Goal: Task Accomplishment & Management: Use online tool/utility

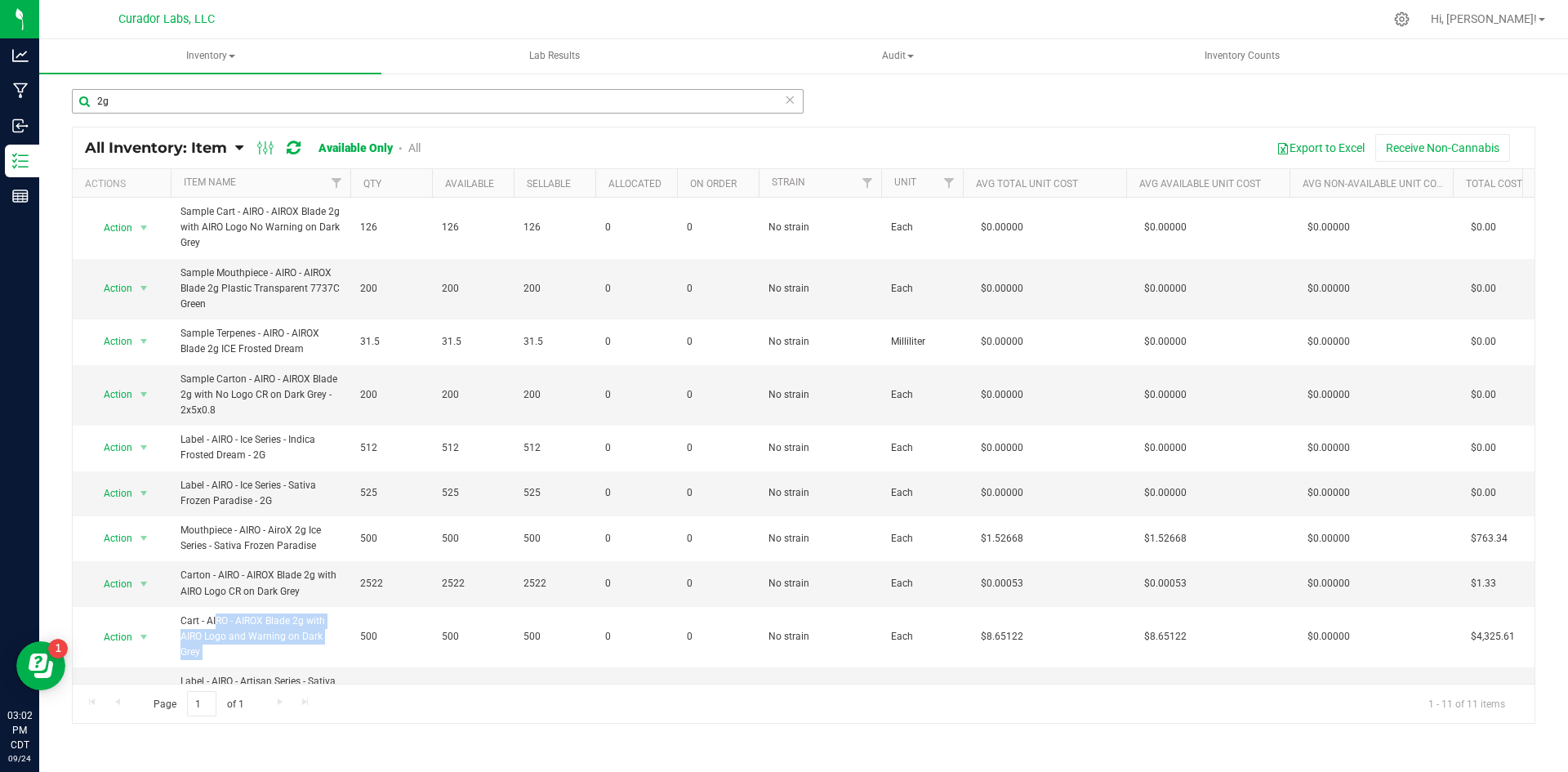
scroll to position [82, 0]
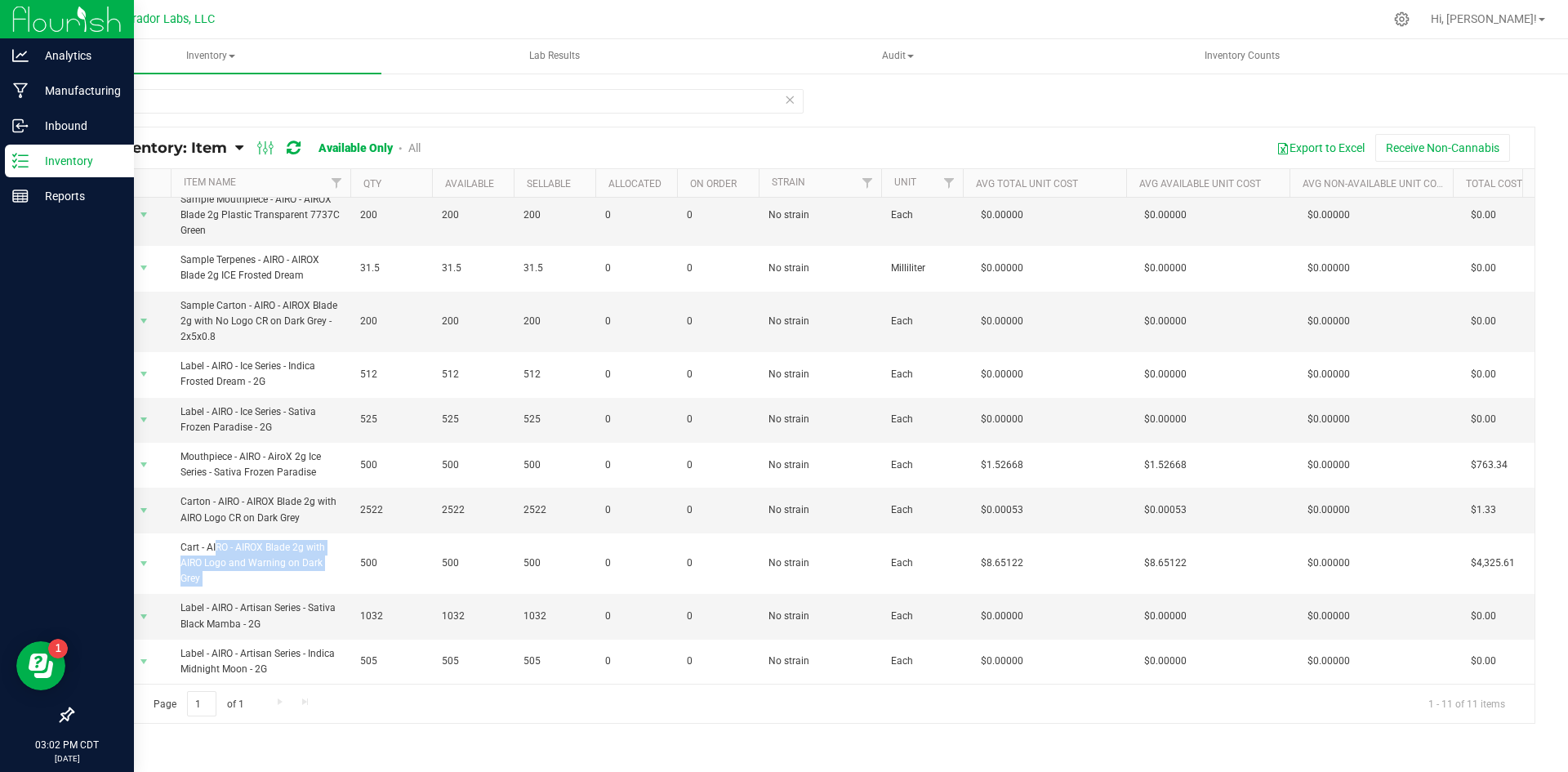
click at [50, 171] on div "Inventory" at bounding box center [69, 161] width 129 height 33
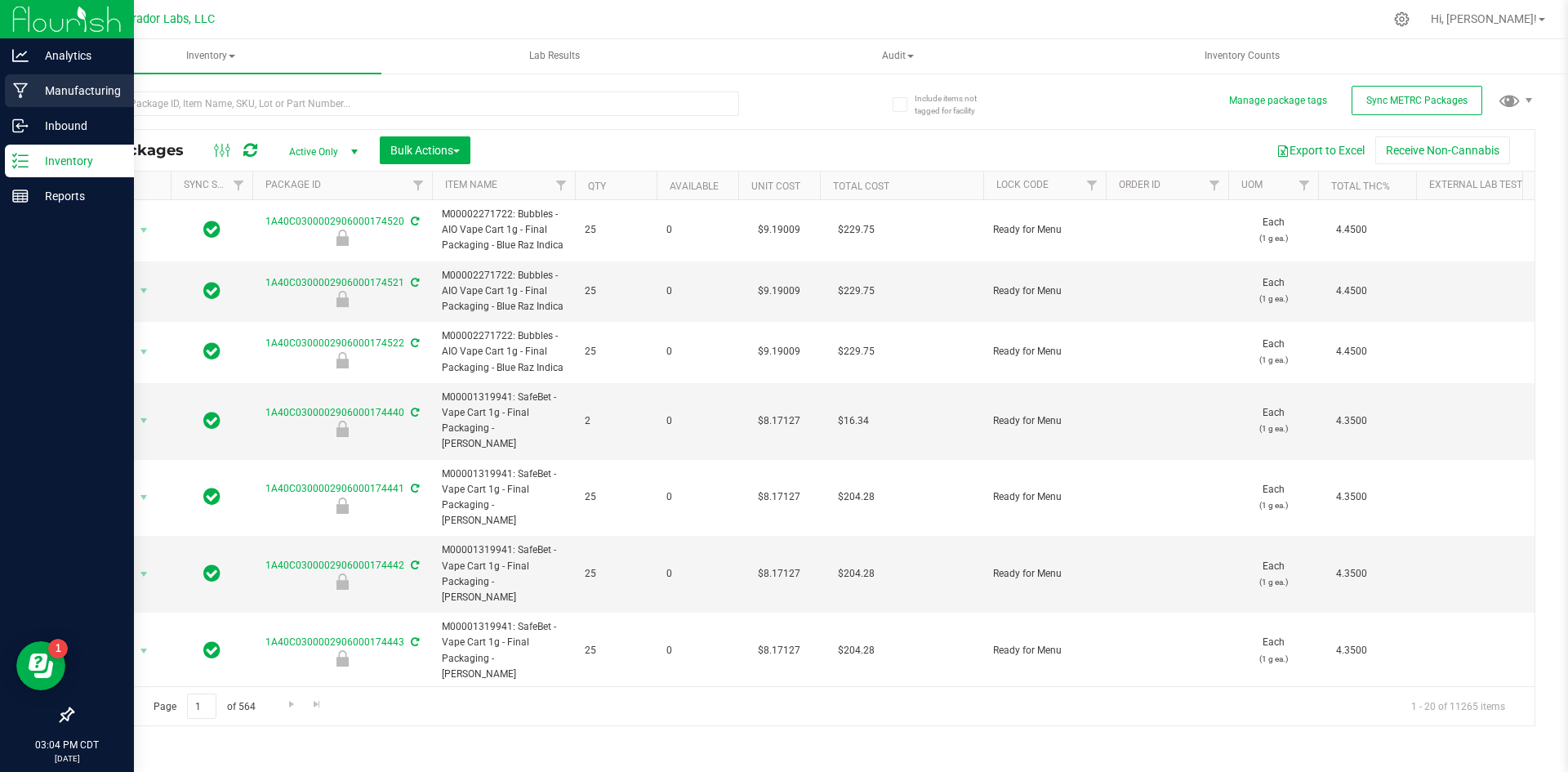
click at [12, 95] on div "Manufacturing" at bounding box center [69, 91] width 129 height 33
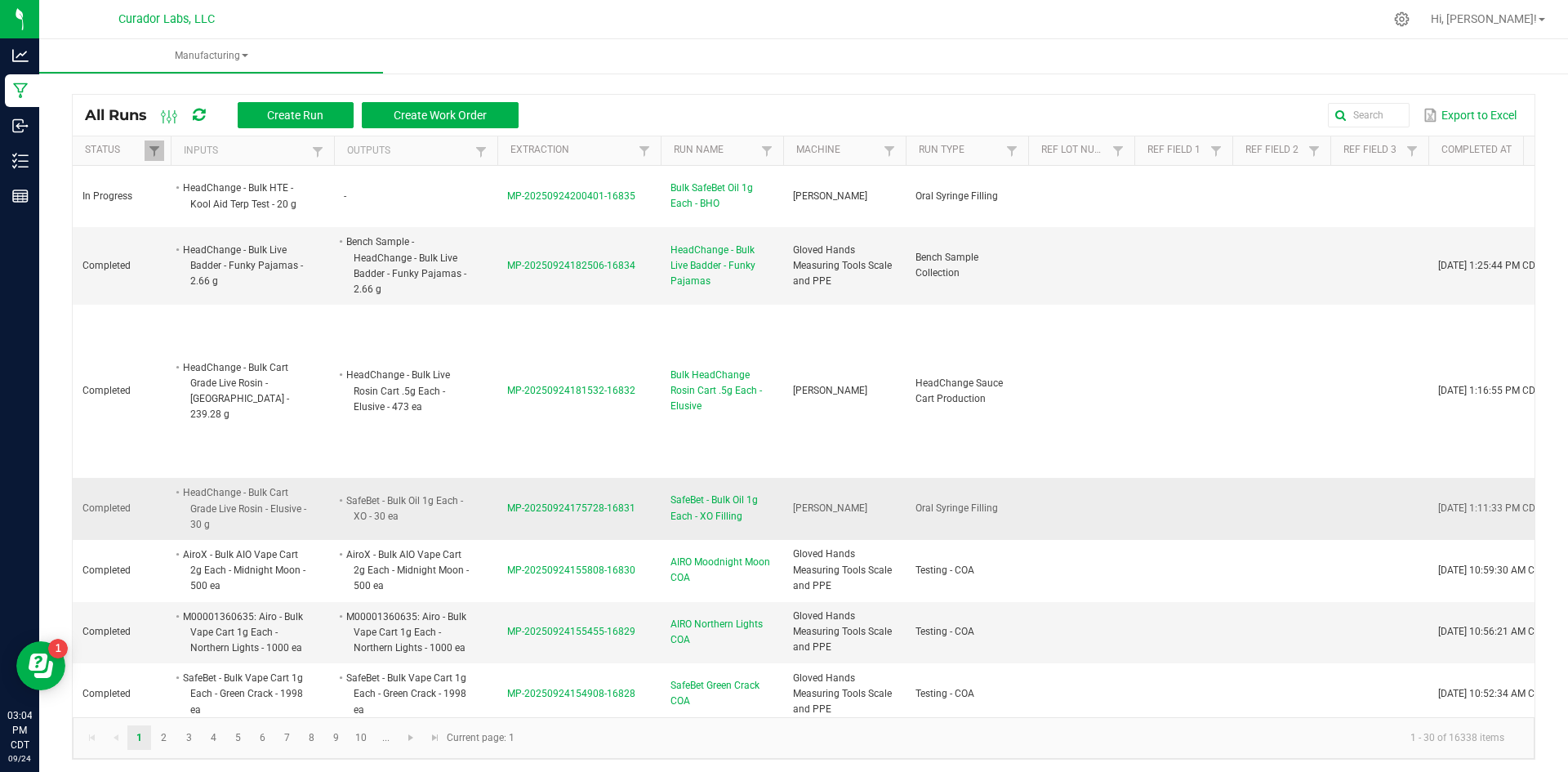
click at [544, 503] on span "MP-20250924175728-16831" at bounding box center [571, 508] width 128 height 12
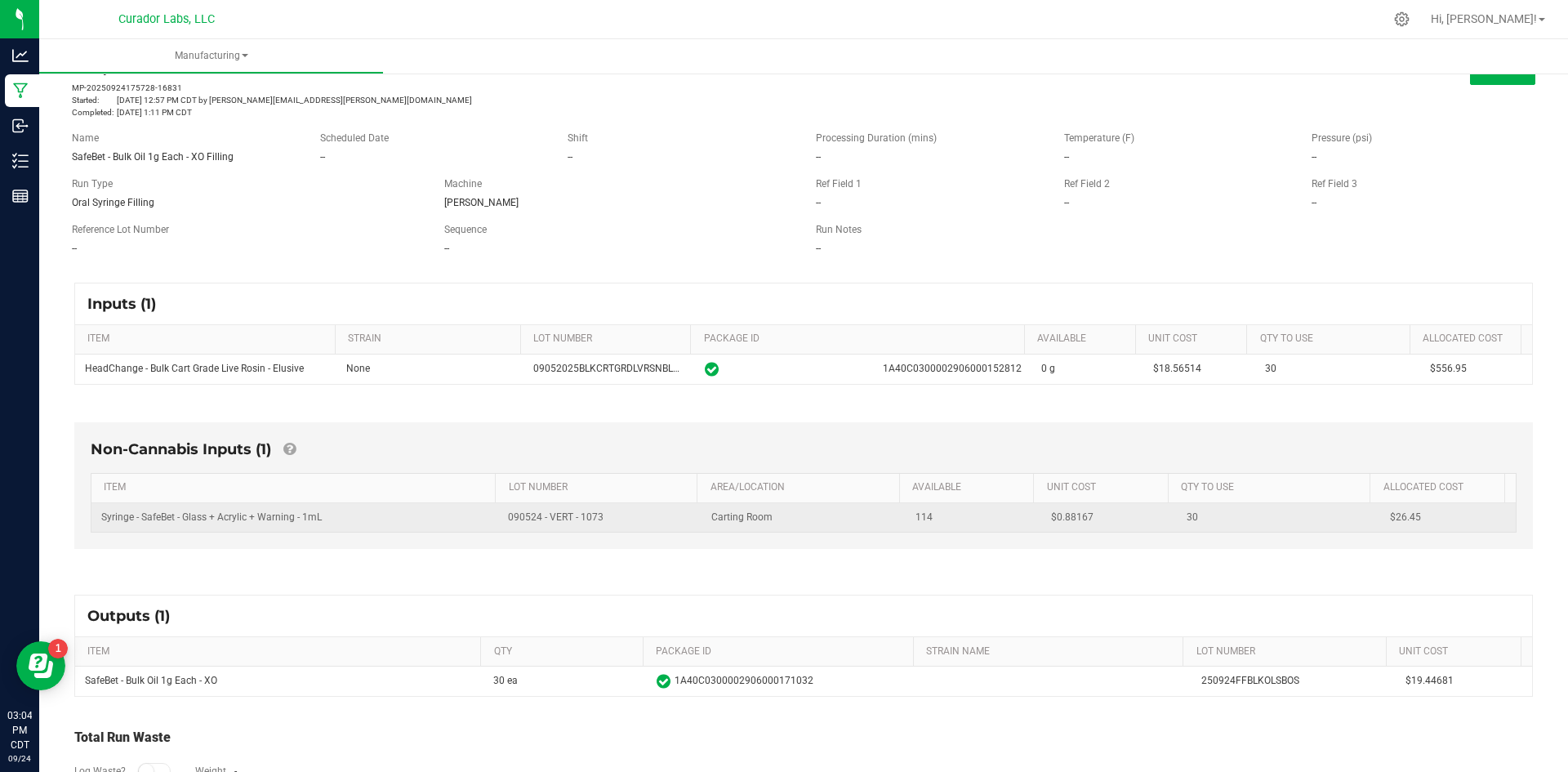
scroll to position [82, 0]
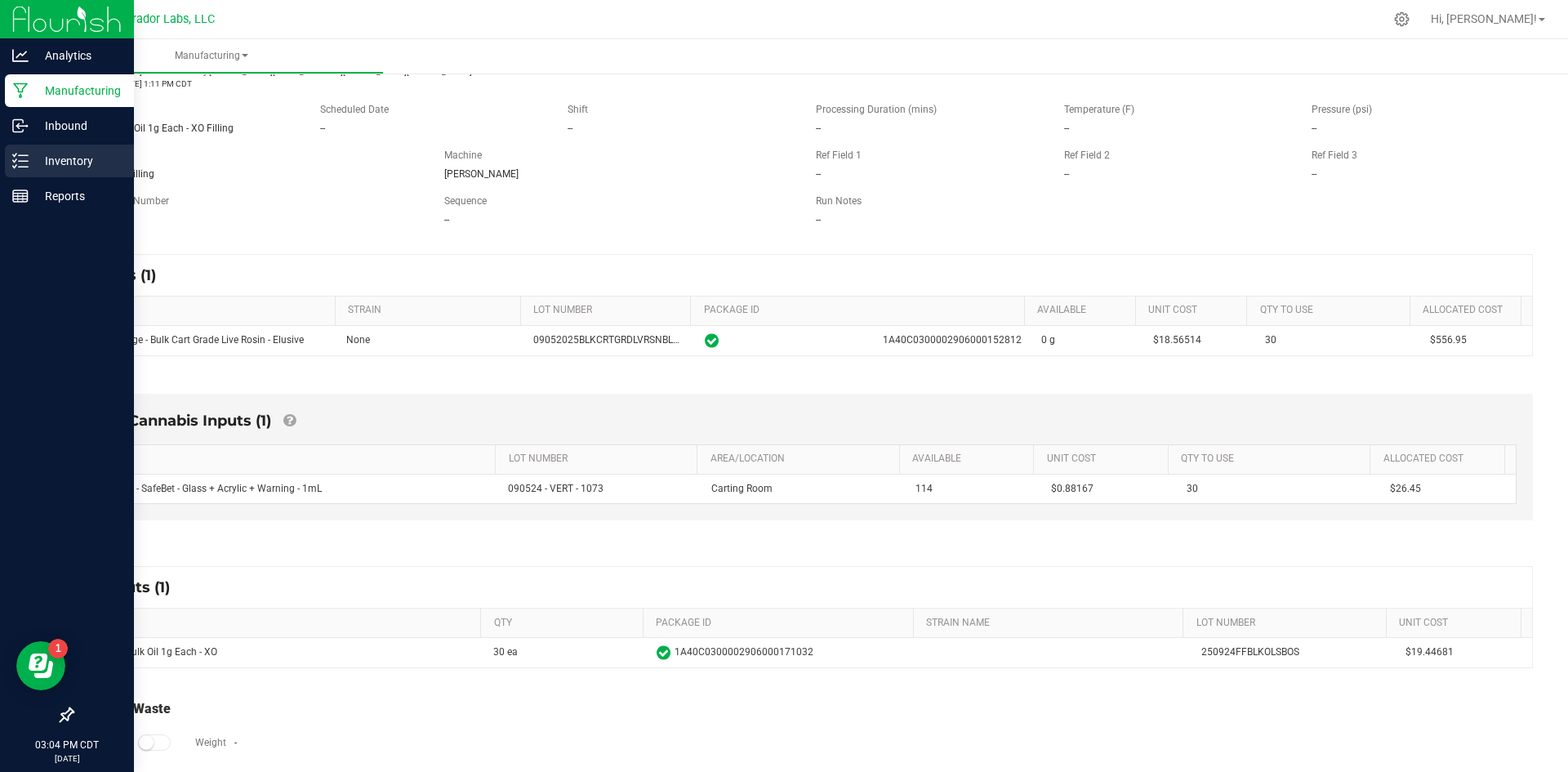
click at [26, 154] on icon at bounding box center [20, 161] width 16 height 16
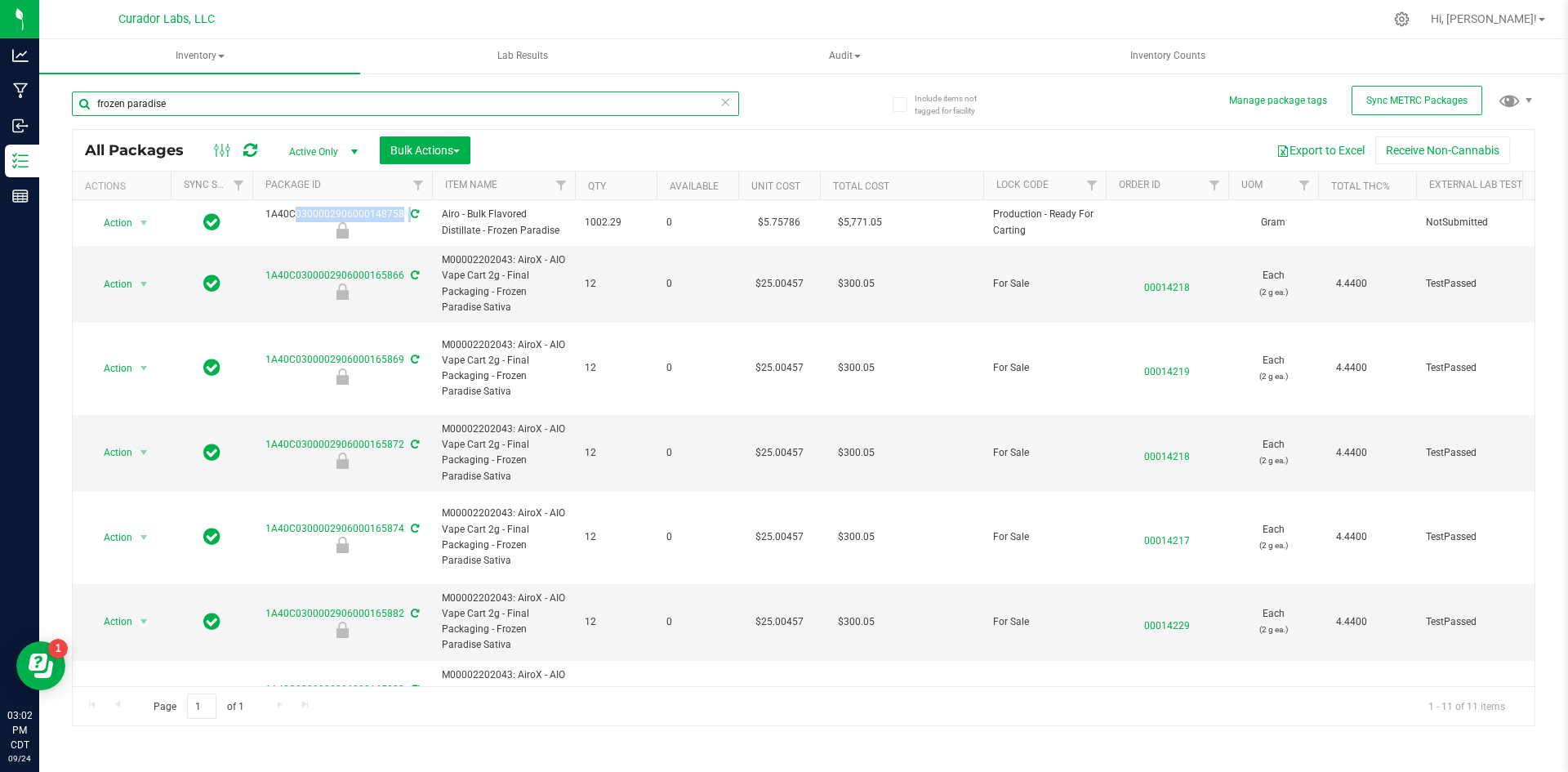
click at [173, 109] on input "frozen paradise" at bounding box center [406, 104] width 667 height 25
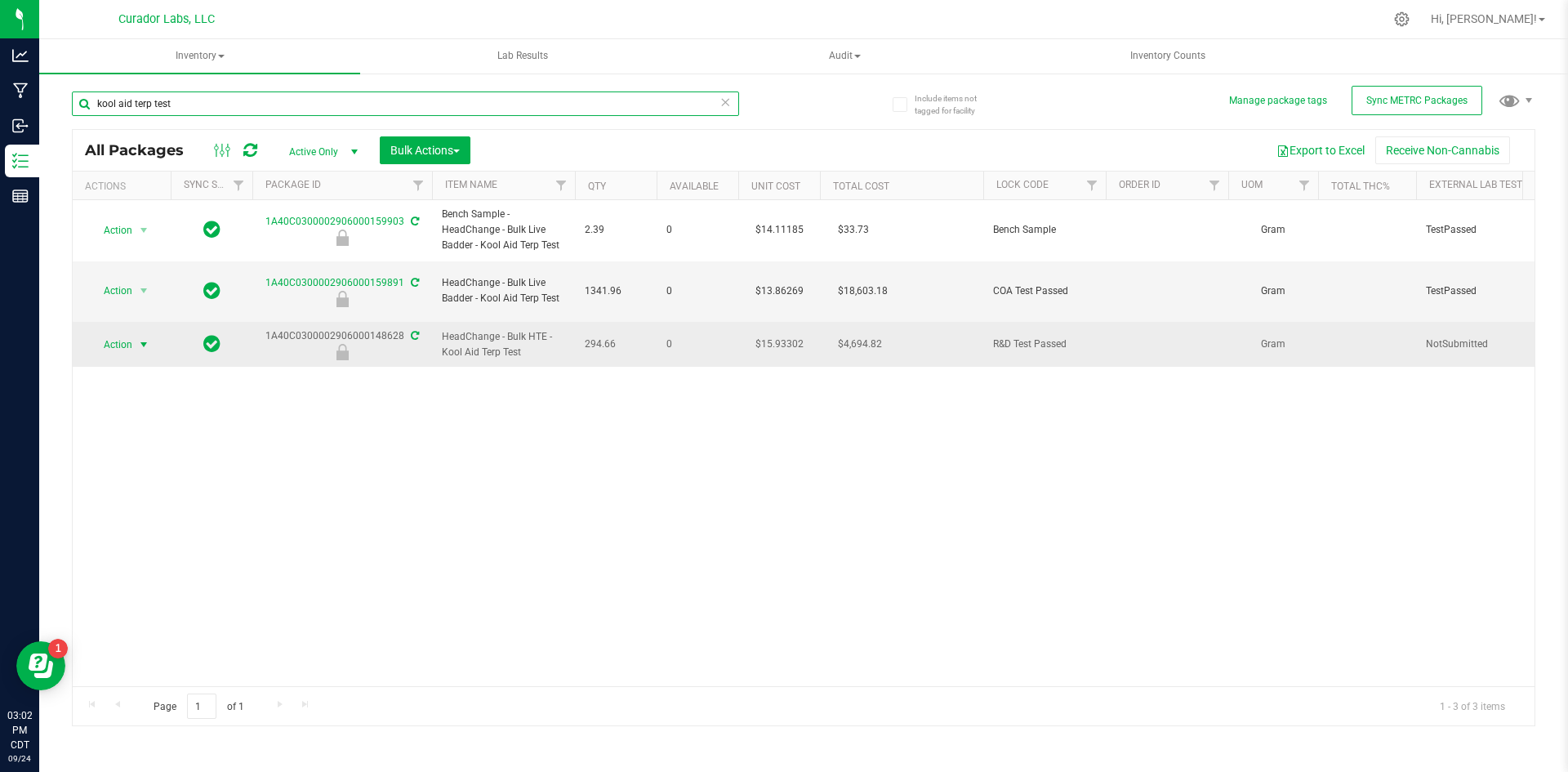
type input "kool aid terp test"
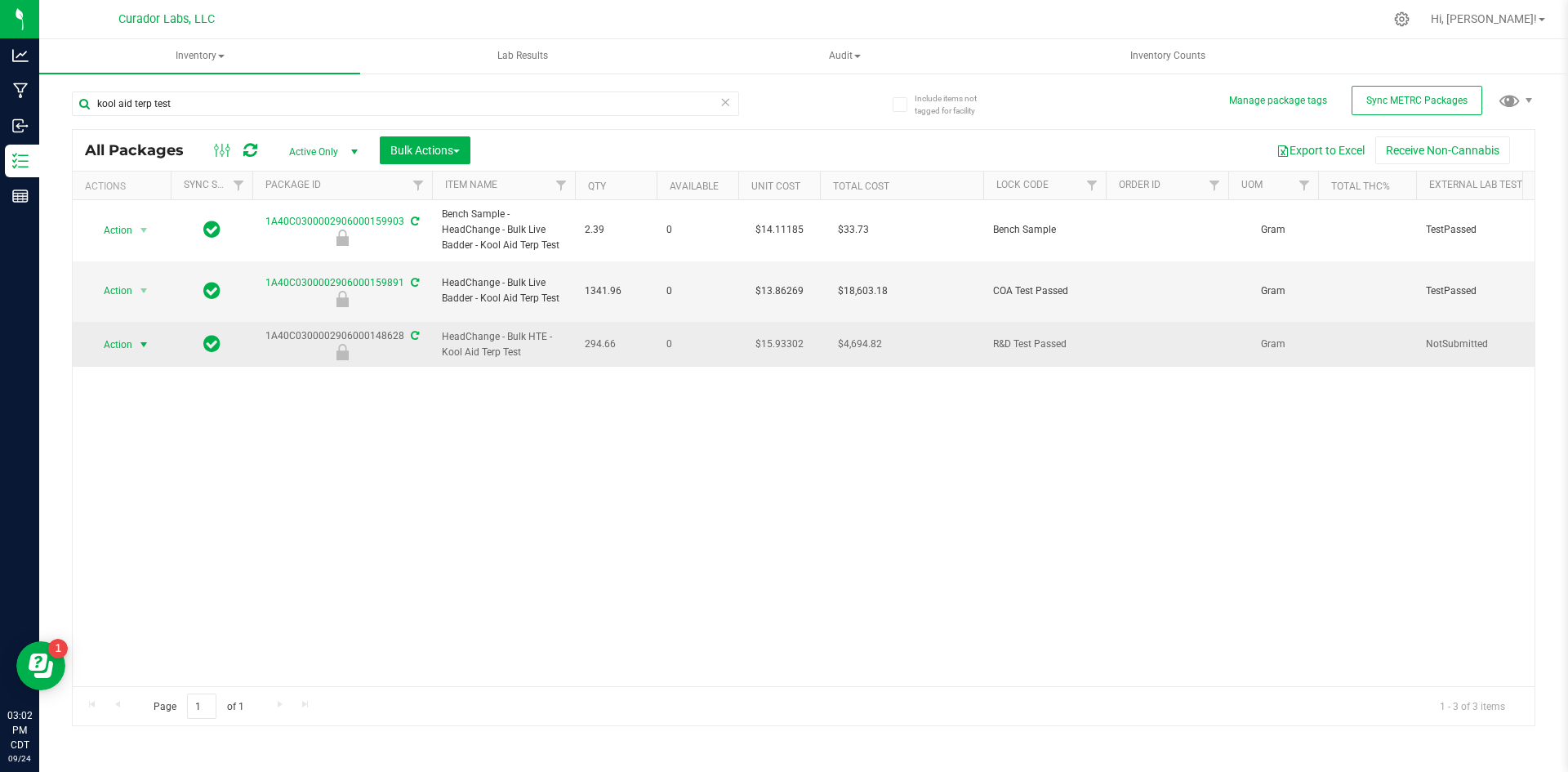
click at [127, 334] on span "Action" at bounding box center [111, 345] width 44 height 23
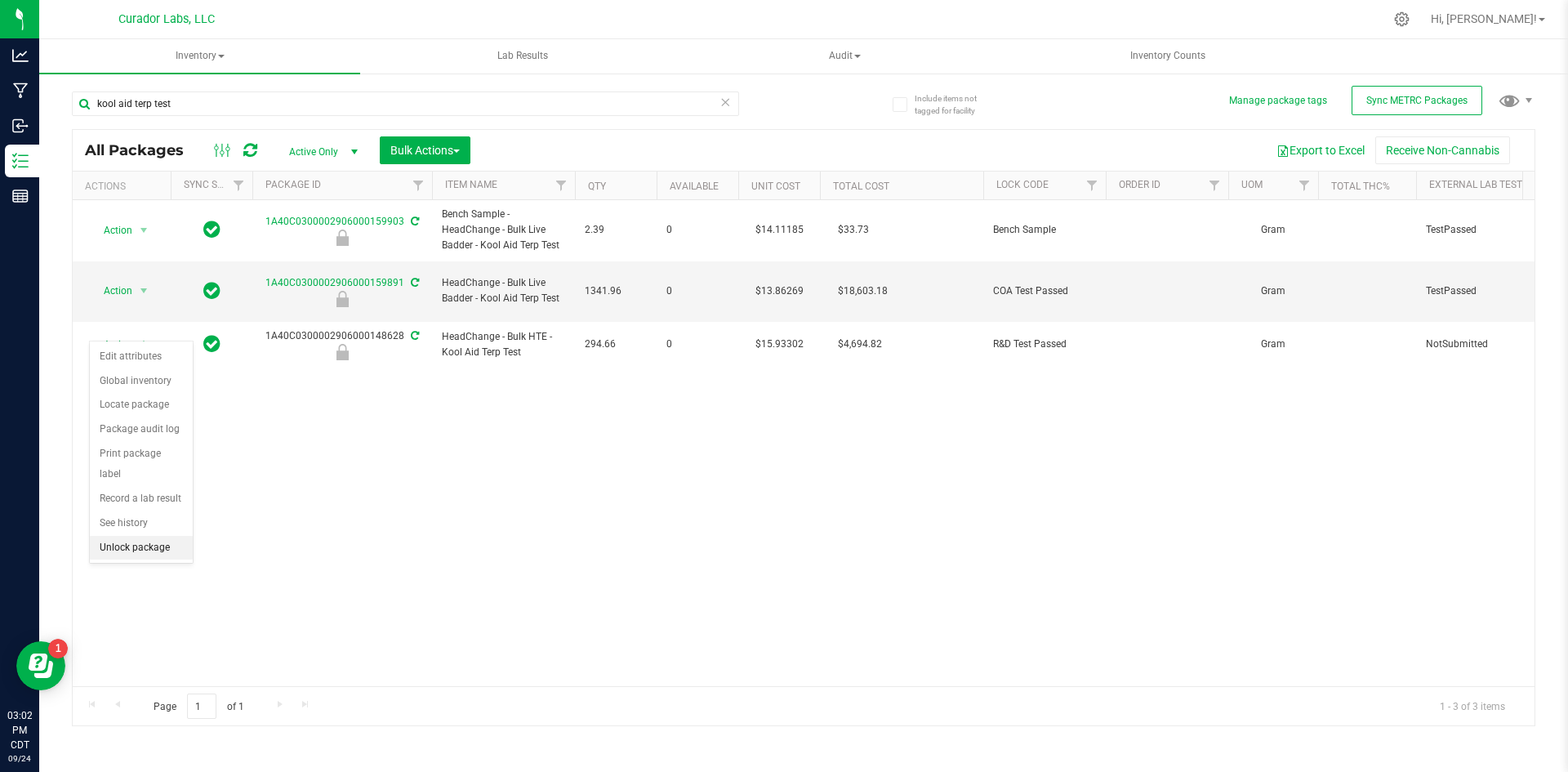
click at [133, 535] on li "Unlock package" at bounding box center [141, 548] width 103 height 25
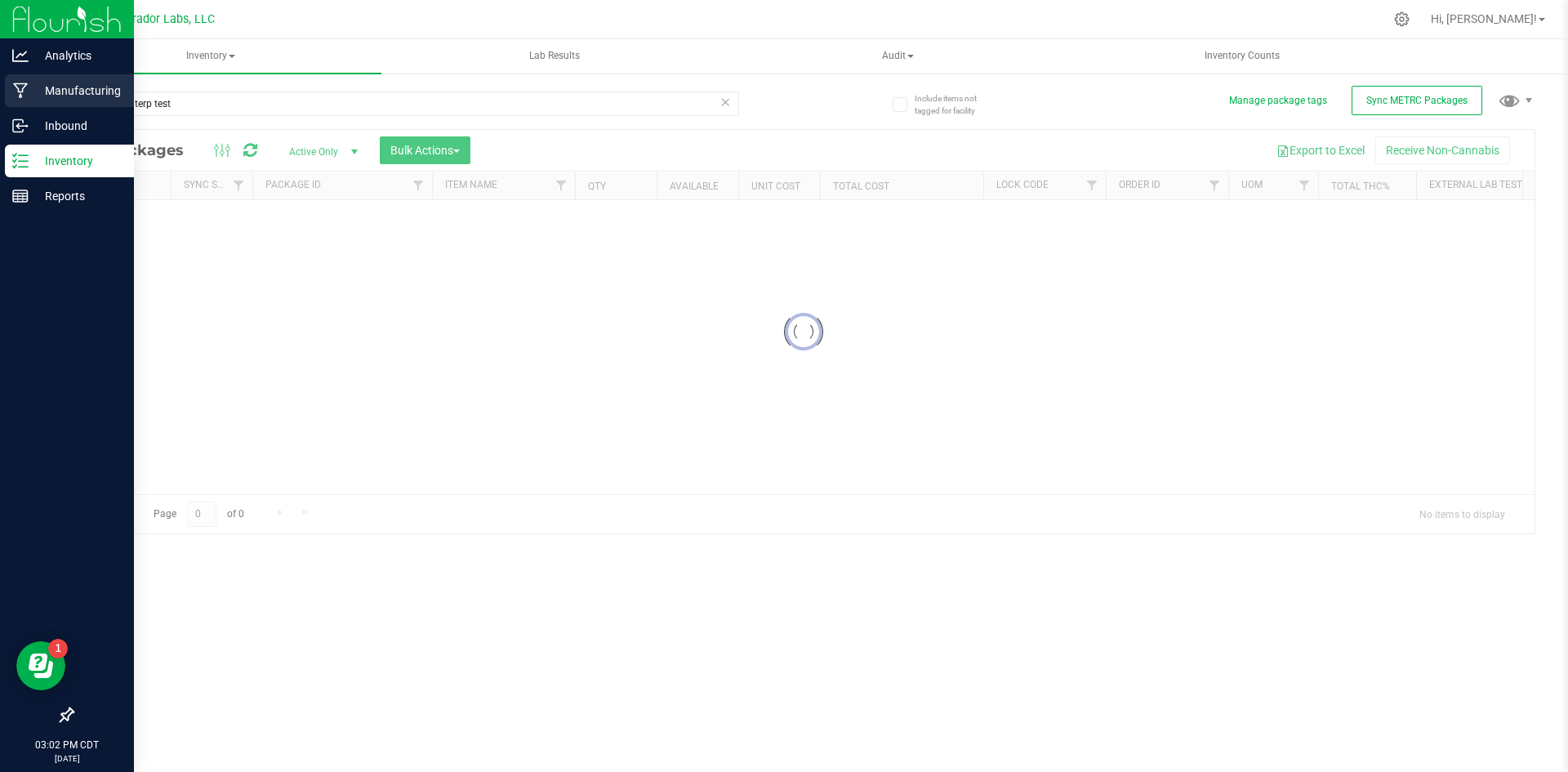
click at [28, 94] on icon at bounding box center [20, 91] width 15 height 16
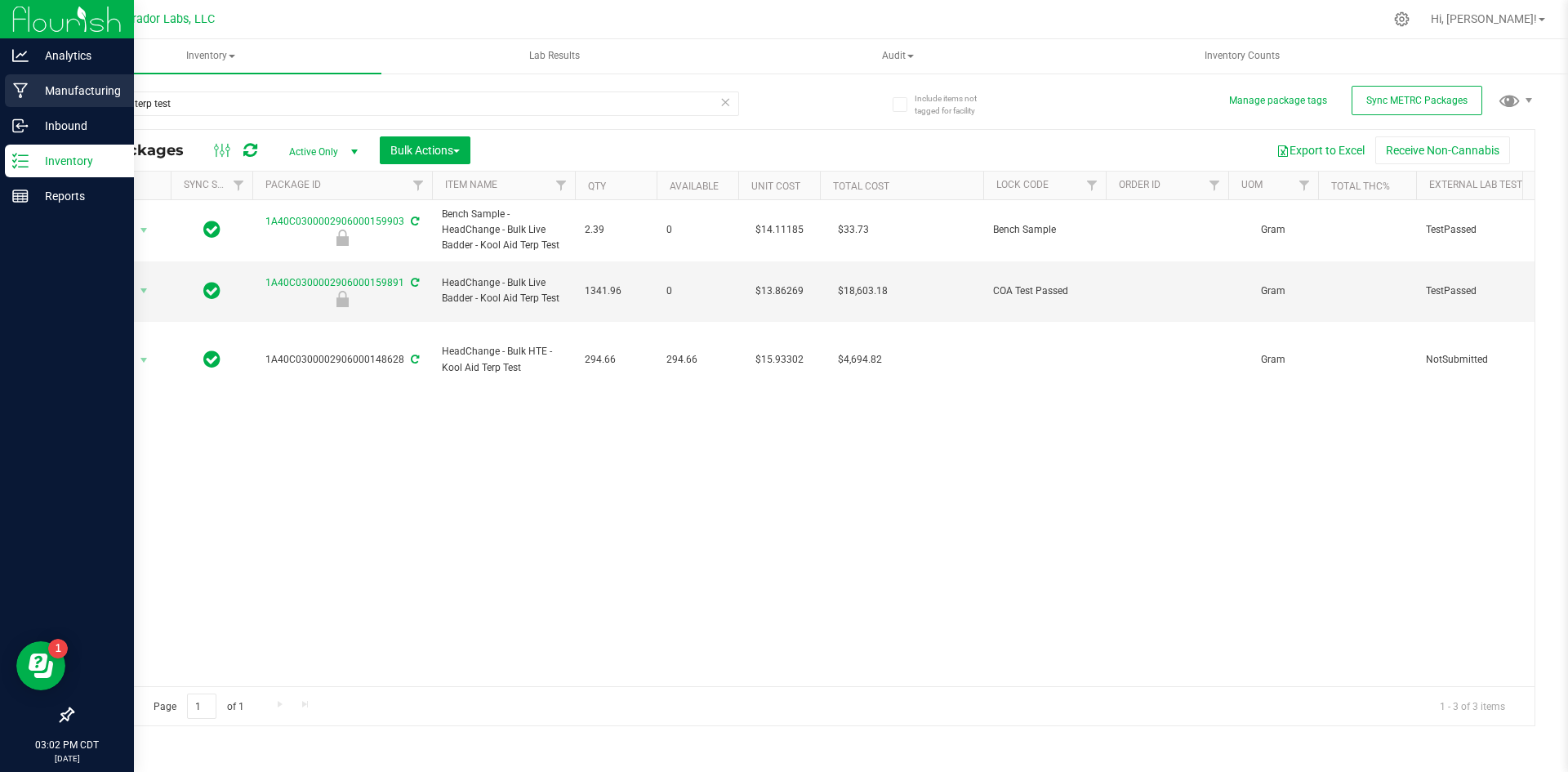
click at [68, 91] on p "Manufacturing" at bounding box center [77, 91] width 98 height 20
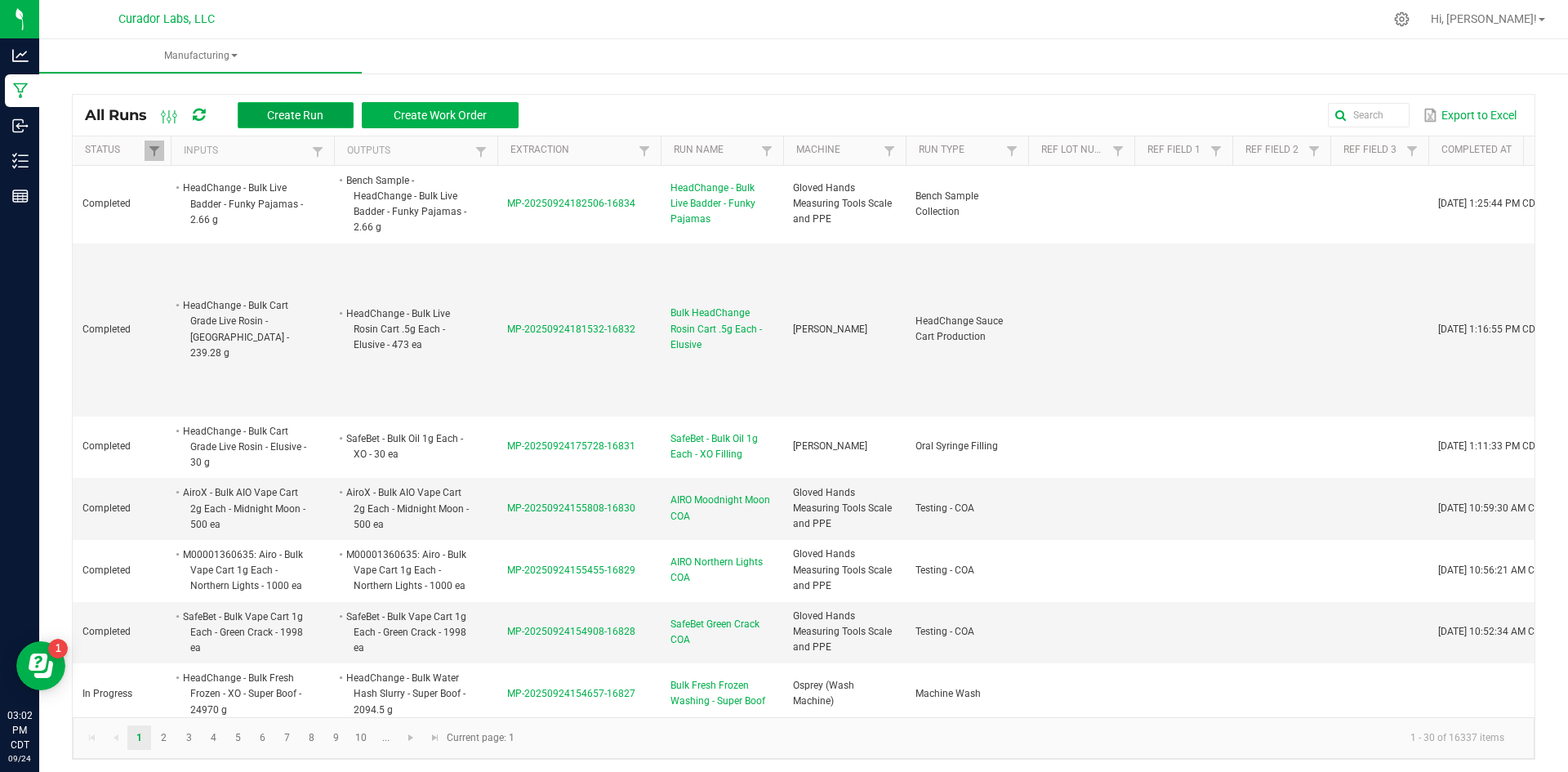
click at [293, 115] on span "Create Run" at bounding box center [294, 115] width 56 height 13
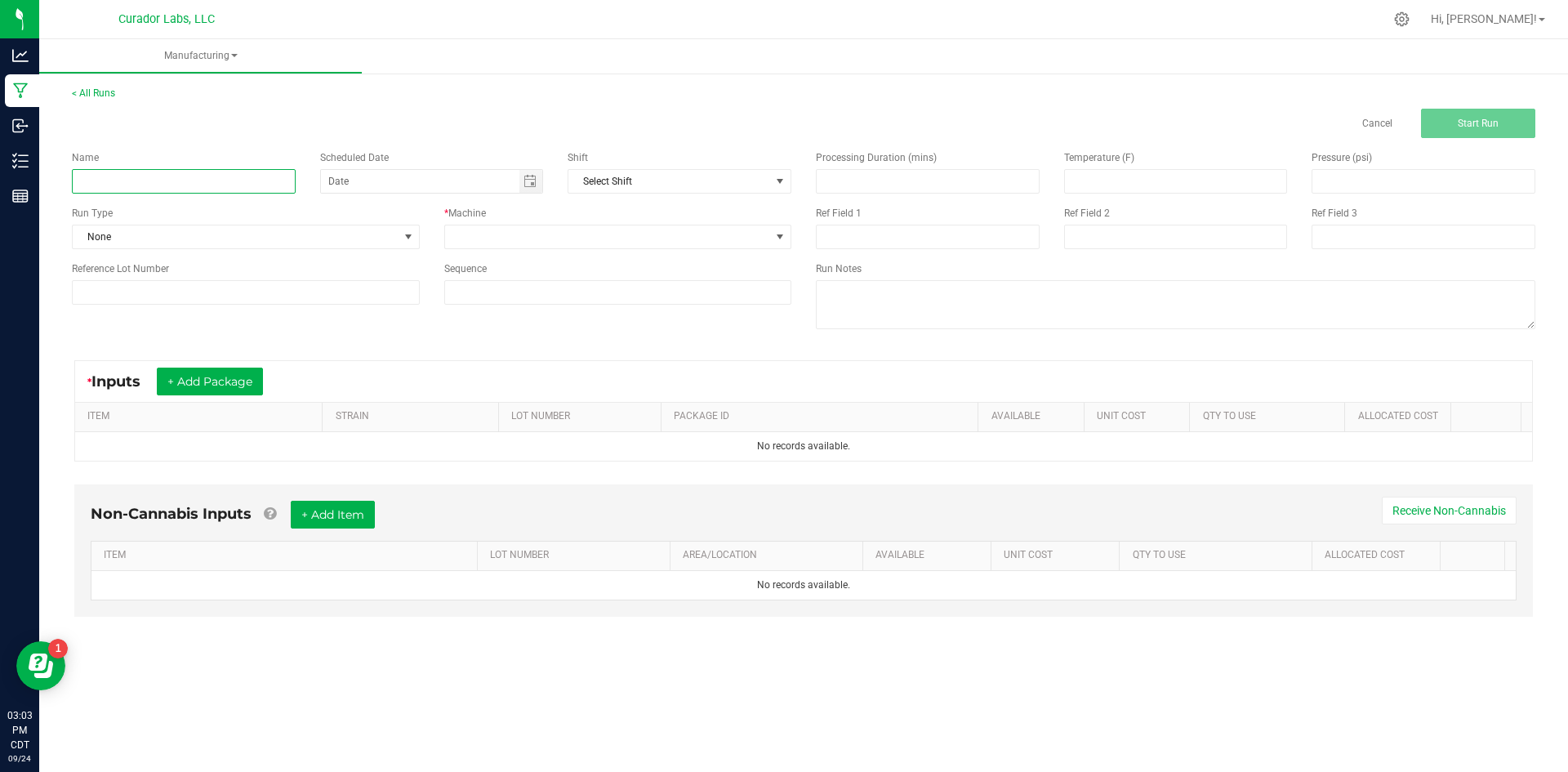
click at [172, 187] on input at bounding box center [184, 181] width 224 height 25
type input "Bulk SafeBet Oil 1g Each - BHO"
click at [131, 236] on span "None" at bounding box center [236, 237] width 326 height 23
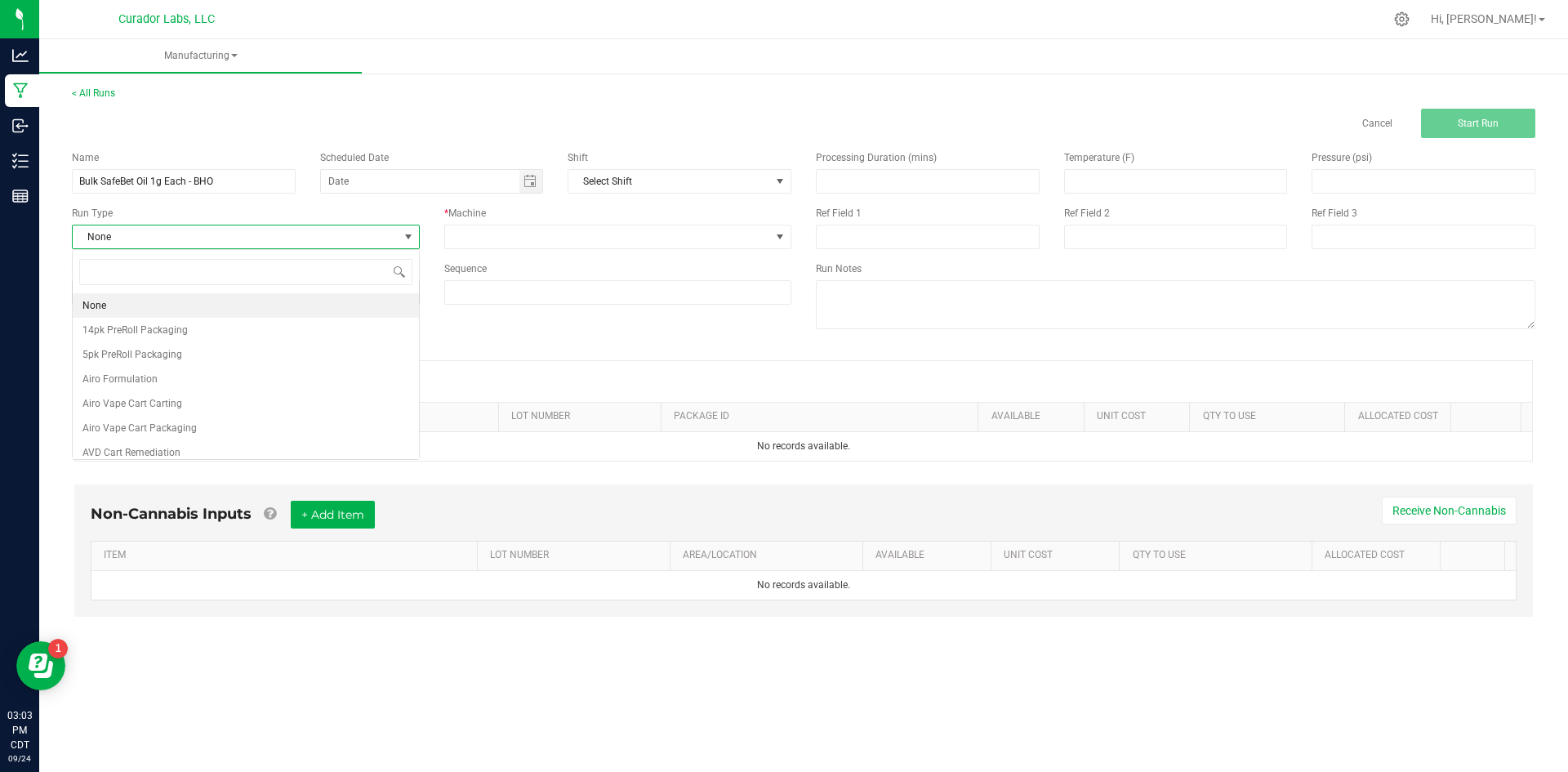
scroll to position [25, 347]
type input "oral"
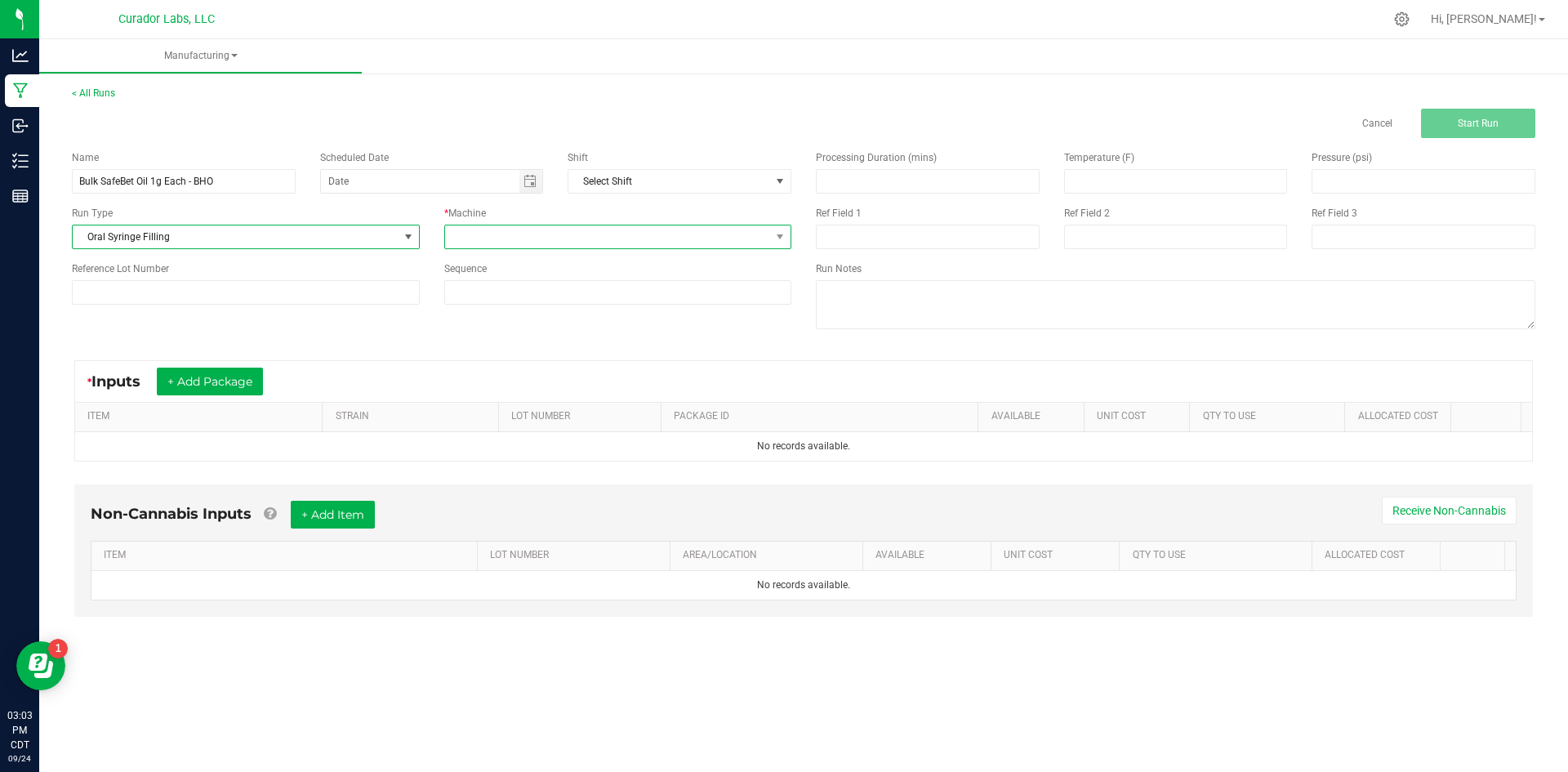
click at [460, 242] on span at bounding box center [607, 237] width 326 height 23
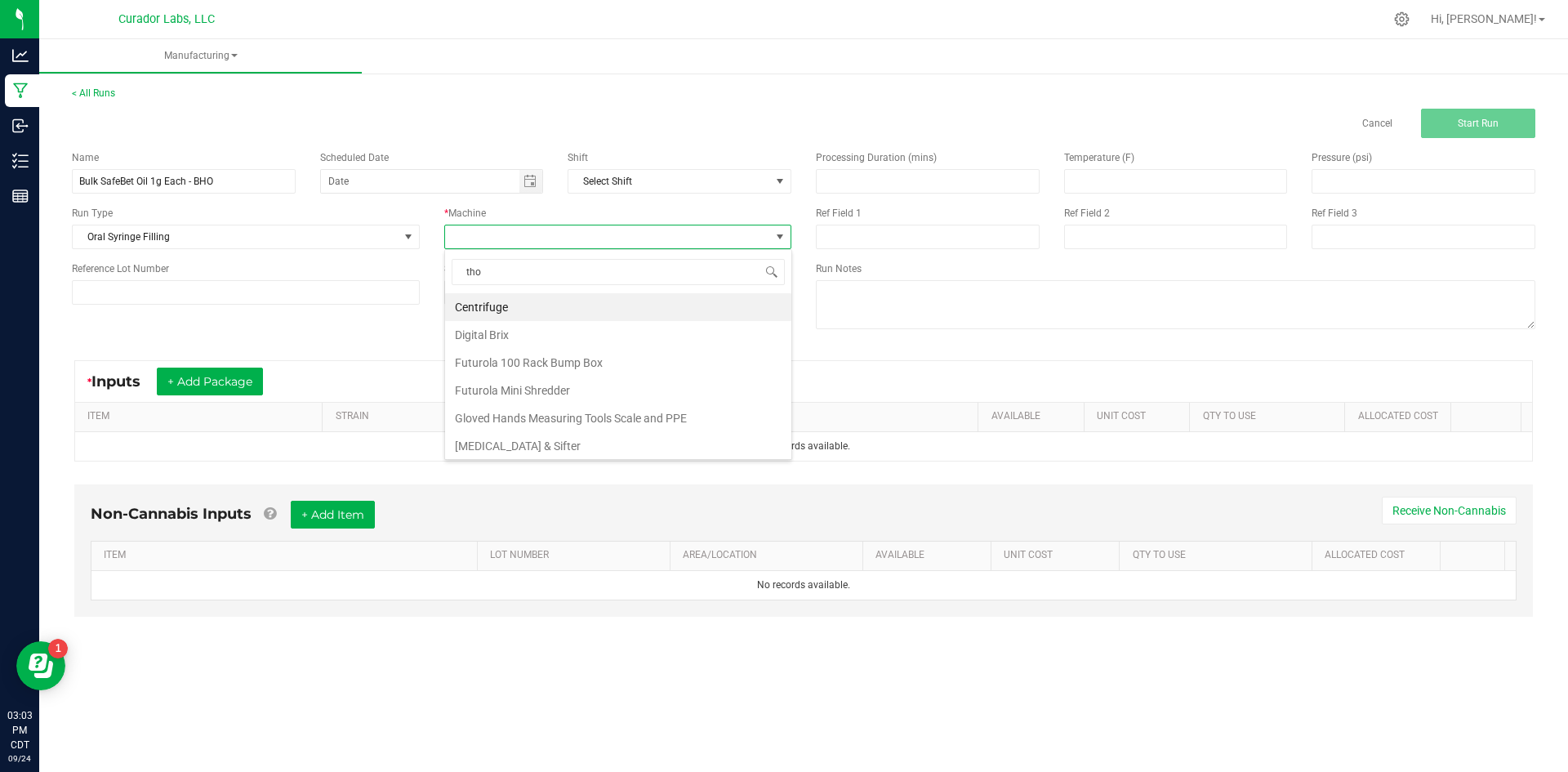
type input "[PERSON_NAME]"
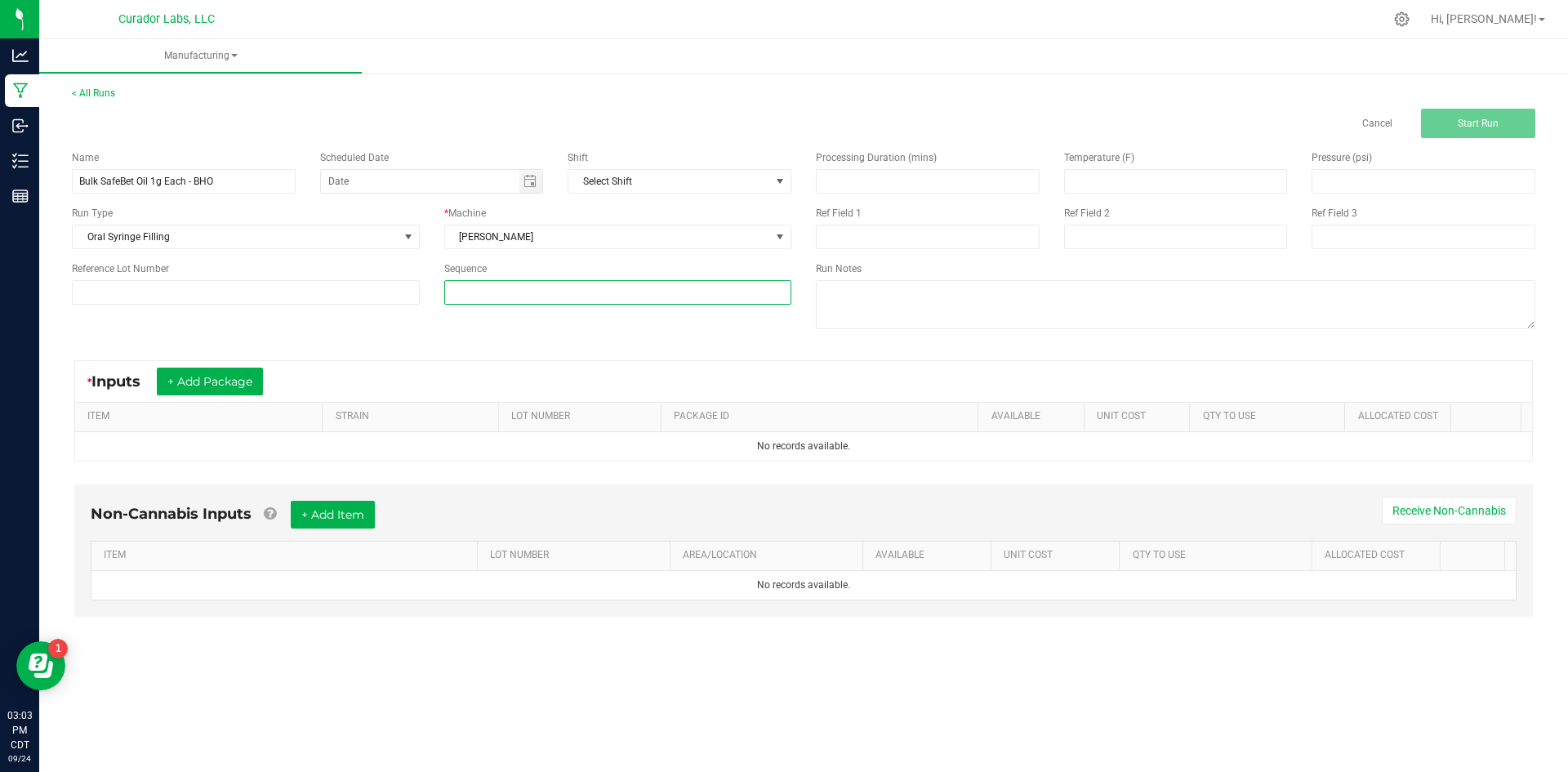
click at [474, 281] on input at bounding box center [617, 293] width 346 height 23
type input "5"
click at [214, 371] on button "+ Add Package" at bounding box center [209, 381] width 106 height 28
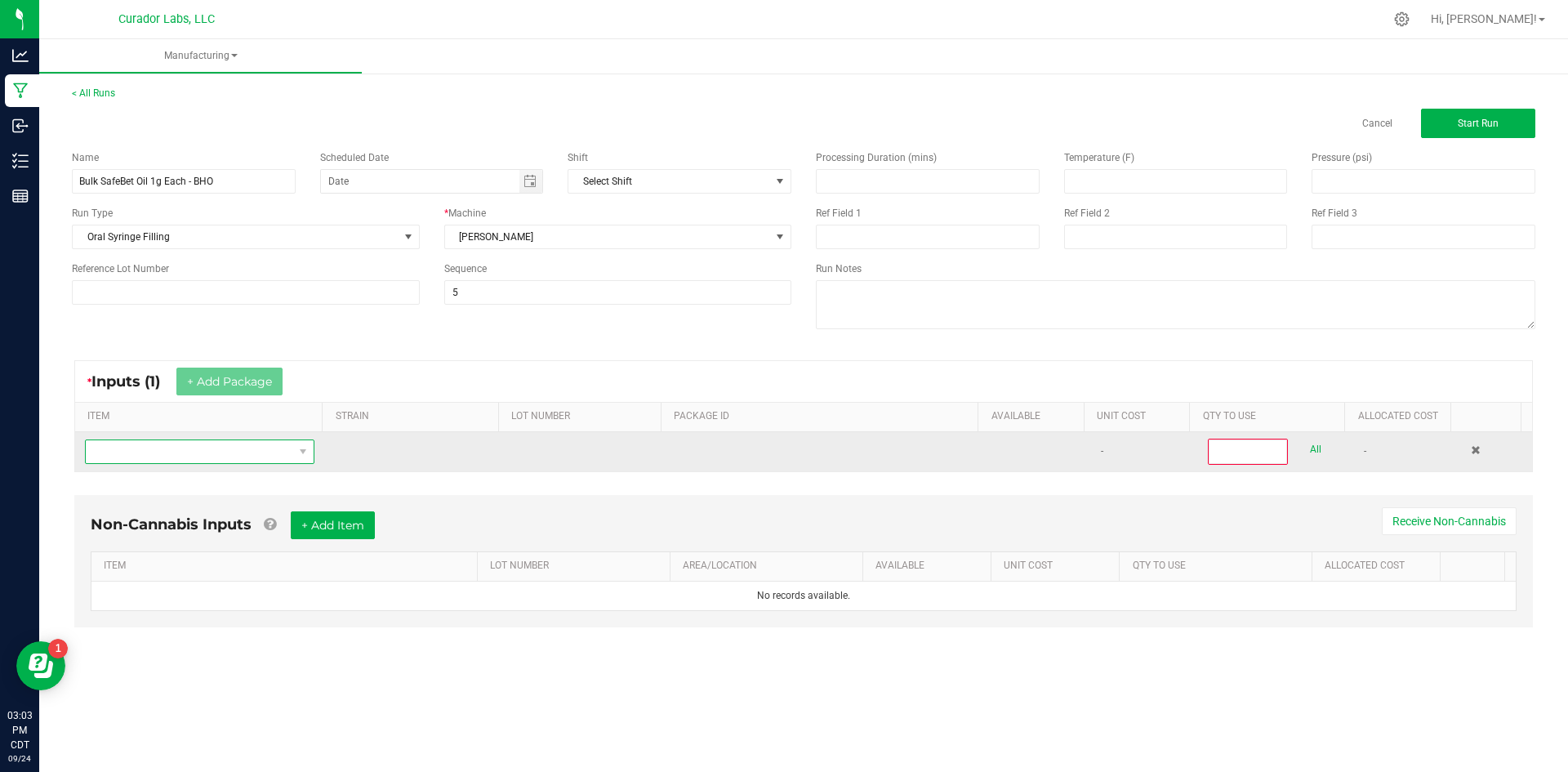
click at [200, 452] on span "NO DATA FOUND" at bounding box center [189, 452] width 207 height 23
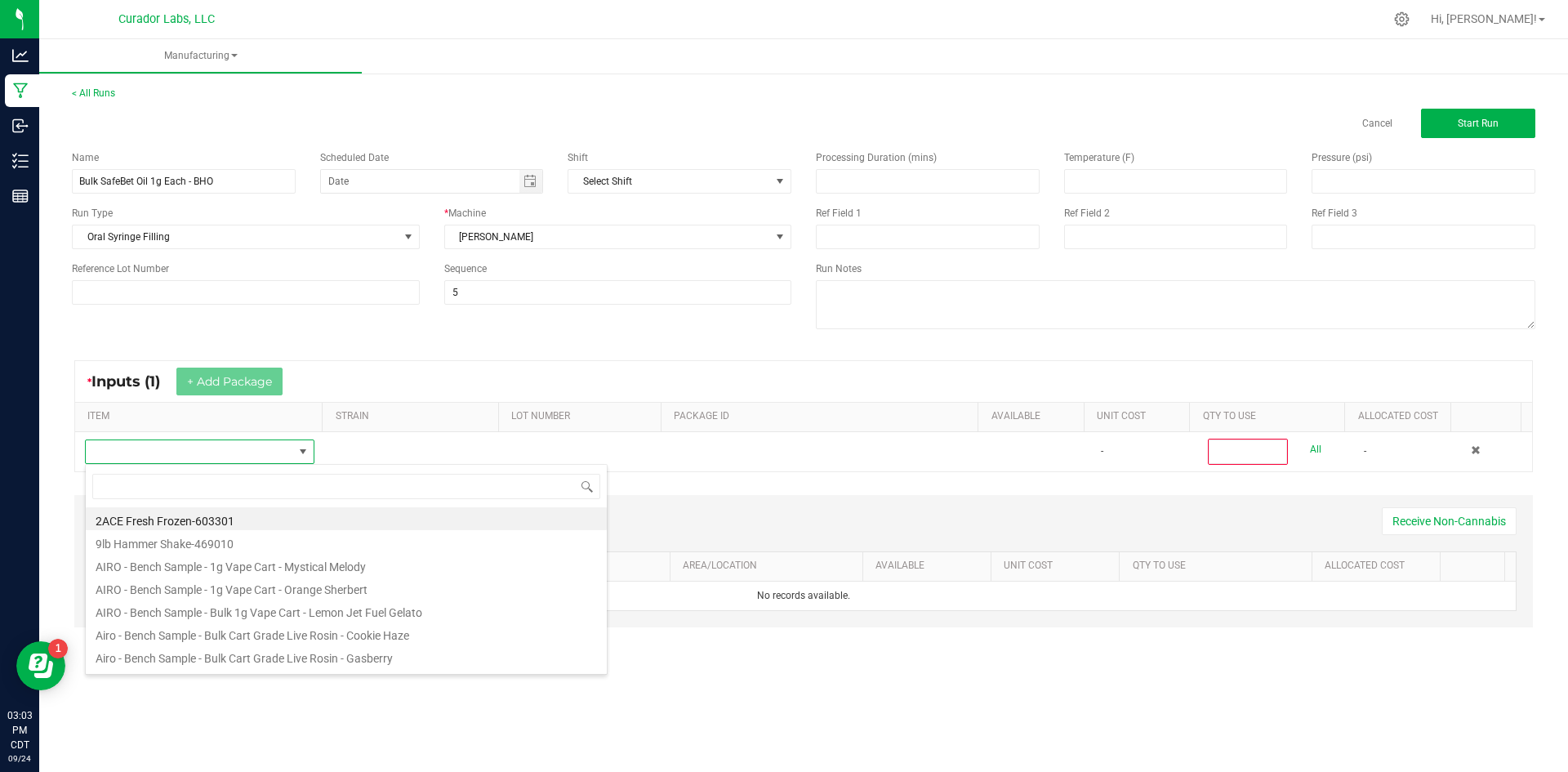
scroll to position [25, 225]
type input "kool aid terp test"
click at [248, 524] on li "HeadChange - Bulk HTE - Kool Aid Terp Test" at bounding box center [346, 516] width 521 height 23
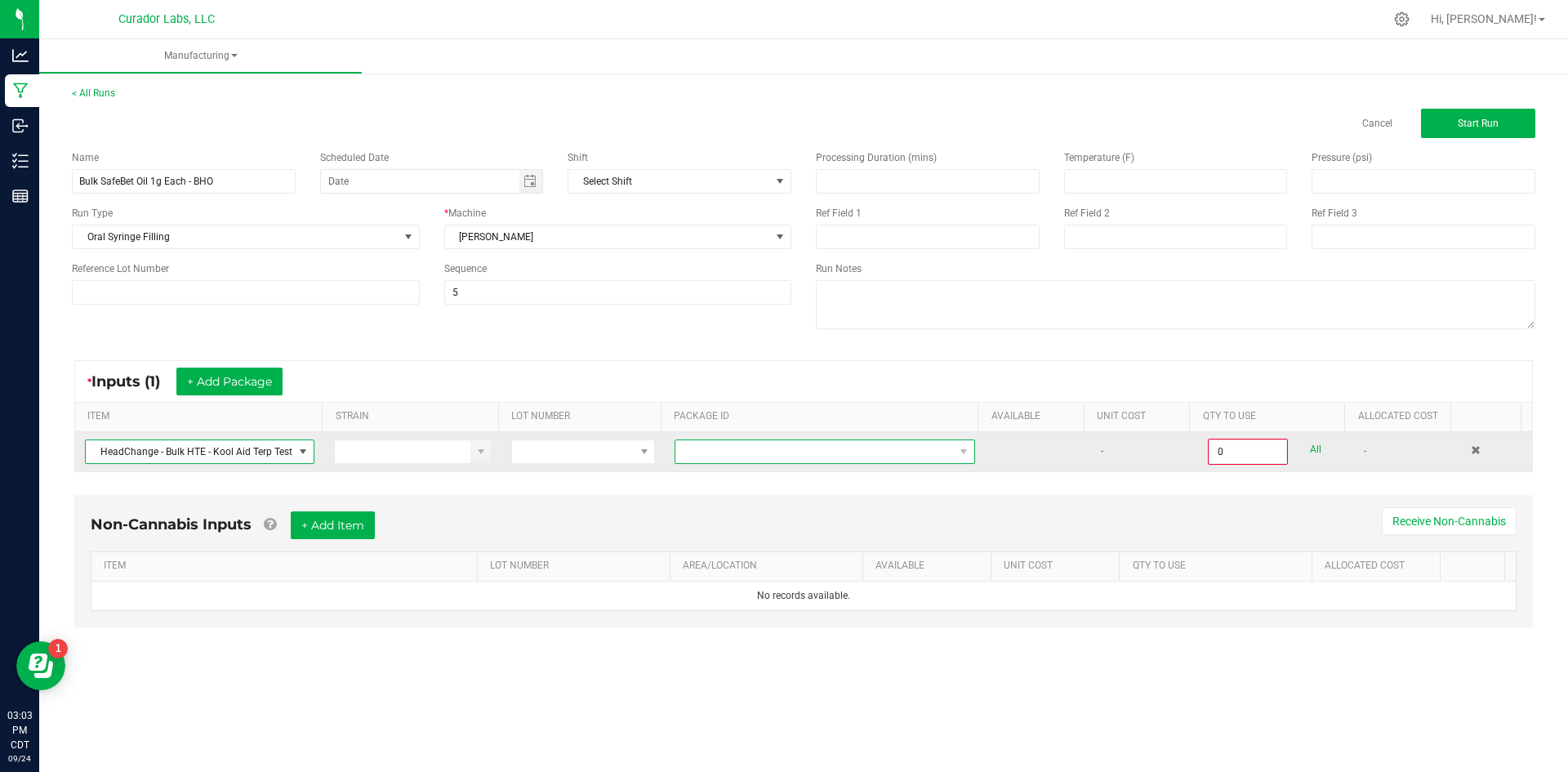
click at [902, 461] on span "NO DATA FOUND" at bounding box center [814, 452] width 278 height 23
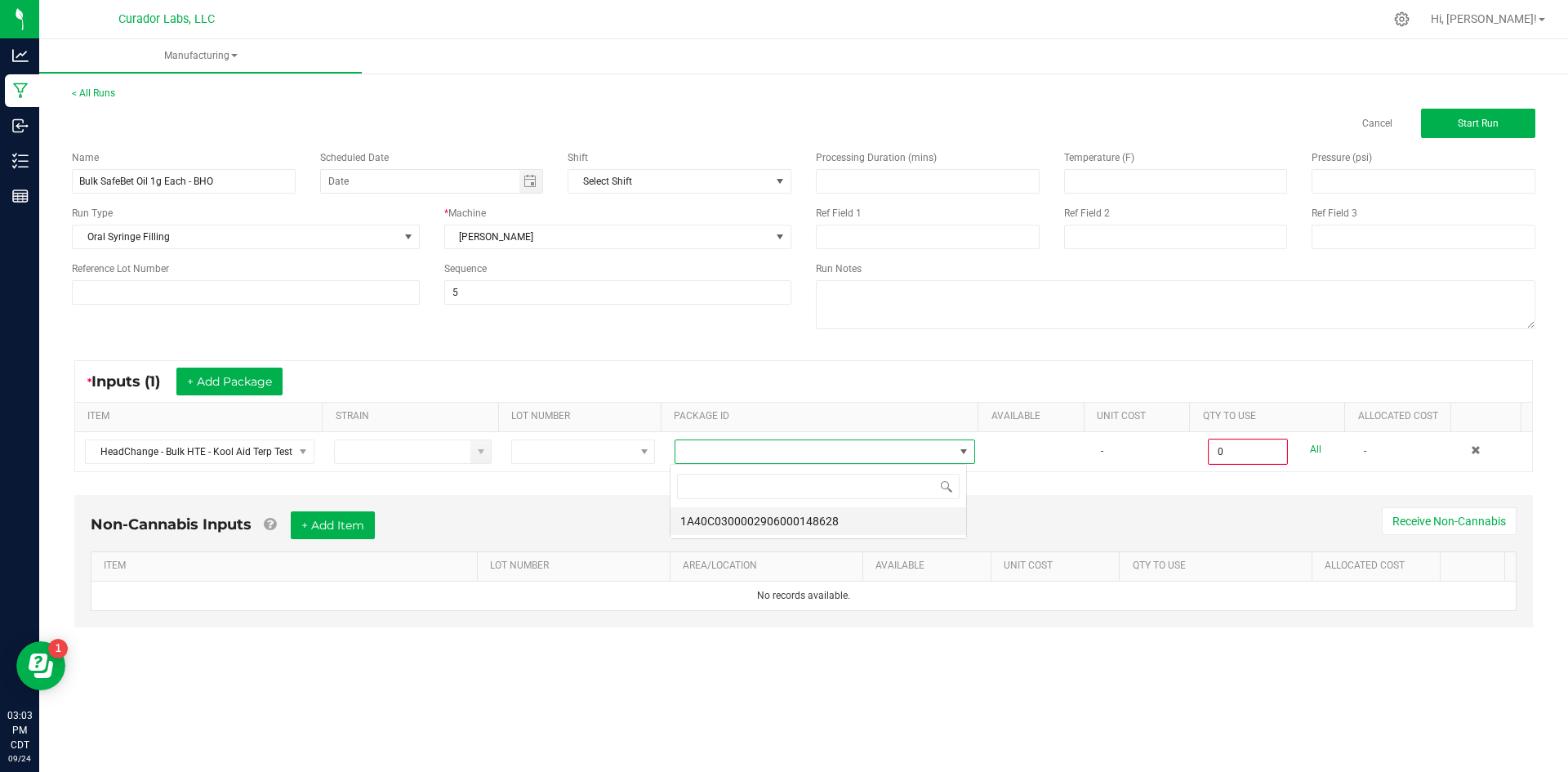
scroll to position [25, 298]
click at [849, 515] on li "1A40C0300002906000148628" at bounding box center [818, 520] width 295 height 28
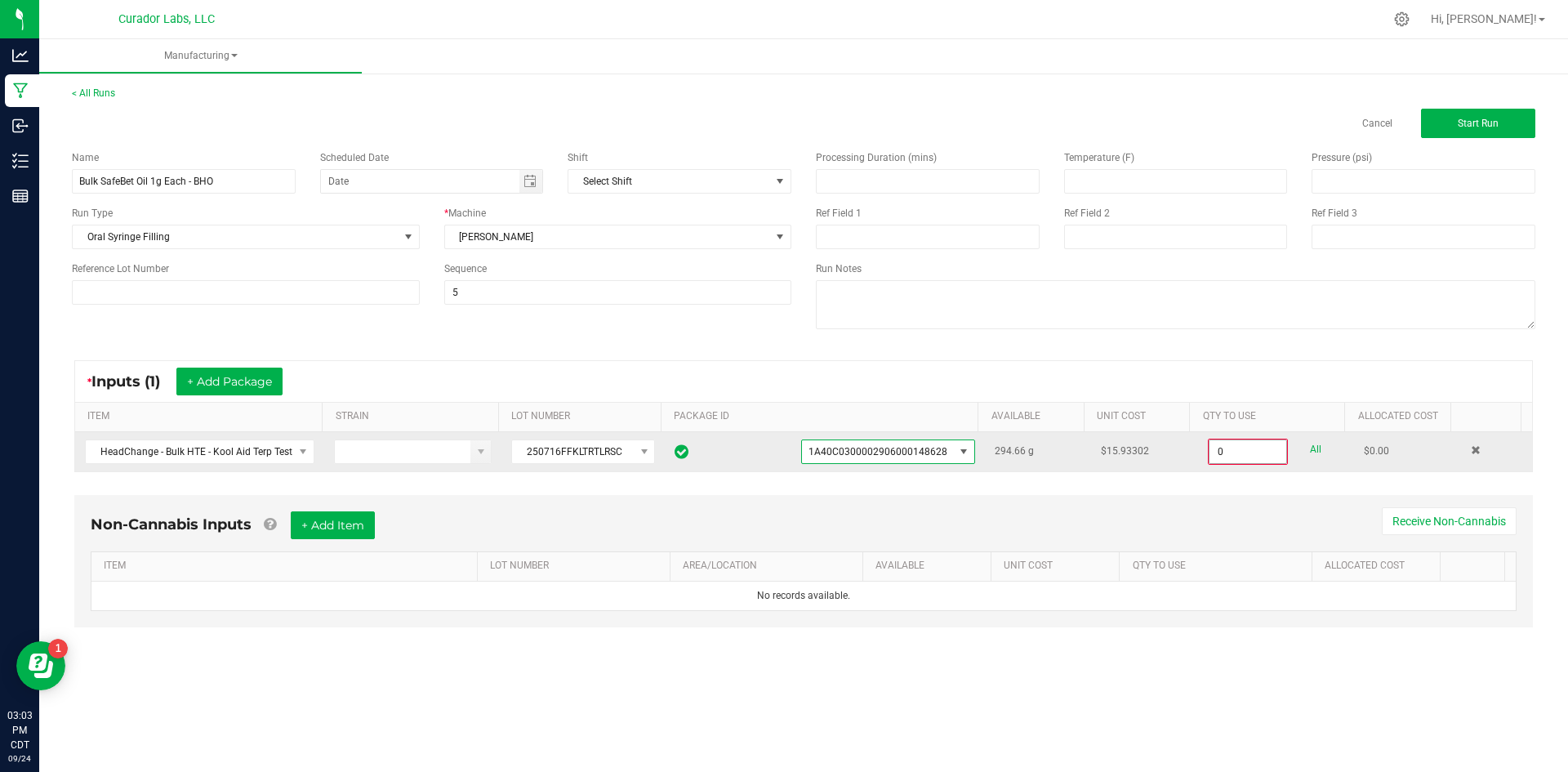
click at [1225, 447] on input "0" at bounding box center [1248, 452] width 76 height 23
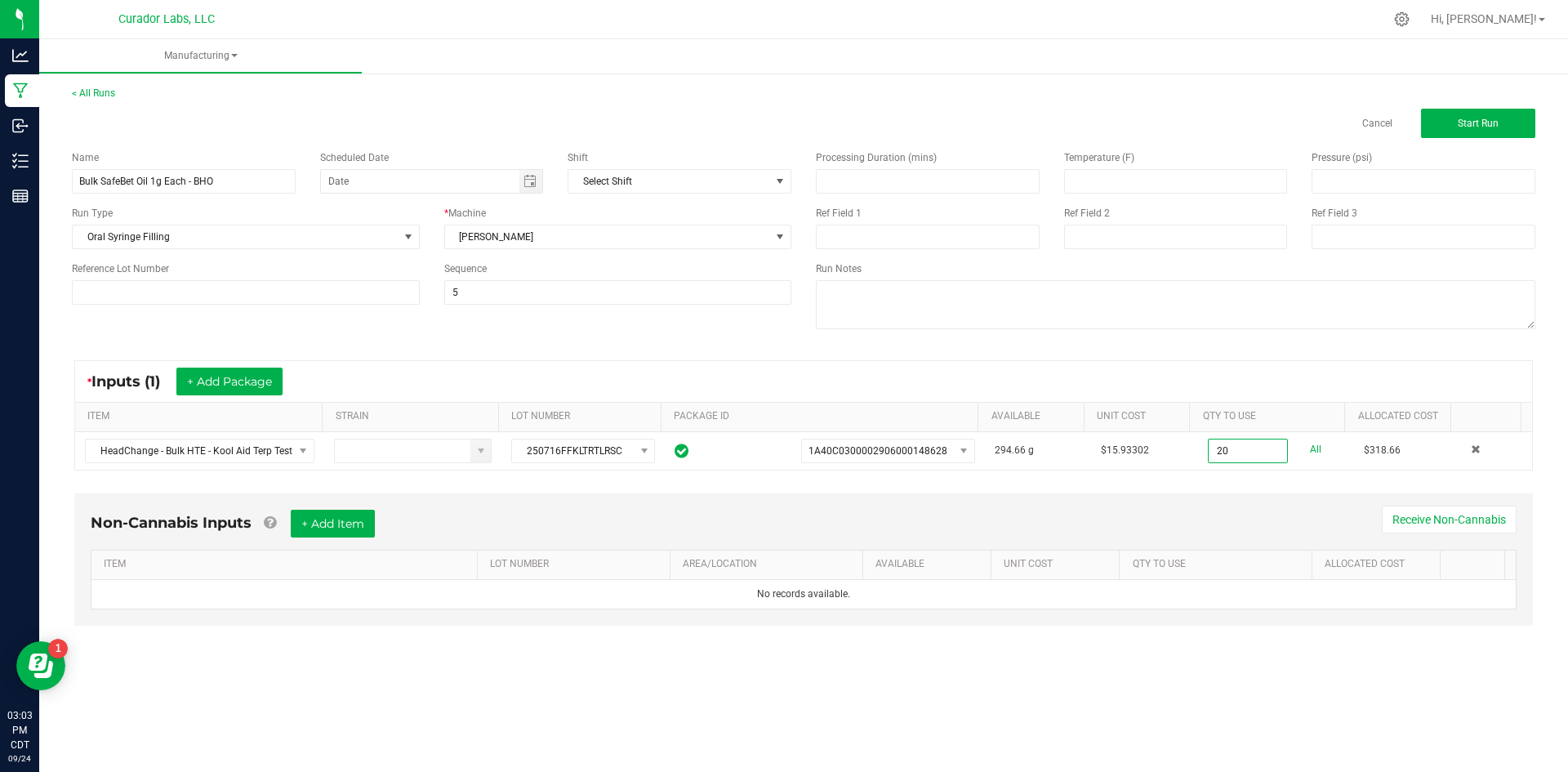
type input "20.0000 g"
click at [1182, 499] on div "Non-Cannabis Inputs + Add Item Receive Non-Cannabis ITEM LOT NUMBER AREA/LOCATI…" at bounding box center [804, 559] width 1459 height 133
click at [364, 537] on div "Non-Cannabis Inputs + Add Item Receive Non-Cannabis" at bounding box center [803, 529] width 1426 height 40
click at [354, 530] on button "+ Add Item" at bounding box center [333, 523] width 84 height 28
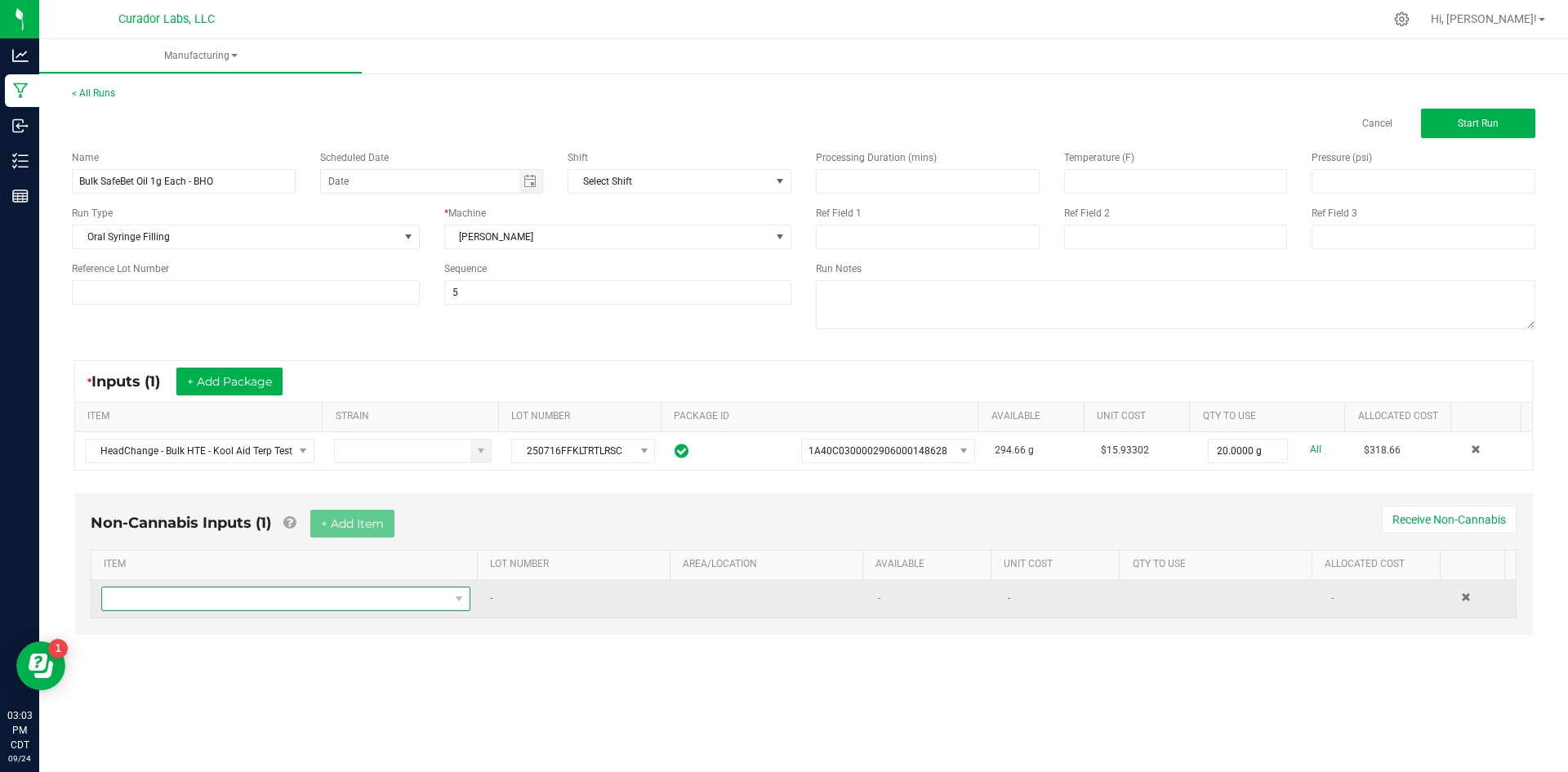
click at [276, 601] on span "NO DATA FOUND" at bounding box center [276, 599] width 347 height 23
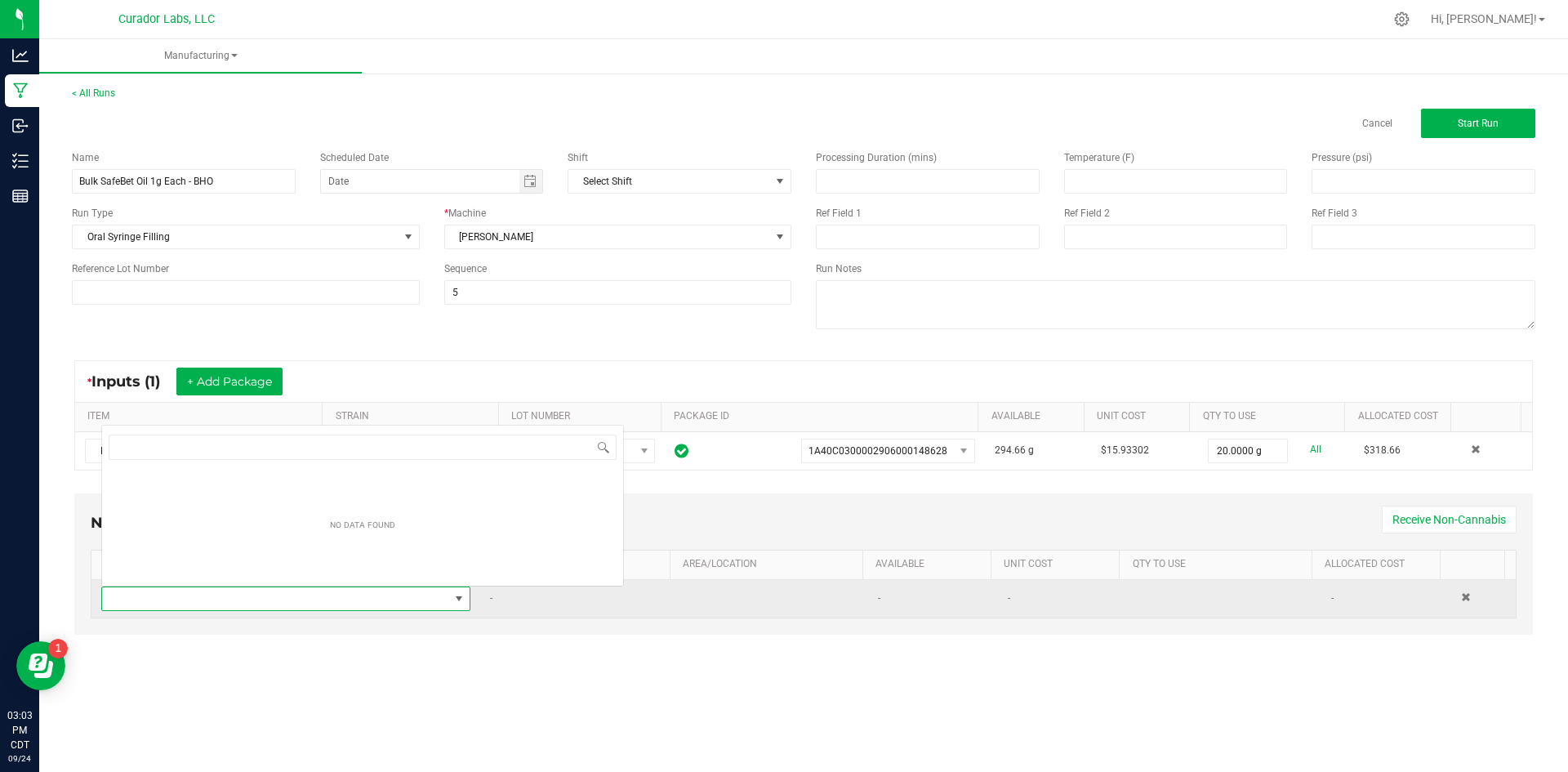
scroll to position [25, 363]
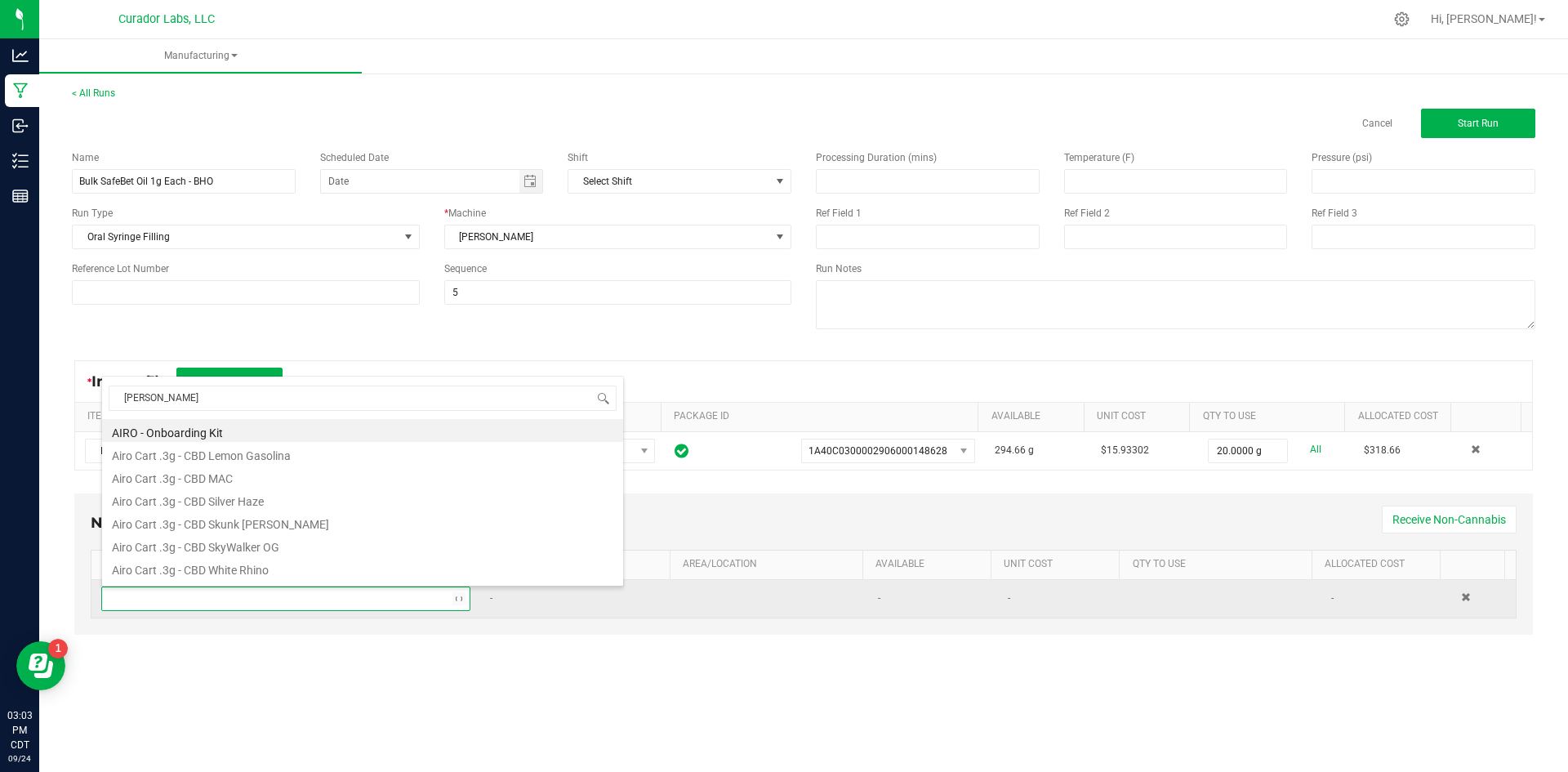
type input "syringe"
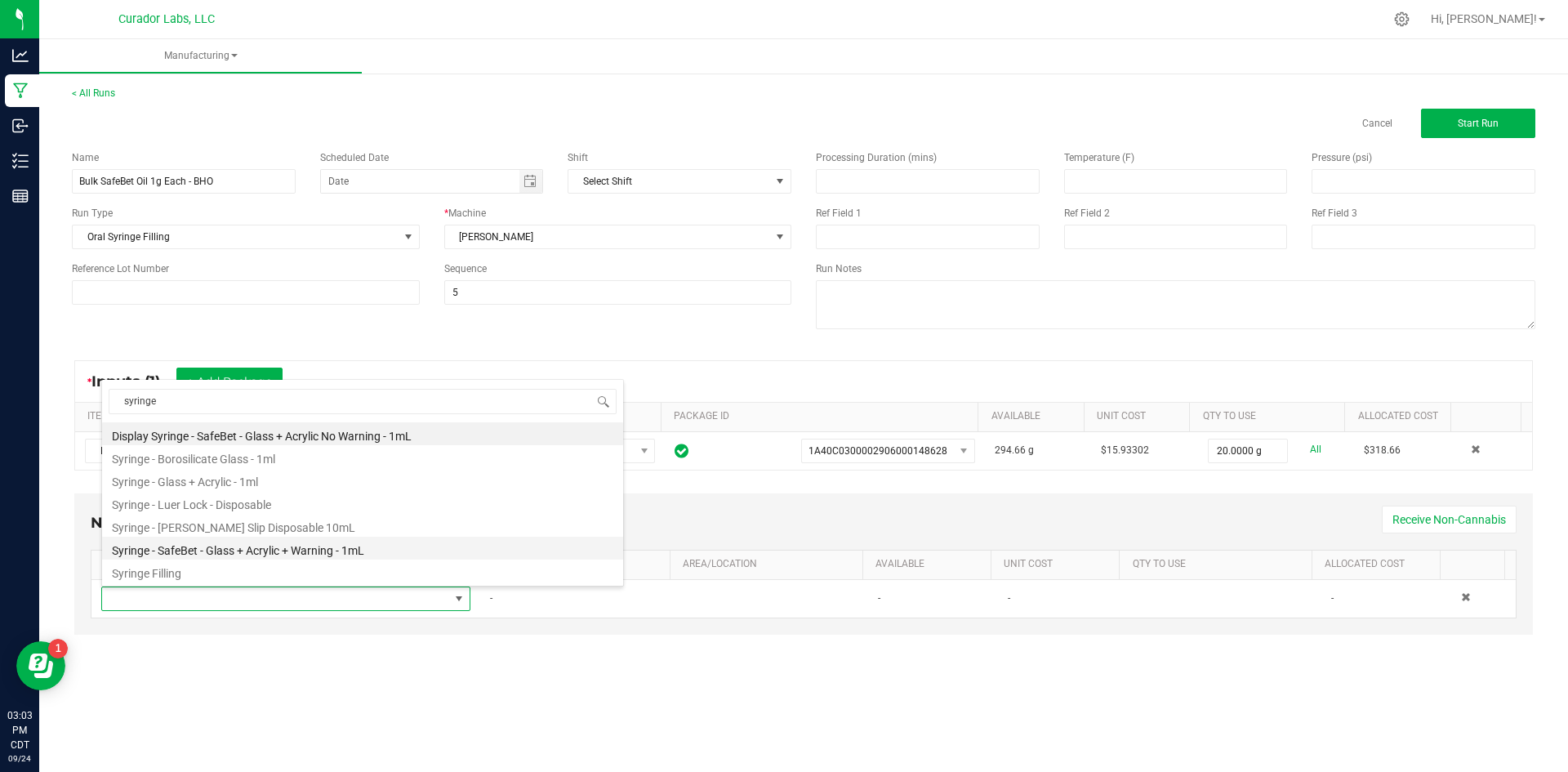
click at [236, 547] on li "Syringe - SafeBet - Glass + Acrylic + Warning - 1mL" at bounding box center [363, 548] width 521 height 23
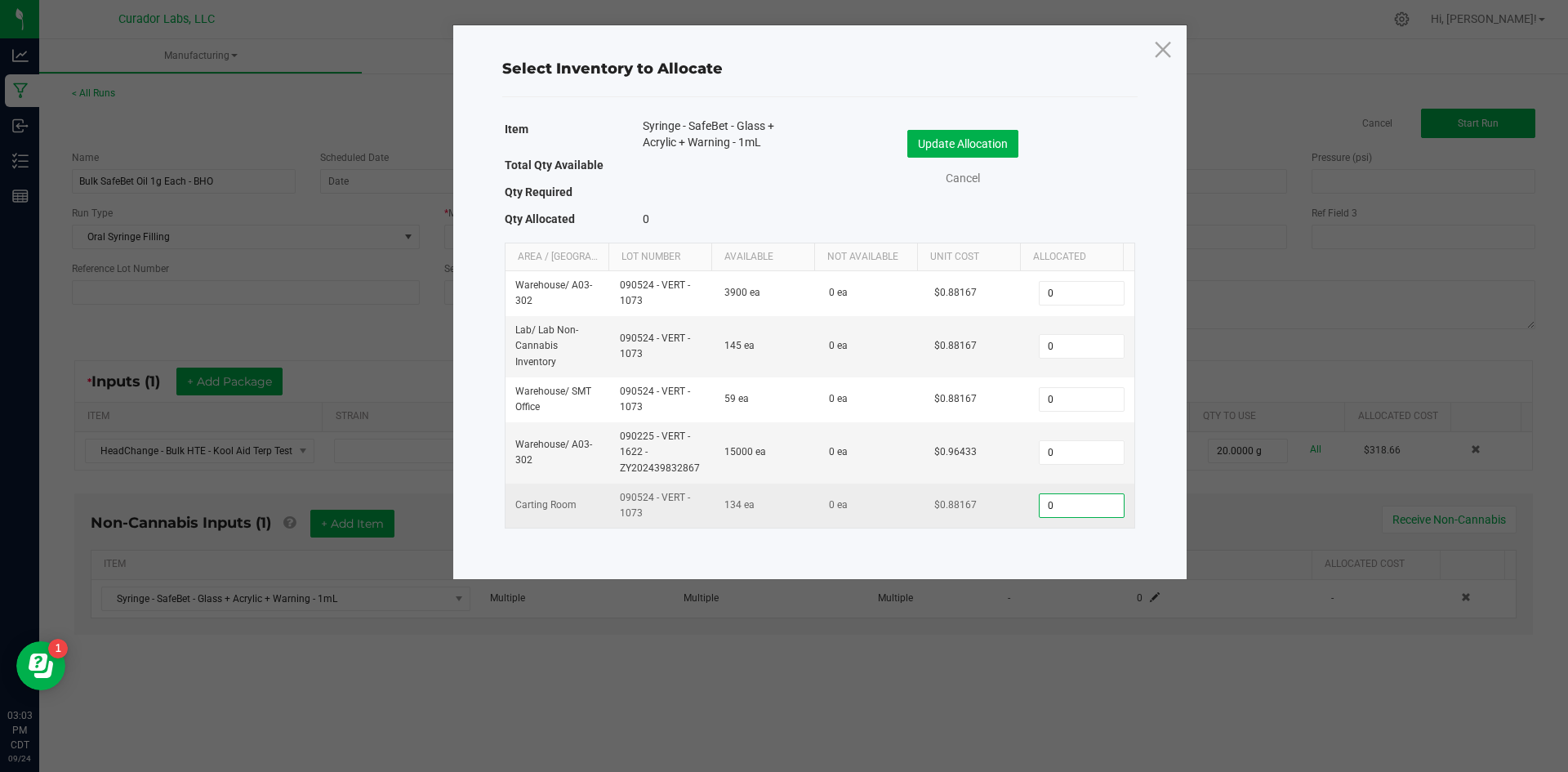
click at [1073, 506] on input "0" at bounding box center [1082, 505] width 84 height 23
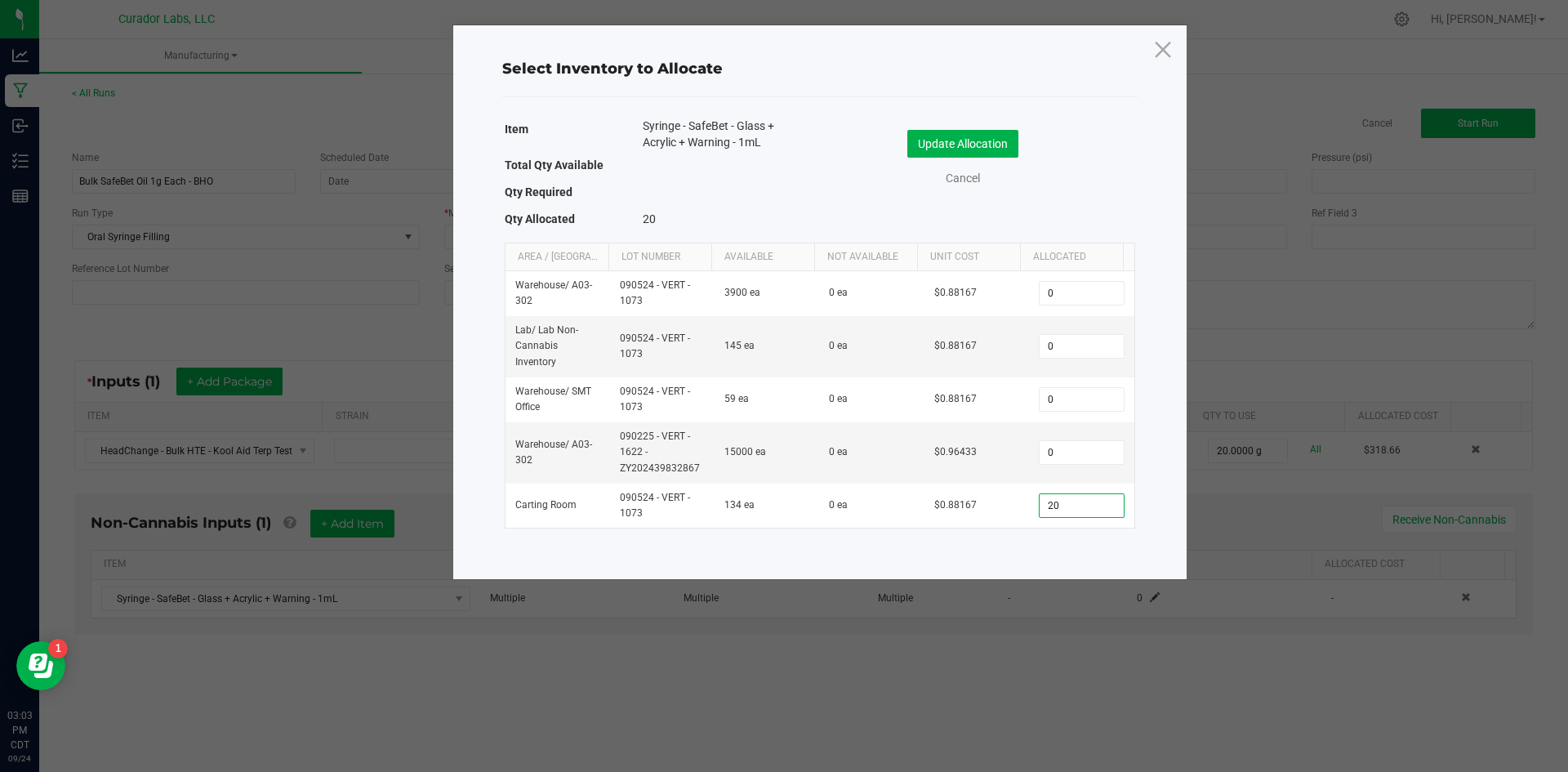
type input "20"
click at [993, 542] on div "Item Syringe - SafeBet - Glass + Acrylic + Warning - 1mL Total Qty Available Qt…" at bounding box center [820, 334] width 660 height 440
click at [955, 147] on button "Update Allocation" at bounding box center [962, 143] width 111 height 28
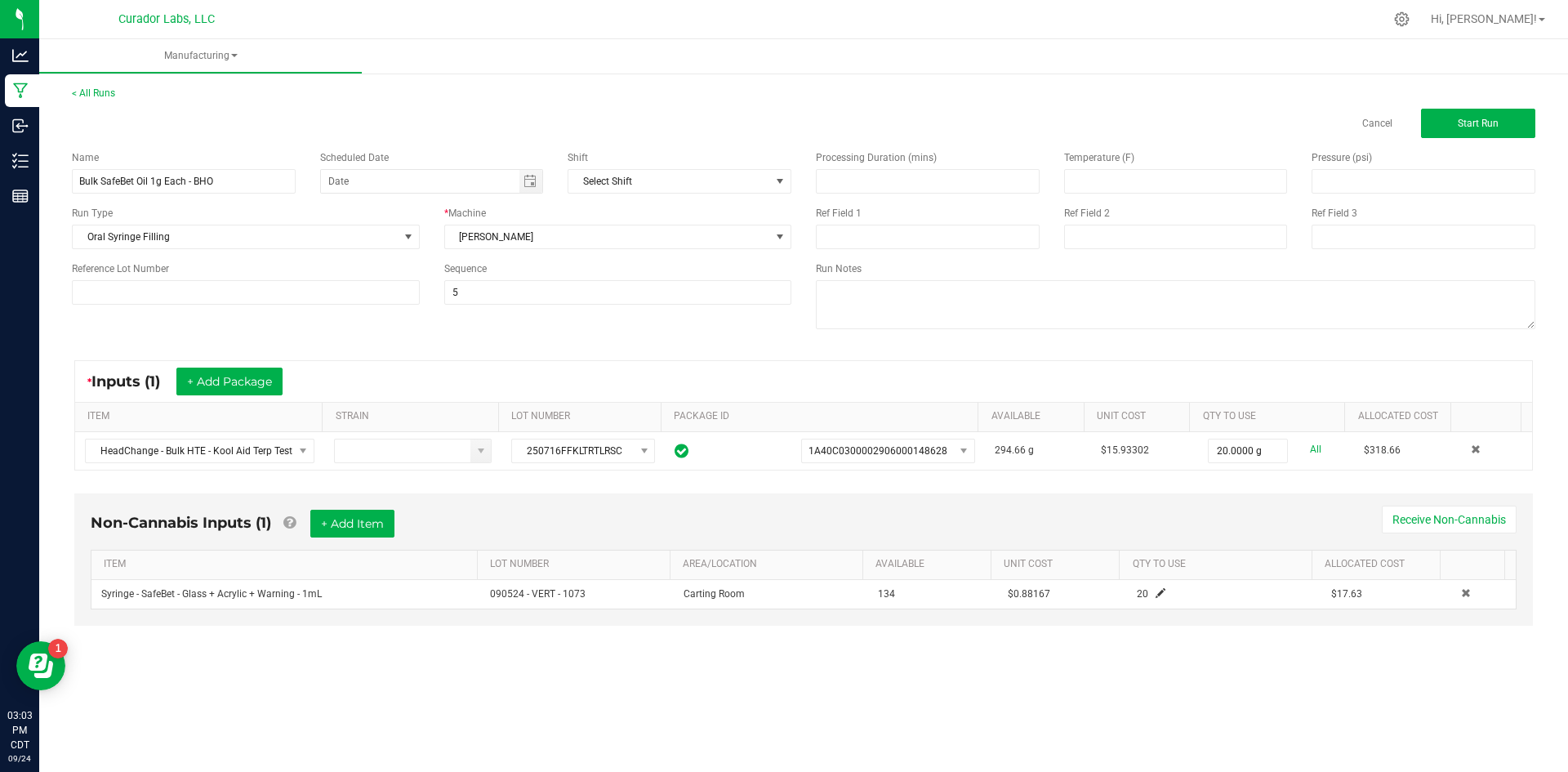
click at [885, 543] on div "Non-Cannabis Inputs (1) + Add Item Receive Non-Cannabis" at bounding box center [803, 529] width 1426 height 40
click at [1427, 117] on button "Start Run" at bounding box center [1478, 123] width 115 height 29
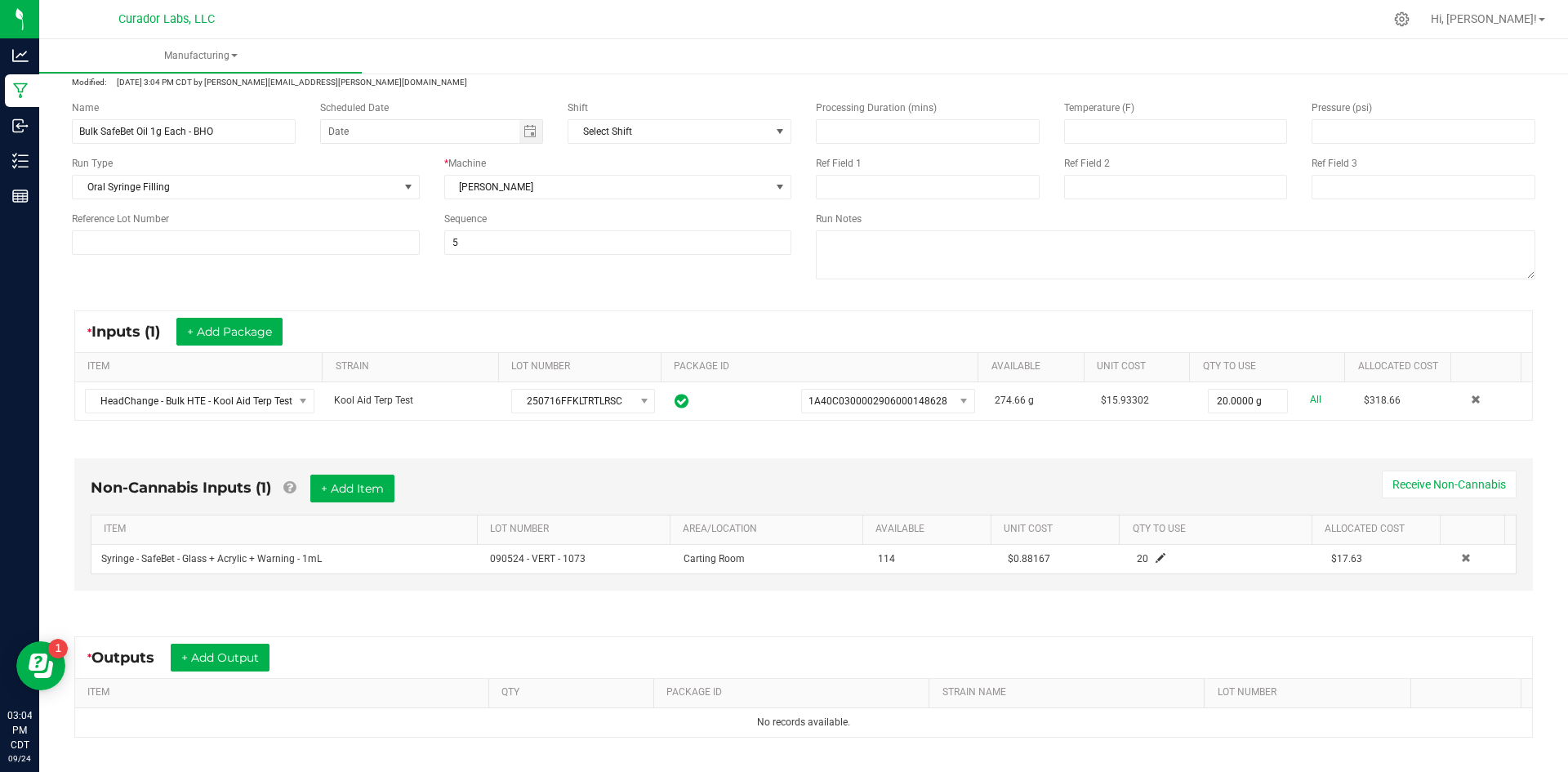
scroll to position [164, 0]
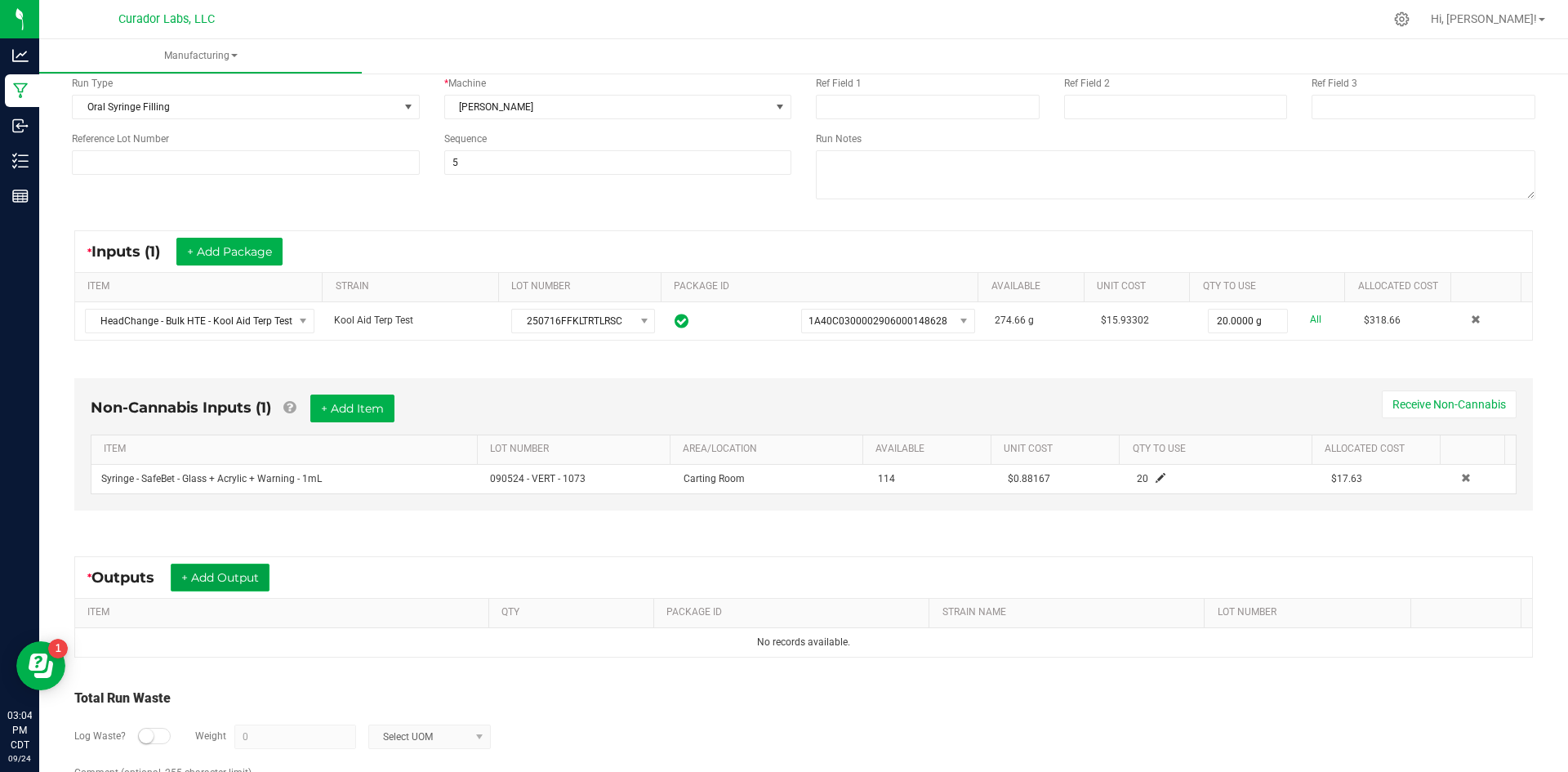
click at [239, 574] on button "+ Add Output" at bounding box center [220, 577] width 99 height 28
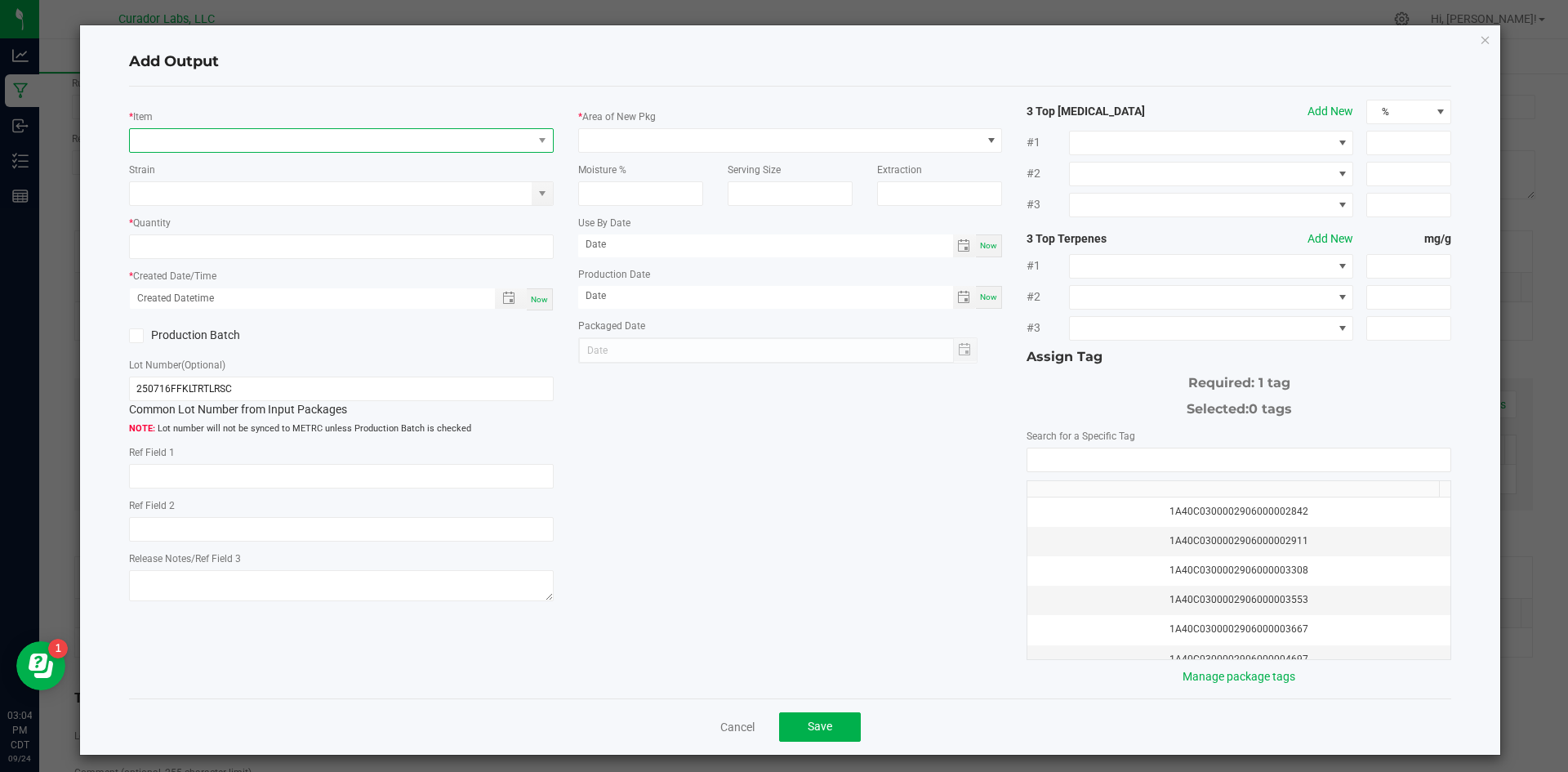
click at [215, 152] on span "NO DATA FOUND" at bounding box center [341, 141] width 424 height 25
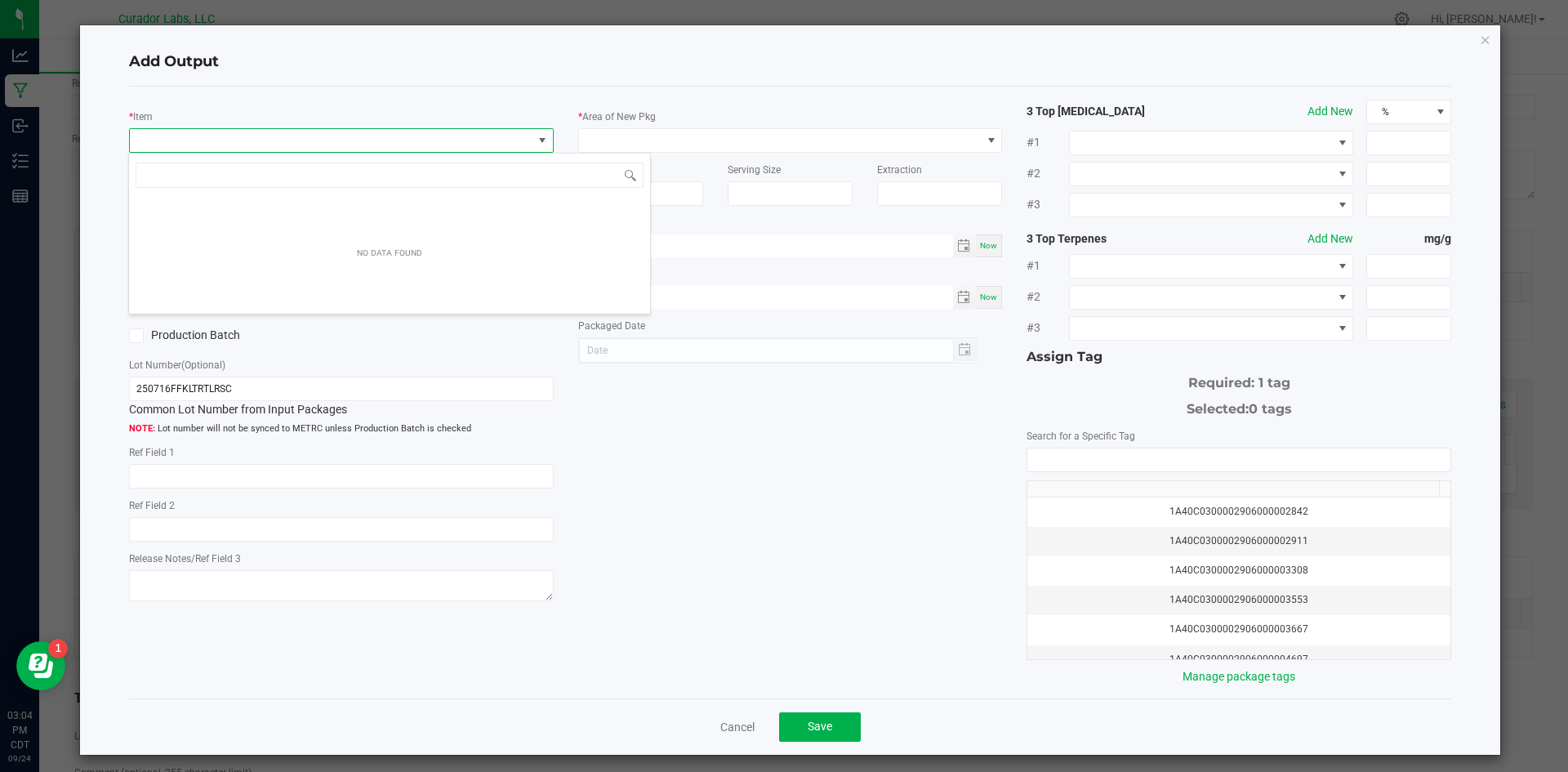
scroll to position [25, 422]
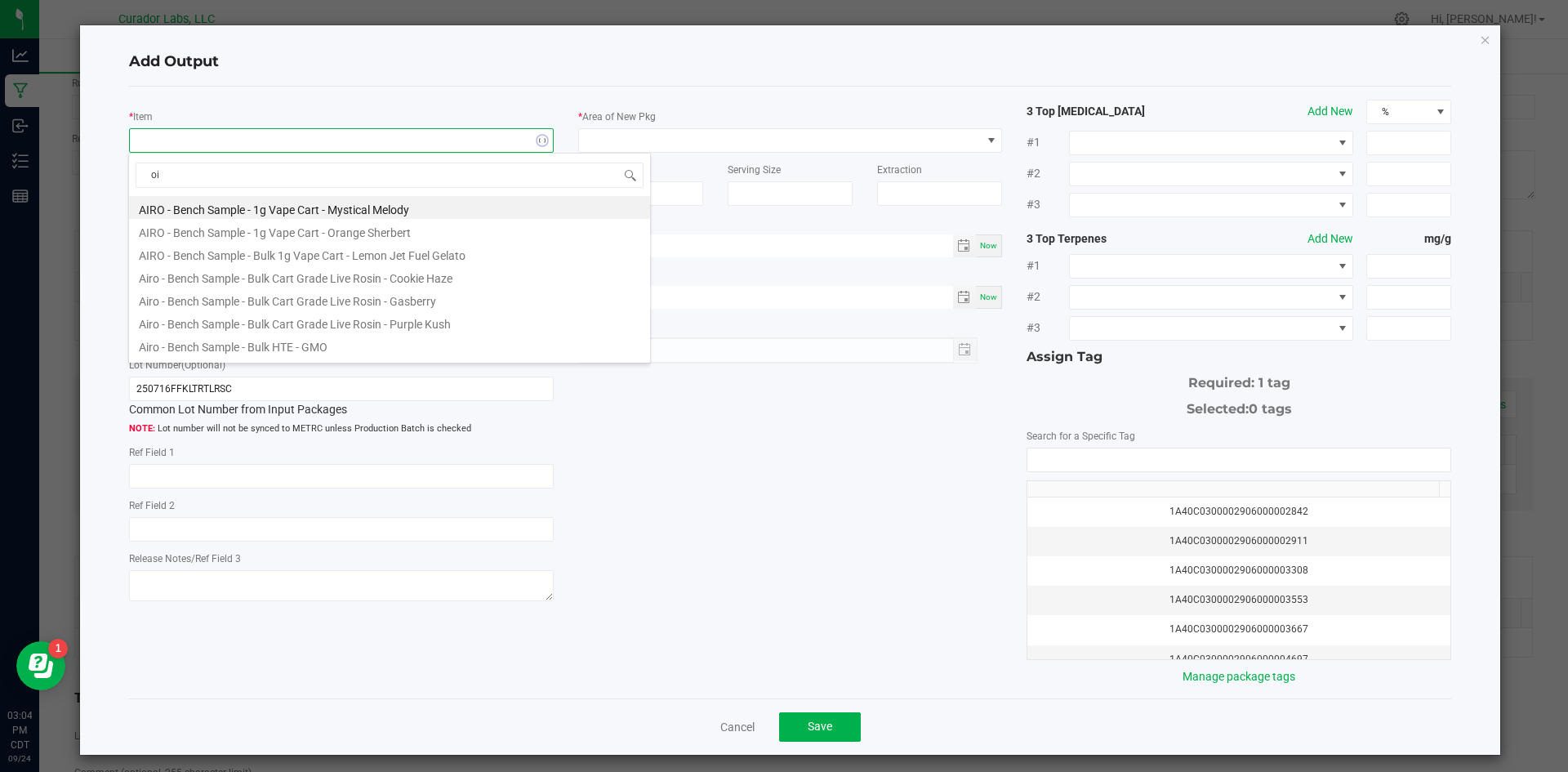
type input "oil"
click at [312, 305] on li "SafeBet - Bulk Oil 1g Each - BHO" at bounding box center [390, 299] width 521 height 23
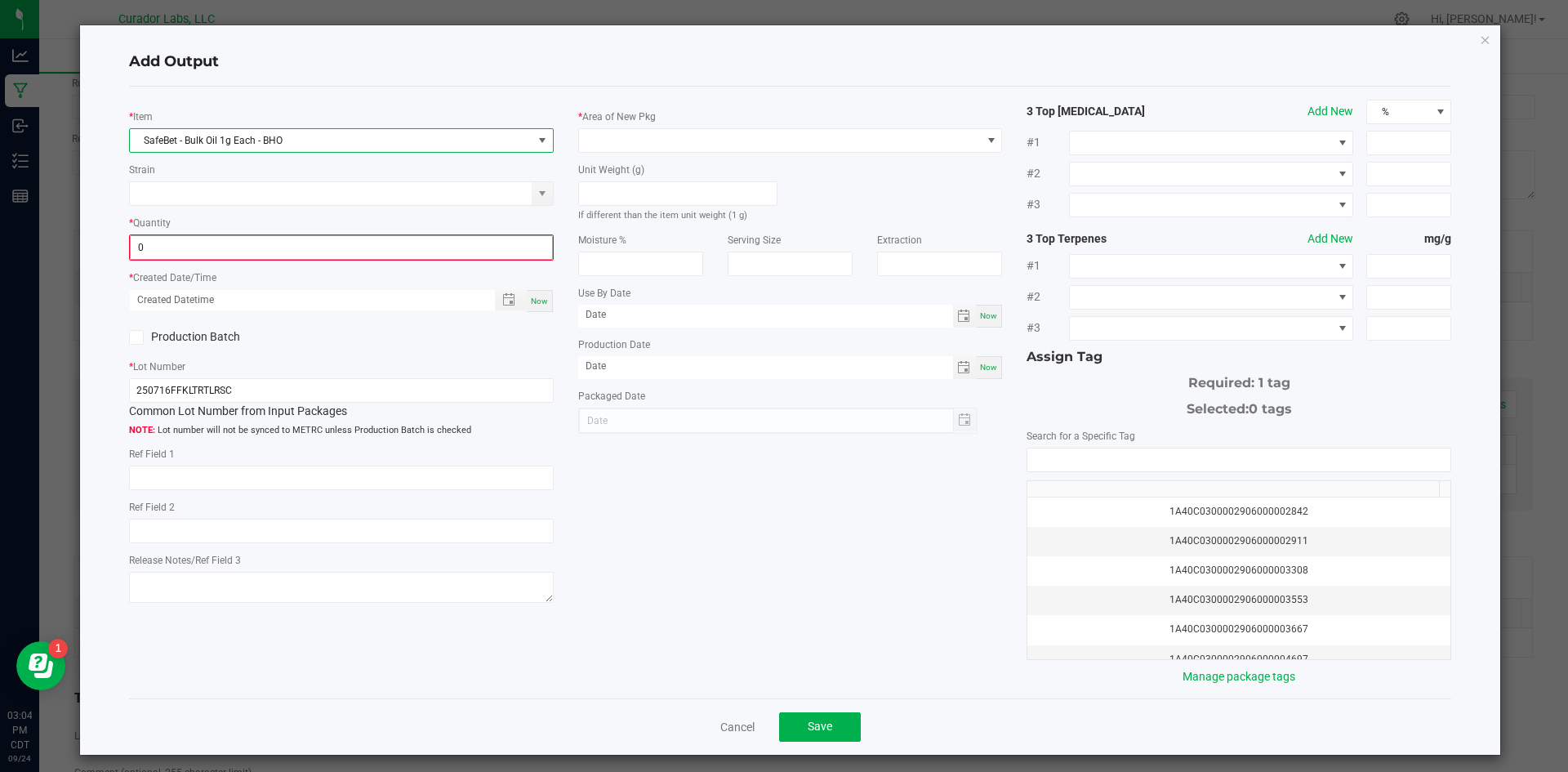
click at [218, 247] on input "0" at bounding box center [342, 247] width 422 height 23
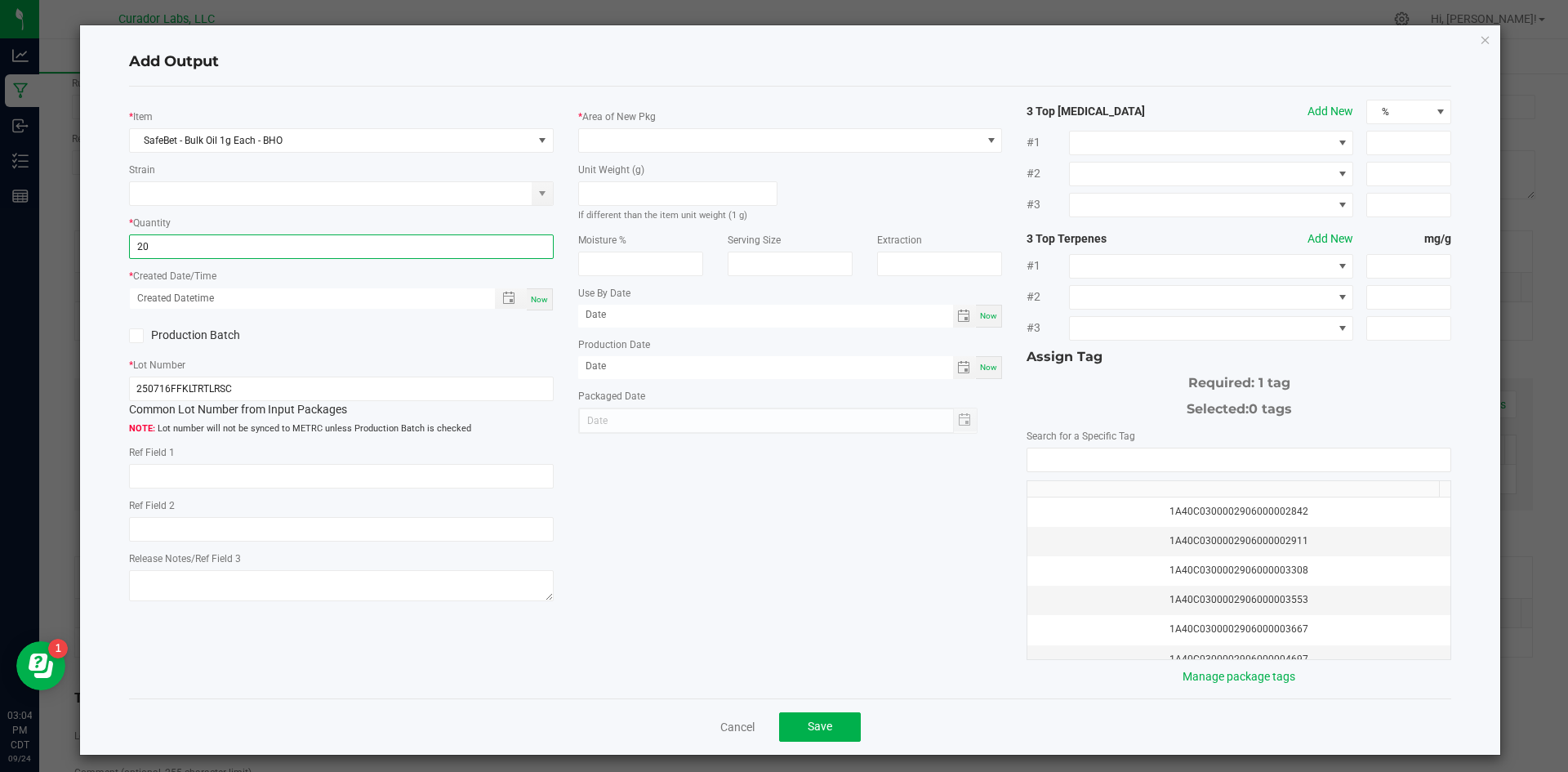
type input "20 ea"
click at [528, 292] on div "Now" at bounding box center [539, 299] width 26 height 22
type input "[DATE] 3:04 PM"
type input "[DATE]"
click at [197, 340] on label "Production Batch" at bounding box center [229, 334] width 200 height 17
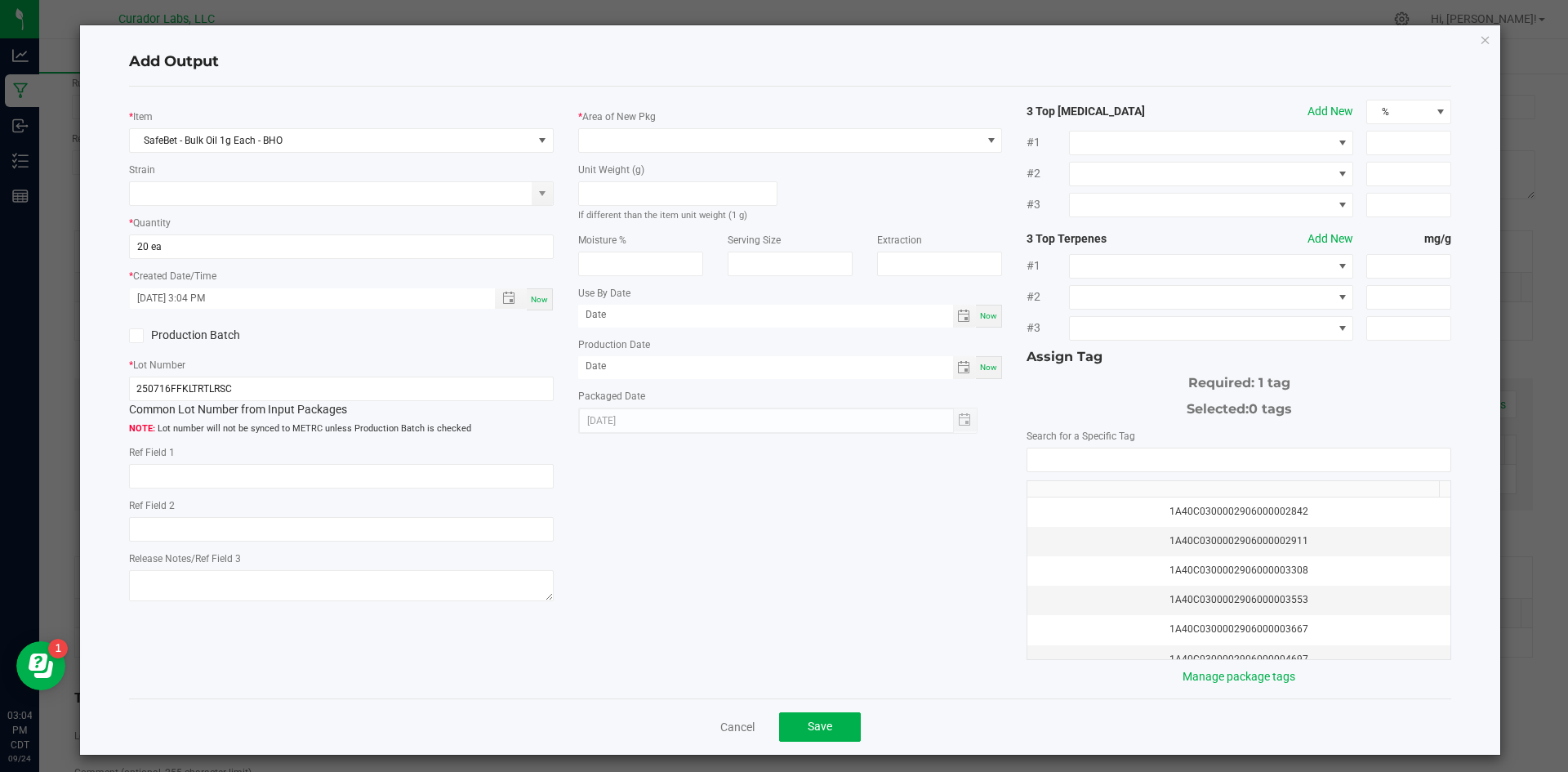
click at [0, 0] on input "Production Batch" at bounding box center [0, 0] width 0 height 0
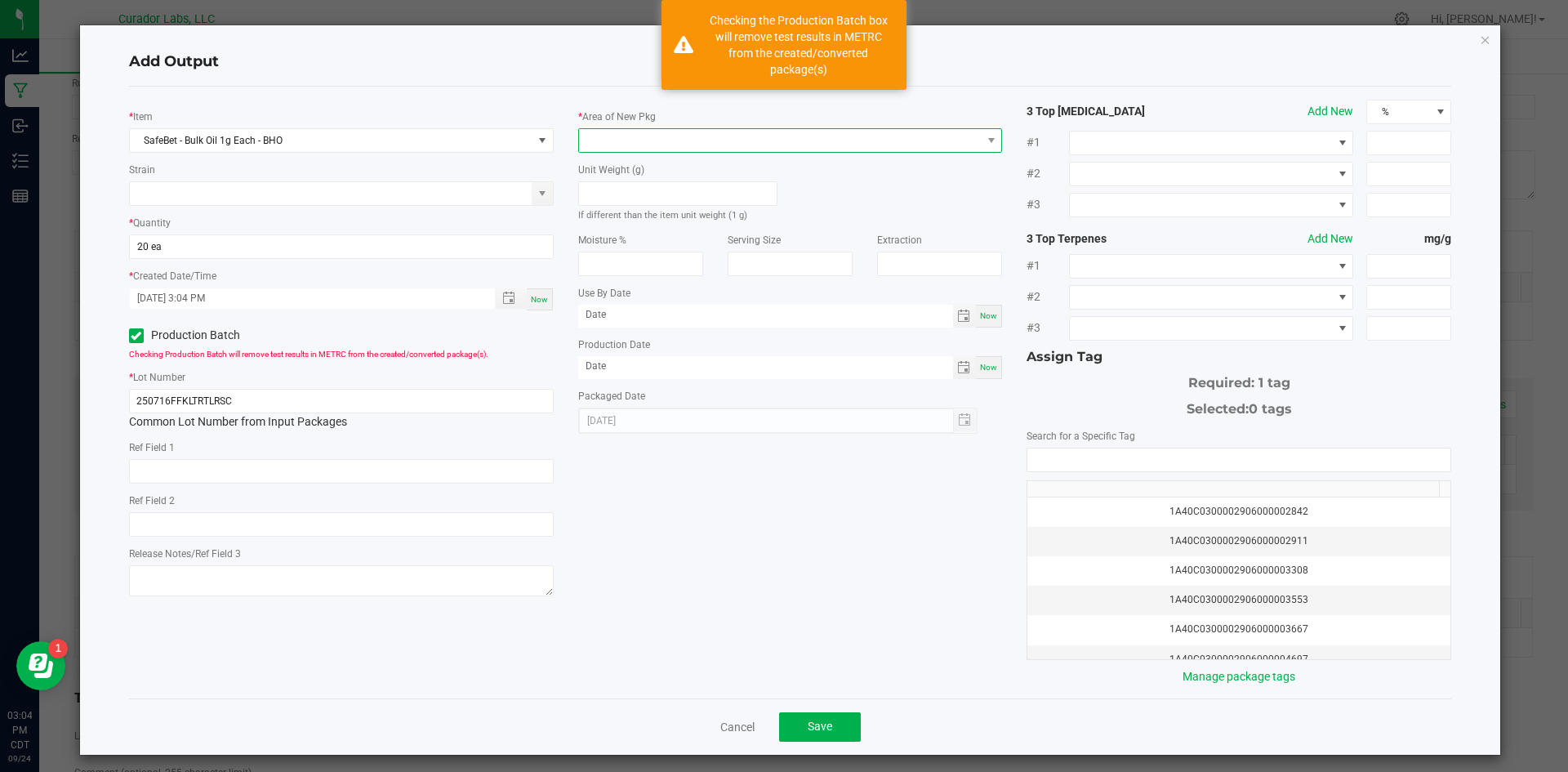
click at [613, 147] on span at bounding box center [780, 141] width 403 height 23
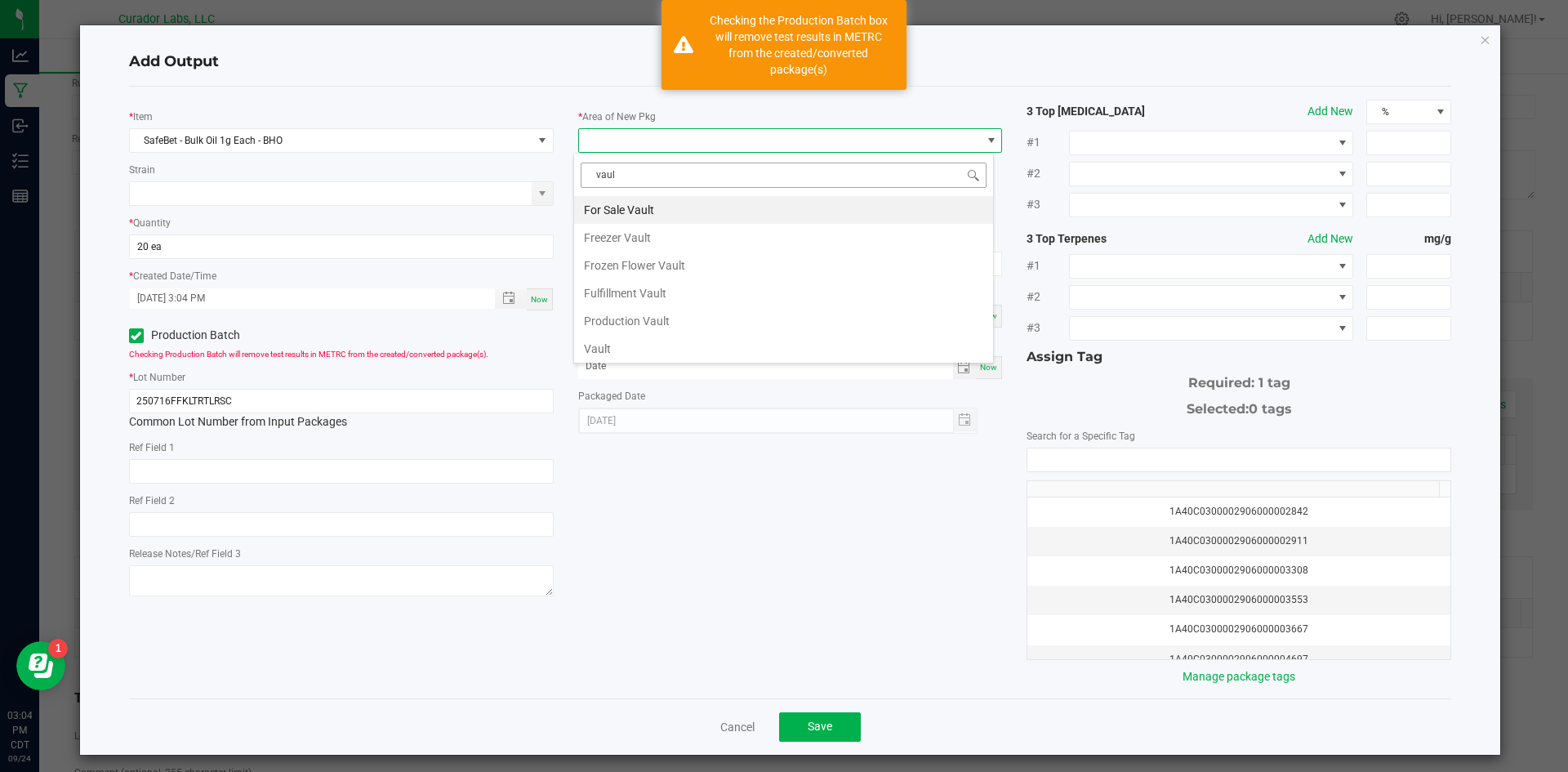
type input "vault"
click at [702, 345] on li "Vault" at bounding box center [783, 348] width 419 height 28
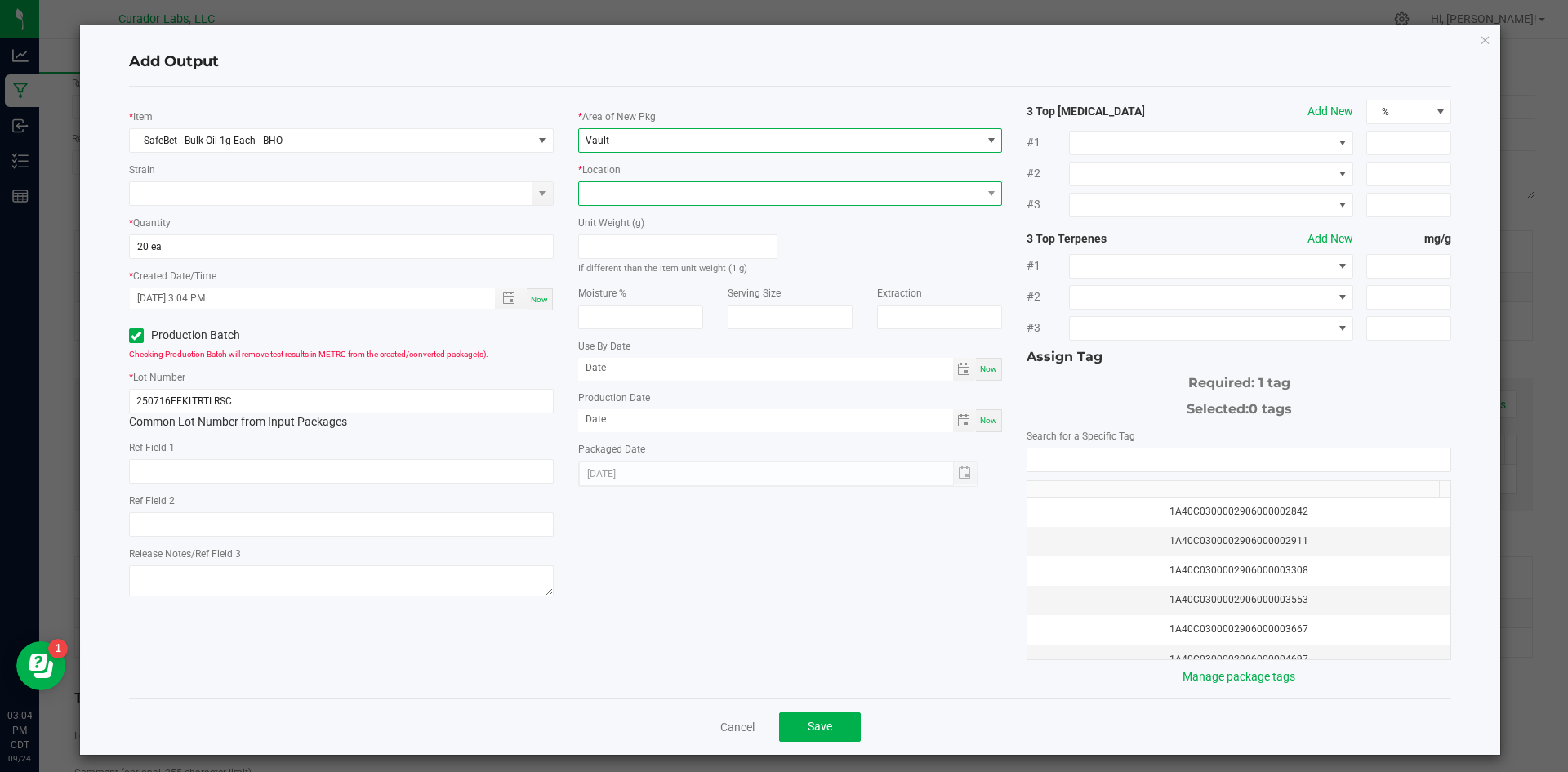
click at [657, 193] on span at bounding box center [780, 194] width 403 height 23
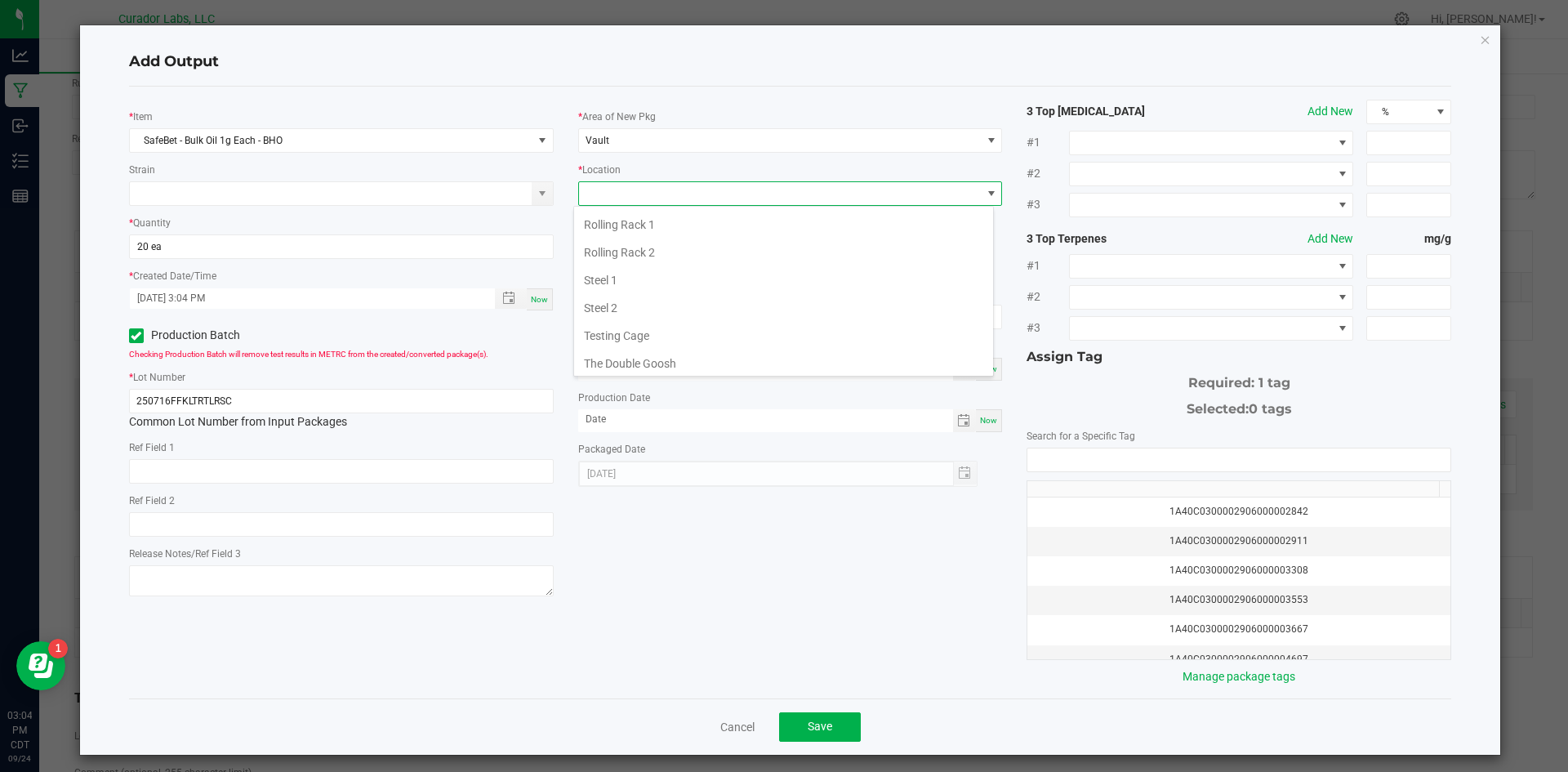
scroll to position [735, 0]
click at [660, 250] on li "Testing Cage" at bounding box center [783, 237] width 419 height 28
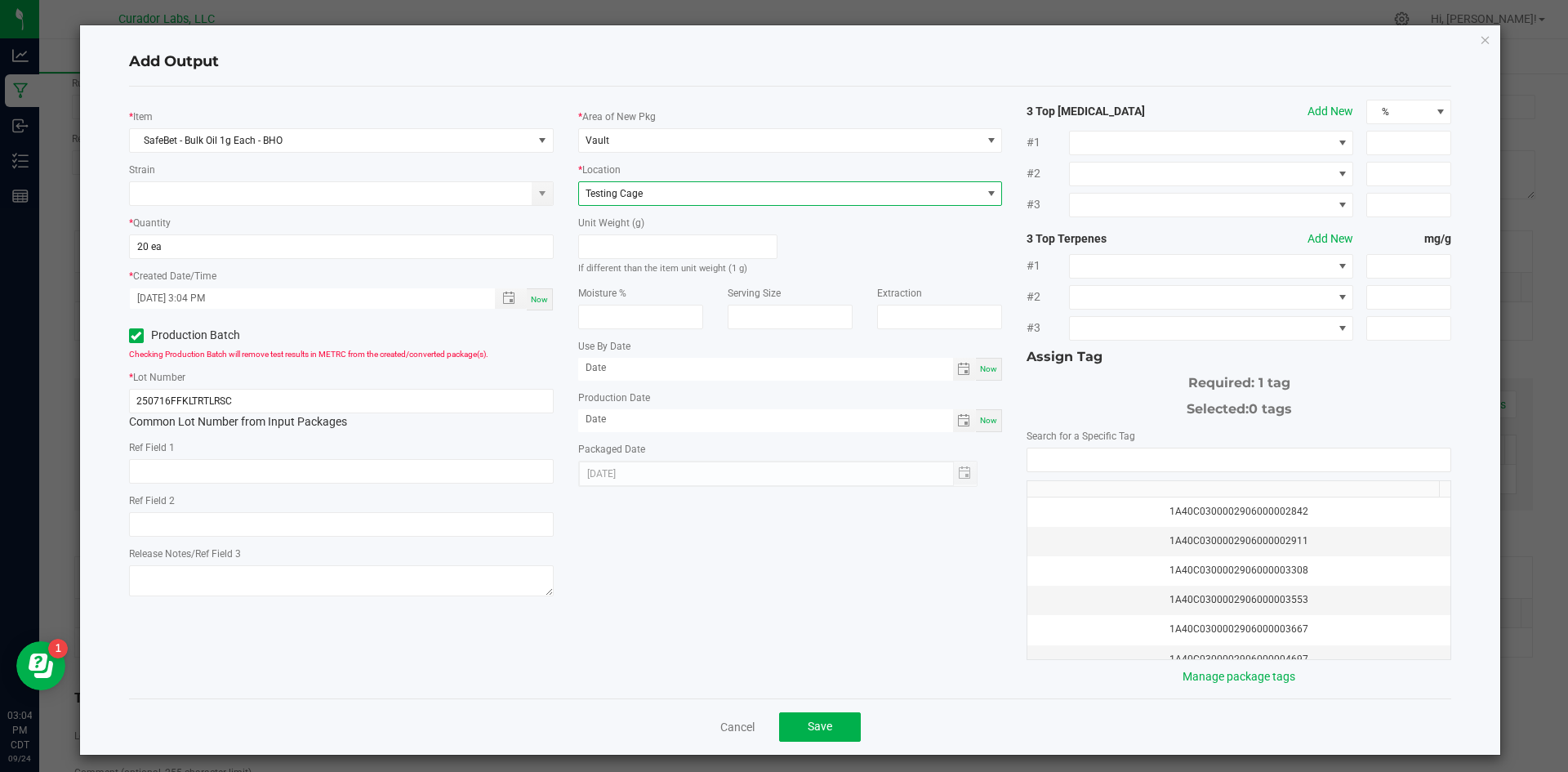
click at [980, 364] on span "Now" at bounding box center [988, 368] width 17 height 9
type input "[DATE]"
click at [978, 425] on div "Now" at bounding box center [988, 421] width 26 height 23
type input "[DATE]"
click at [728, 349] on div "Use By Date [DATE] Now" at bounding box center [790, 358] width 424 height 44
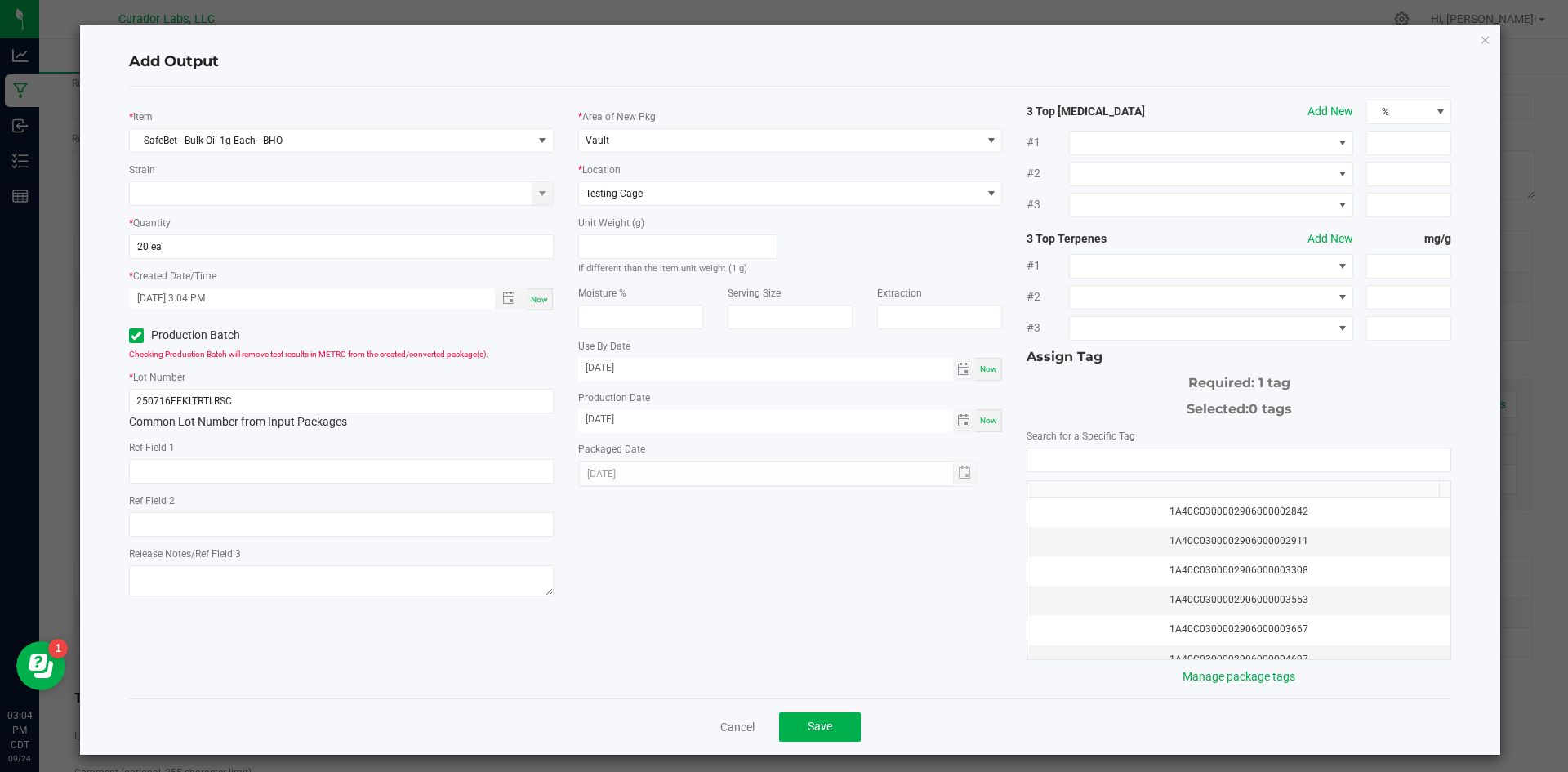
click at [721, 358] on input "[DATE]" at bounding box center [765, 367] width 374 height 20
type input "[DATE]"
click at [1162, 460] on input "NO DATA FOUND" at bounding box center [1239, 460] width 423 height 23
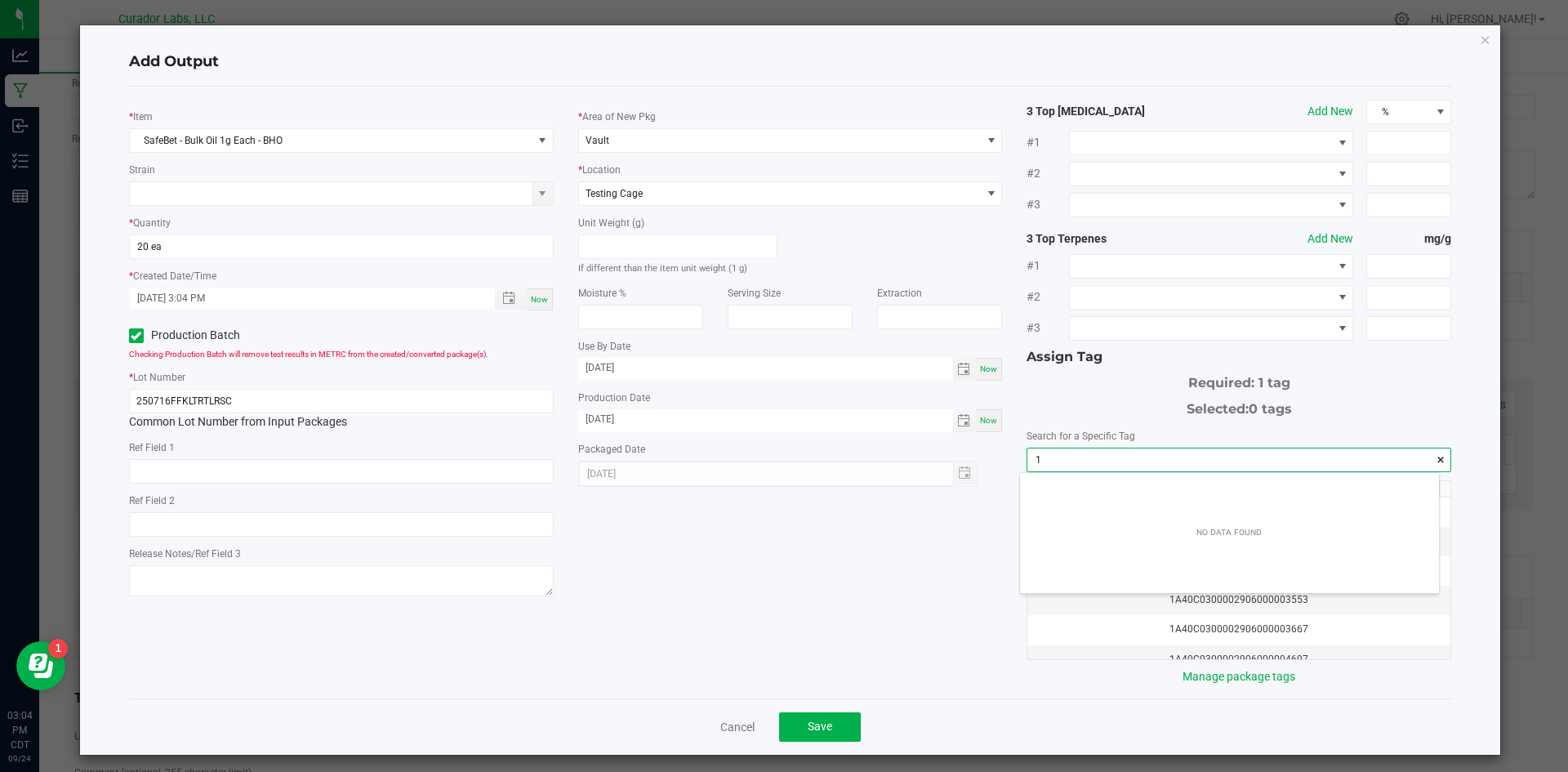
scroll to position [23, 420]
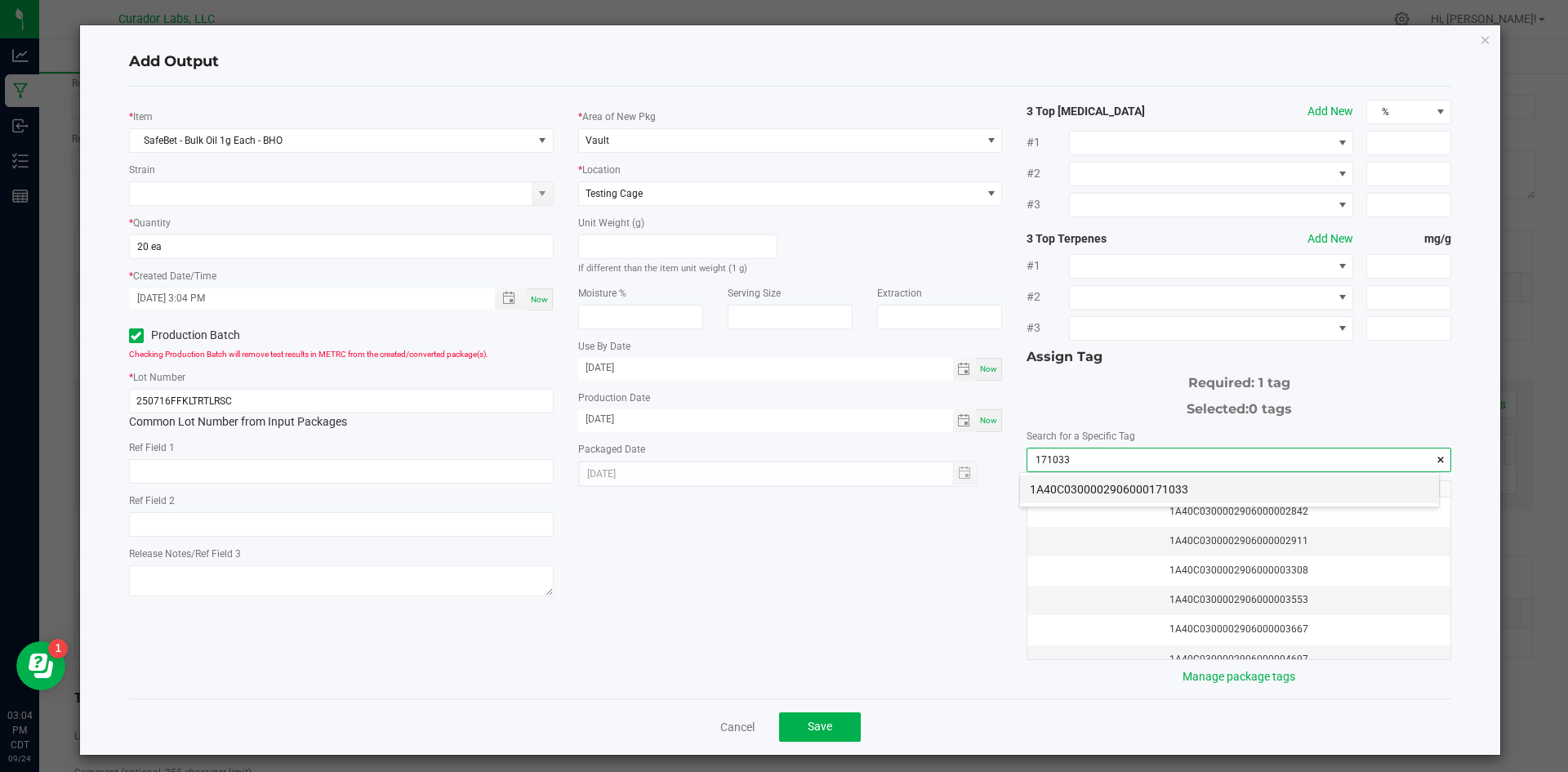
click at [1132, 487] on li "1A40C0300002906000171033" at bounding box center [1229, 488] width 419 height 28
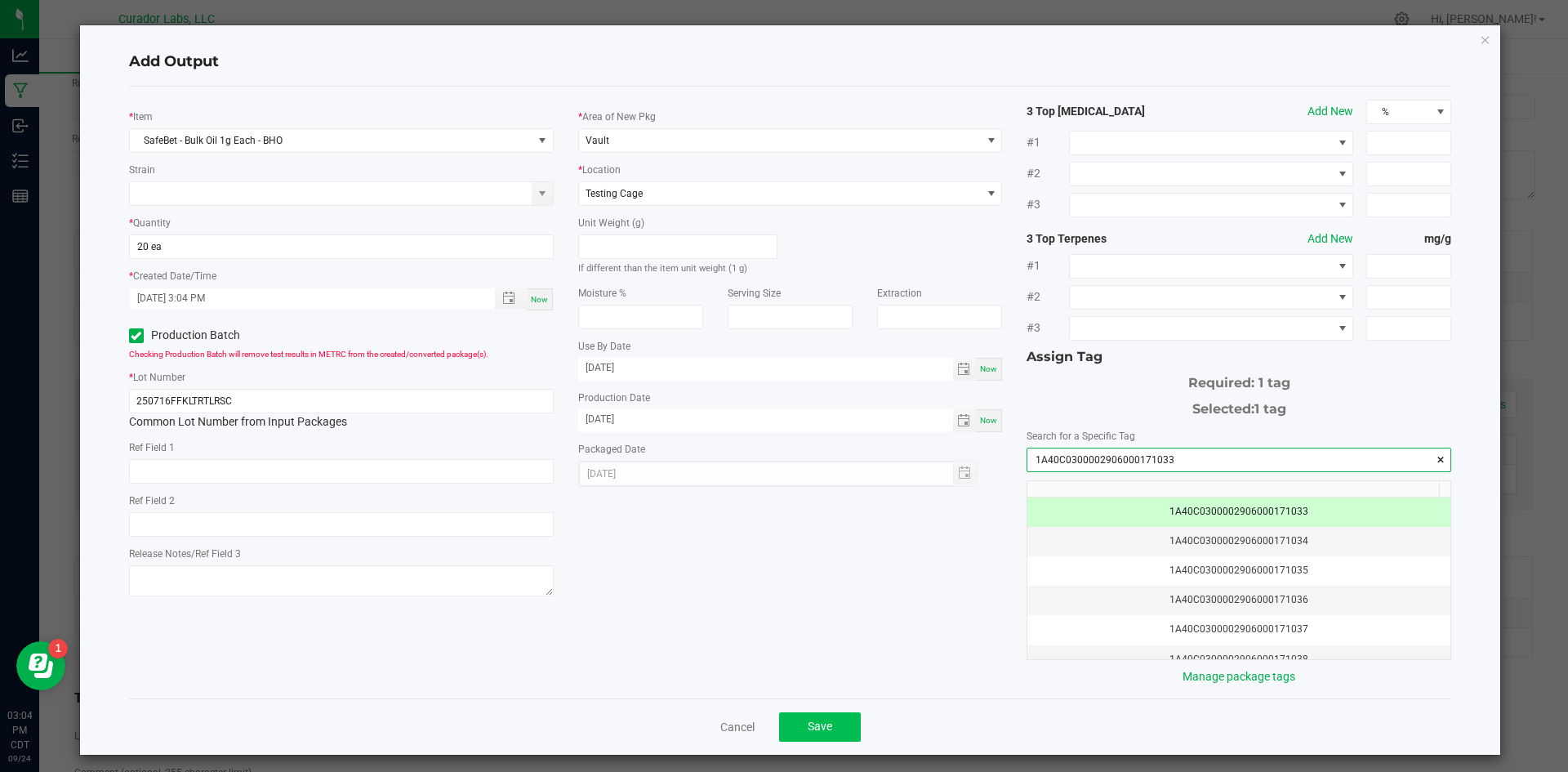
type input "1A40C0300002906000171033"
click at [825, 728] on span "Save" at bounding box center [820, 726] width 25 height 13
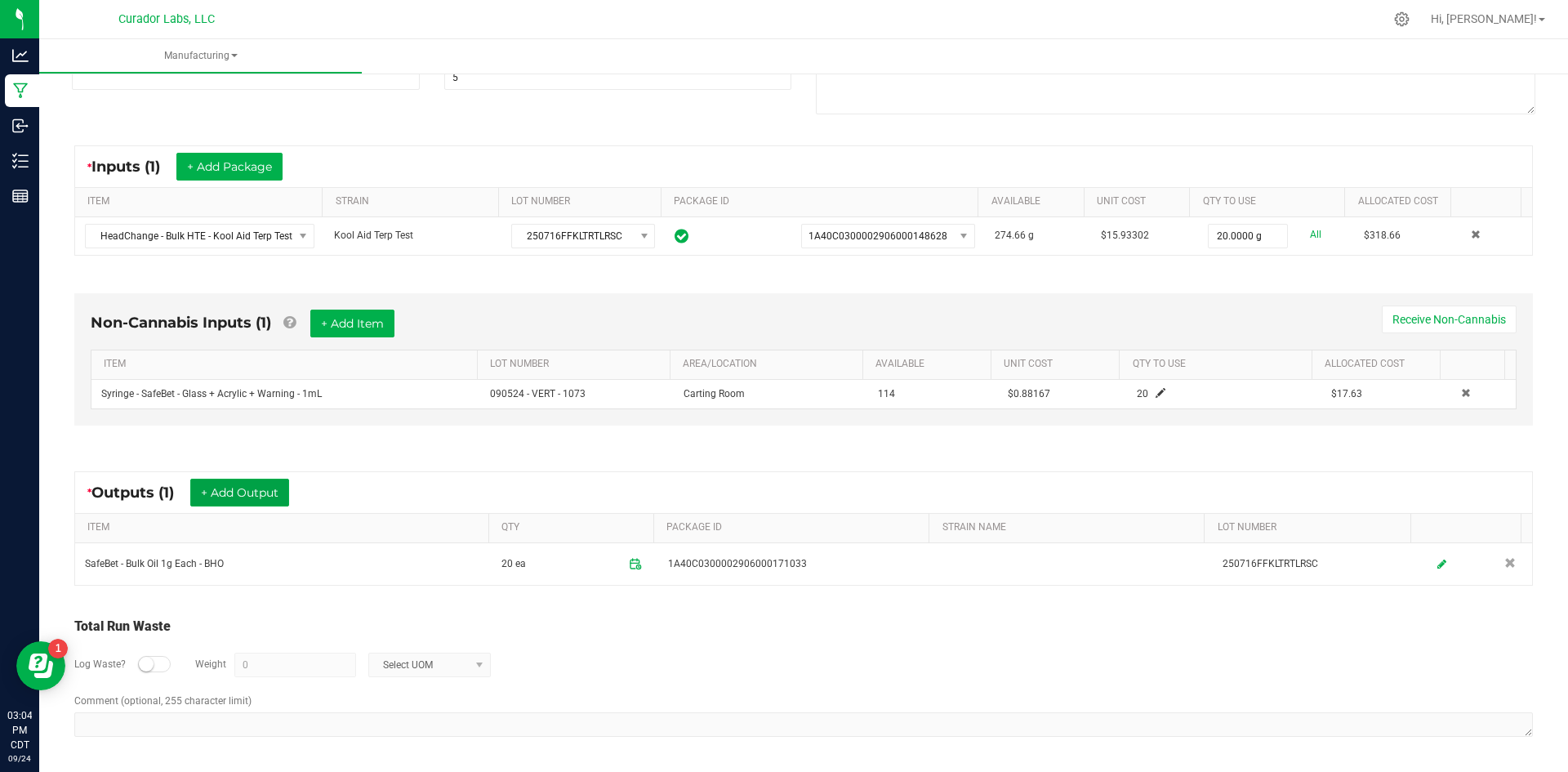
scroll to position [0, 0]
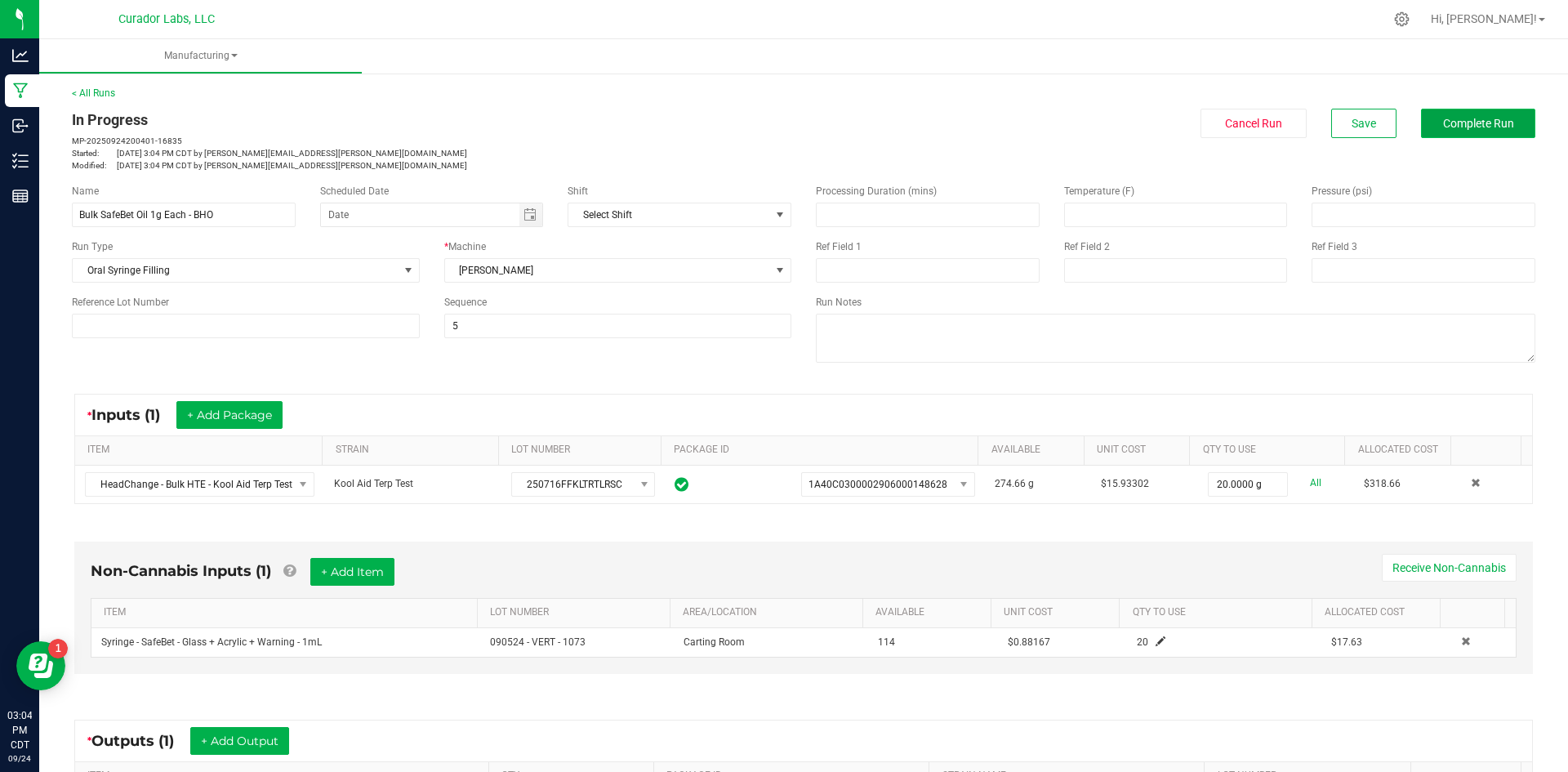
click at [1423, 125] on button "Complete Run" at bounding box center [1478, 123] width 115 height 29
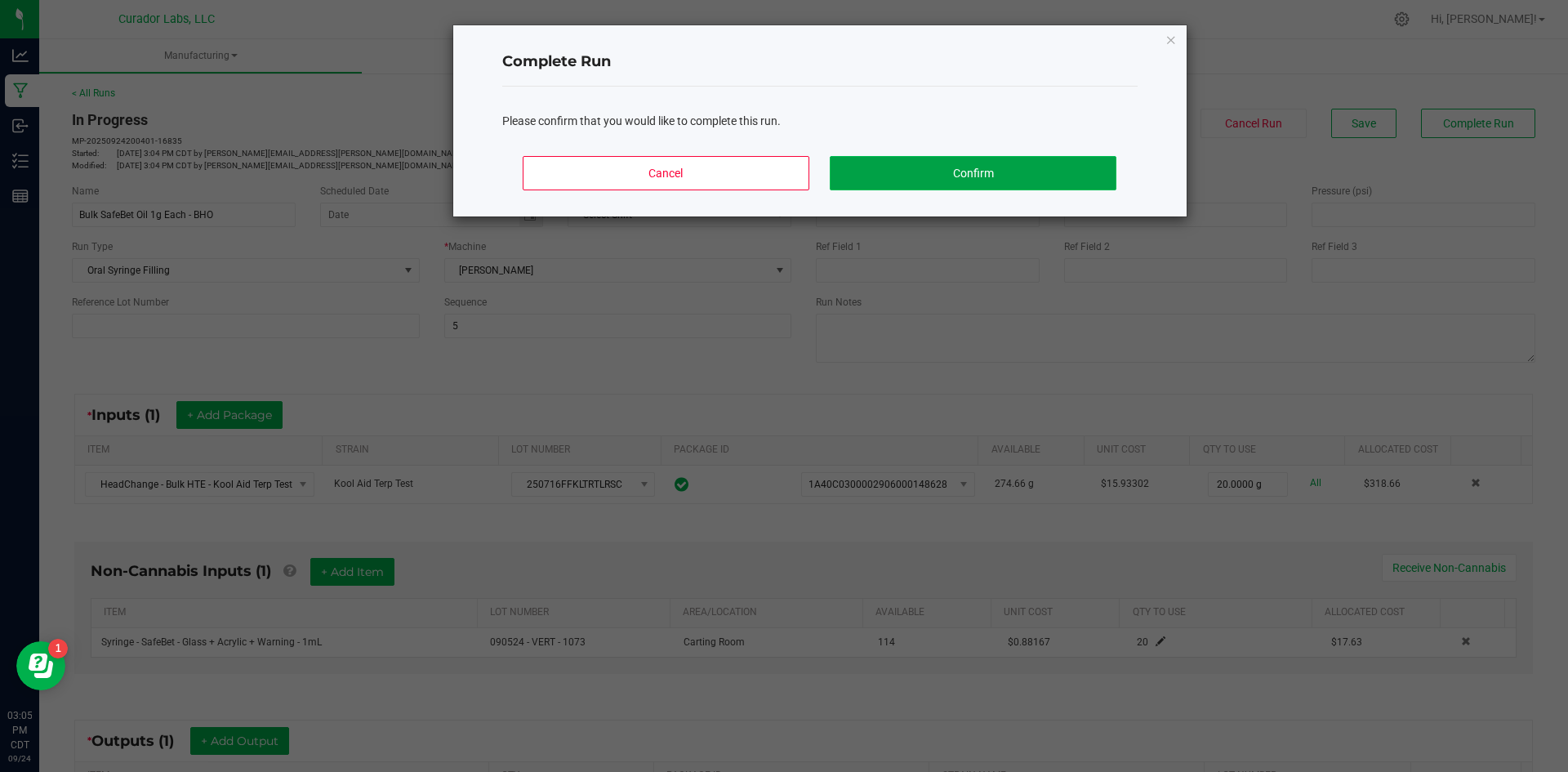
click at [885, 167] on button "Confirm" at bounding box center [972, 173] width 285 height 35
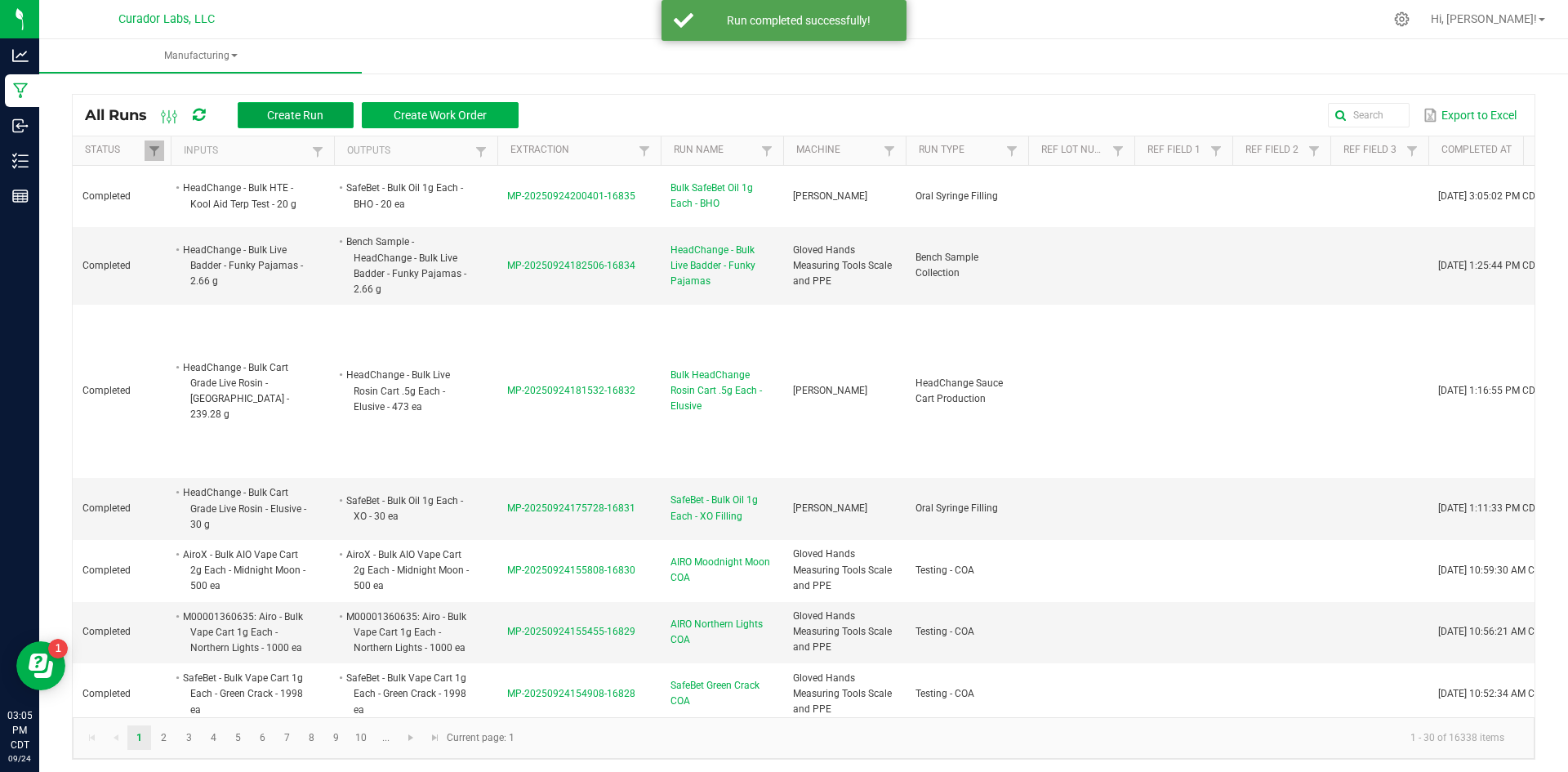
click at [325, 113] on button "Create Run" at bounding box center [295, 115] width 116 height 26
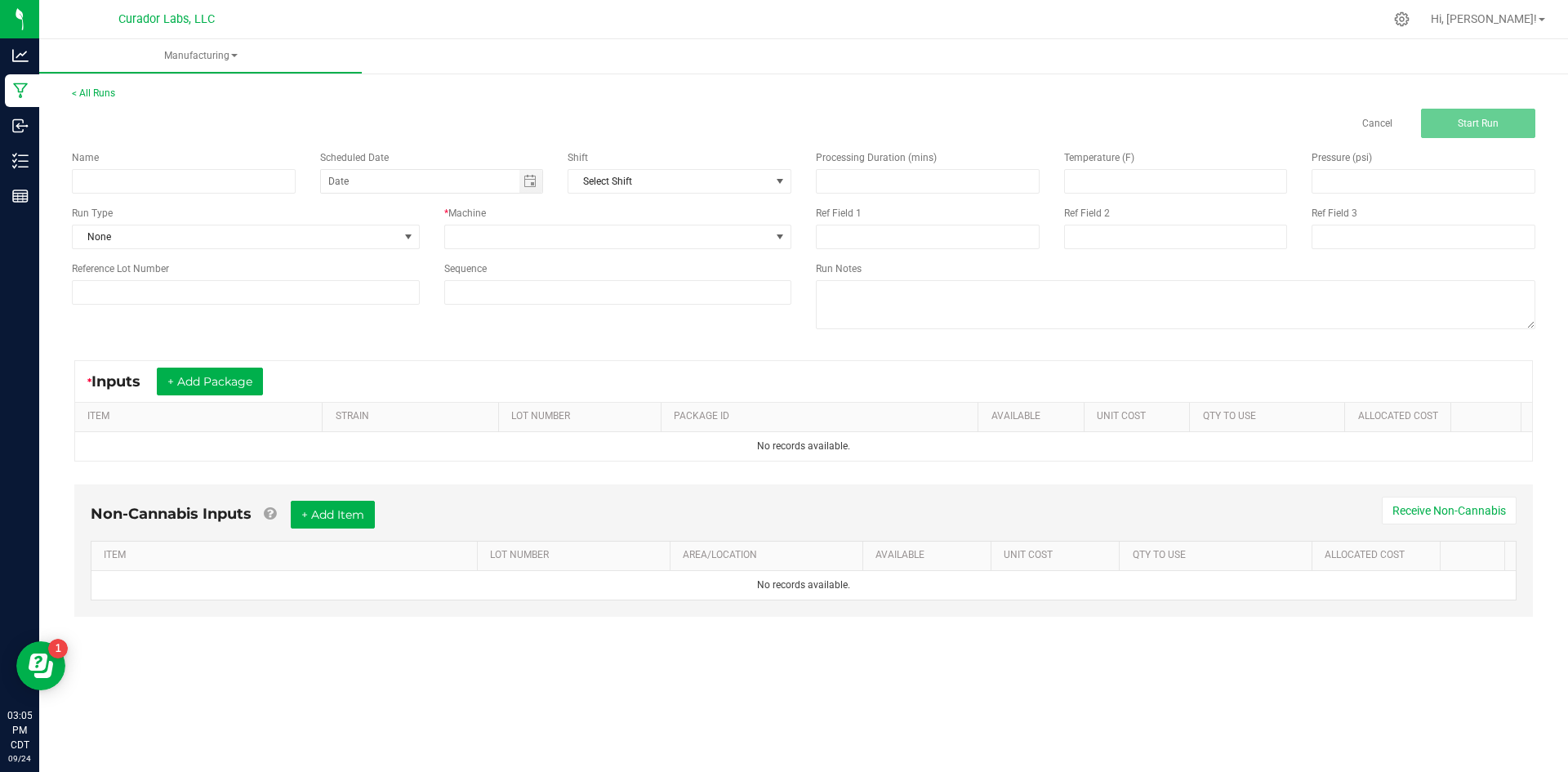
click at [209, 206] on div "Run Type" at bounding box center [245, 213] width 348 height 15
click at [196, 185] on input at bounding box center [184, 181] width 224 height 25
type input "Bulk HeadChange Cart .5g Each - Kool Aid Terp Test"
click at [285, 232] on span "None" at bounding box center [236, 237] width 326 height 23
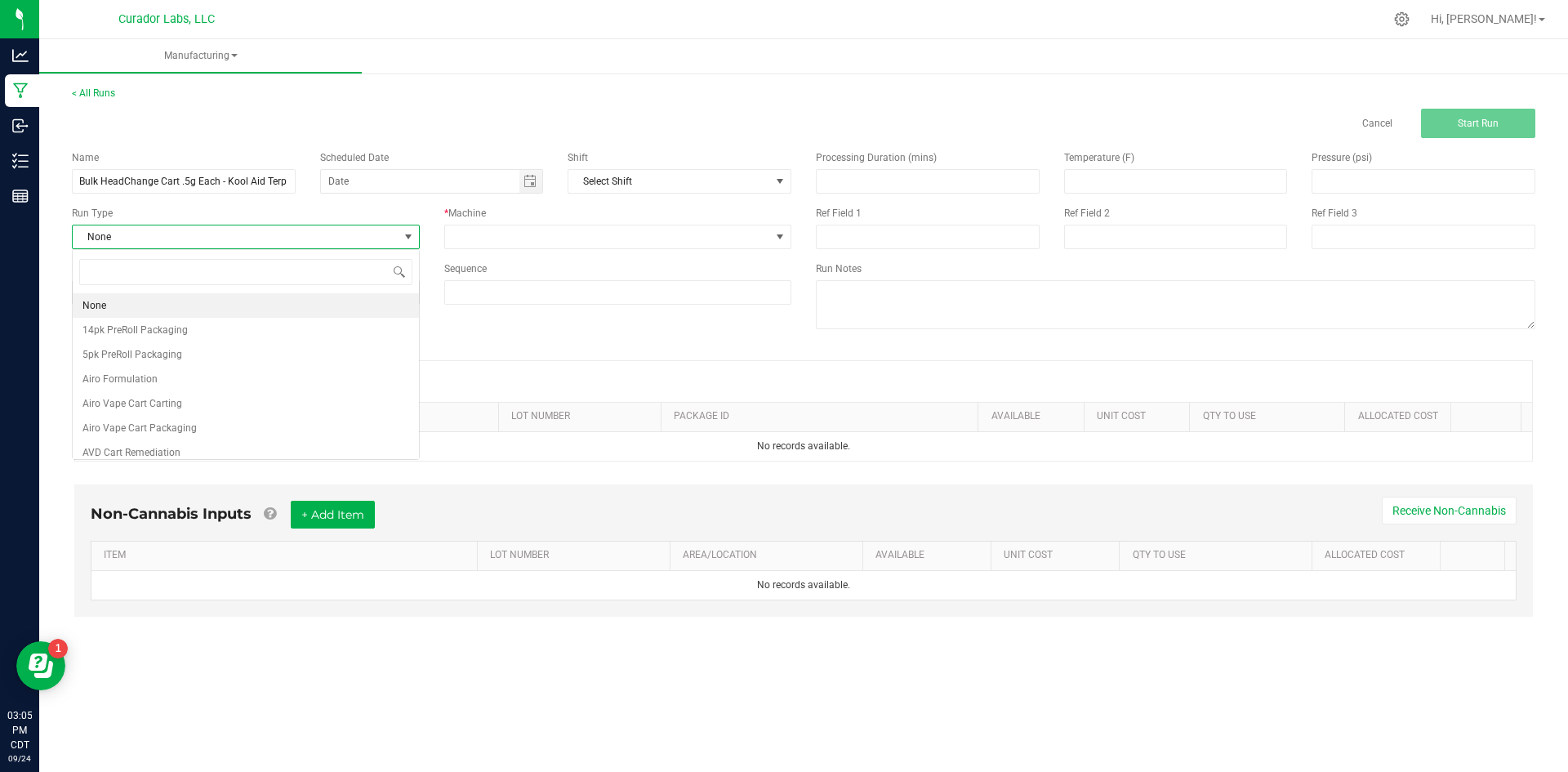
scroll to position [25, 347]
type input "headchange"
click at [251, 439] on li "HeadChange Sauce Cart Production" at bounding box center [245, 445] width 346 height 25
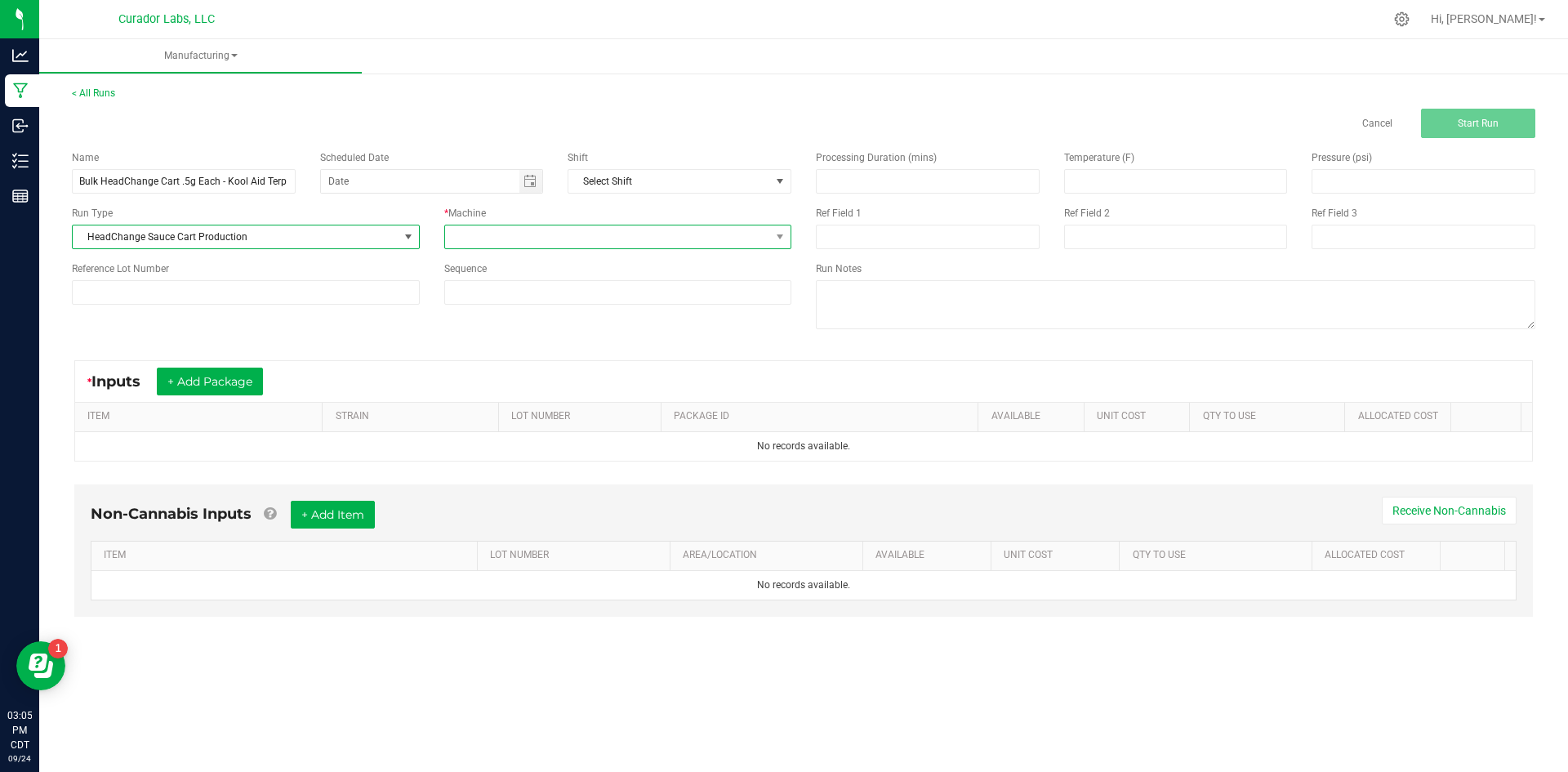
click at [520, 233] on span at bounding box center [607, 237] width 326 height 23
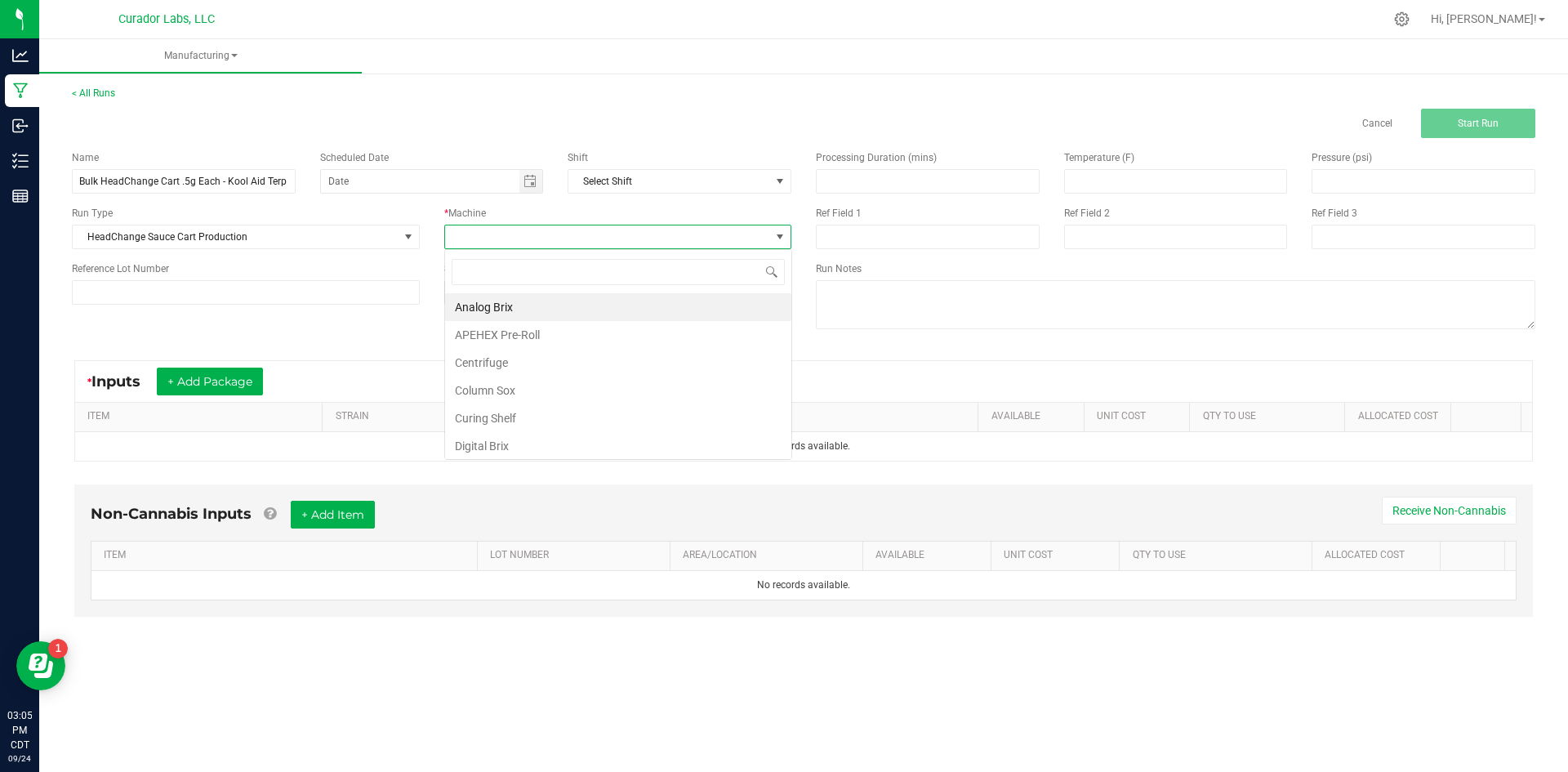
scroll to position [25, 347]
type input "thomp"
click at [501, 290] on input at bounding box center [617, 293] width 346 height 23
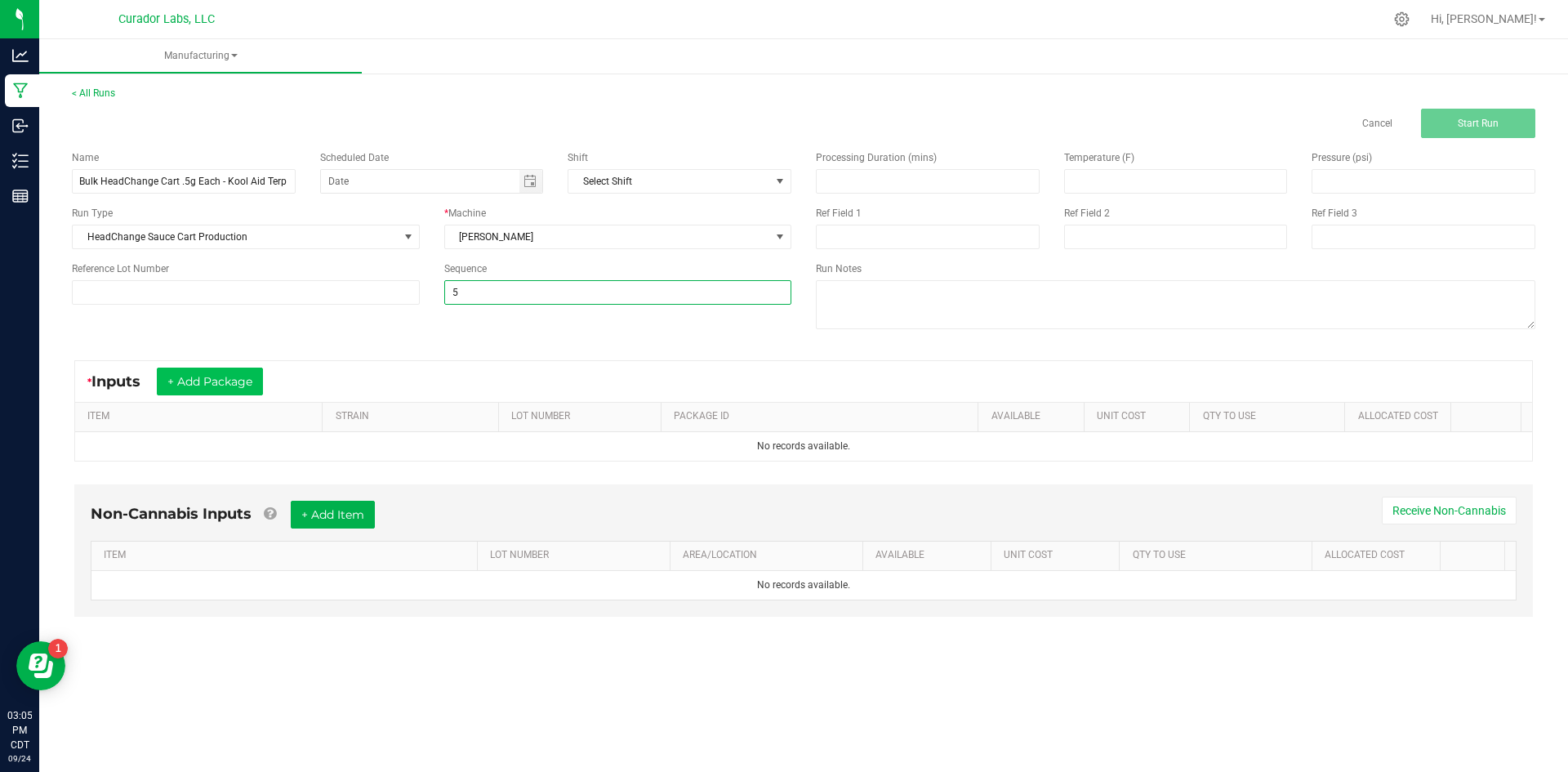
type input "5"
click at [249, 385] on button "+ Add Package" at bounding box center [209, 381] width 106 height 28
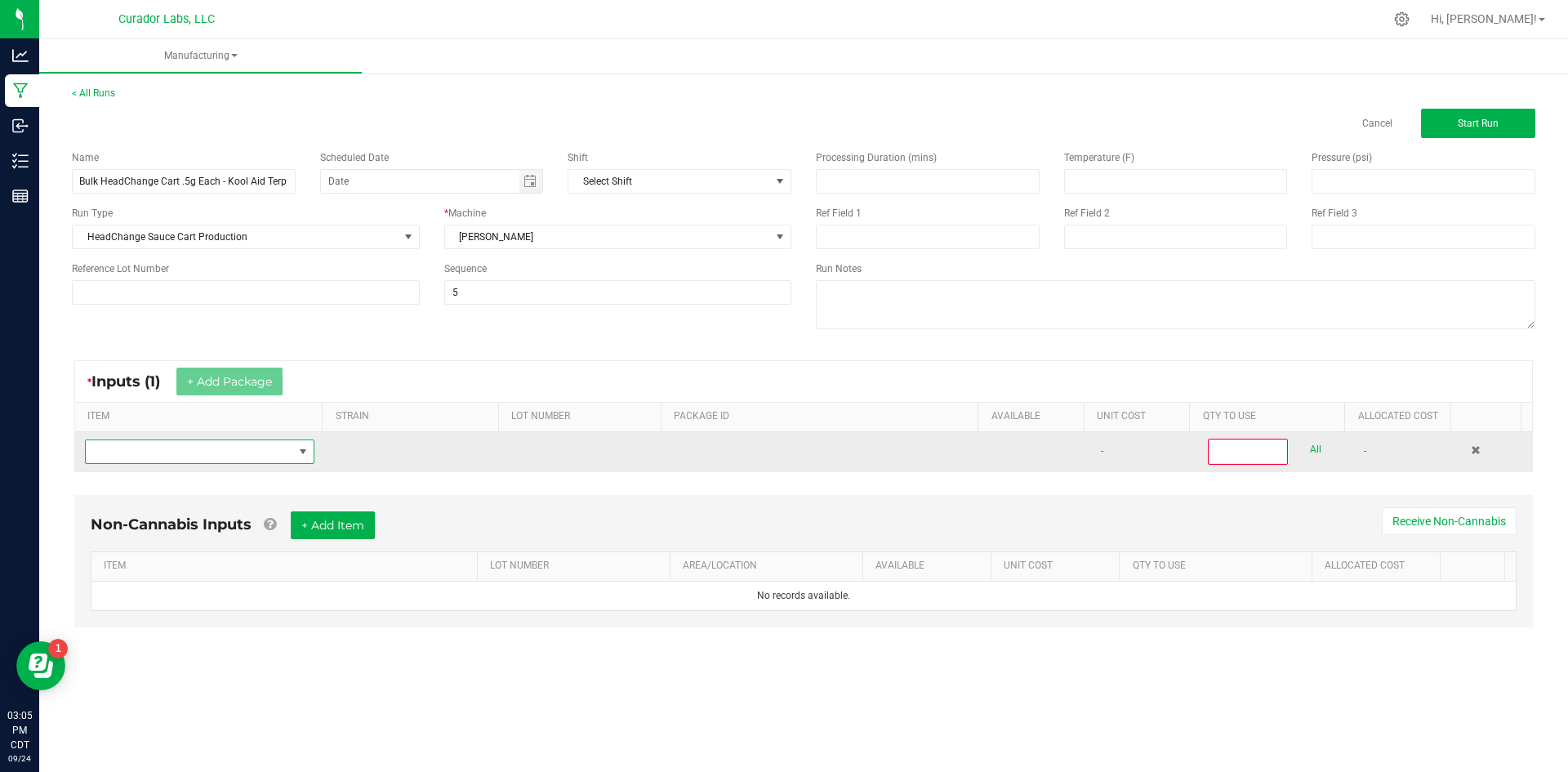
click at [205, 462] on span "NO DATA FOUND" at bounding box center [189, 452] width 207 height 23
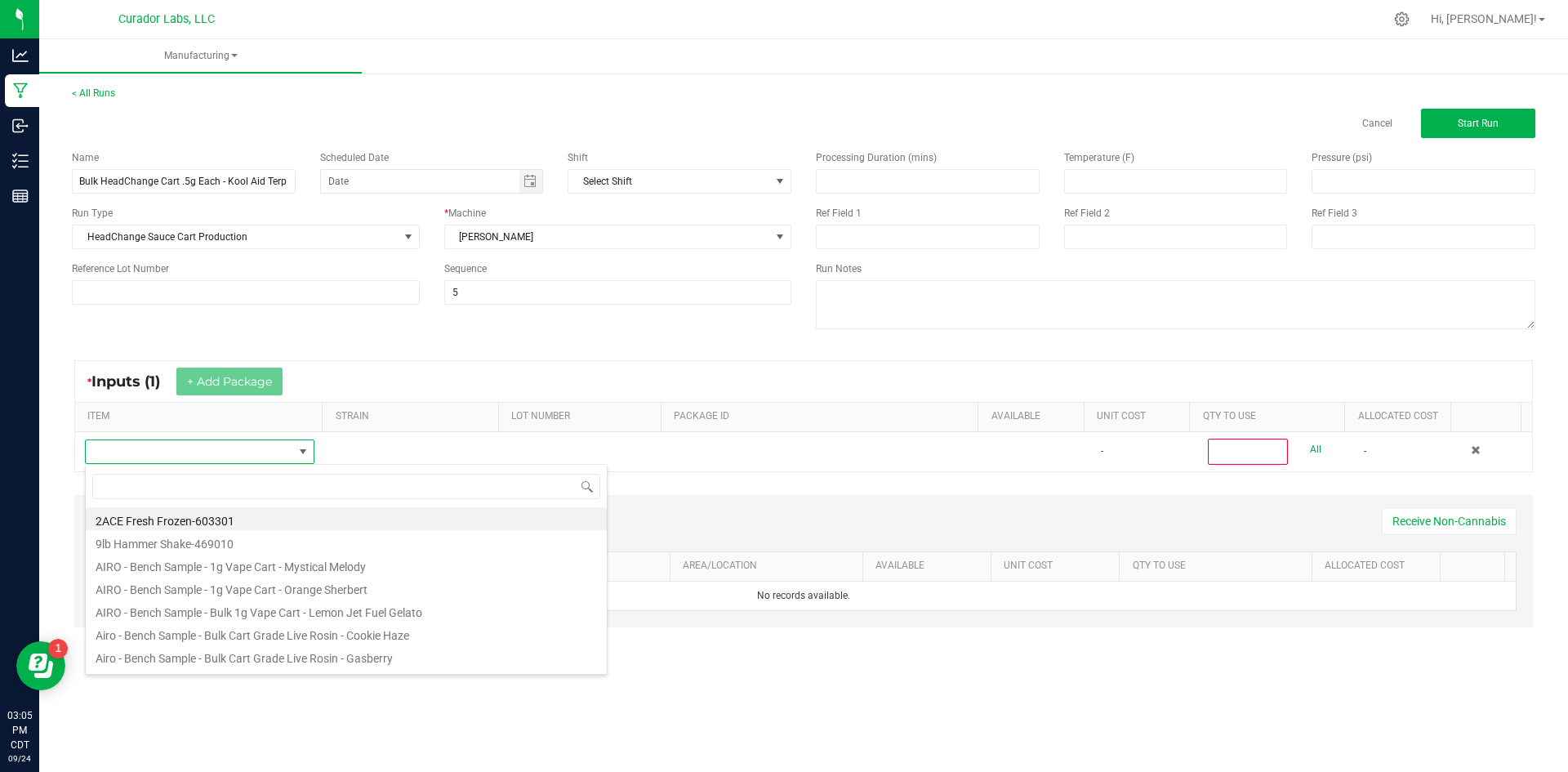
scroll to position [25, 225]
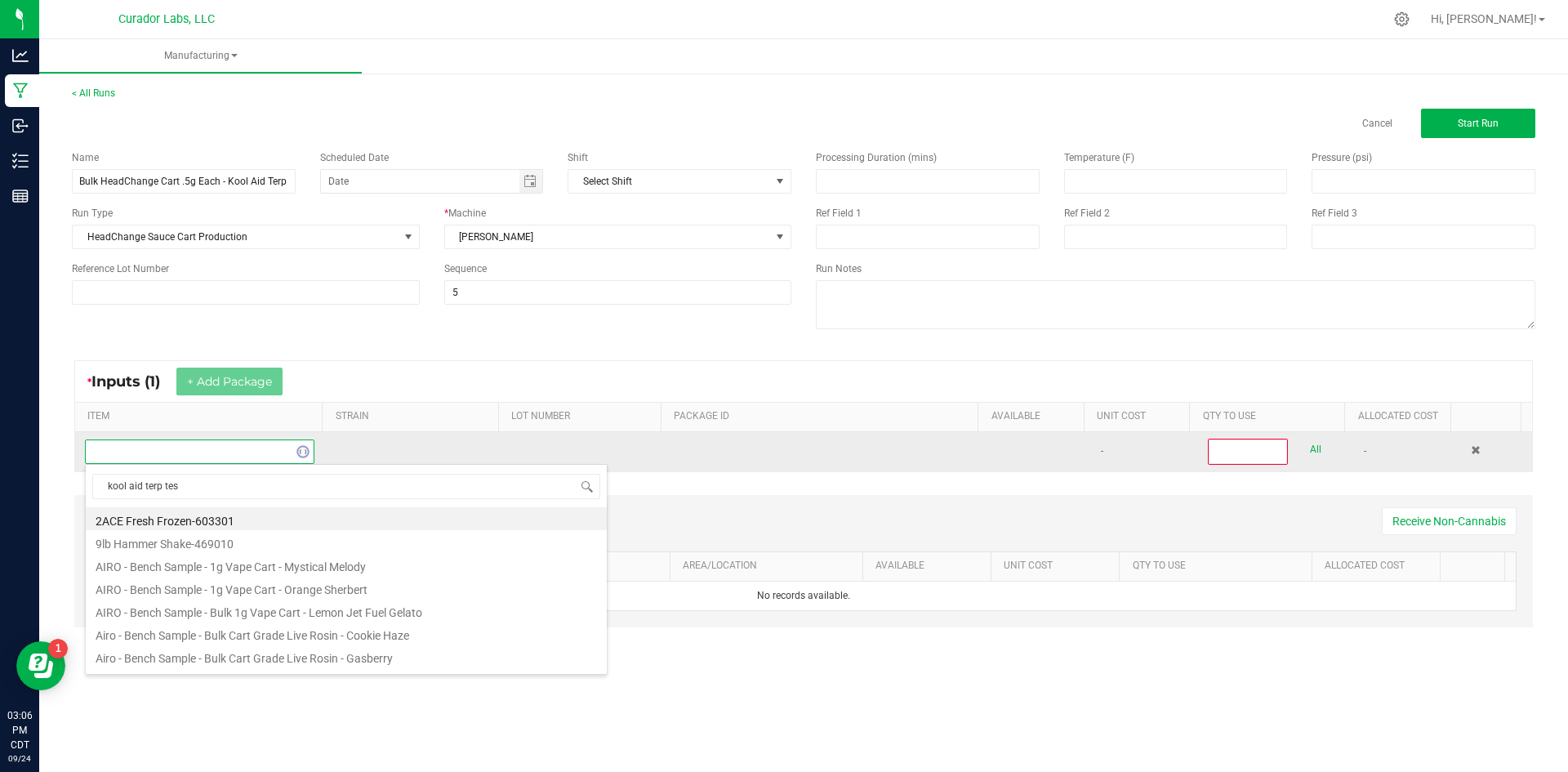
type input "kool aid terp test"
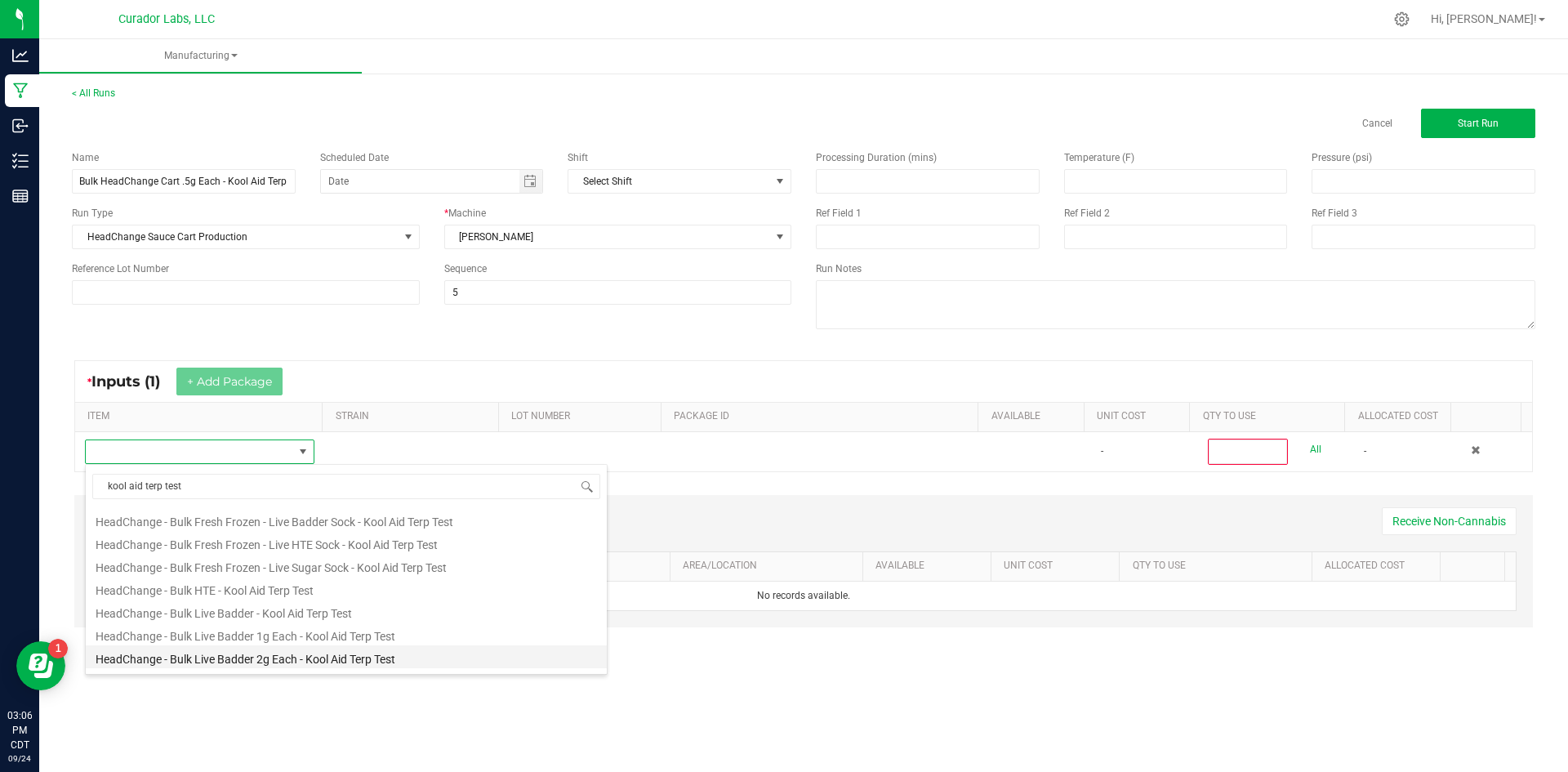
scroll to position [164, 0]
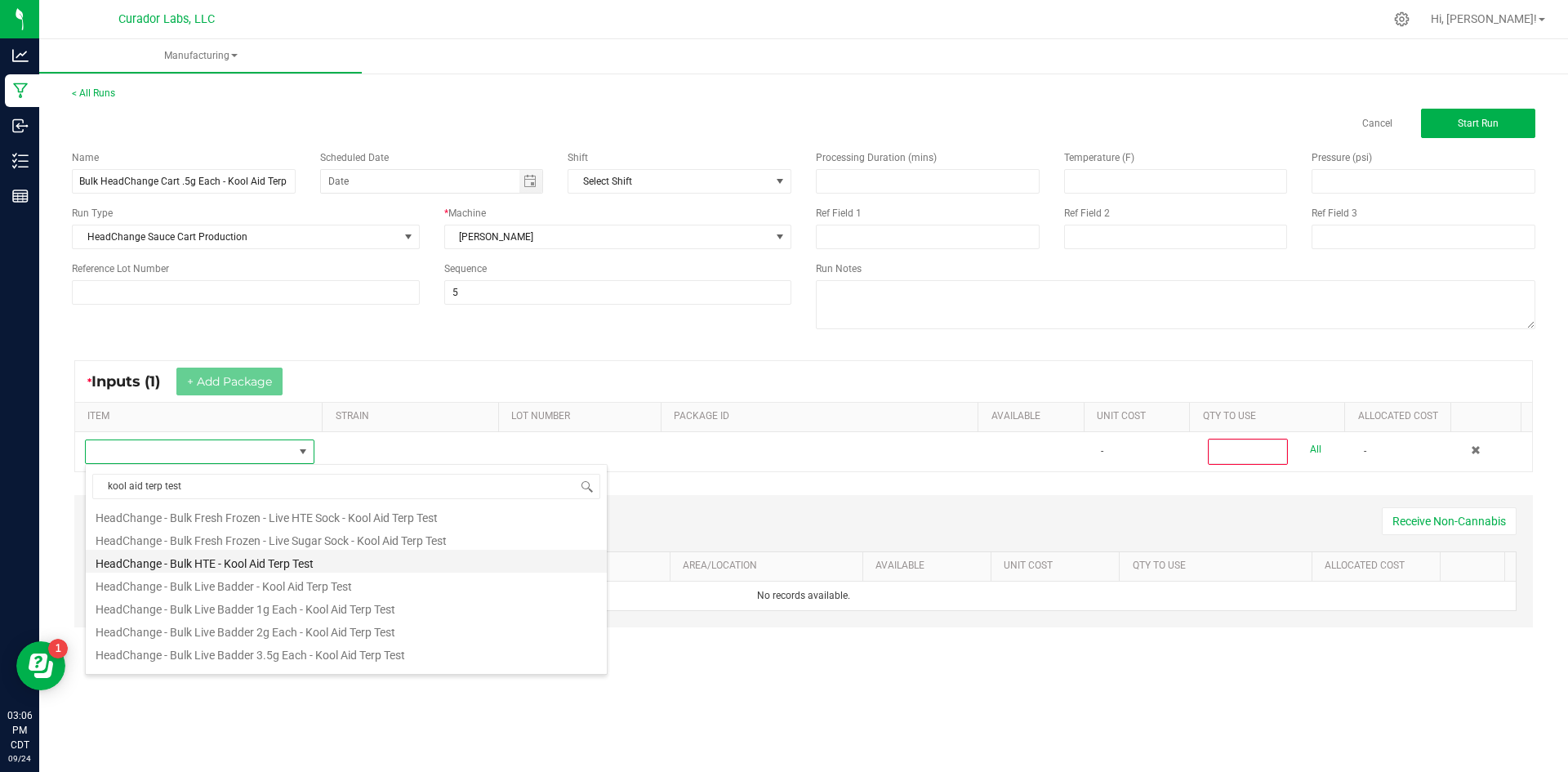
click at [245, 569] on li "HeadChange - Bulk HTE - Kool Aid Terp Test" at bounding box center [346, 561] width 521 height 23
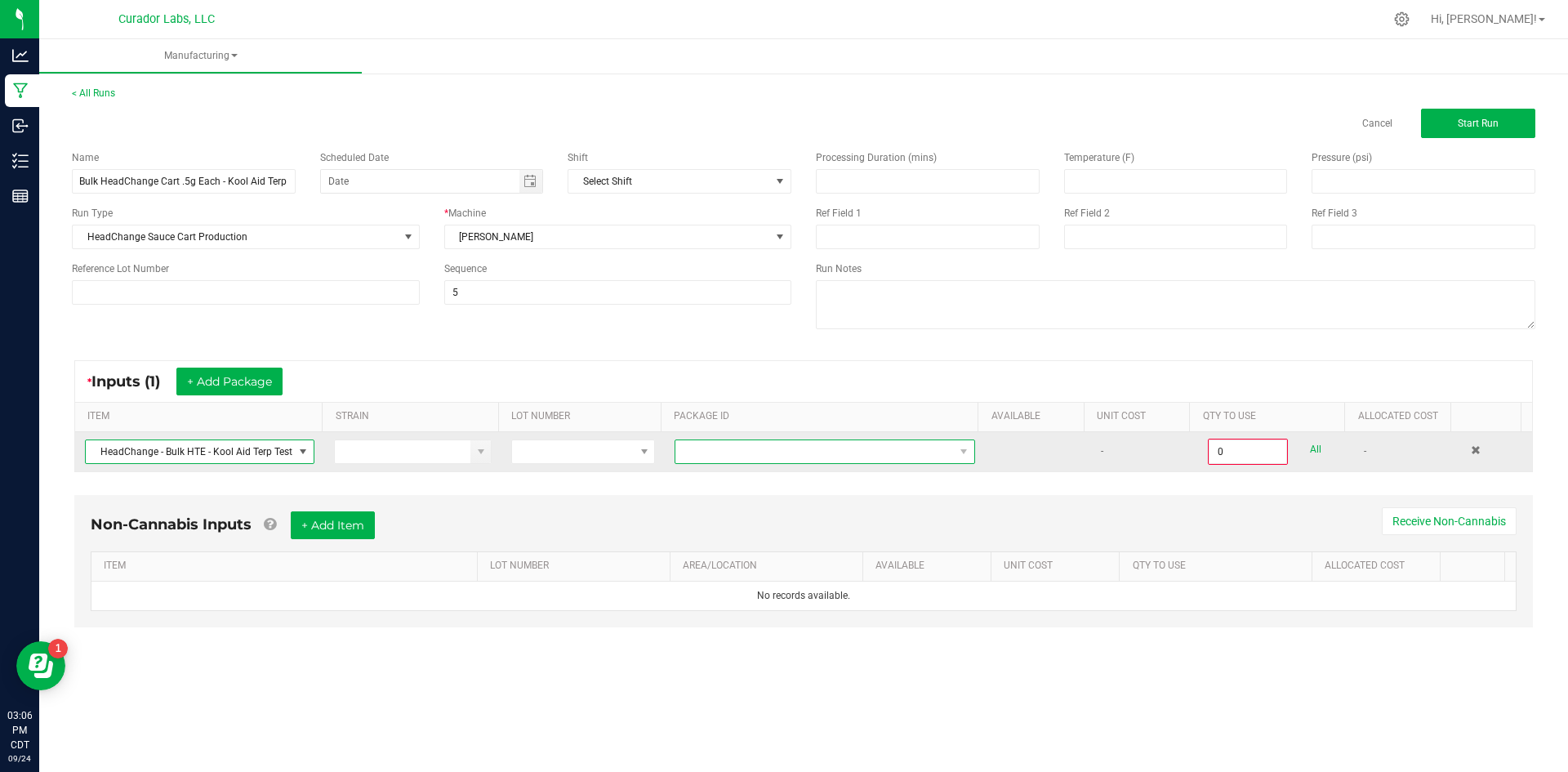
click at [851, 455] on span at bounding box center [814, 452] width 278 height 23
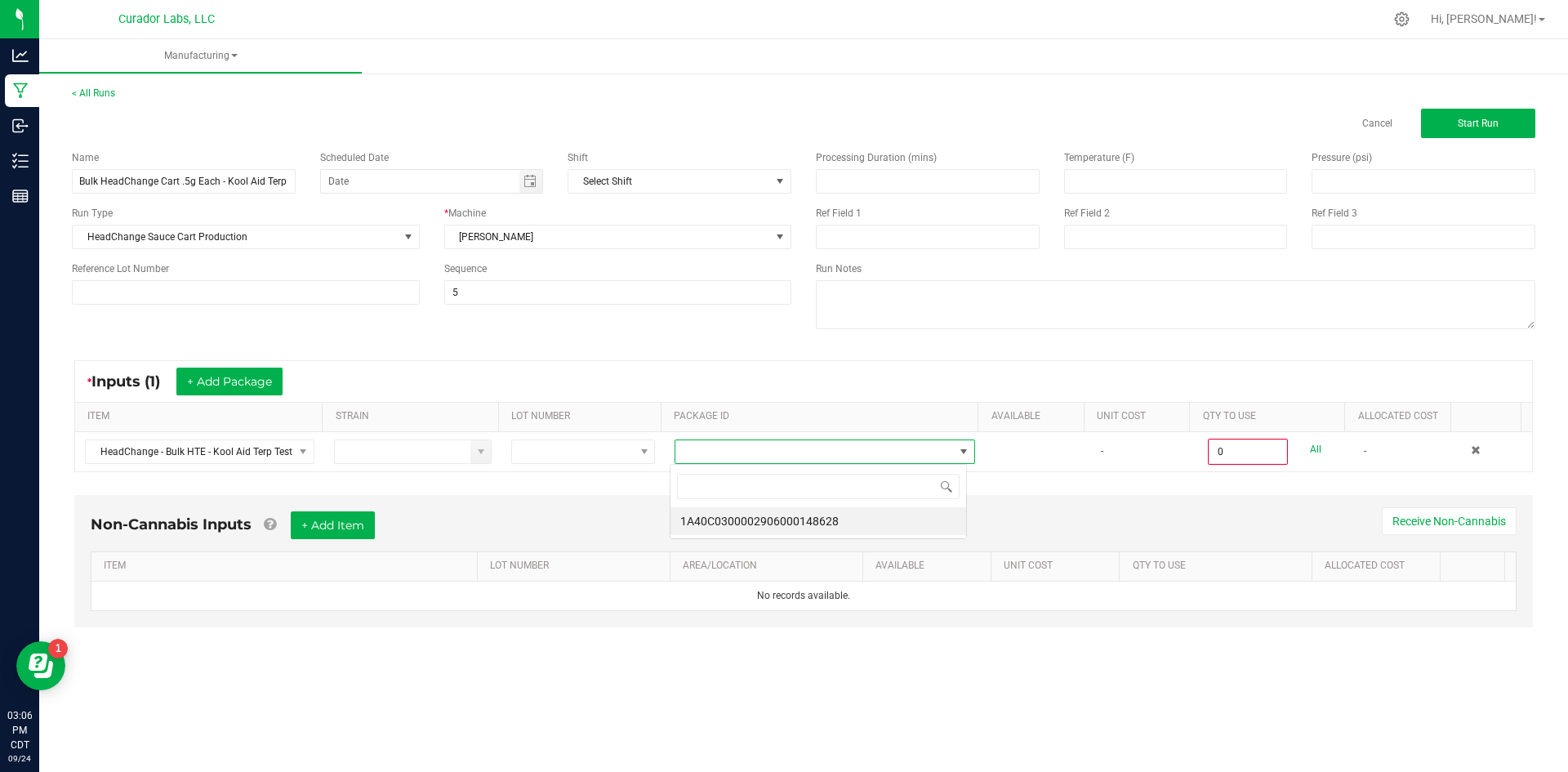
scroll to position [25, 298]
click at [812, 514] on li "1A40C0300002906000148628" at bounding box center [818, 520] width 295 height 28
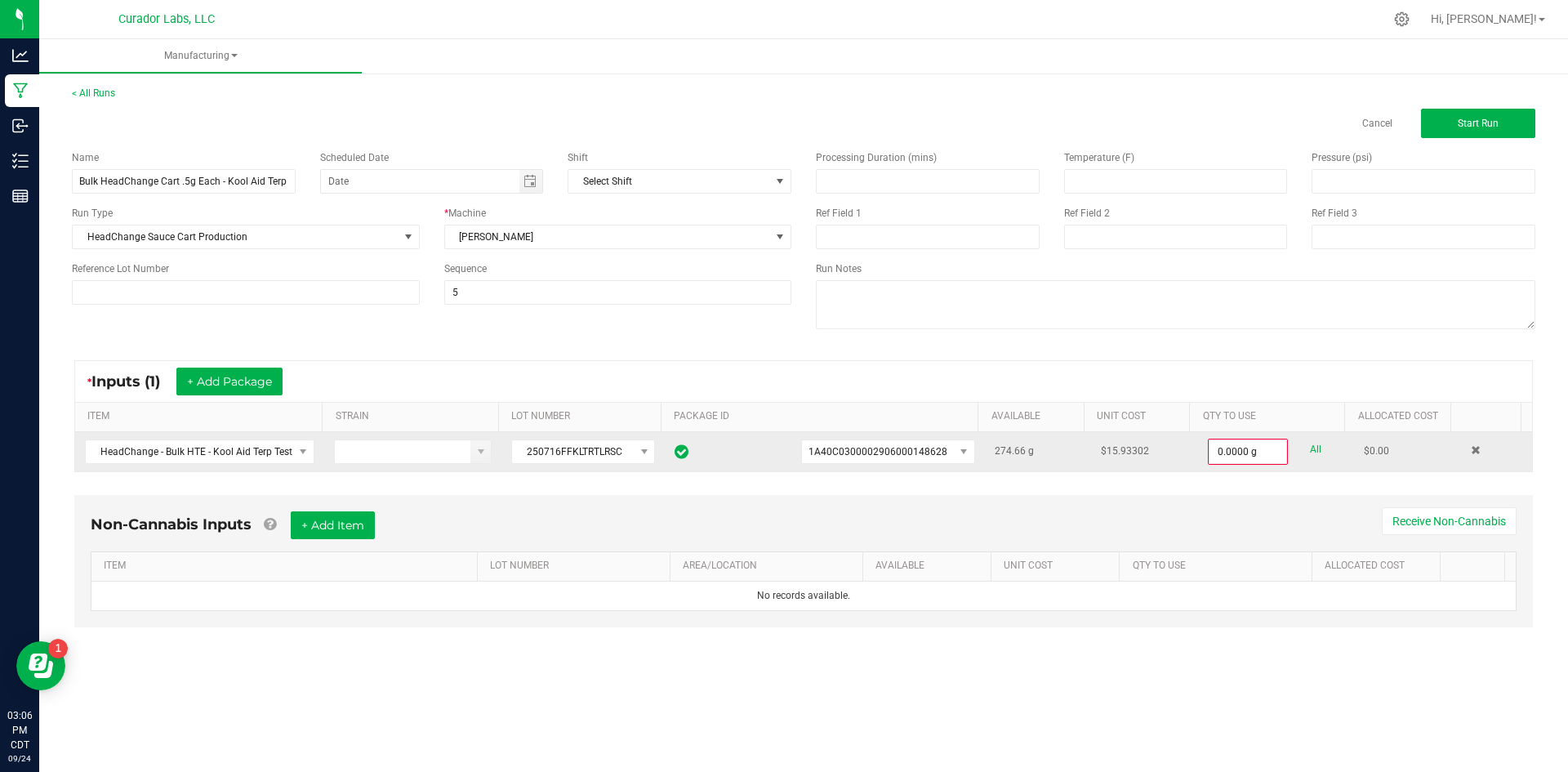
click at [1310, 450] on link "All" at bounding box center [1315, 449] width 12 height 22
type input "274.6600 g"
click at [813, 508] on div "Non-Cannabis Inputs + Add Item Receive Non-Cannabis ITEM LOT NUMBER AREA/LOCATI…" at bounding box center [804, 559] width 1459 height 133
drag, startPoint x: 341, startPoint y: 519, endPoint x: 325, endPoint y: 527, distance: 17.9
click at [341, 519] on button "+ Add Item" at bounding box center [333, 523] width 84 height 28
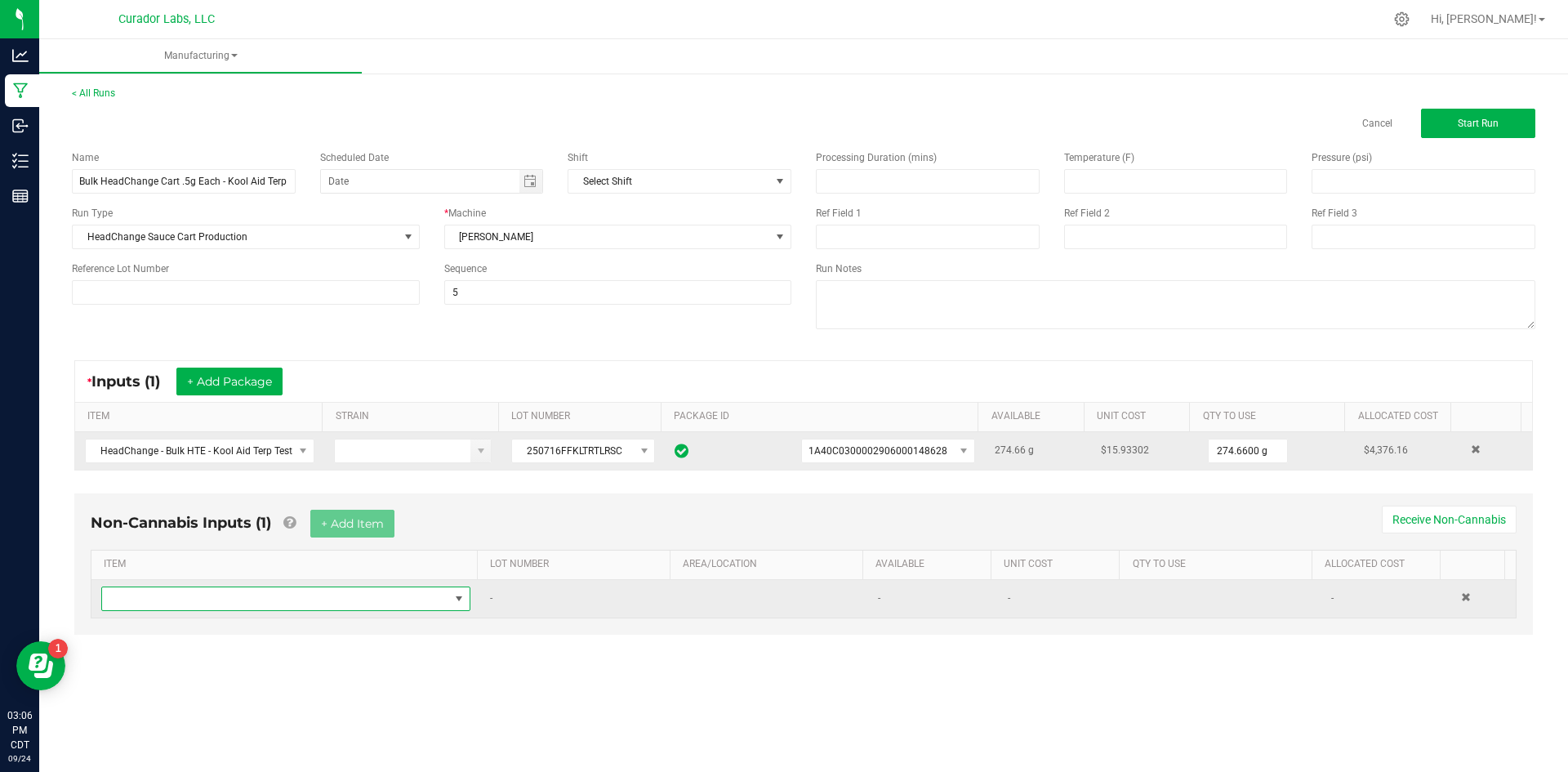
click at [274, 593] on span "NO DATA FOUND" at bounding box center [276, 599] width 347 height 23
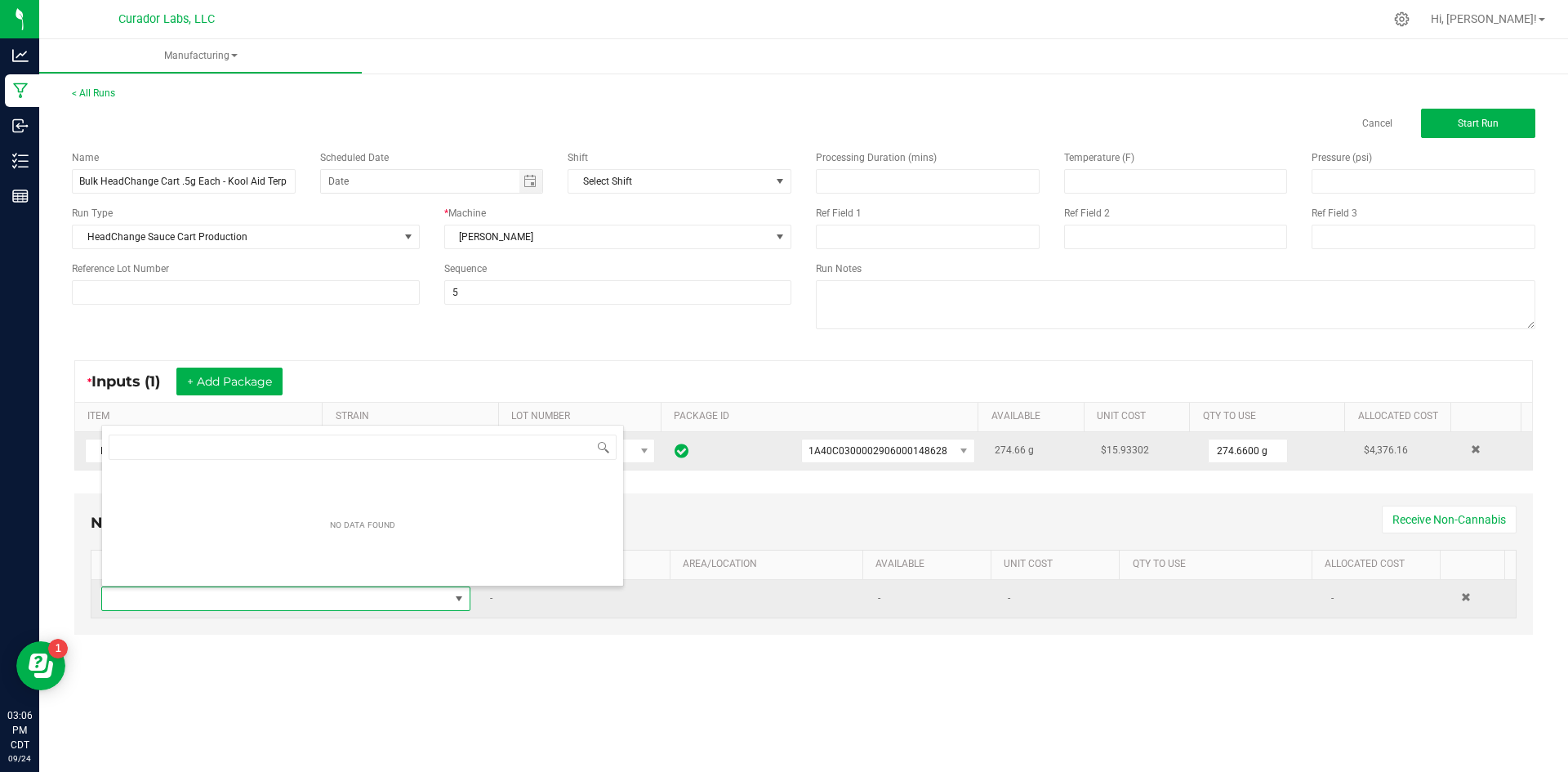
scroll to position [25, 363]
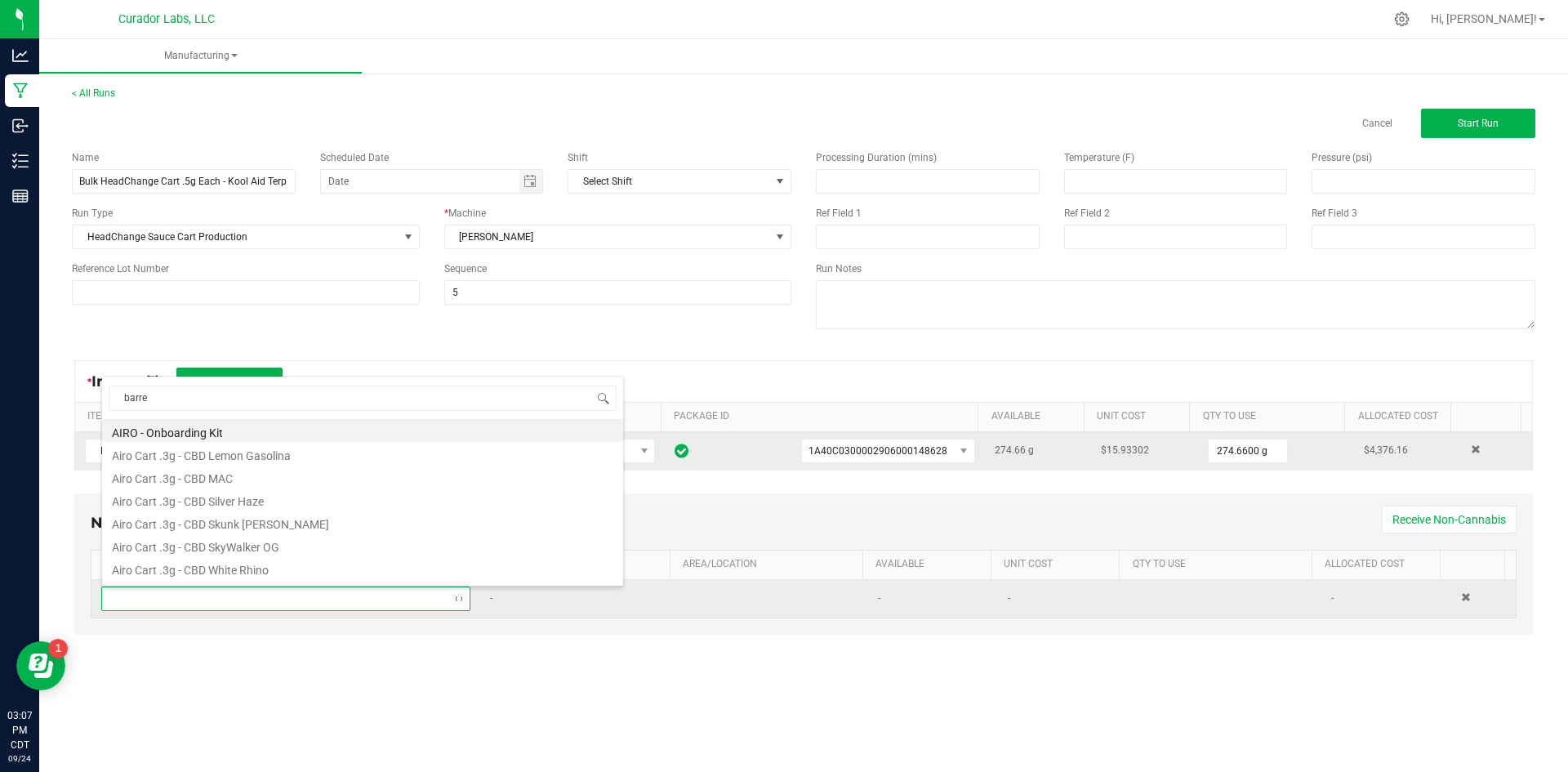
type input "barrel"
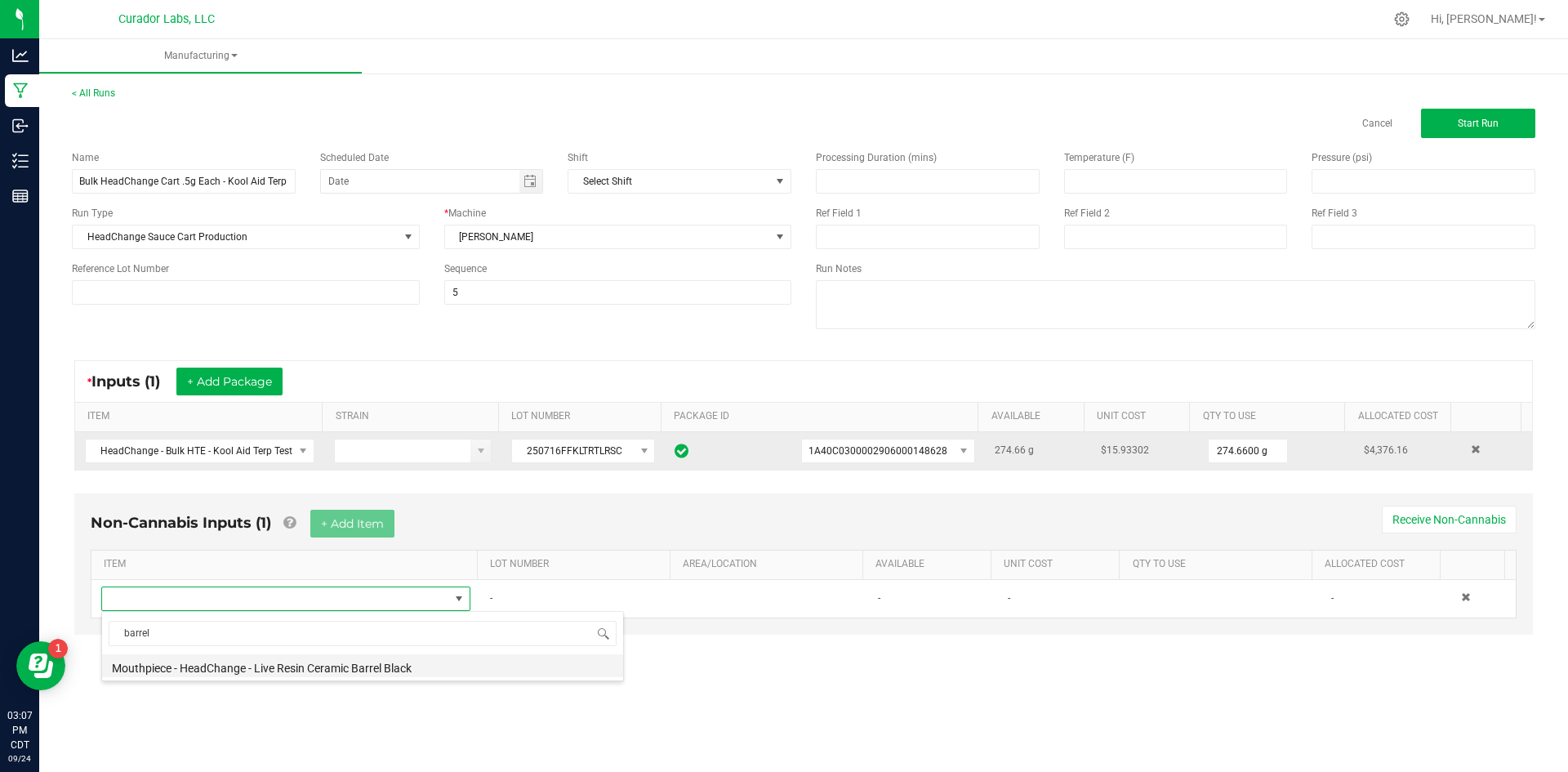
click at [217, 665] on li "Mouthpiece - HeadChange - Live Resin Ceramic Barrel Black" at bounding box center [363, 665] width 521 height 23
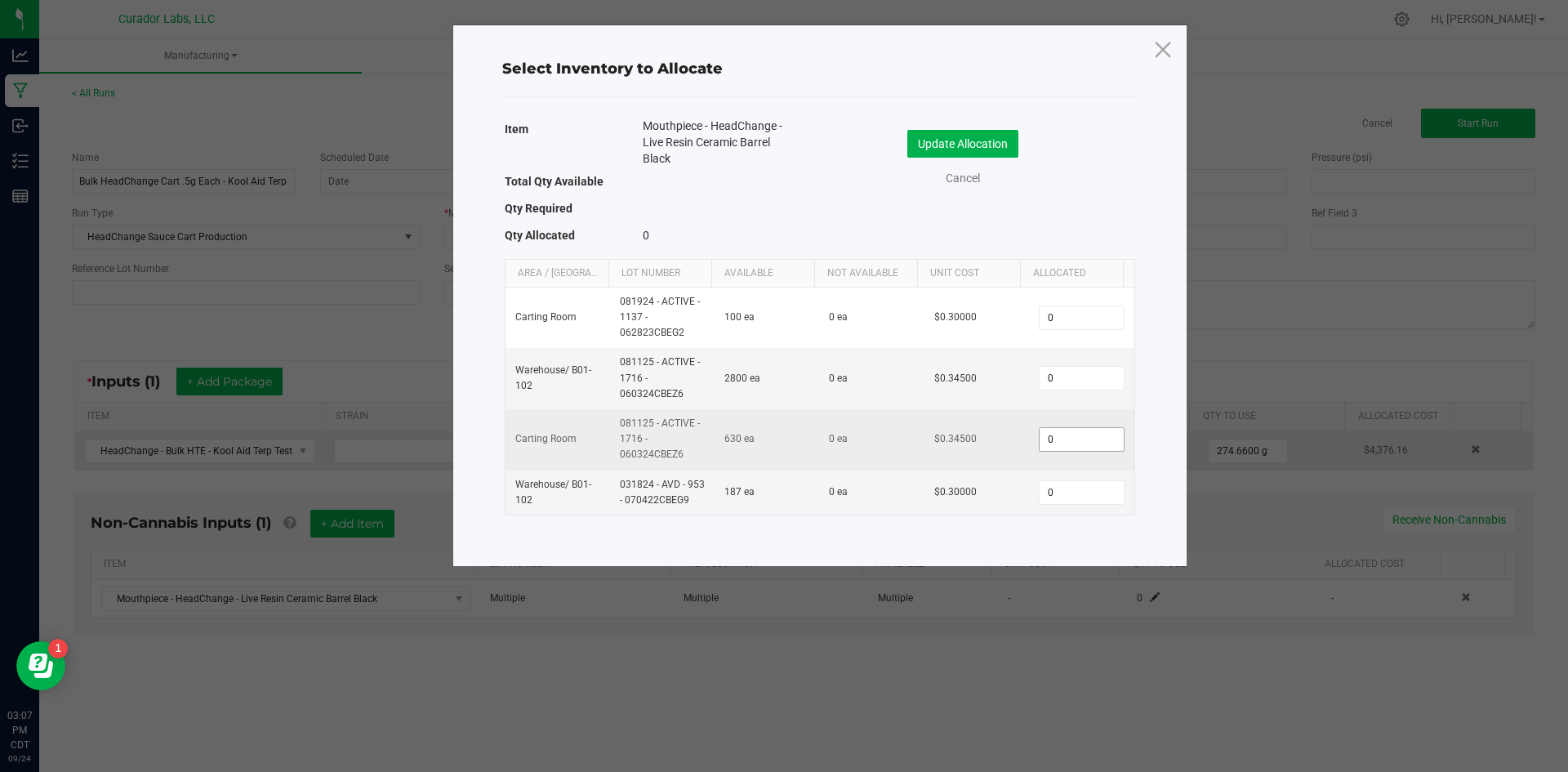
click at [1058, 444] on input "0" at bounding box center [1082, 439] width 84 height 23
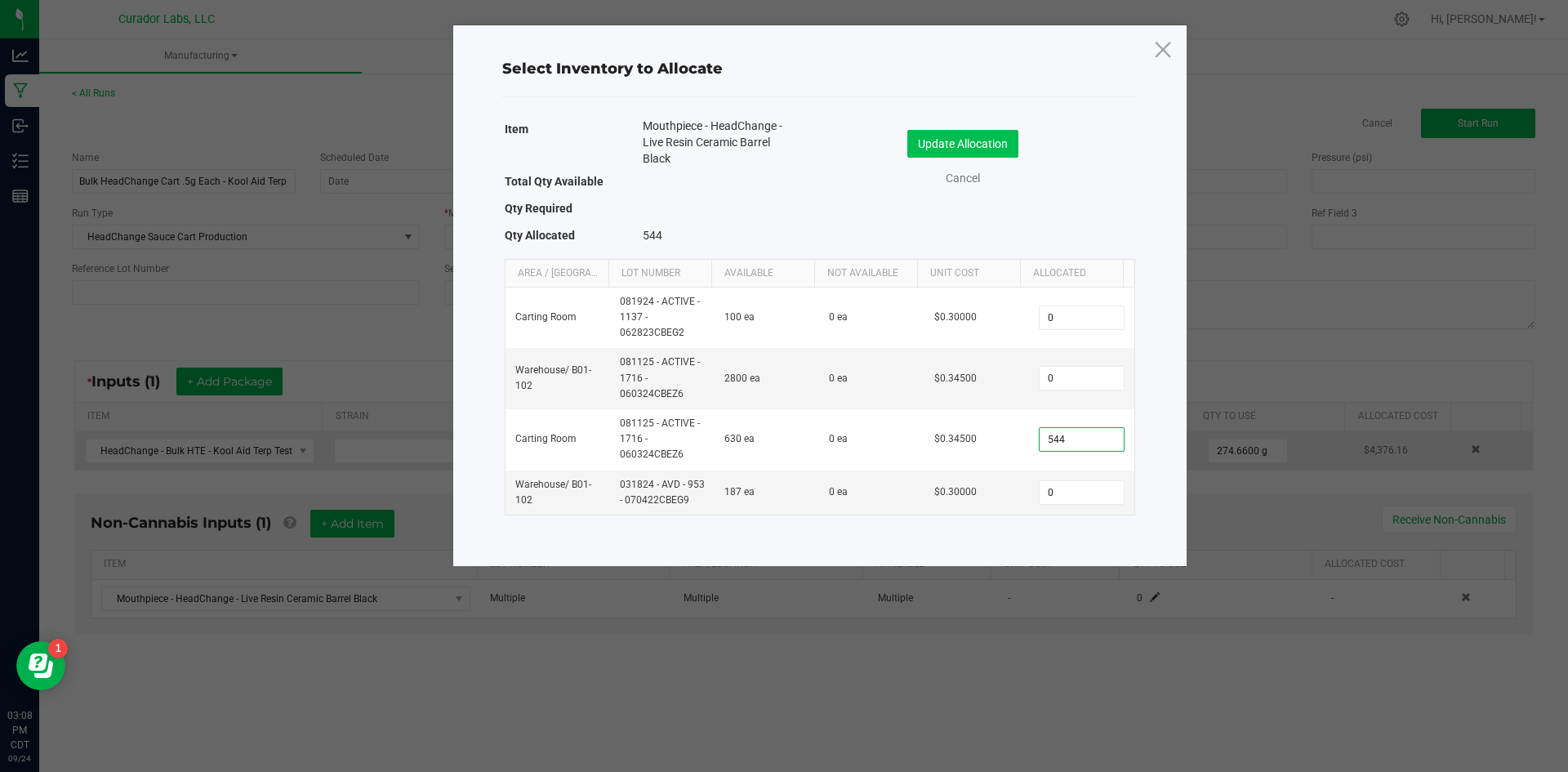
type input "544"
click at [916, 133] on button "Update Allocation" at bounding box center [962, 143] width 111 height 28
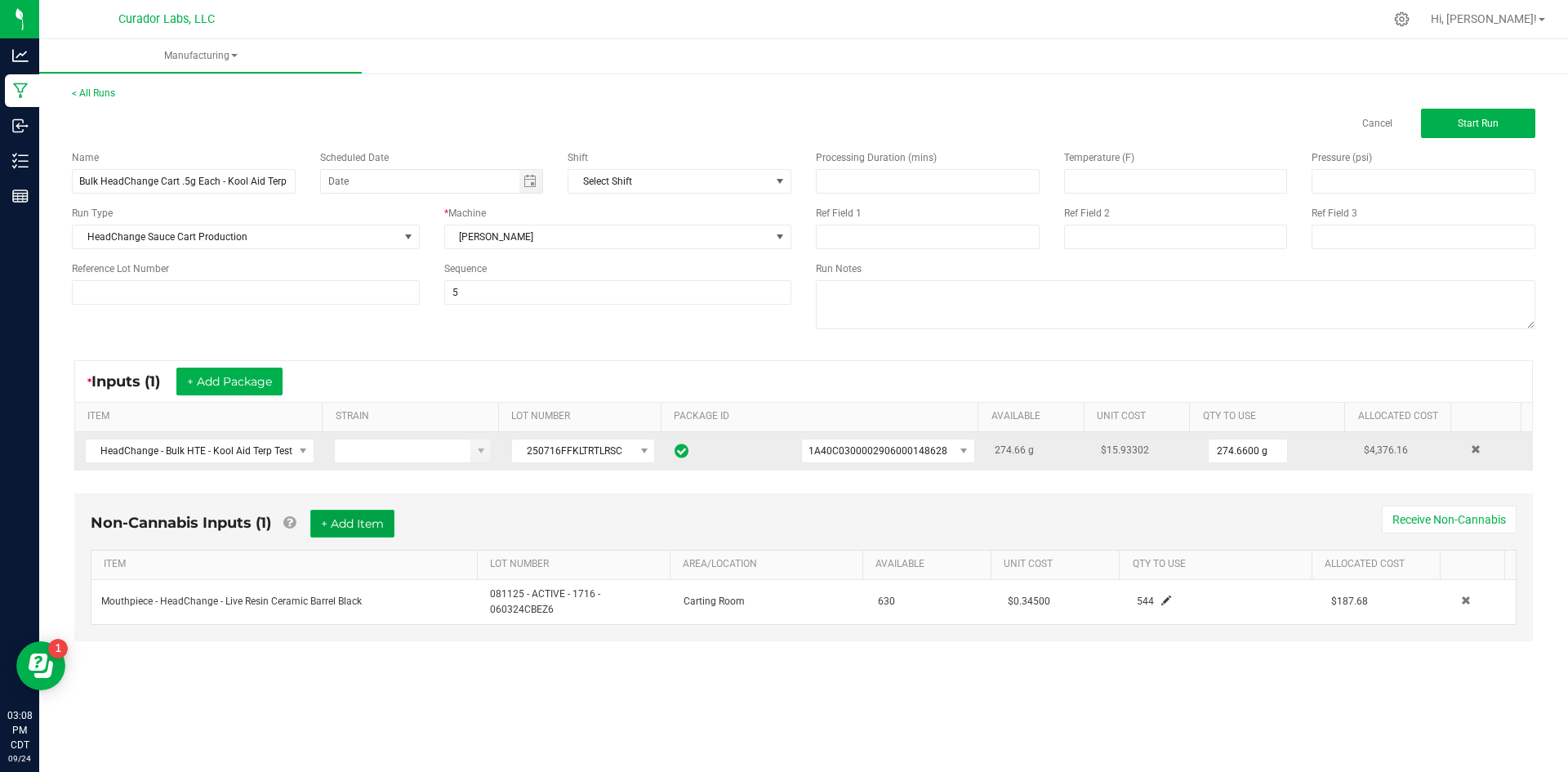
click at [337, 525] on button "+ Add Item" at bounding box center [352, 523] width 84 height 28
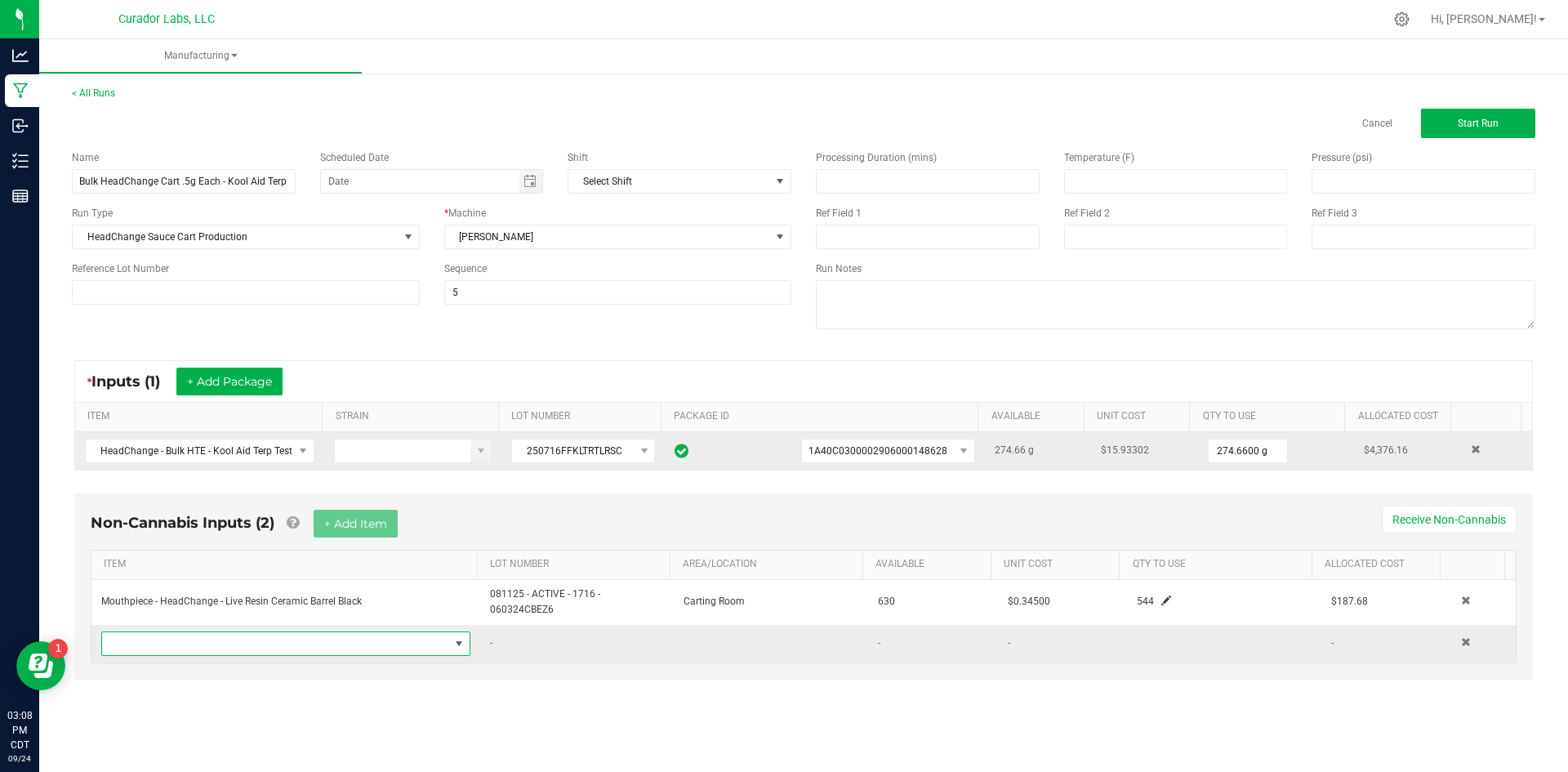
click at [314, 637] on span "NO DATA FOUND" at bounding box center [276, 644] width 347 height 23
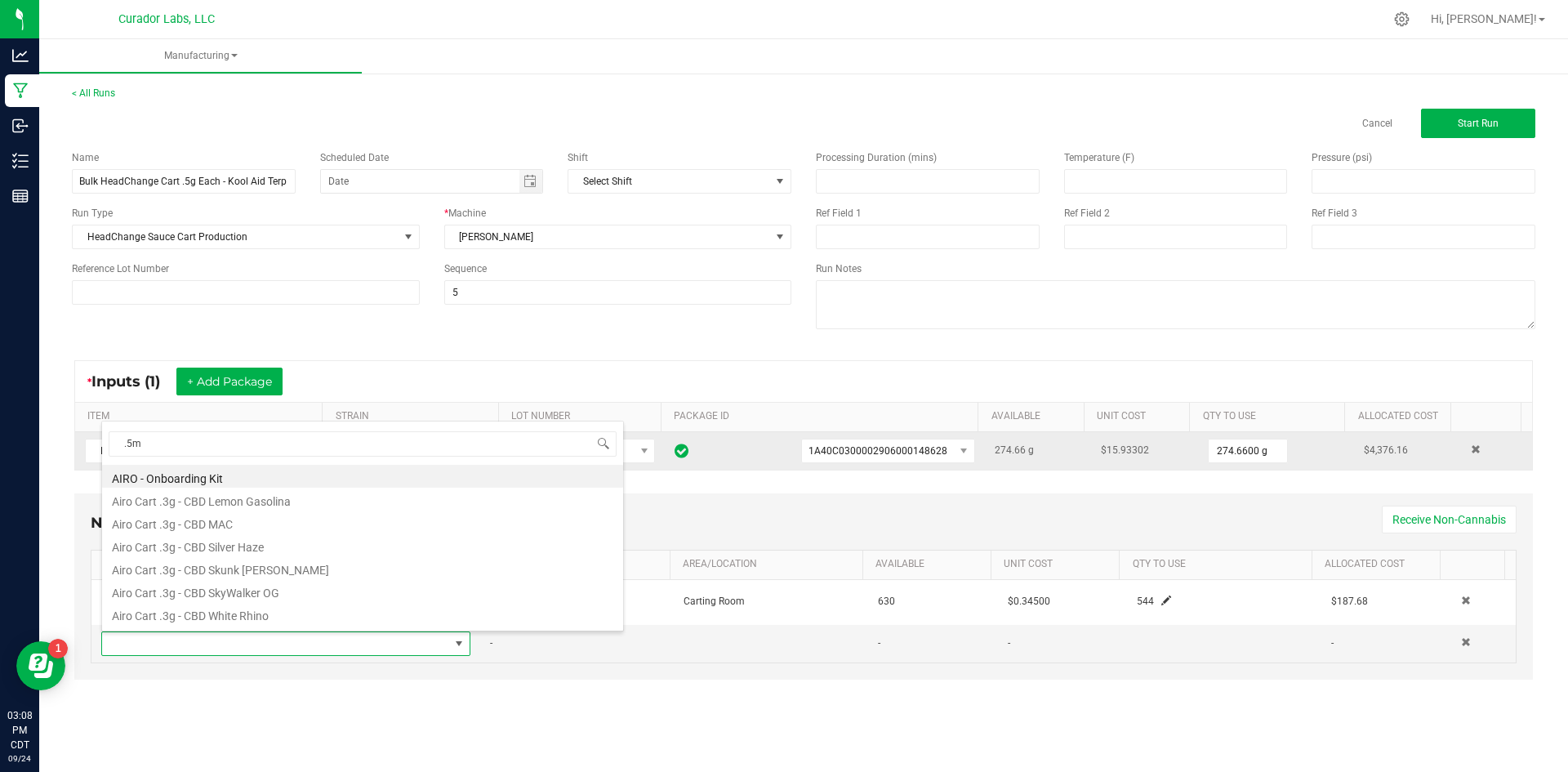
type input ".5ml"
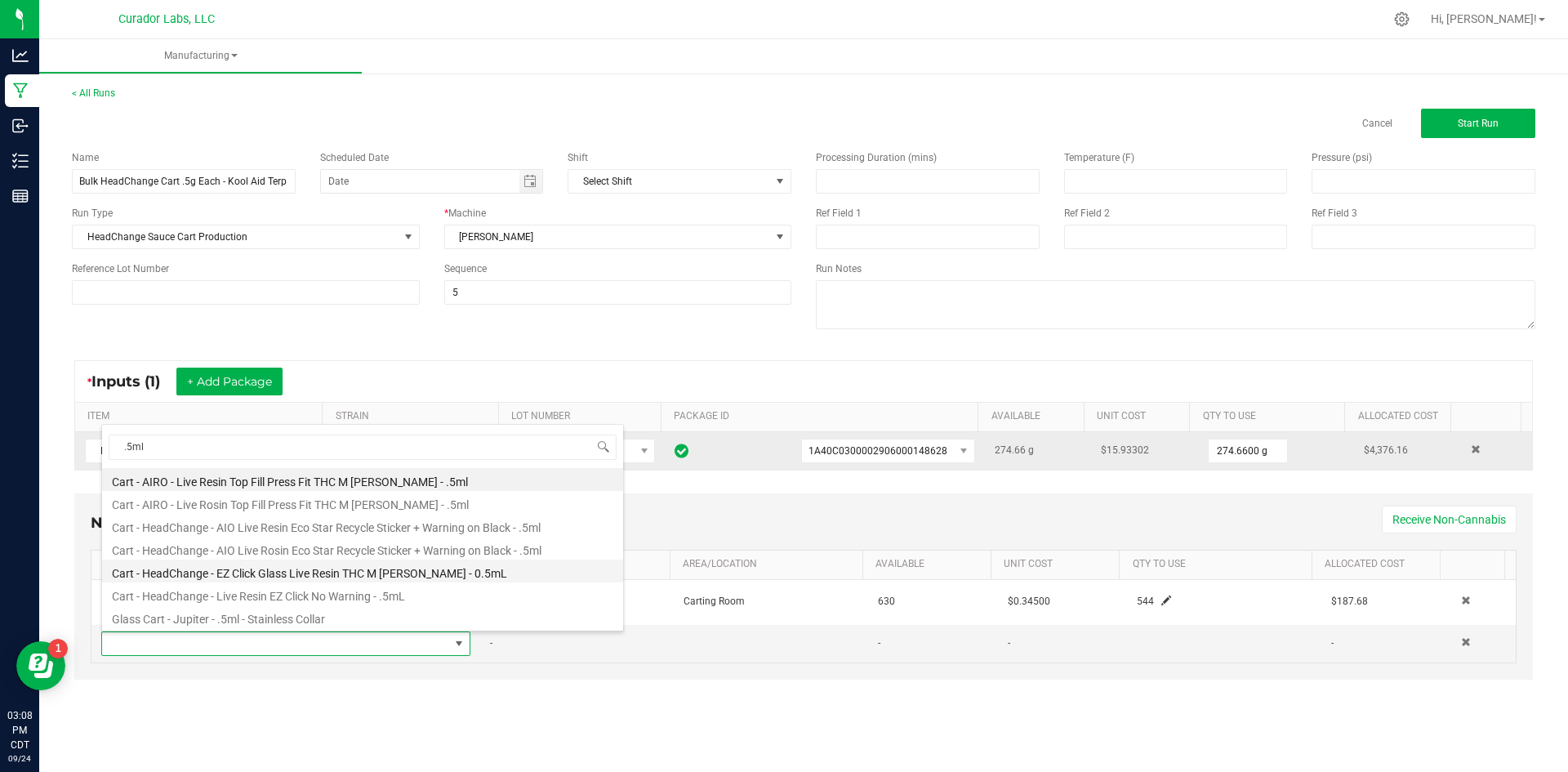
click at [361, 575] on li "Cart - HeadChange - EZ Click Glass Live Resin THC M [PERSON_NAME] - 0.5mL" at bounding box center [363, 571] width 521 height 23
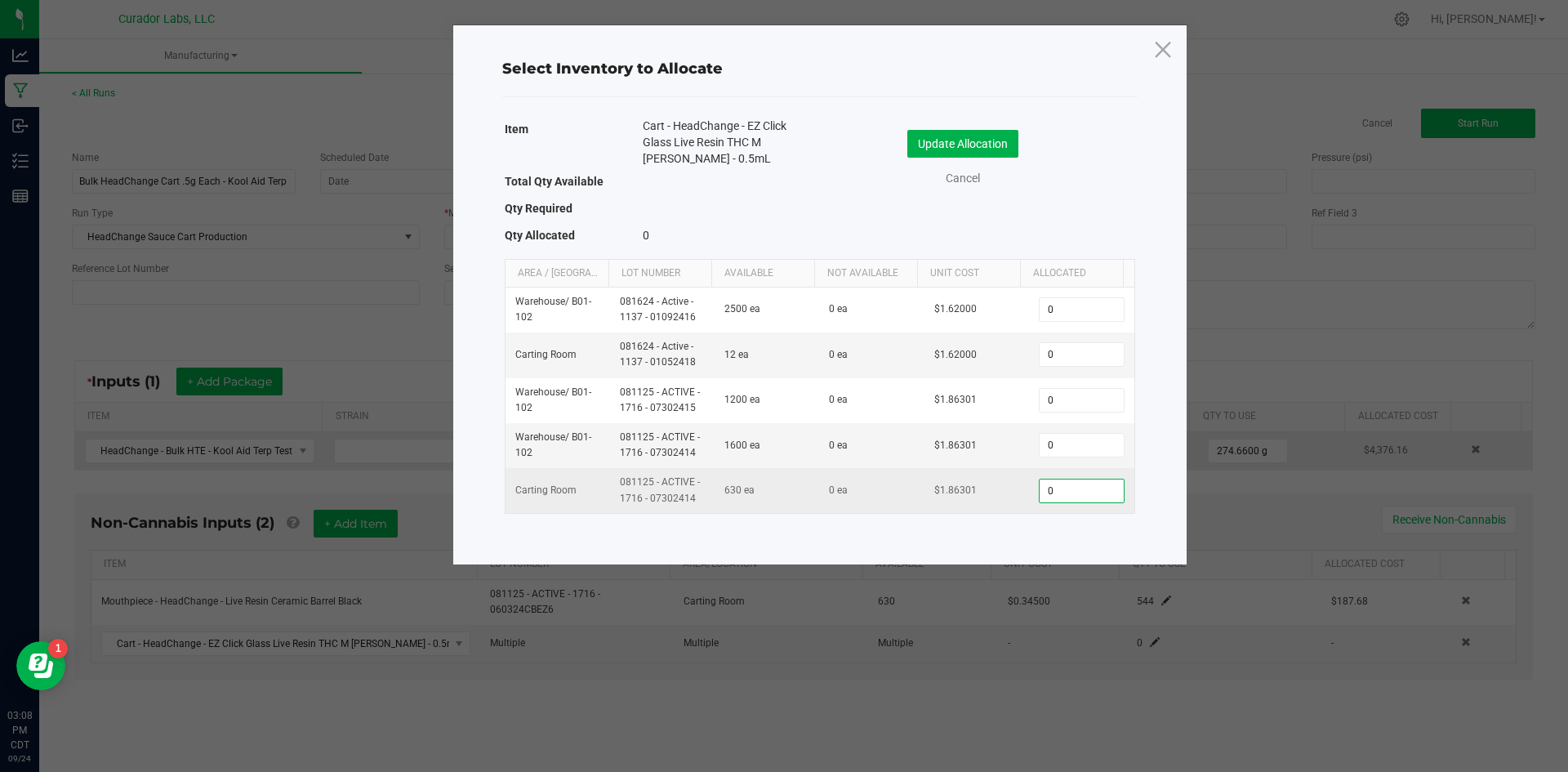
click at [1068, 495] on input "0" at bounding box center [1082, 491] width 84 height 23
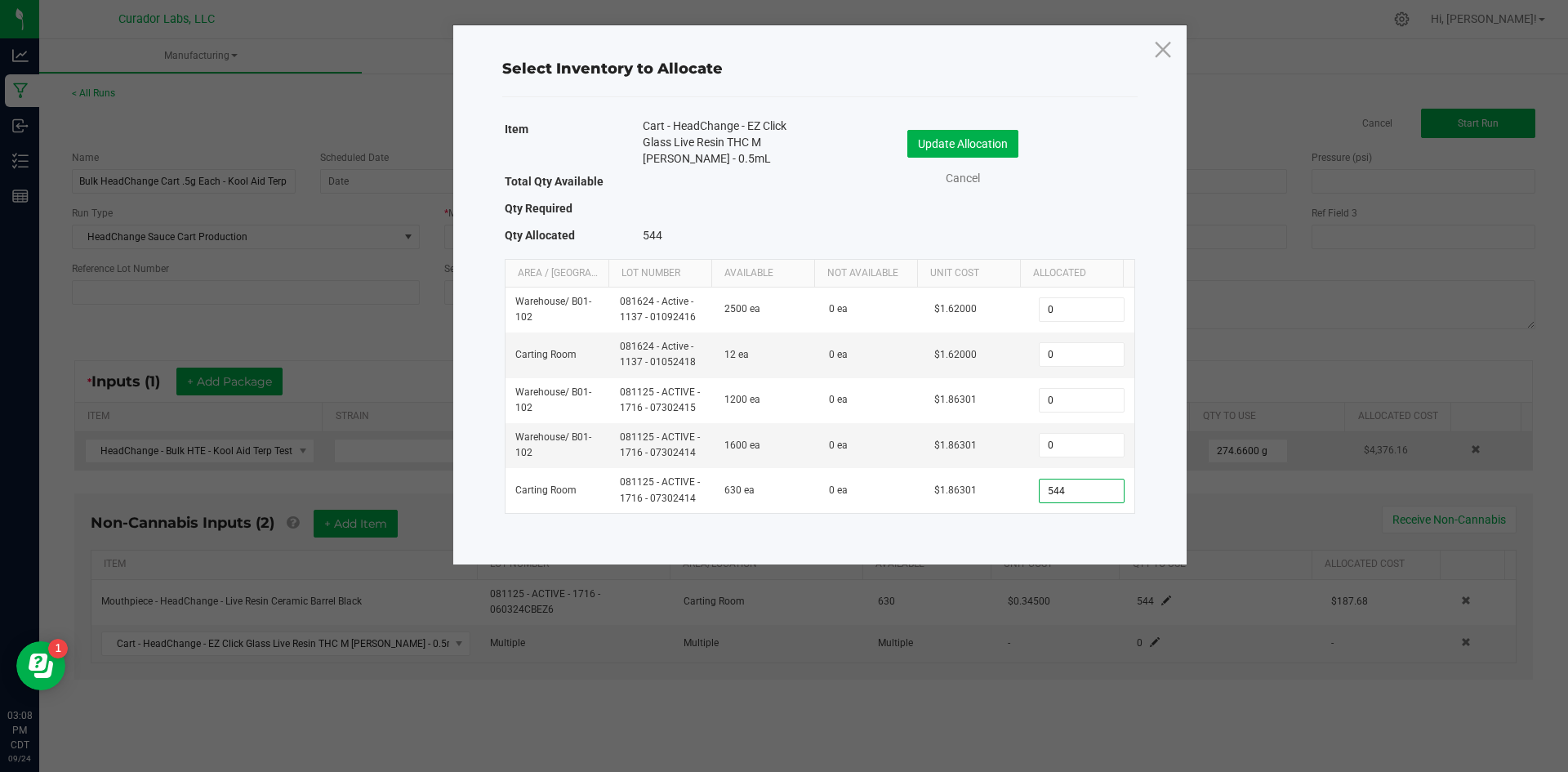
type input "544"
click at [983, 537] on div "Item Cart - HeadChange - EZ Click Glass Live Resin THC M [PERSON_NAME] - 0.5mL …" at bounding box center [820, 327] width 660 height 425
click at [932, 148] on button "Update Allocation" at bounding box center [962, 143] width 111 height 28
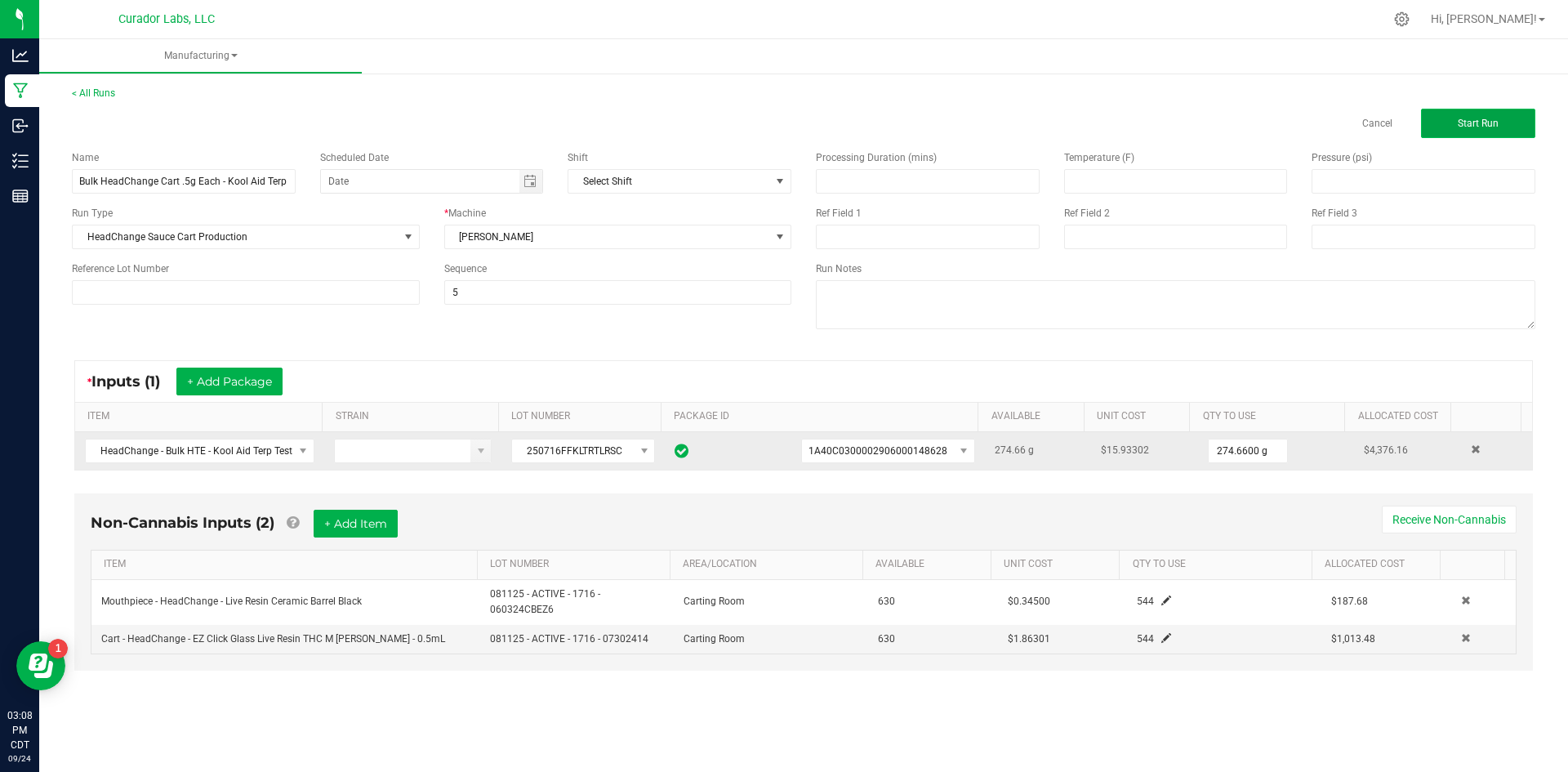
click at [1445, 128] on button "Start Run" at bounding box center [1478, 123] width 115 height 29
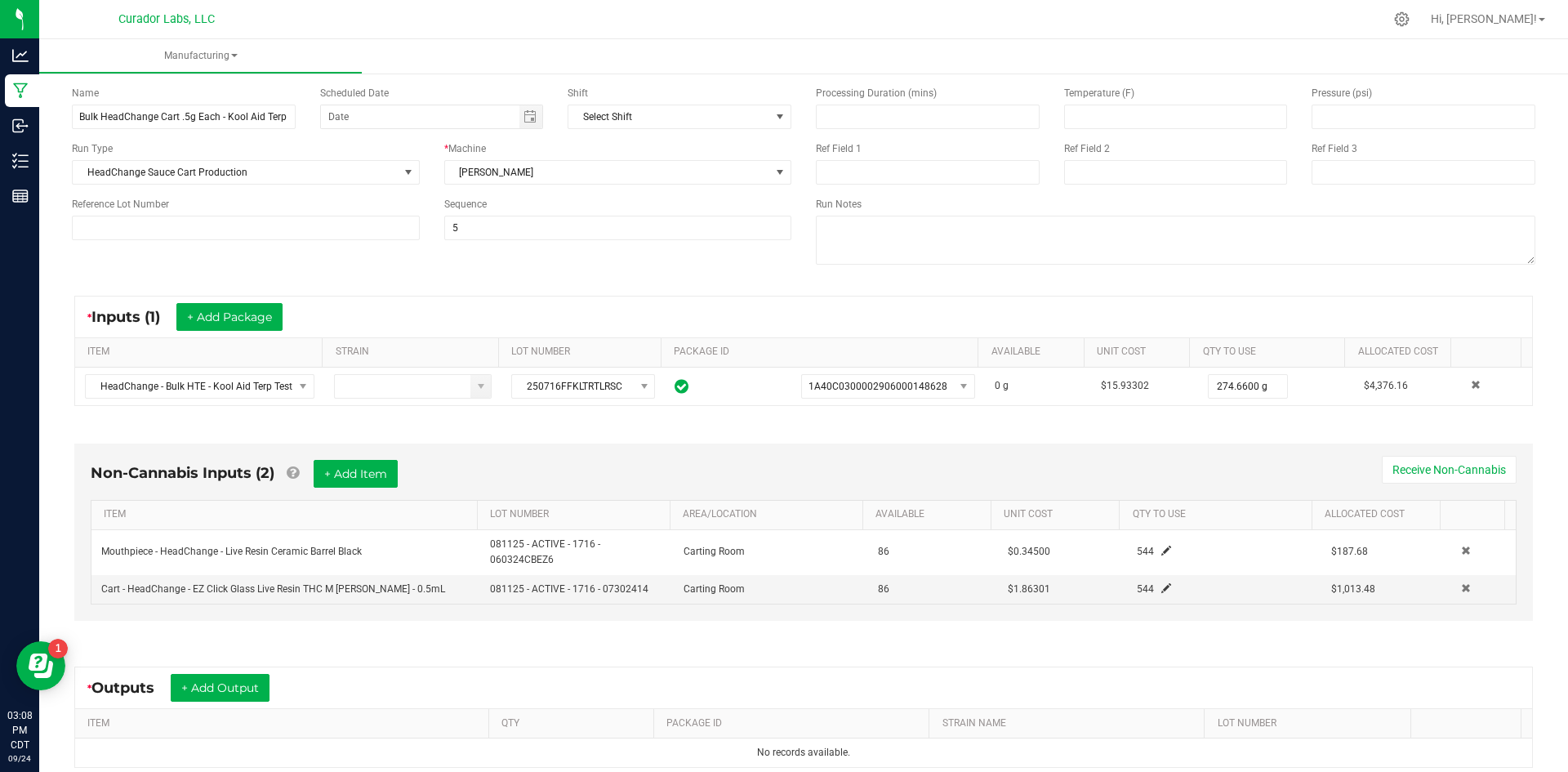
scroll to position [280, 0]
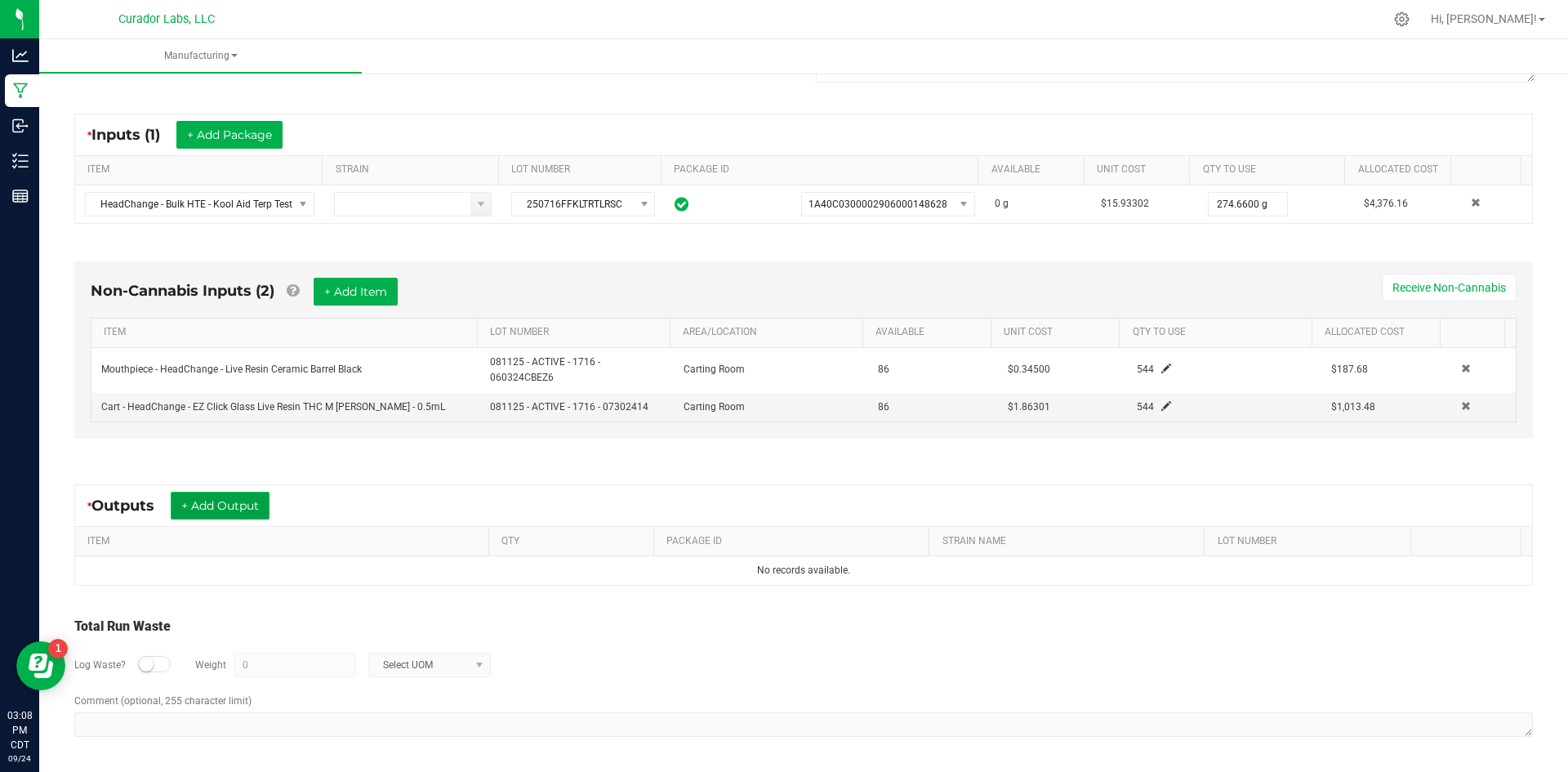
click at [230, 506] on button "+ Add Output" at bounding box center [220, 505] width 99 height 28
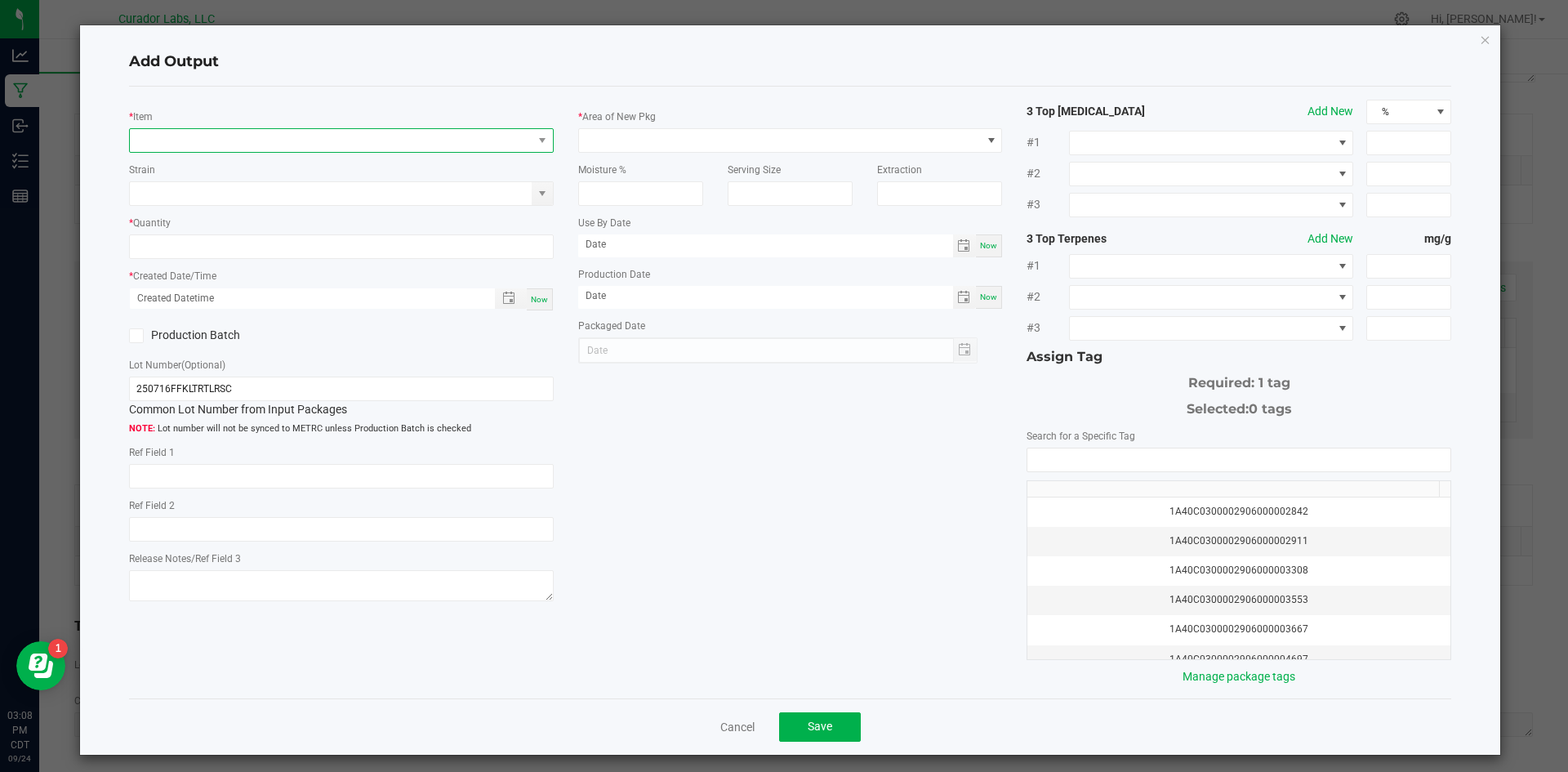
click at [224, 149] on span "NO DATA FOUND" at bounding box center [331, 141] width 403 height 23
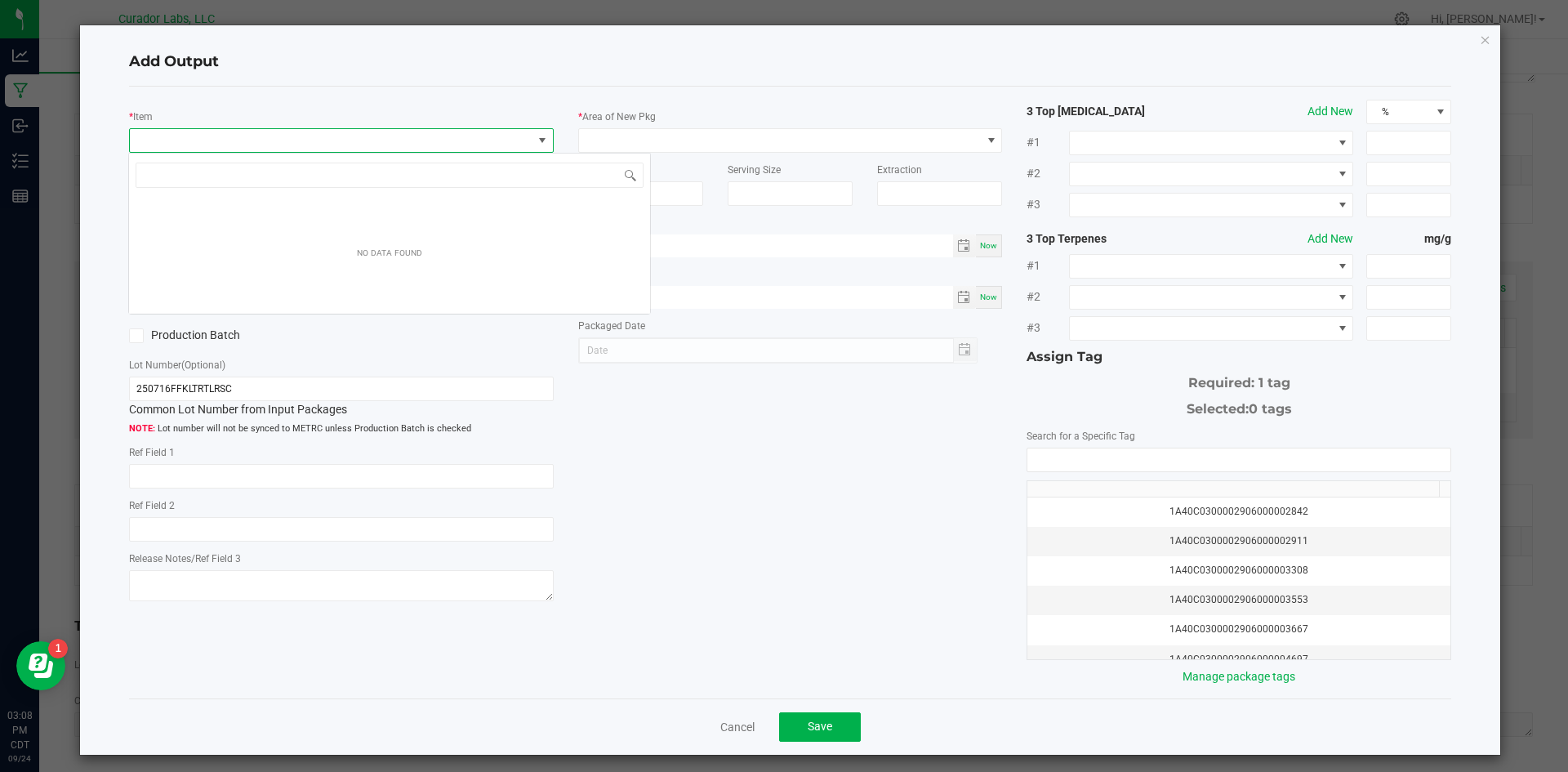
scroll to position [25, 422]
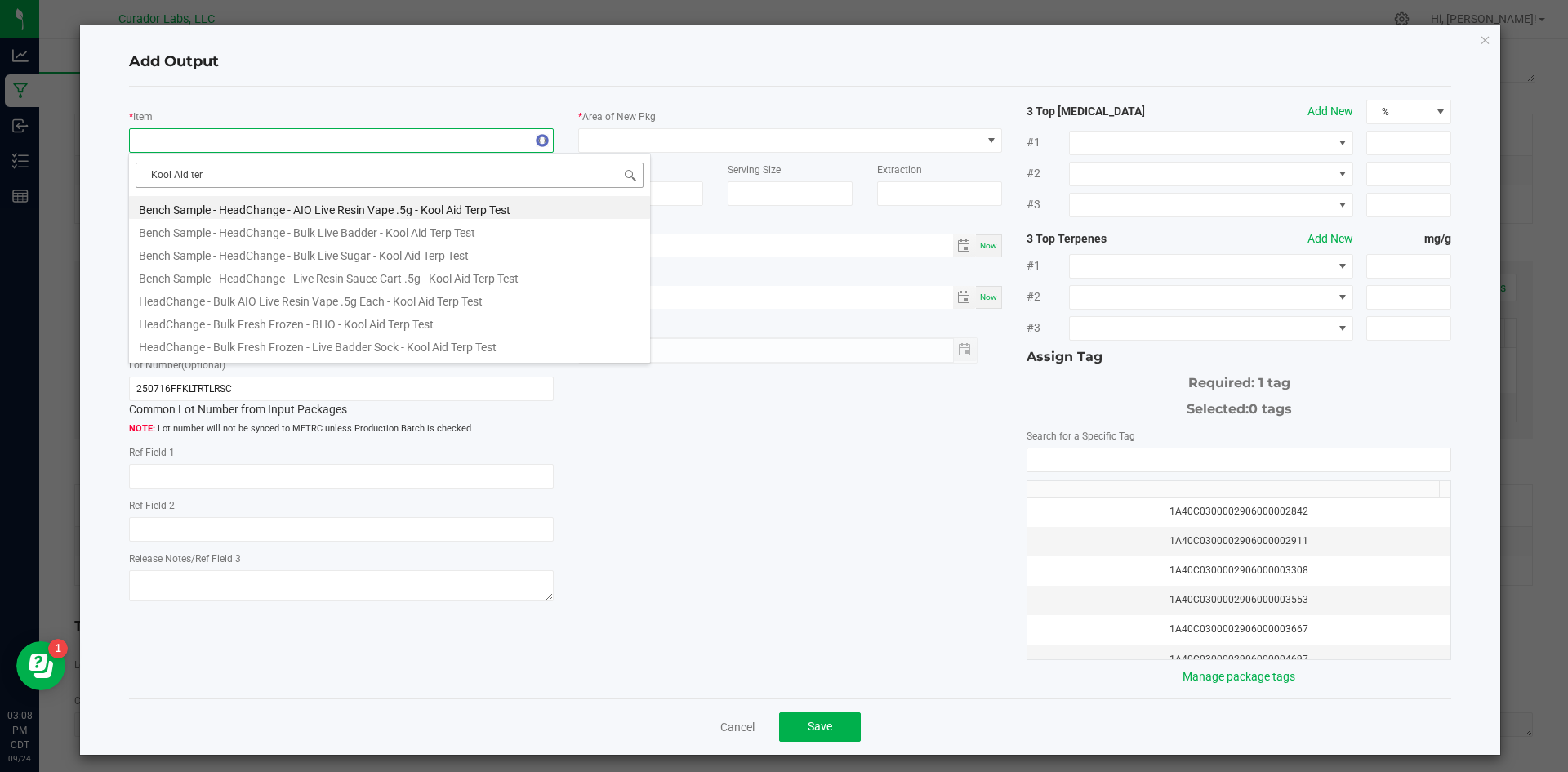
type input "Kool Aid terp"
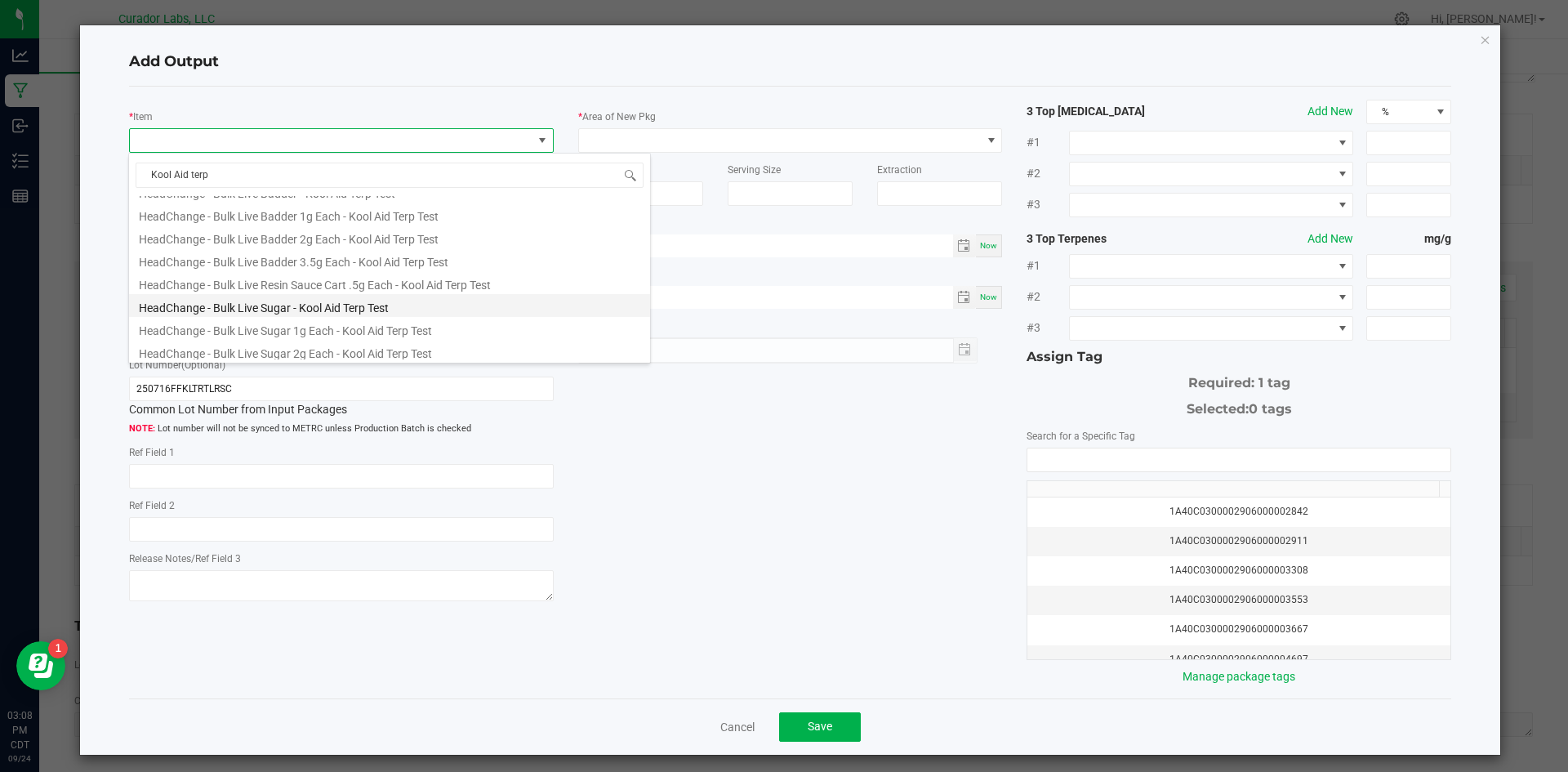
scroll to position [326, 0]
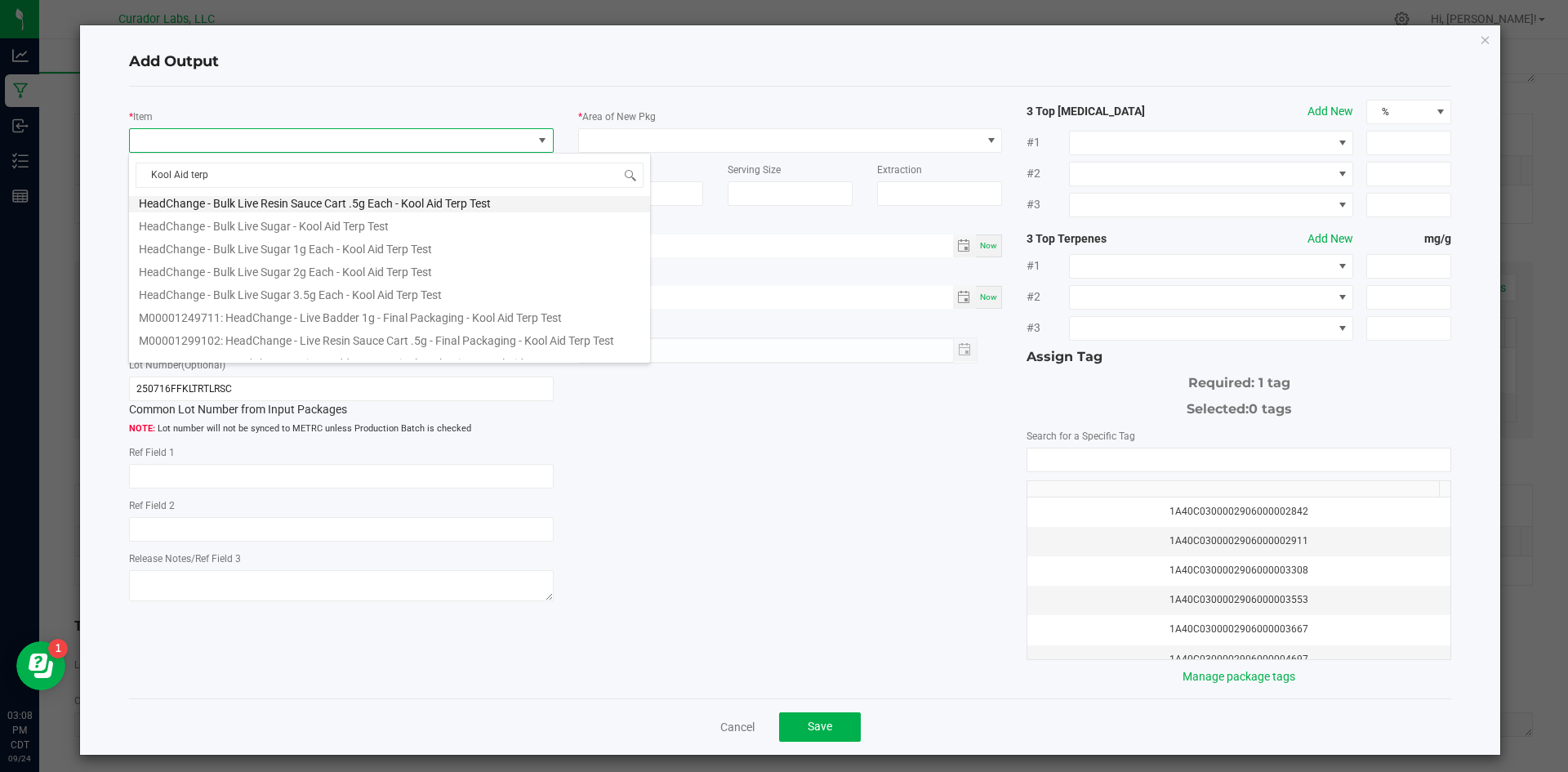
click at [372, 205] on li "HeadChange - Bulk Live Resin Sauce Cart .5g Each - Kool Aid Terp Test" at bounding box center [390, 201] width 521 height 23
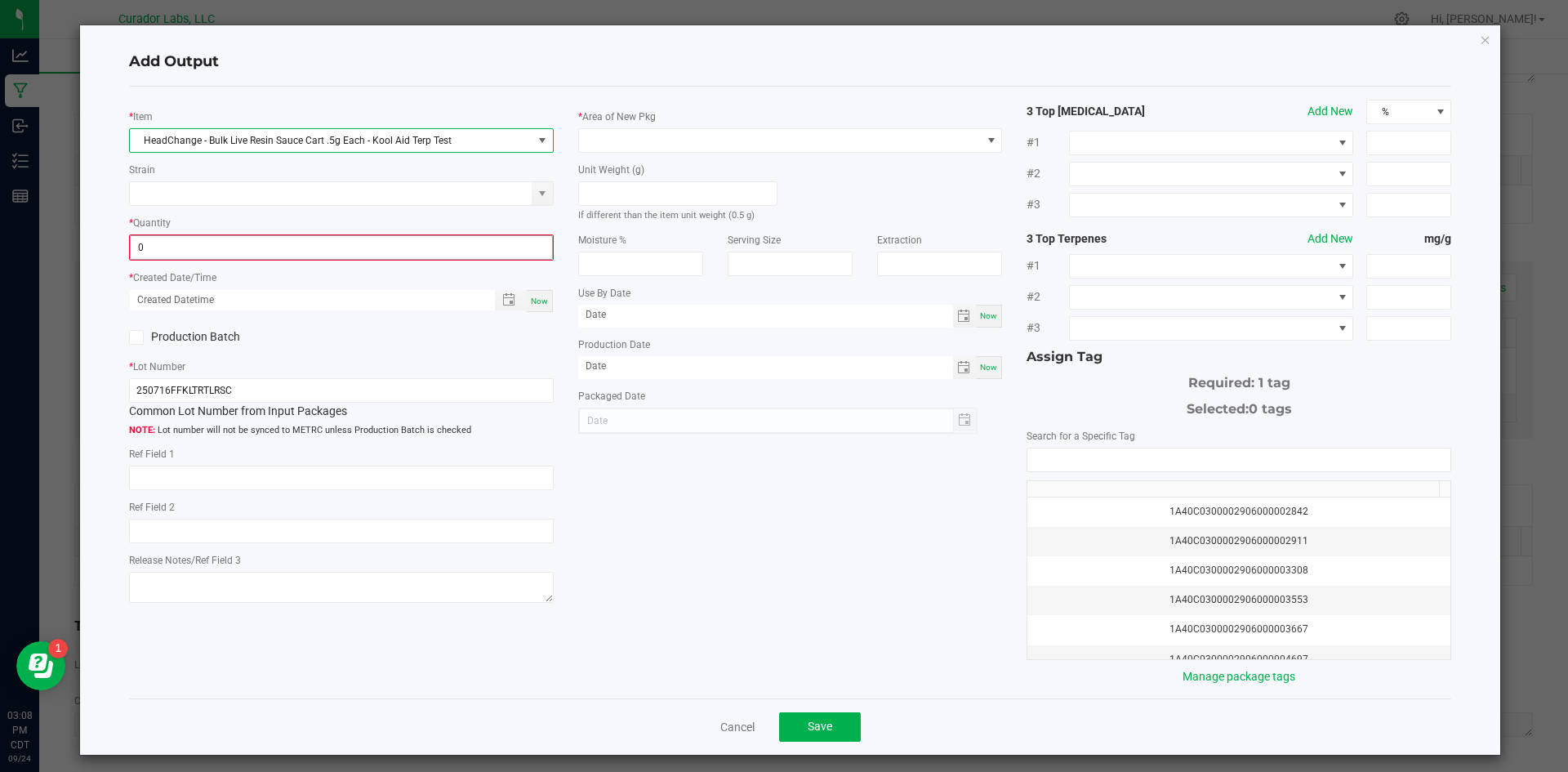
click at [336, 242] on input "0" at bounding box center [342, 247] width 422 height 23
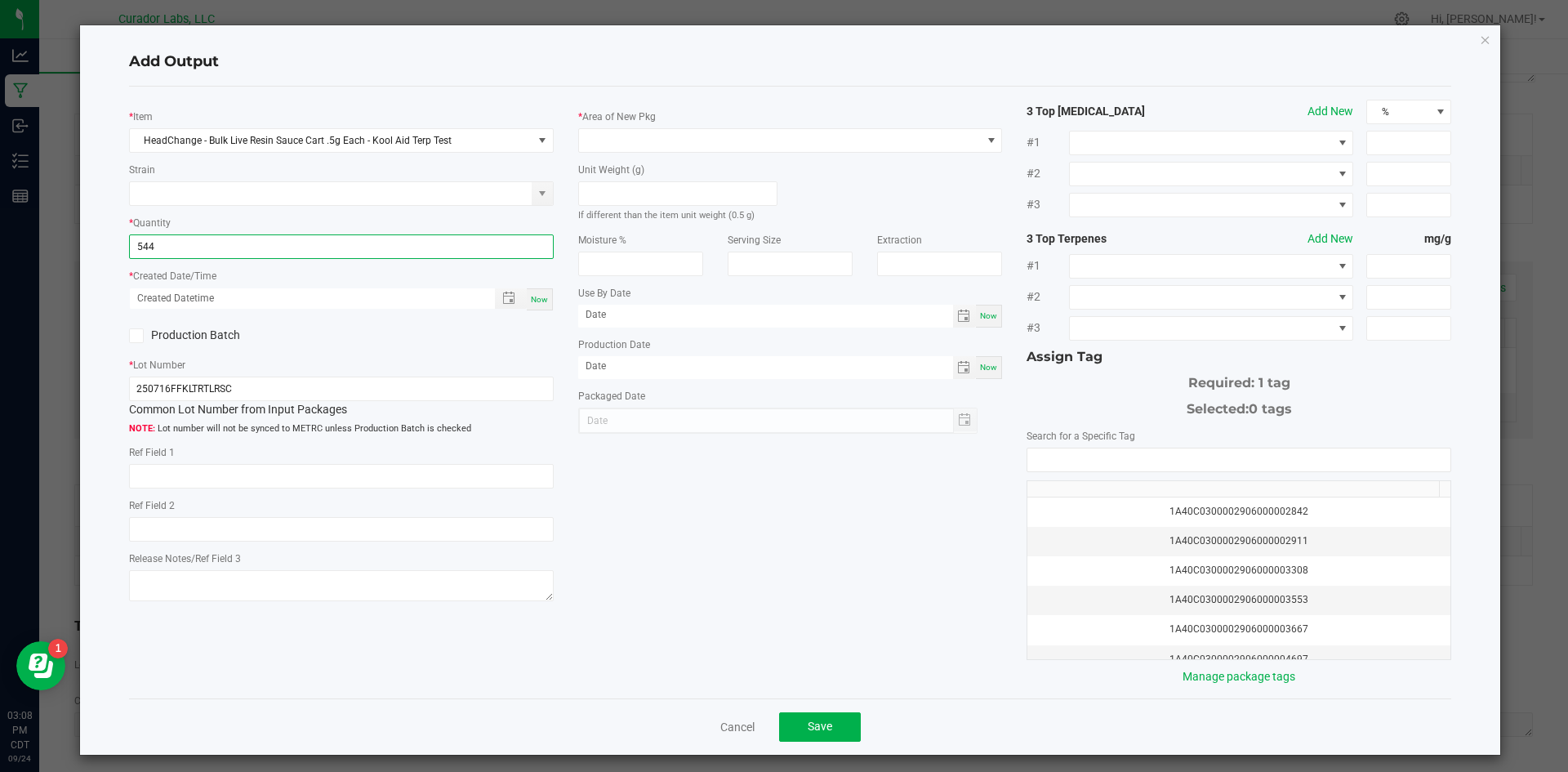
type input "544 ea"
click at [539, 294] on span "Now" at bounding box center [539, 299] width 17 height 9
type input "[DATE] 3:08 PM"
type input "[DATE]"
click at [214, 335] on label "Production Batch" at bounding box center [229, 334] width 200 height 17
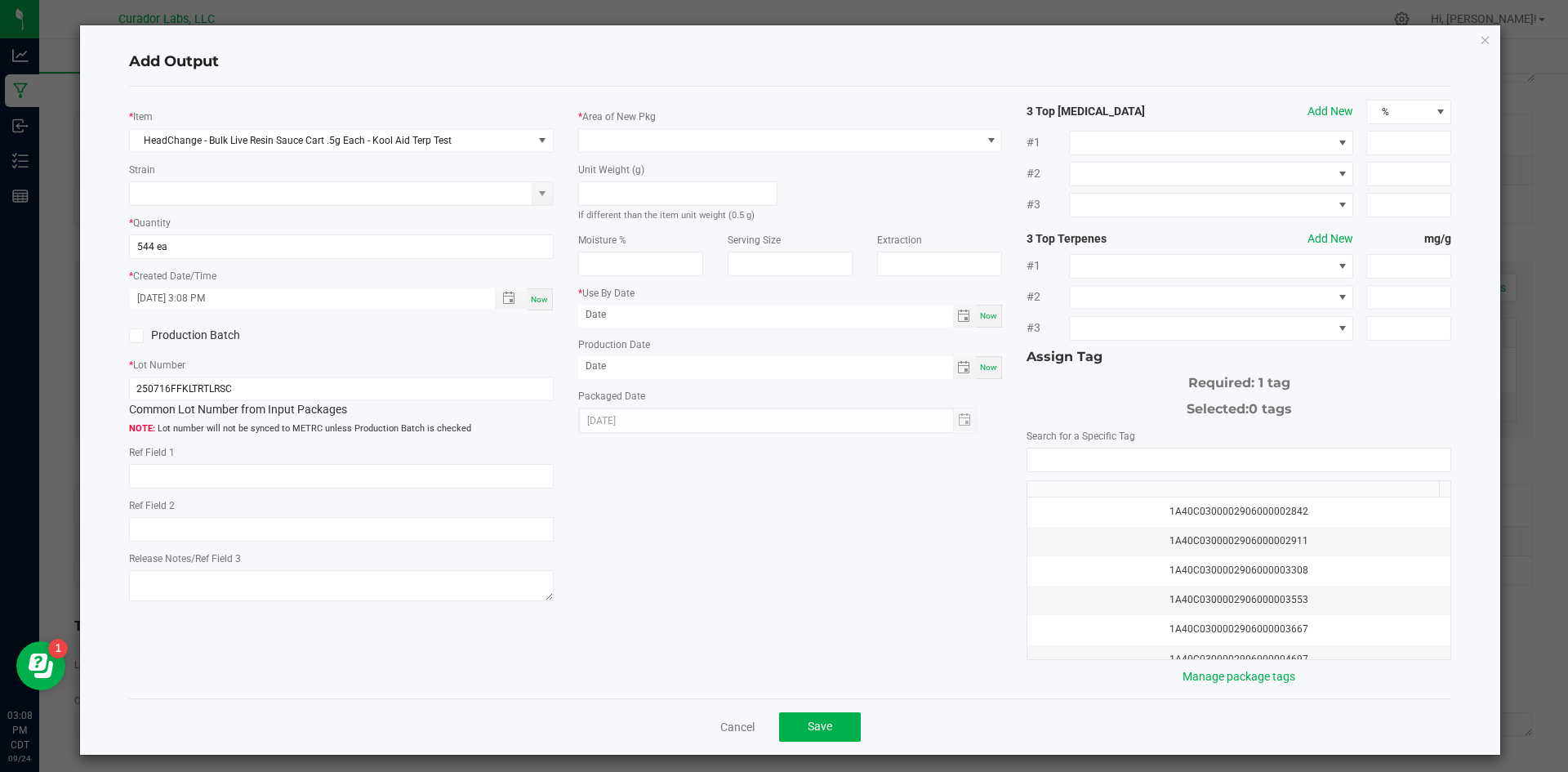
click at [0, 0] on input "Production Batch" at bounding box center [0, 0] width 0 height 0
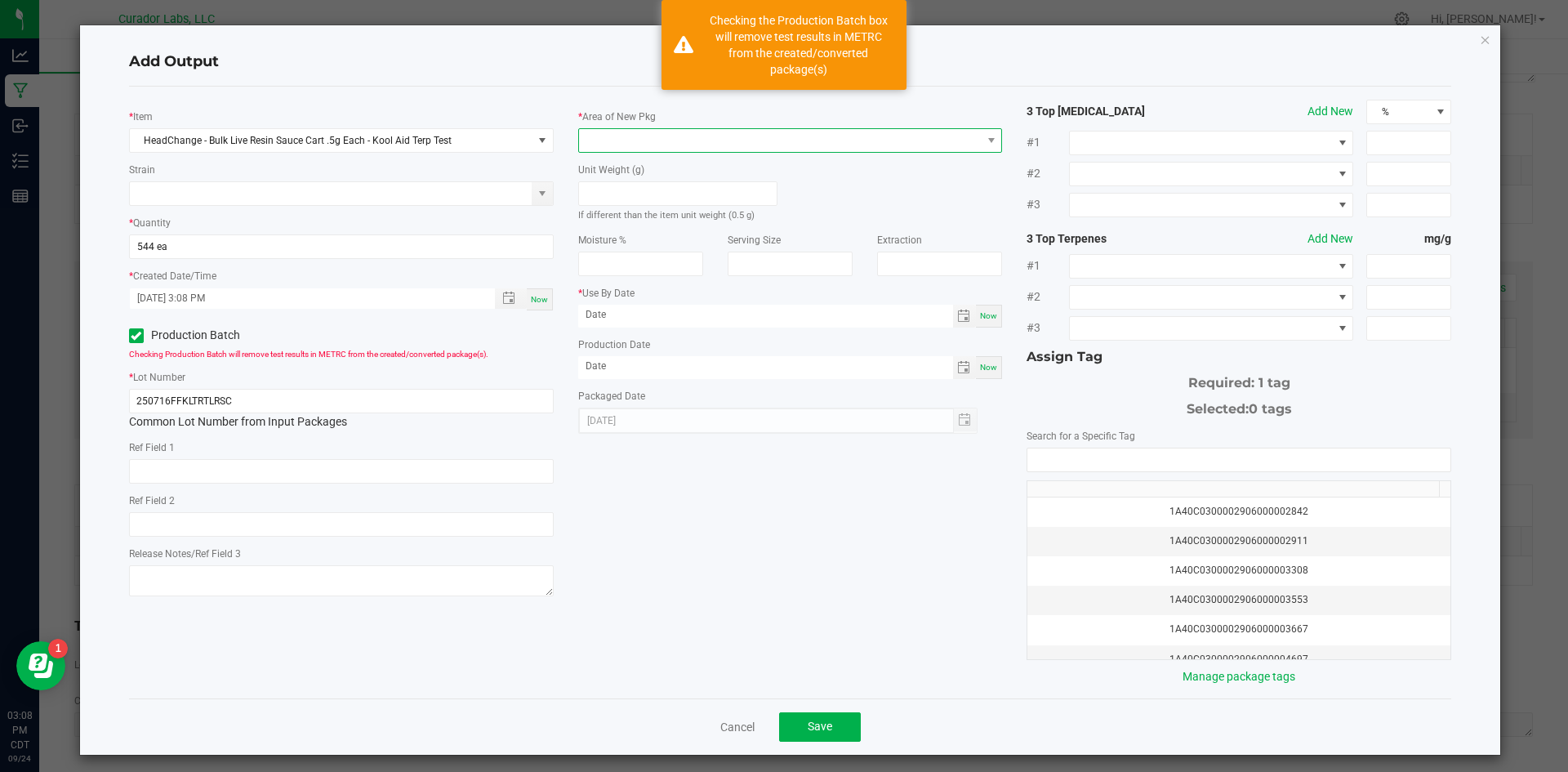
click at [644, 148] on span at bounding box center [780, 141] width 403 height 23
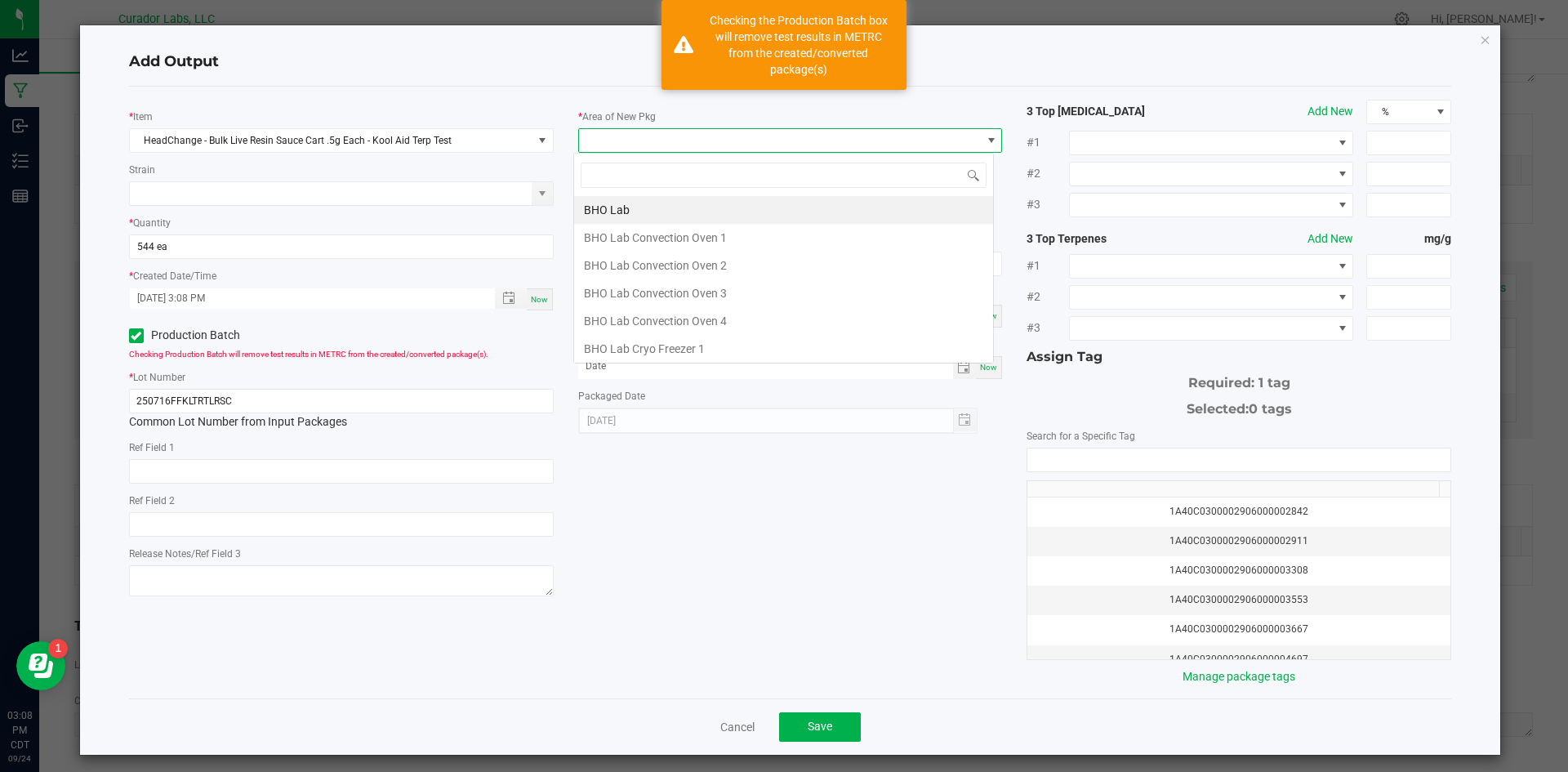
scroll to position [25, 422]
type input "vault"
click at [602, 334] on li "Production Vault" at bounding box center [783, 320] width 419 height 28
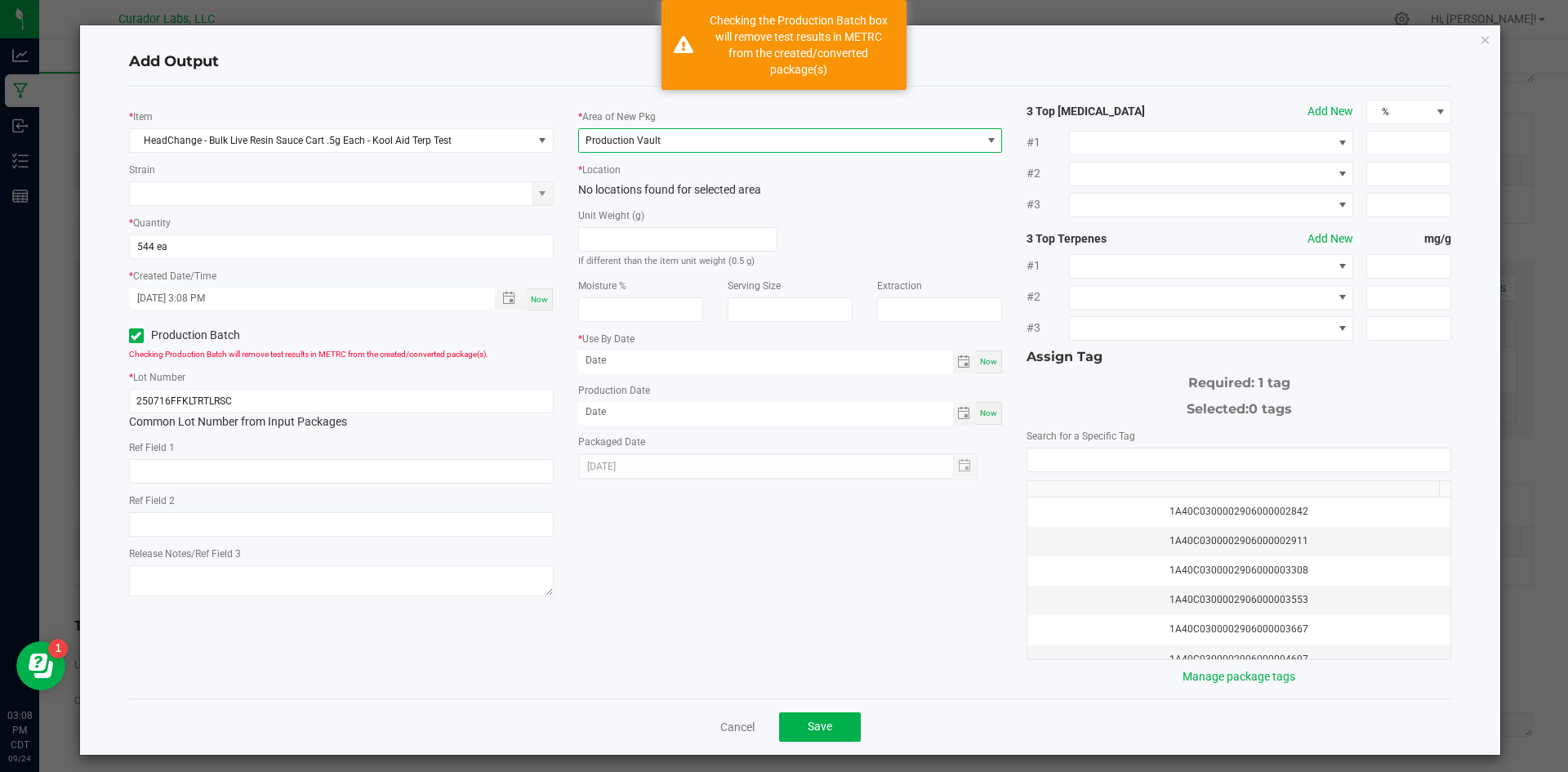
click at [671, 129] on span "Production Vault" at bounding box center [780, 141] width 403 height 23
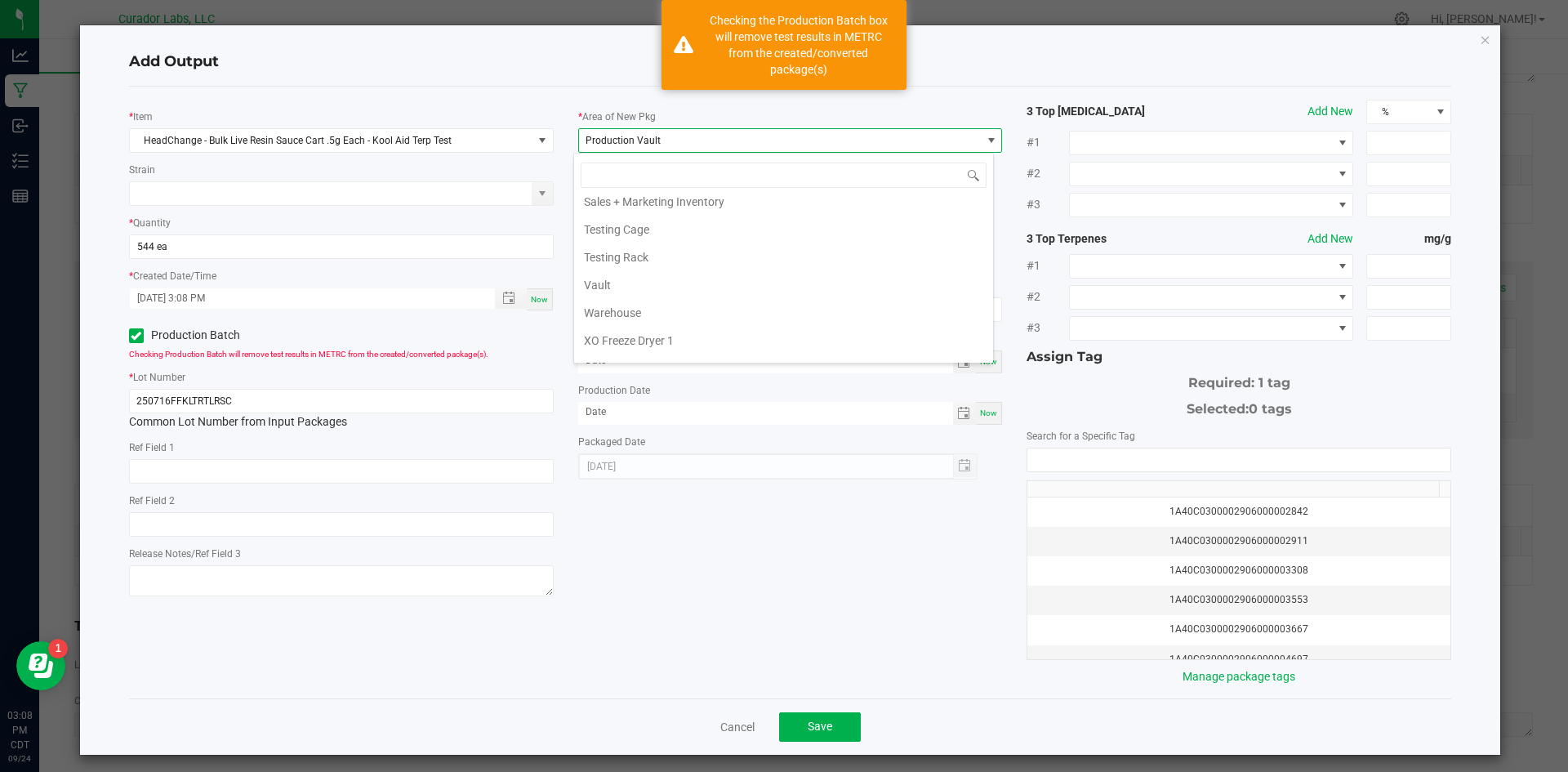
scroll to position [1676, 0]
click at [644, 315] on li "Vault" at bounding box center [783, 310] width 419 height 28
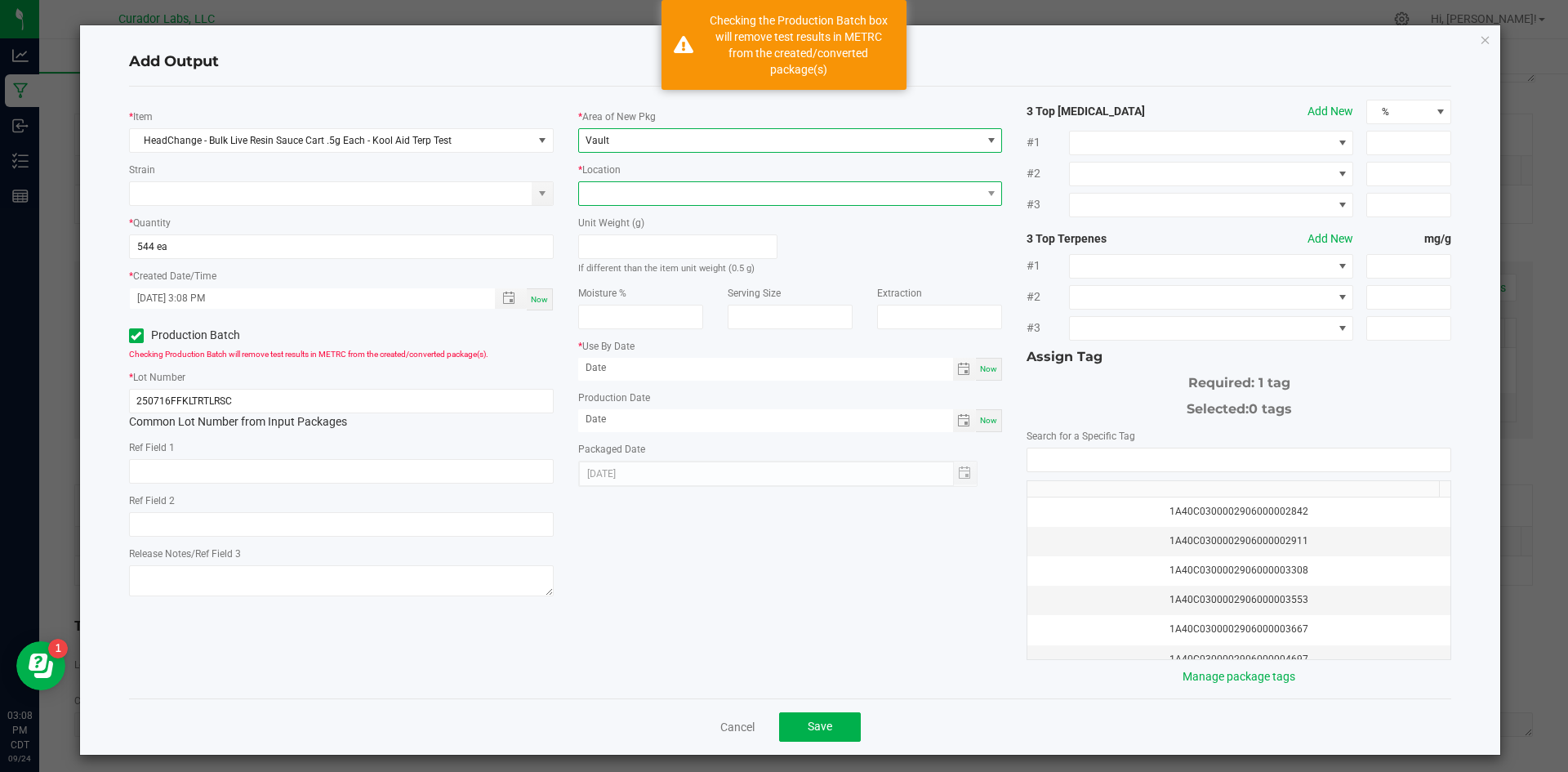
click at [646, 199] on span at bounding box center [780, 194] width 403 height 23
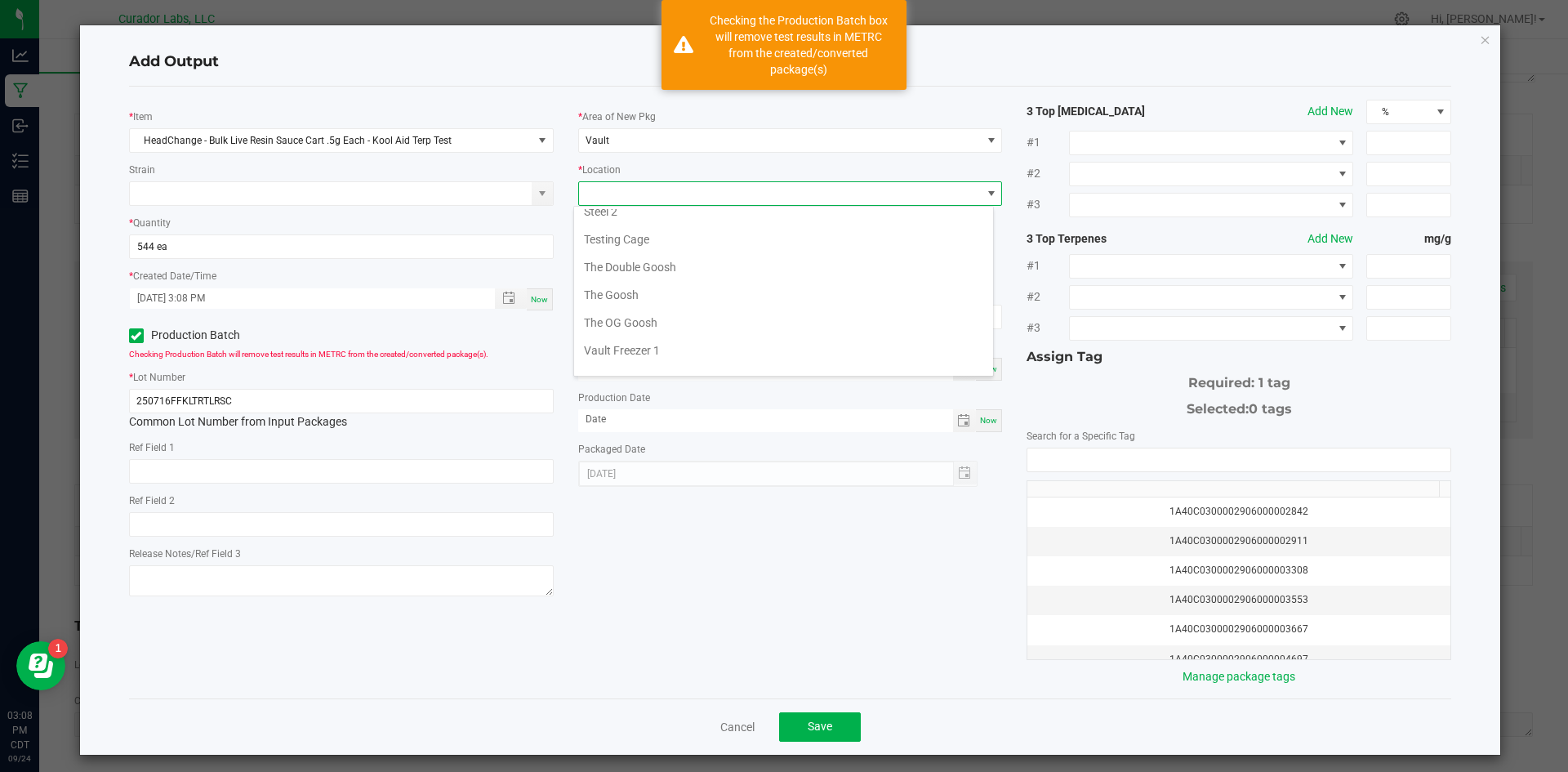
scroll to position [735, 0]
click at [654, 235] on li "Testing Cage" at bounding box center [783, 237] width 419 height 28
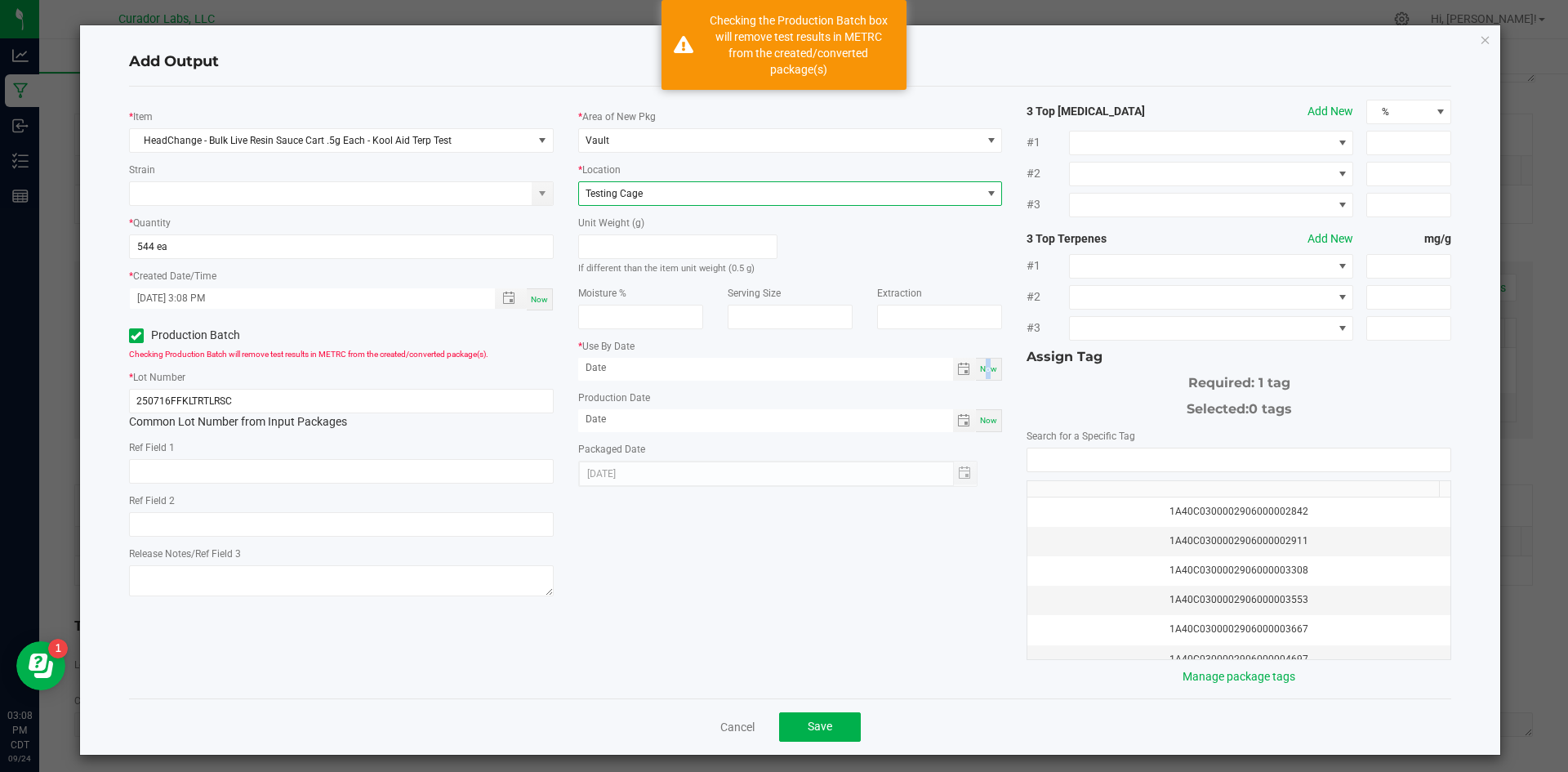
click at [981, 364] on span "Now" at bounding box center [988, 368] width 17 height 9
type input "[DATE]"
click at [980, 415] on span "Now" at bounding box center [988, 420] width 17 height 9
type input "[DATE]"
click at [704, 374] on input "[DATE]" at bounding box center [765, 367] width 374 height 20
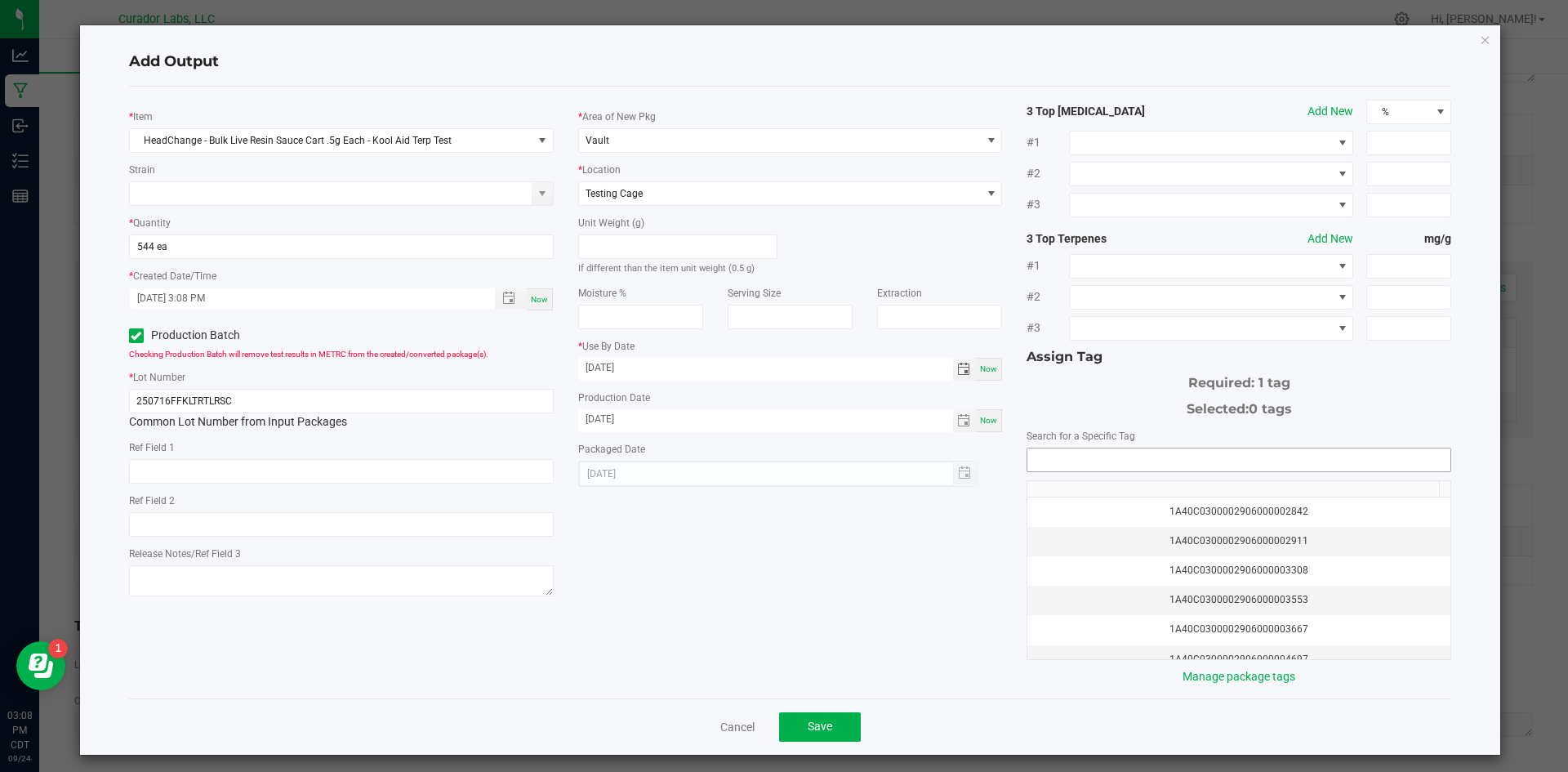
type input "[DATE]"
click at [1154, 465] on input "NO DATA FOUND" at bounding box center [1239, 460] width 423 height 23
click at [1146, 476] on li "1A40C0300002906000171034" at bounding box center [1229, 488] width 419 height 28
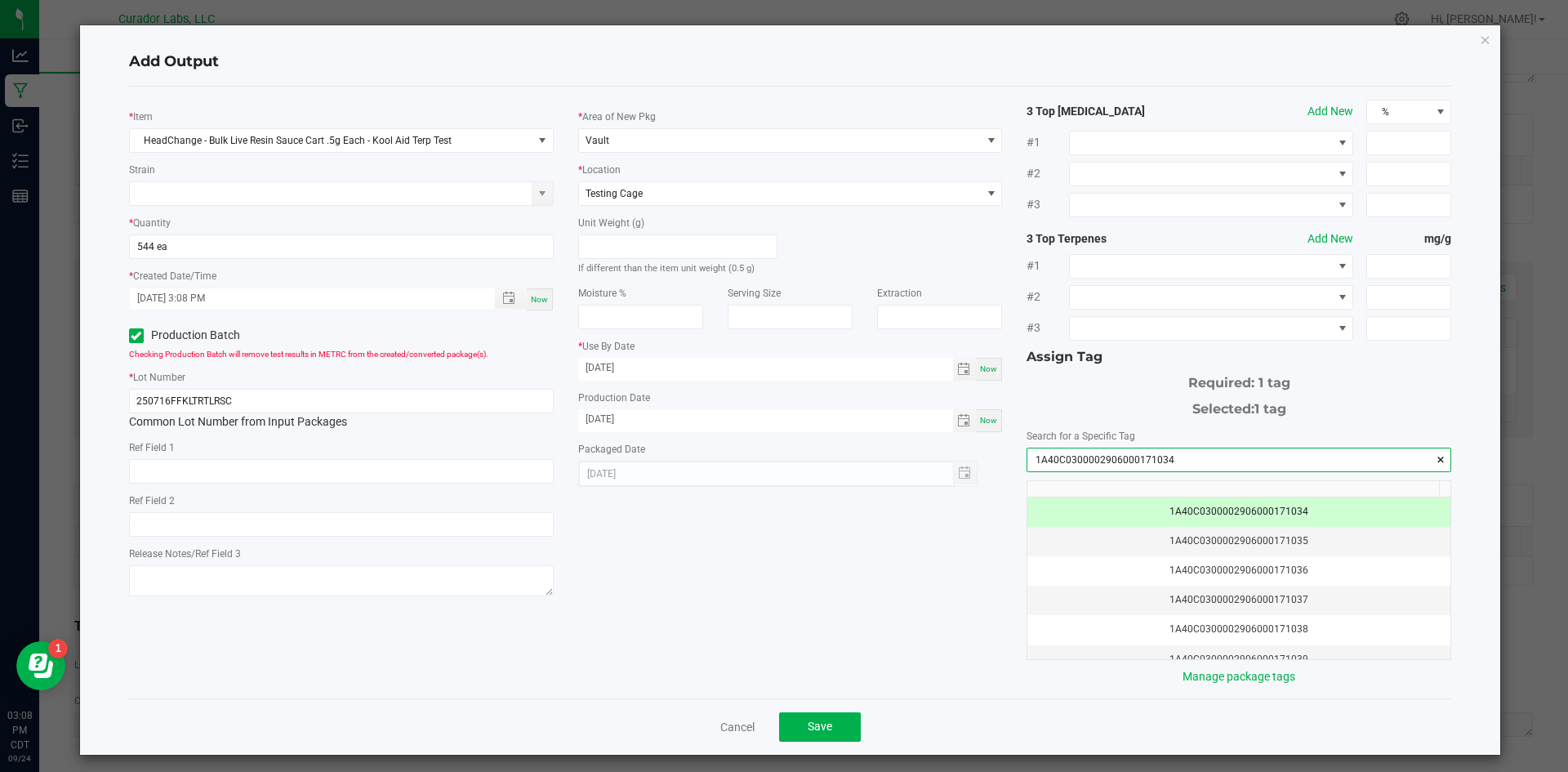
type input "1A40C0300002906000171034"
click at [815, 720] on span "Save" at bounding box center [820, 726] width 25 height 13
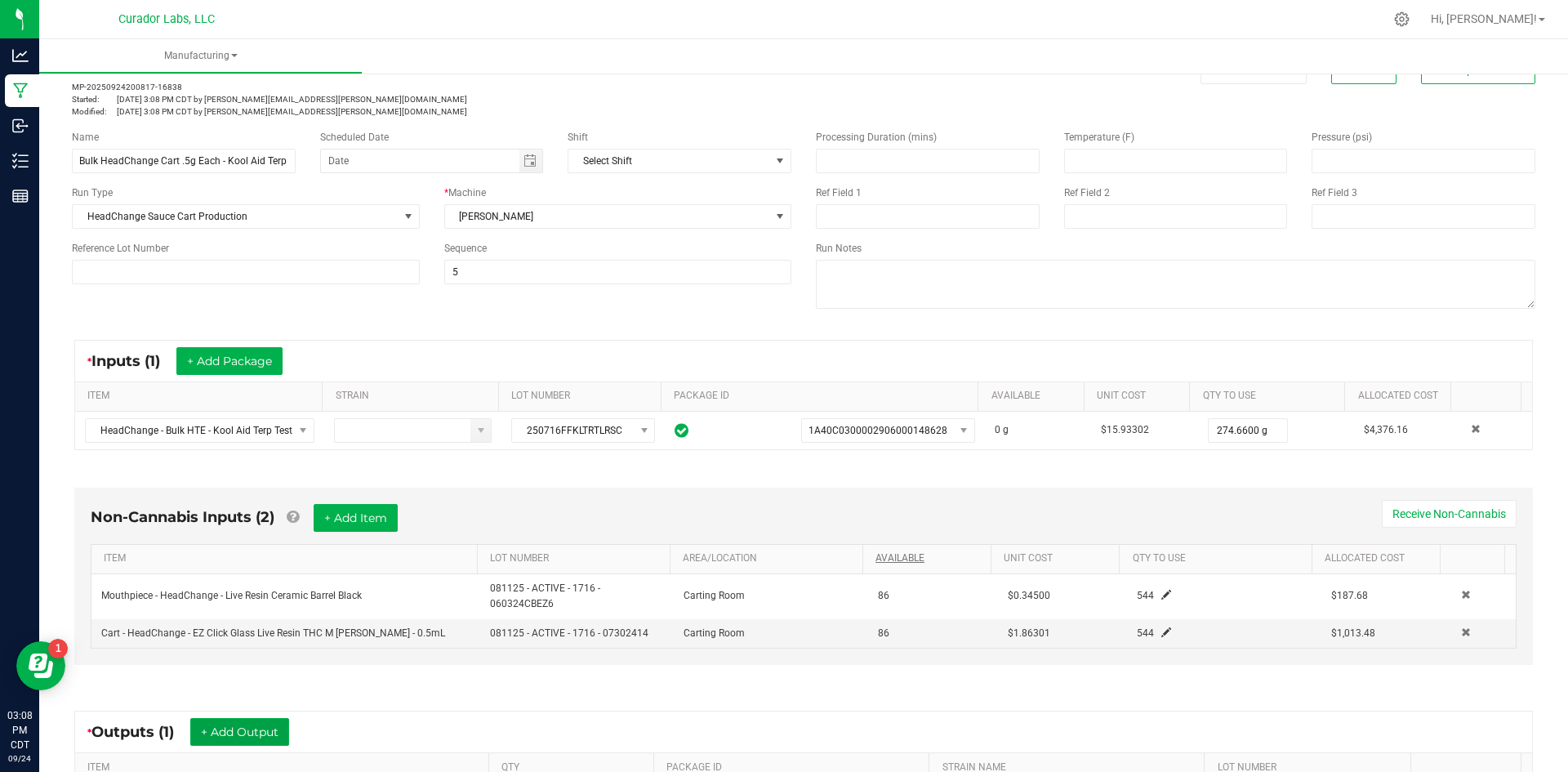
scroll to position [0, 0]
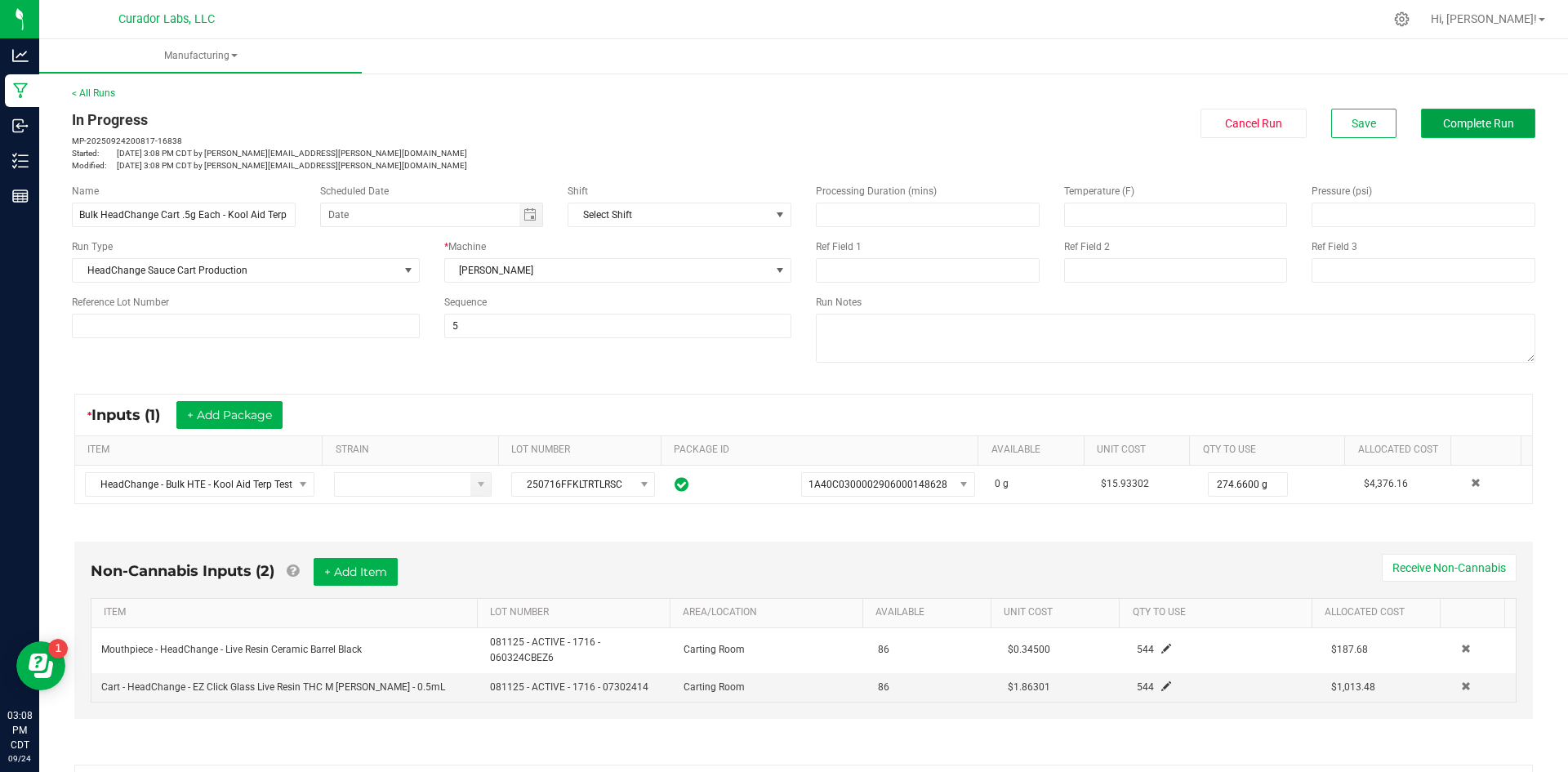
click at [1466, 135] on button "Complete Run" at bounding box center [1478, 123] width 115 height 29
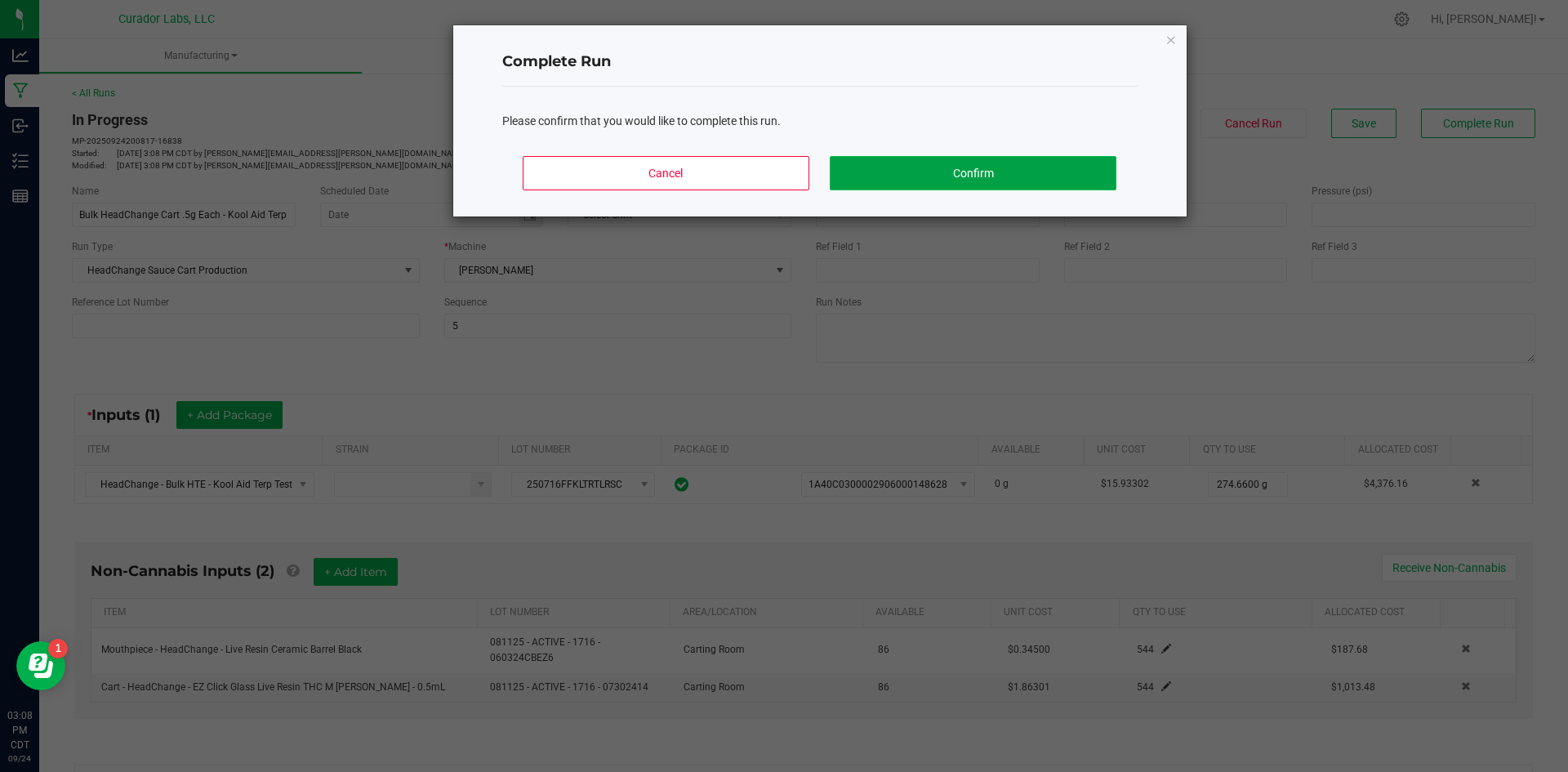
click at [934, 182] on button "Confirm" at bounding box center [972, 173] width 285 height 35
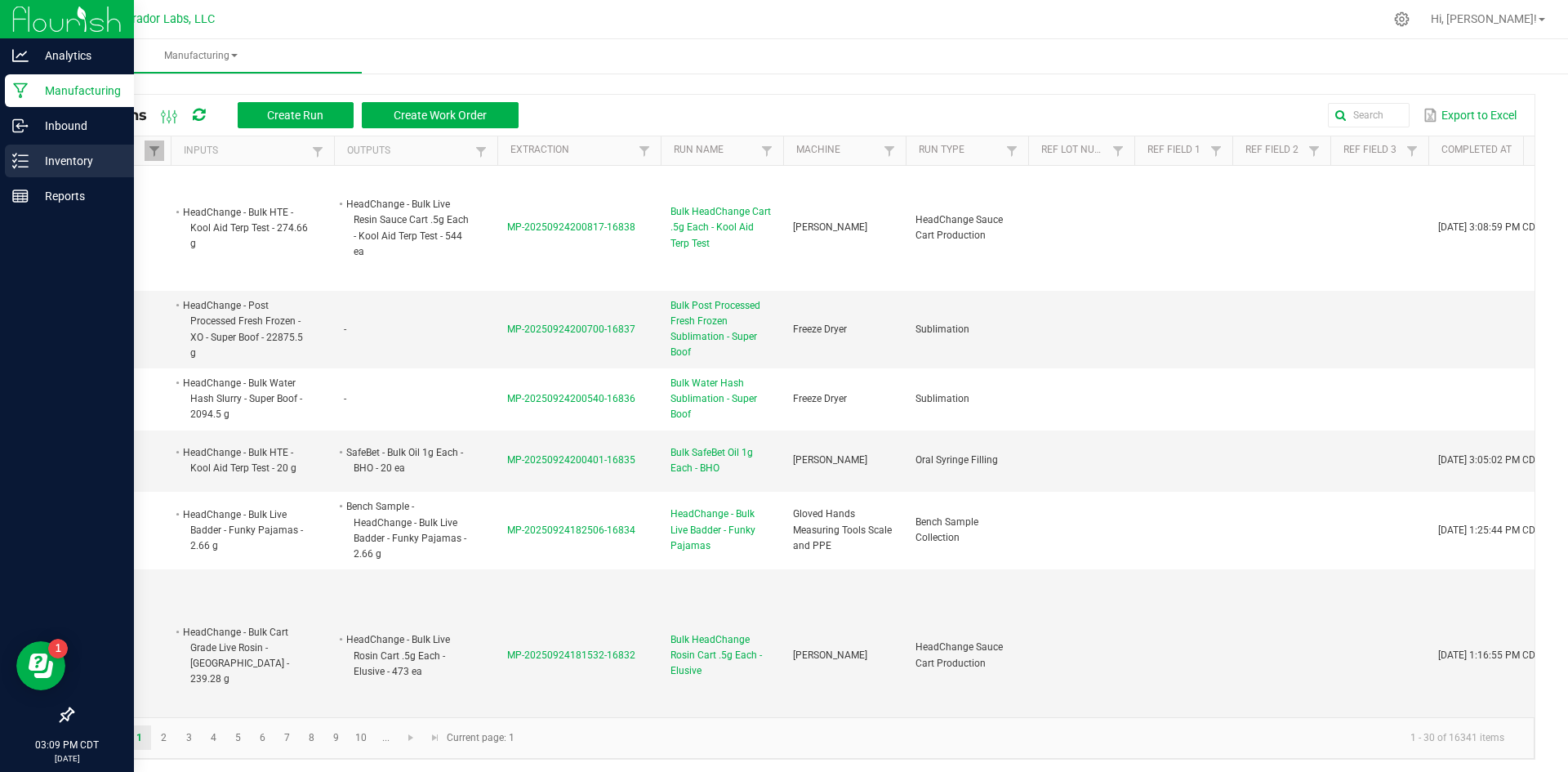
click at [32, 153] on p "Inventory" at bounding box center [77, 161] width 98 height 20
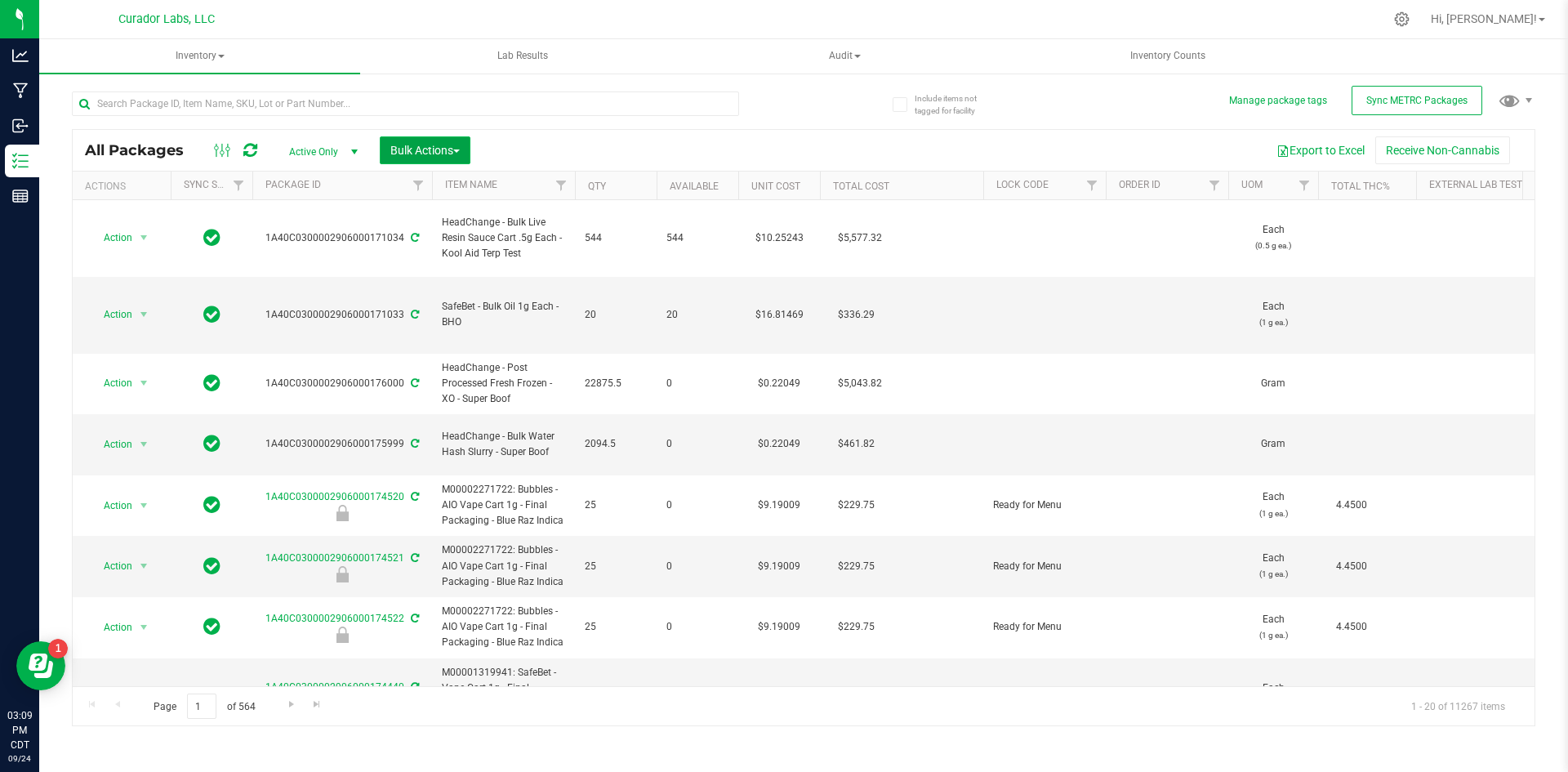
click at [402, 157] on button "Bulk Actions" at bounding box center [425, 149] width 91 height 28
click at [430, 272] on span "Lock/Unlock packages" at bounding box center [446, 277] width 112 height 13
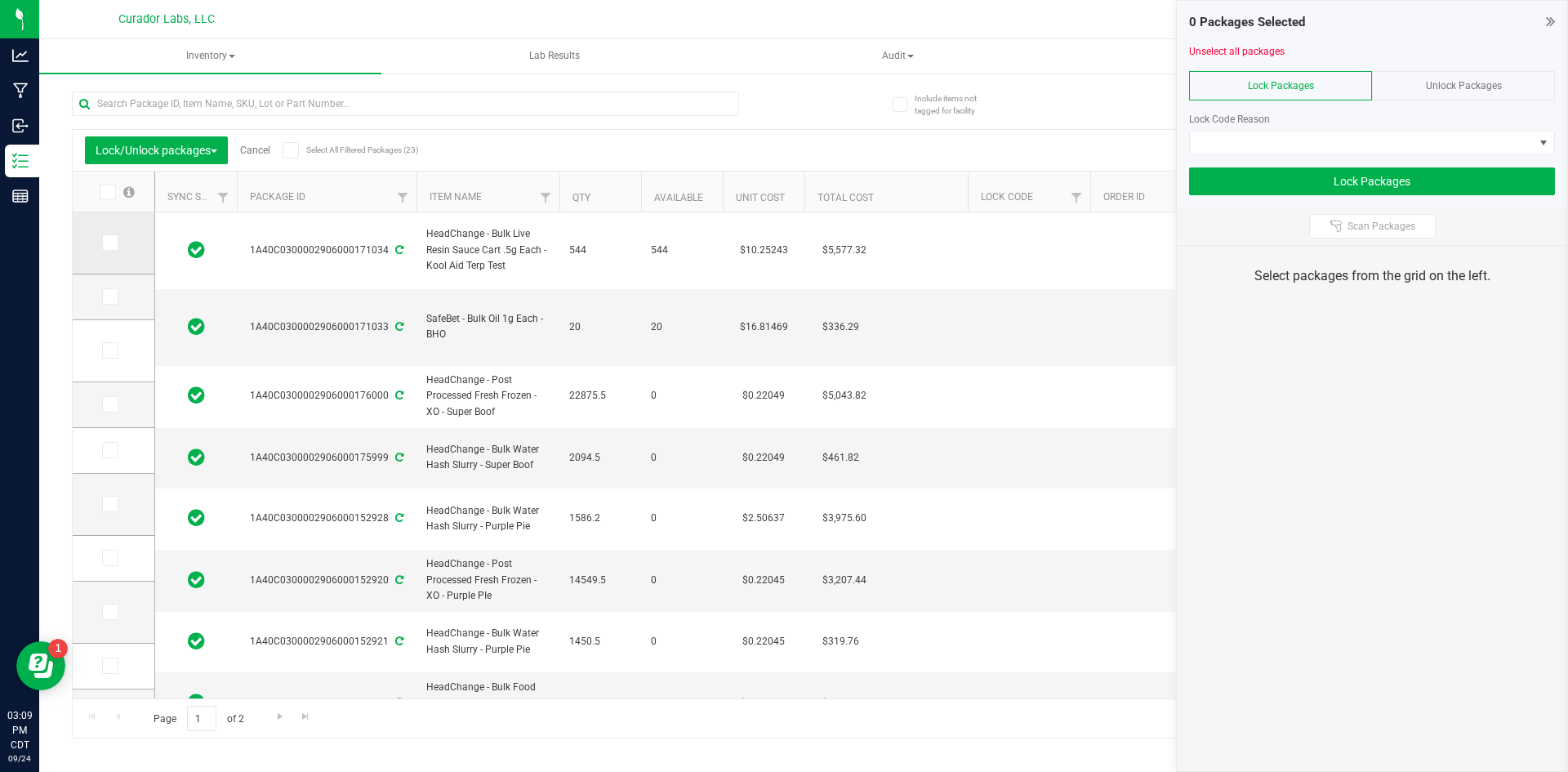
click at [119, 247] on label at bounding box center [114, 243] width 24 height 16
click at [0, 0] on input "checkbox" at bounding box center [0, 0] width 0 height 0
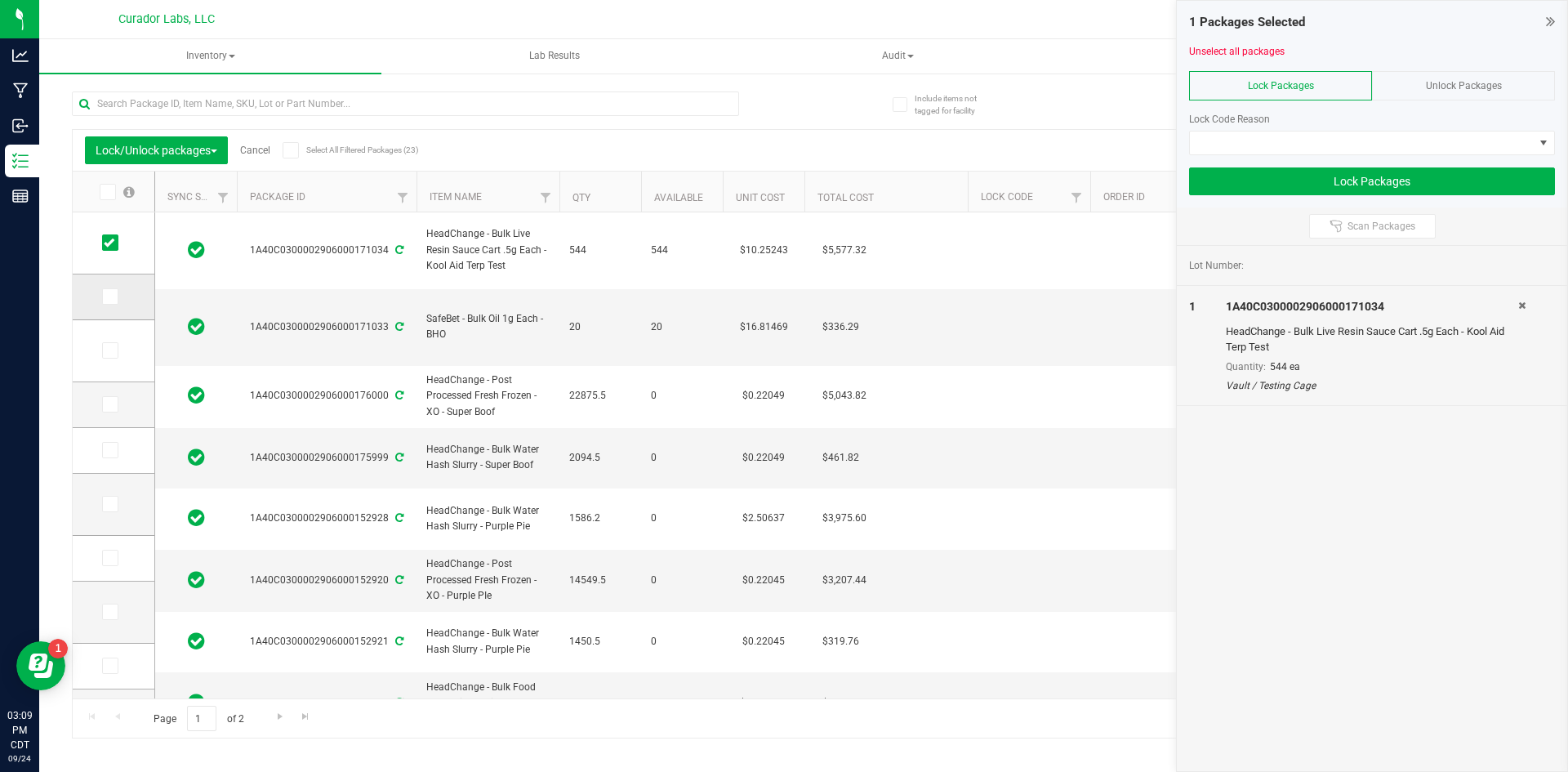
click at [102, 302] on span at bounding box center [110, 296] width 16 height 16
click at [0, 0] on input "checkbox" at bounding box center [0, 0] width 0 height 0
click at [1258, 129] on div "Lock Code Reason" at bounding box center [1371, 127] width 366 height 55
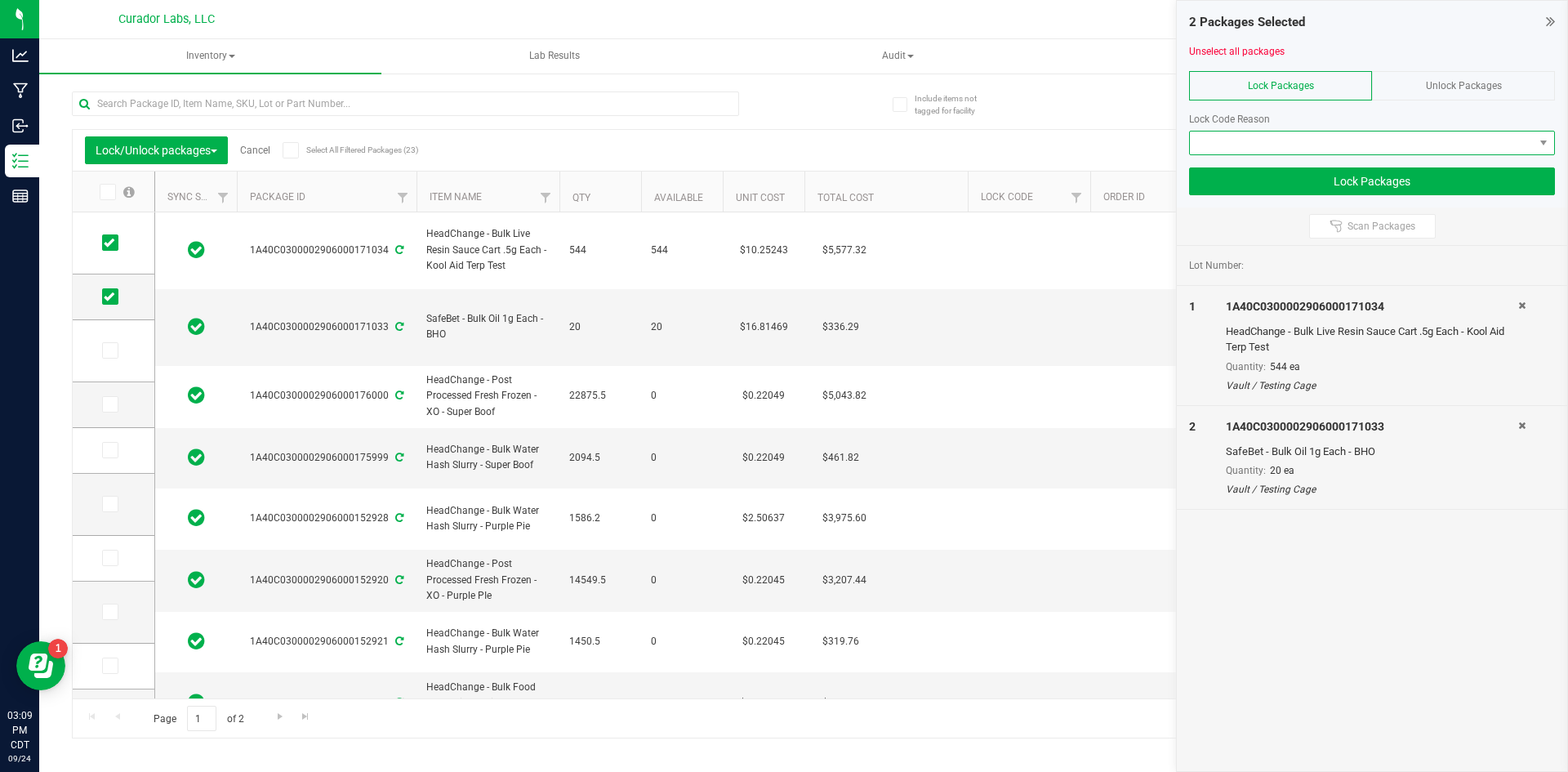
click at [1252, 131] on span at bounding box center [1371, 143] width 366 height 25
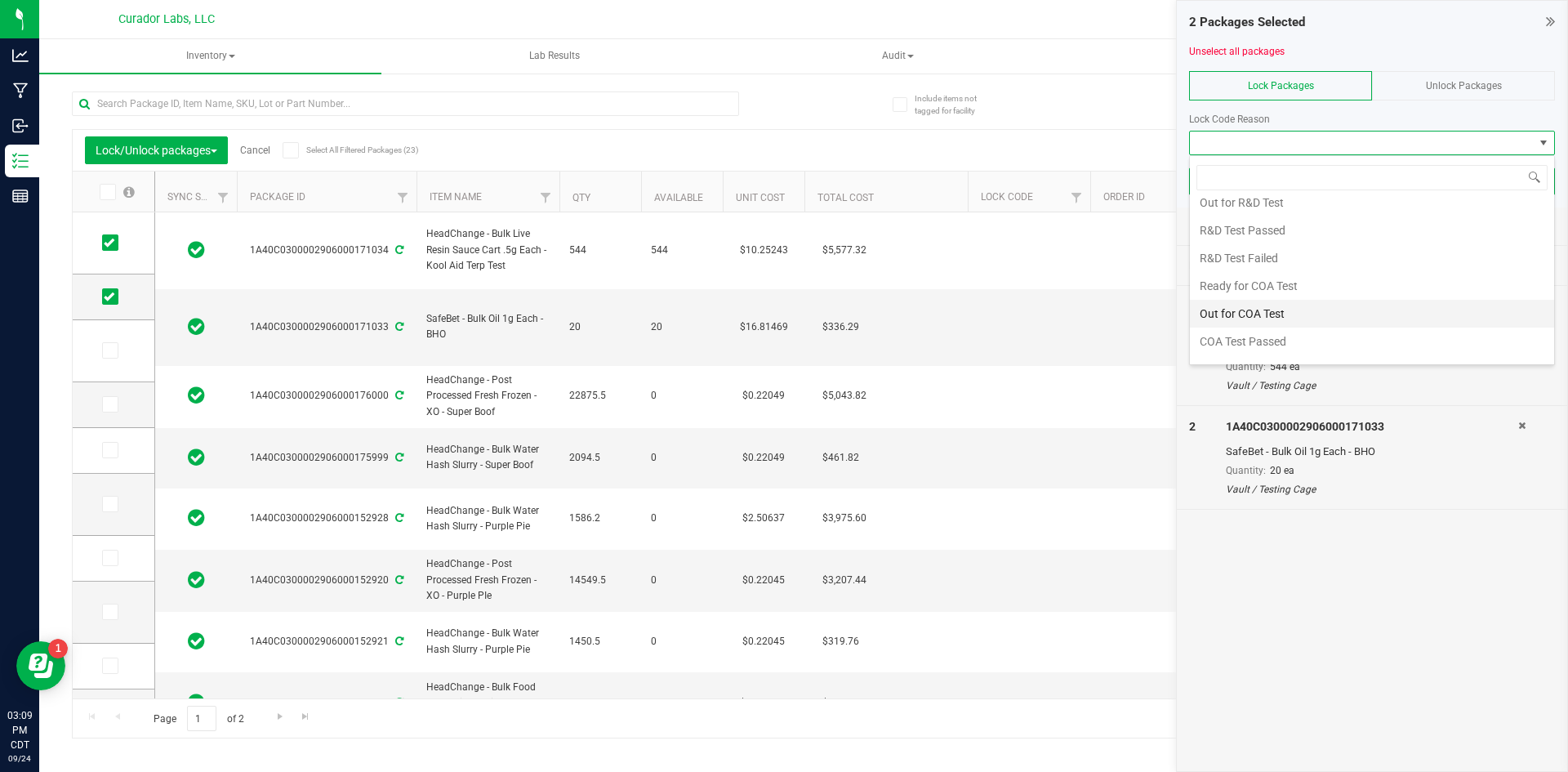
scroll to position [654, 0]
click at [1277, 286] on li "Ready for COA Test" at bounding box center [1371, 280] width 364 height 28
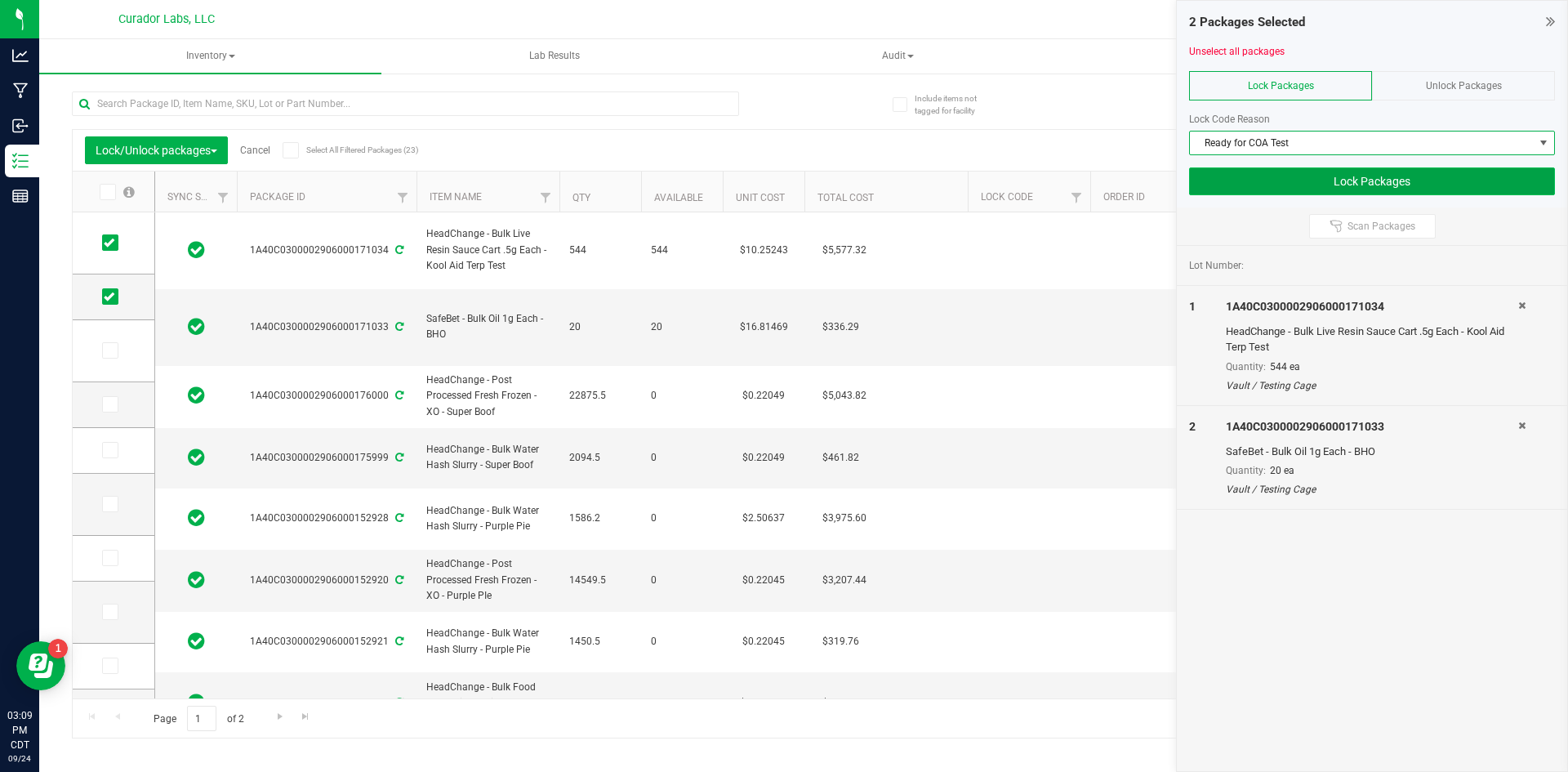
click at [1264, 179] on button "Lock Packages" at bounding box center [1371, 181] width 366 height 28
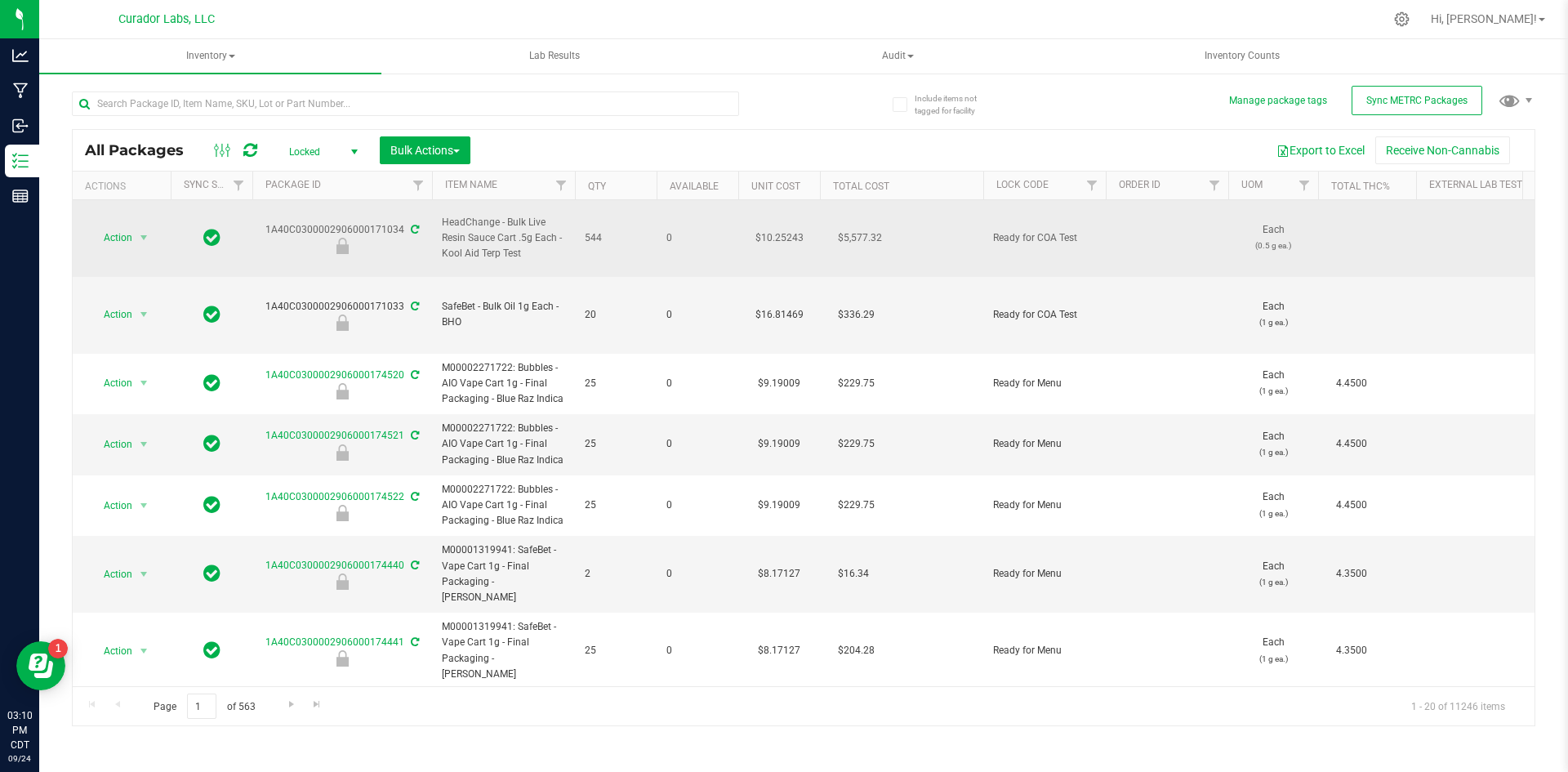
click at [485, 235] on span "HeadChange - Bulk Live Resin Sauce Cart .5g Each - Kool Aid Terp Test" at bounding box center [503, 237] width 124 height 47
click at [482, 225] on span "HeadChange - Bulk Live Resin Sauce Cart .5g Each - Kool Aid Terp Test" at bounding box center [503, 237] width 124 height 47
click at [484, 229] on span "HeadChange - Bulk Live Resin Sauce Cart .5g Each - Kool Aid Terp Test" at bounding box center [503, 237] width 124 height 47
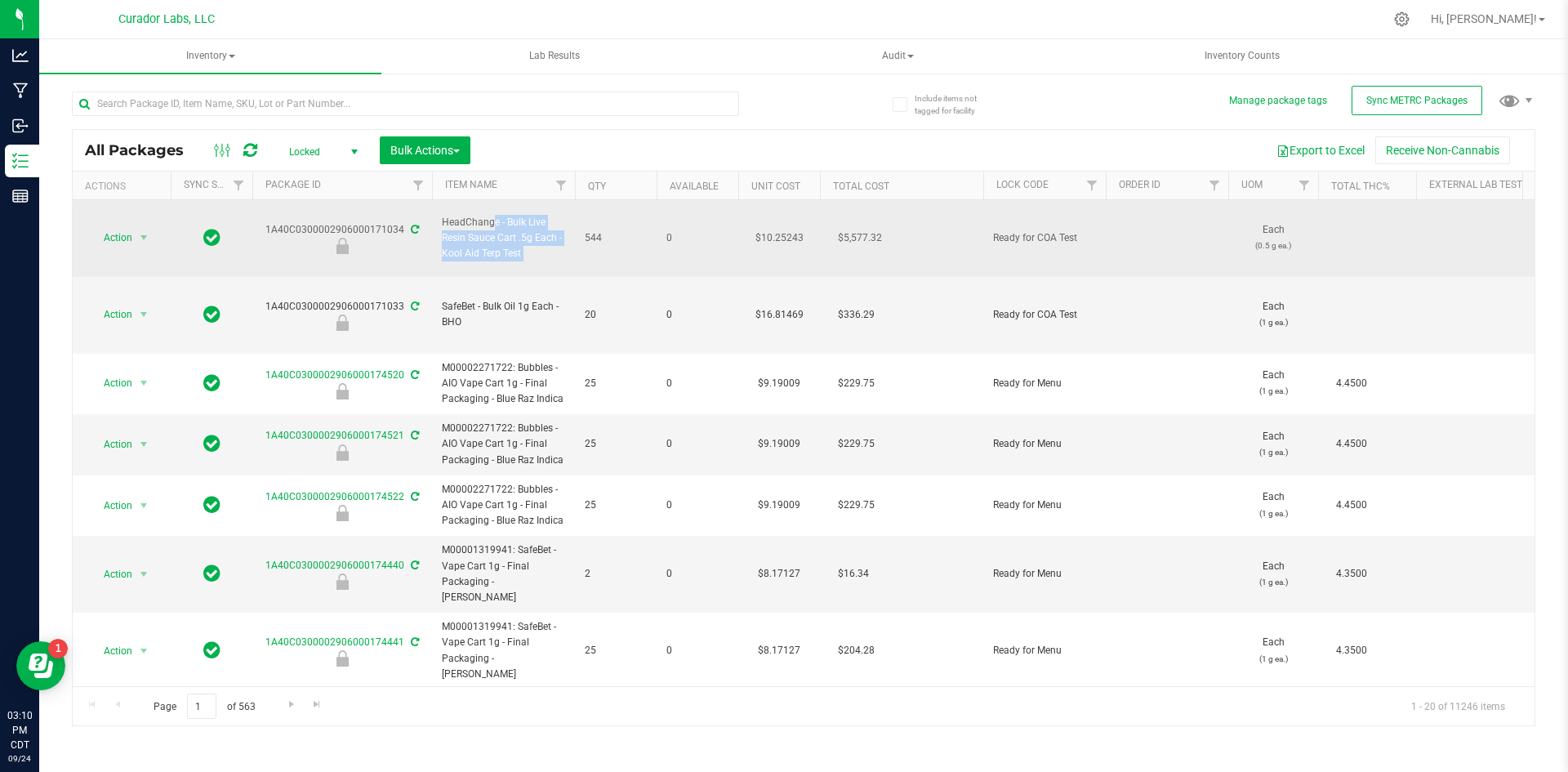
click at [484, 229] on span "HeadChange - Bulk Live Resin Sauce Cart .5g Each - Kool Aid Terp Test" at bounding box center [503, 237] width 124 height 47
copy tr "HeadChange - Bulk Live Resin Sauce Cart .5g Each - Kool Aid Terp Test"
click at [362, 222] on div "1A40C0300002906000171034" at bounding box center [342, 238] width 185 height 32
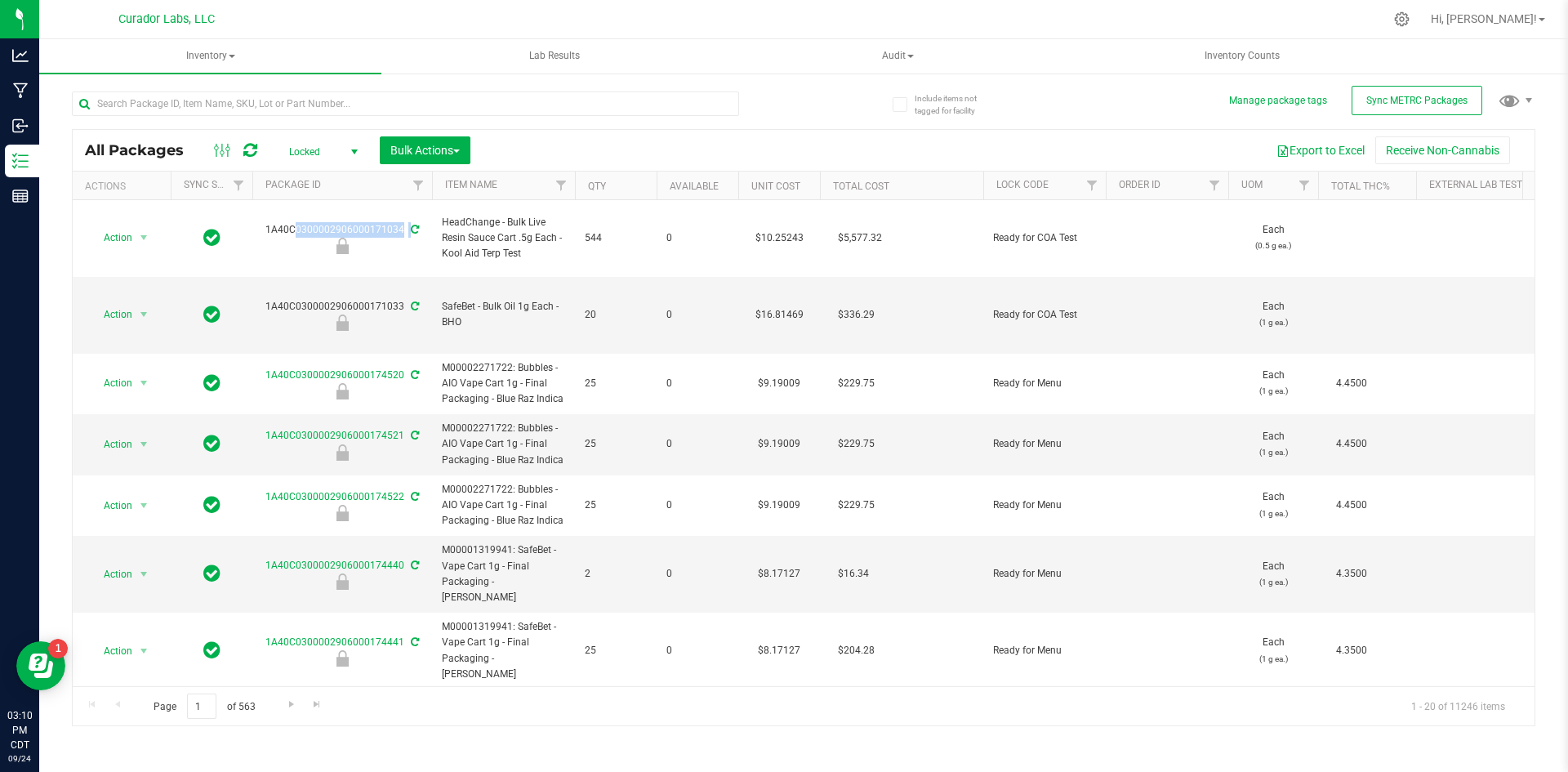
copy div "1A40C0300002906000171034"
click at [454, 299] on span "SafeBet - Bulk Oil 1g Each - BHO" at bounding box center [503, 314] width 124 height 31
copy tr "SafeBet - Bulk Oil 1g Each - BHO"
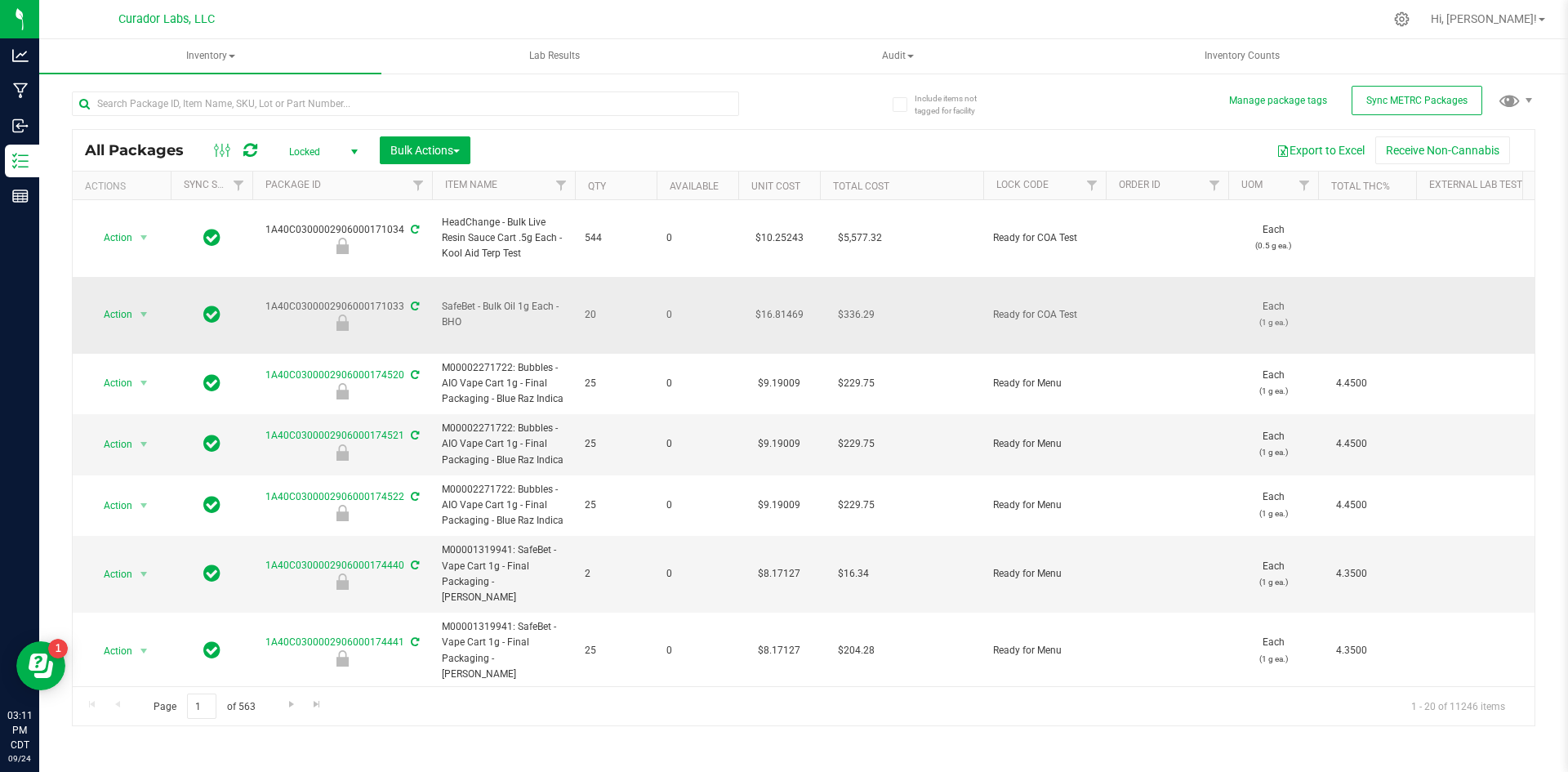
click at [358, 277] on td "1A40C0300002906000171033" at bounding box center [342, 315] width 180 height 76
copy div "1A40C0300002906000171033"
click at [686, 307] on span "0" at bounding box center [697, 314] width 62 height 15
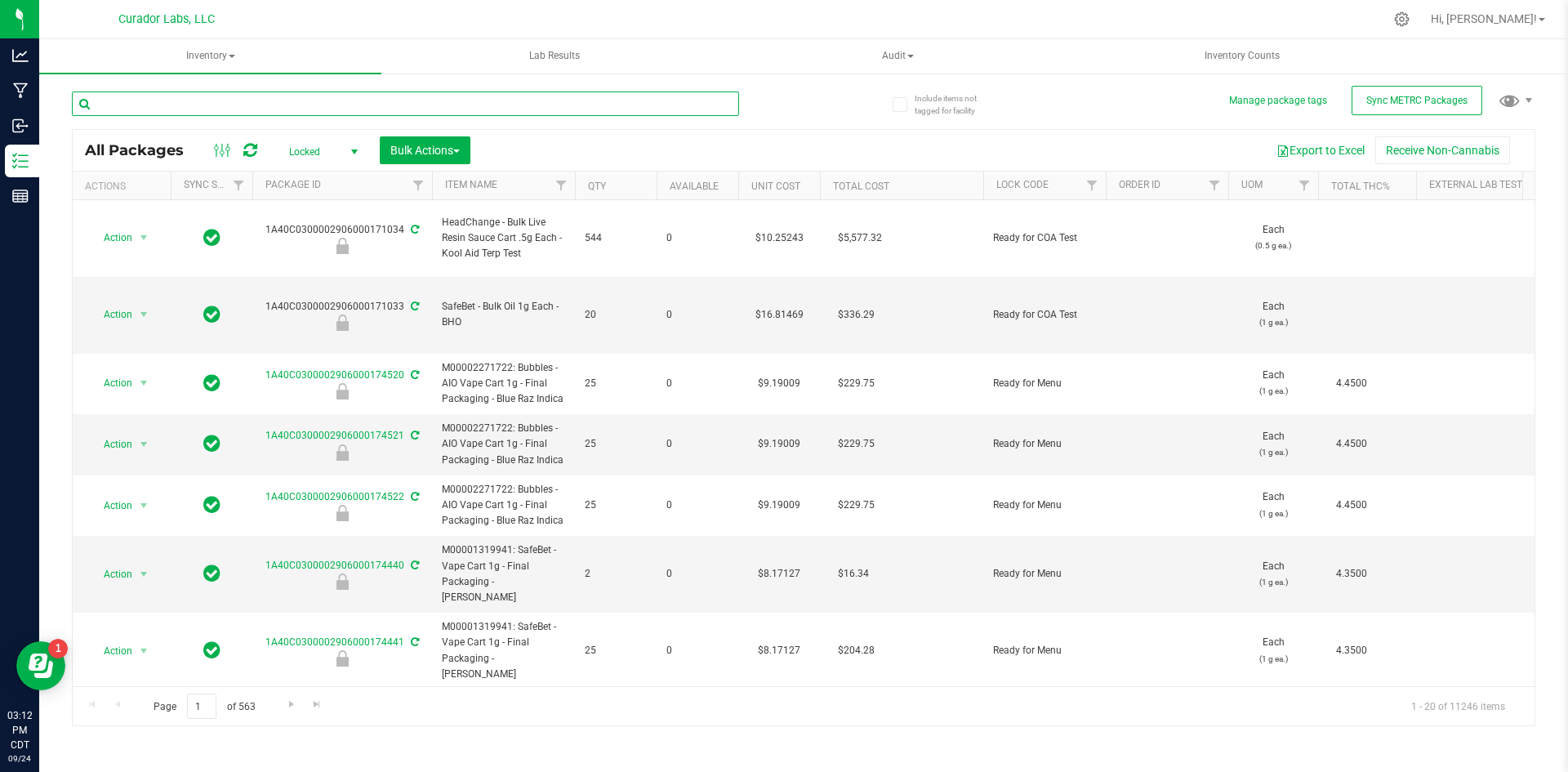
click at [120, 92] on input "text" at bounding box center [406, 104] width 667 height 25
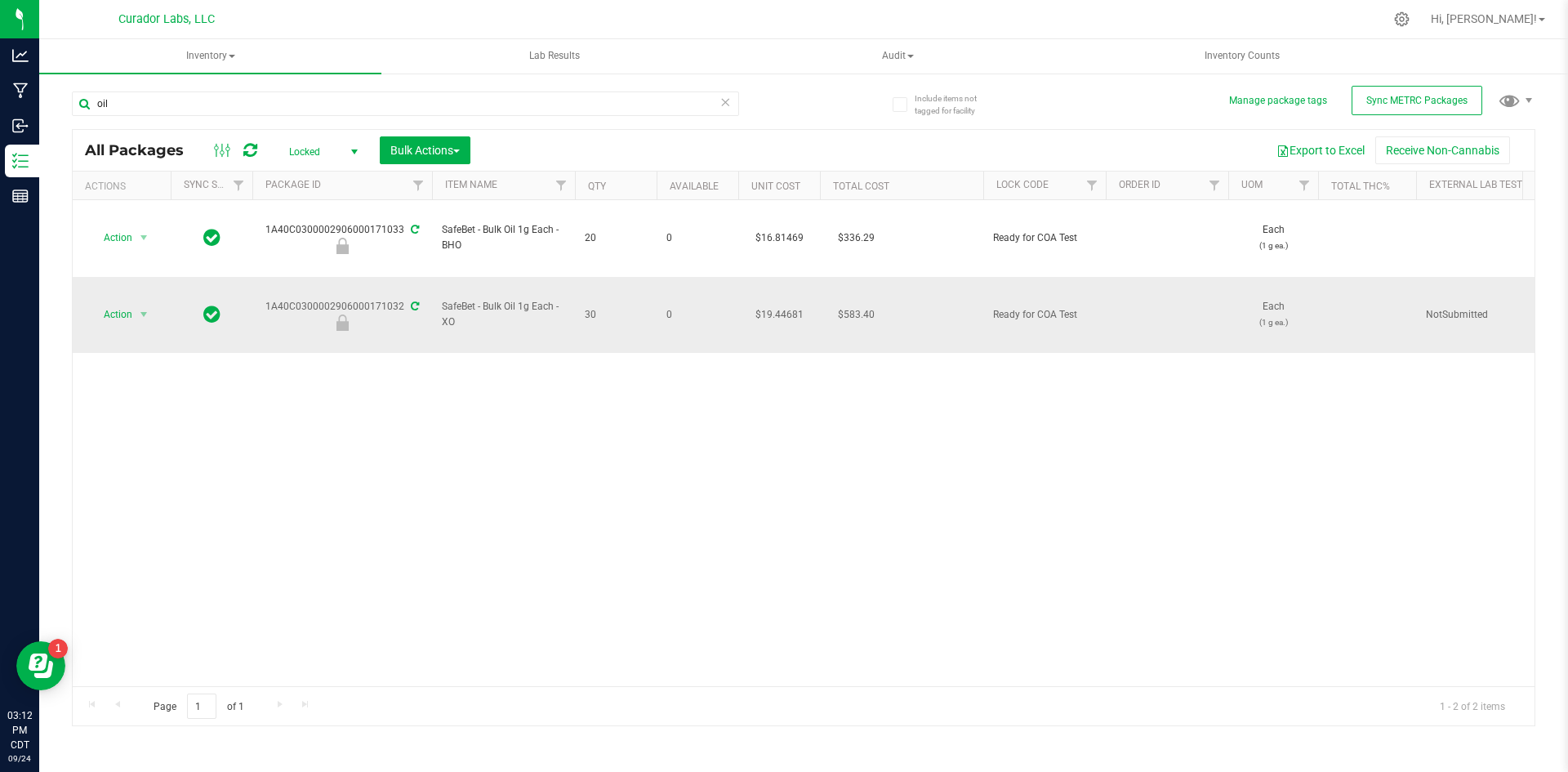
click at [504, 299] on span "SafeBet - Bulk Oil 1g Each - XO" at bounding box center [503, 314] width 124 height 31
copy tr "SafeBet - Bulk Oil 1g Each - XO"
click at [339, 314] on icon at bounding box center [342, 322] width 20 height 16
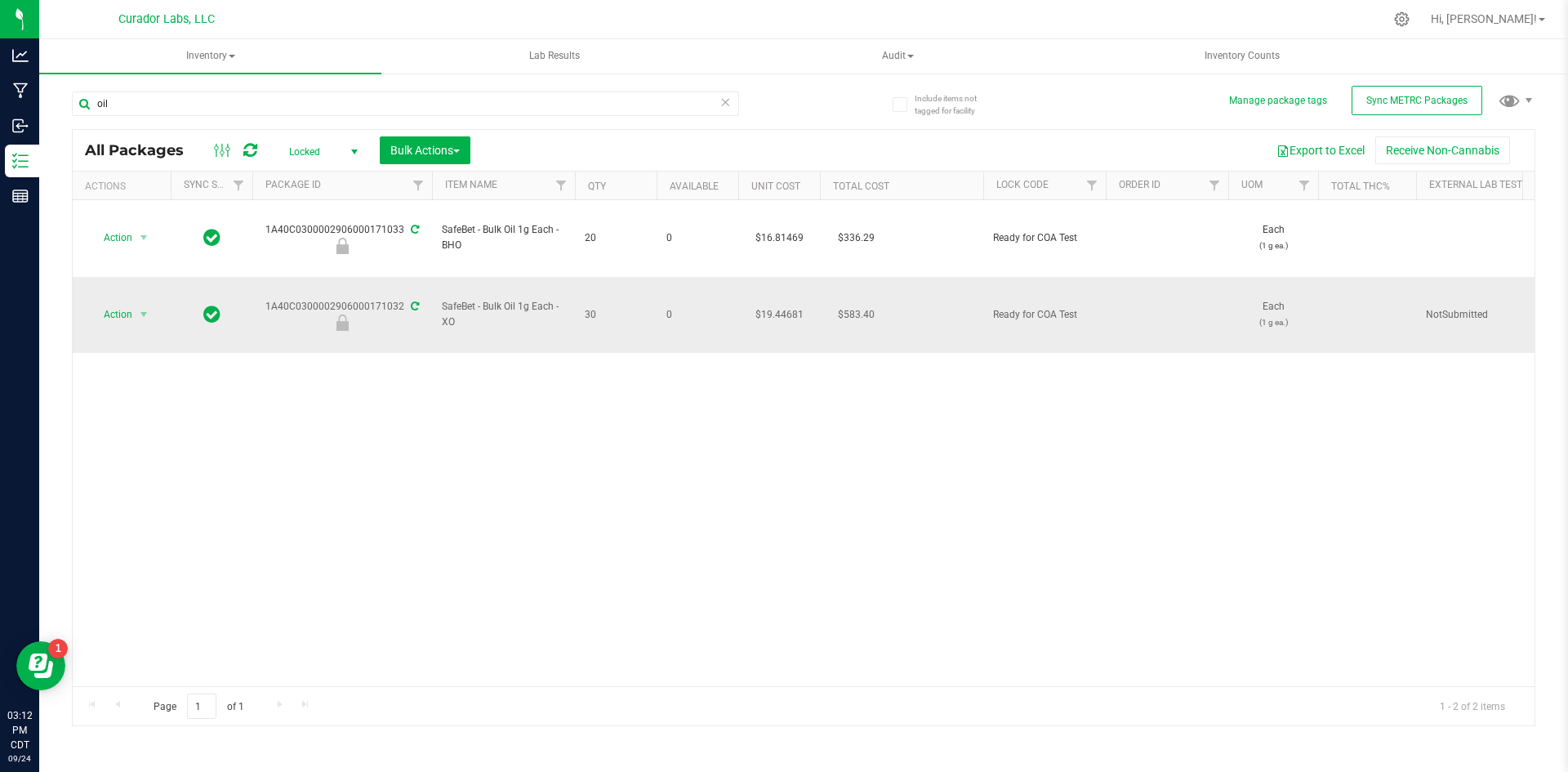
click at [341, 299] on div "1A40C0300002906000171032" at bounding box center [342, 315] width 185 height 32
copy div "1A40C0300002906000171032"
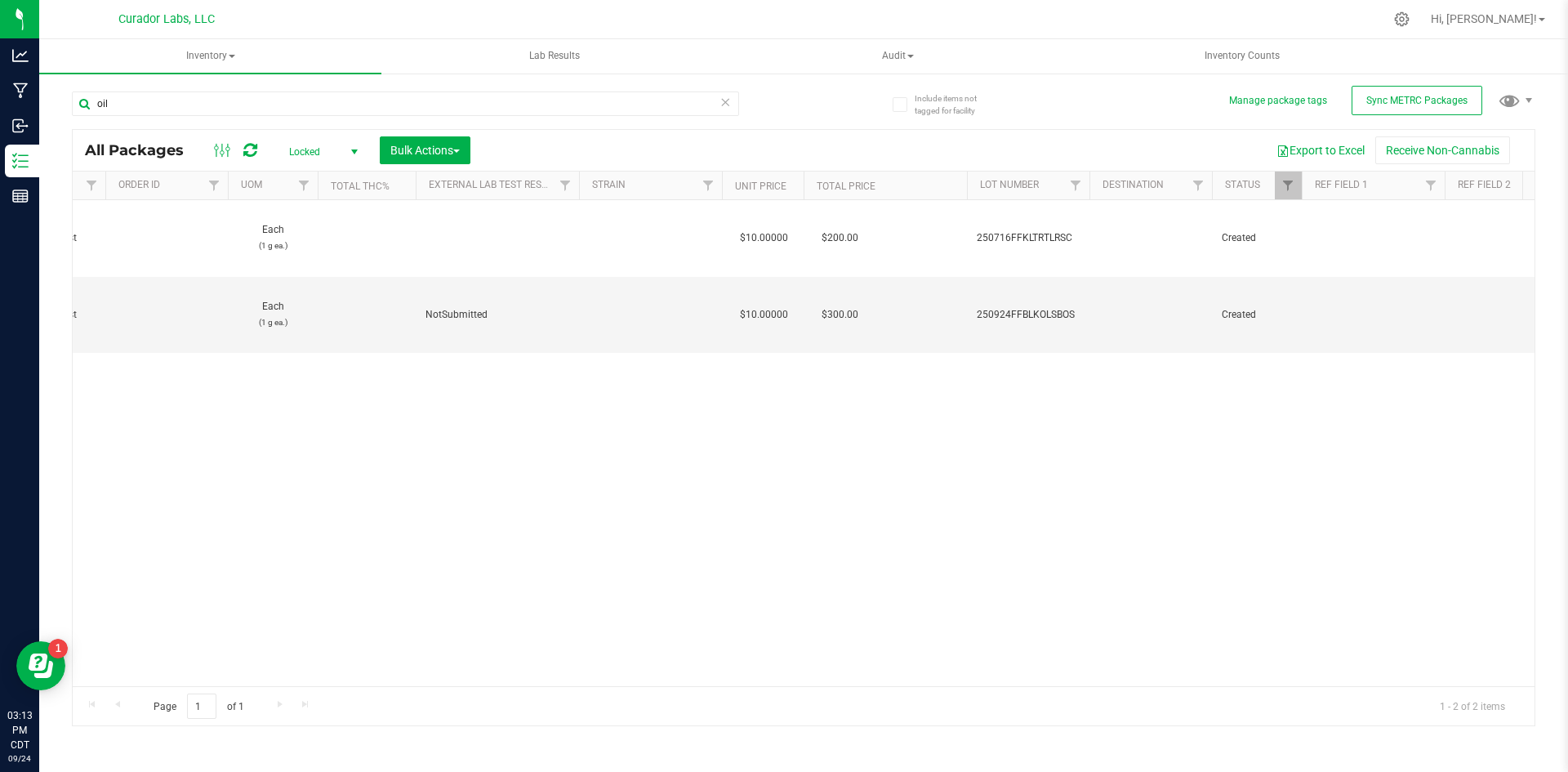
scroll to position [0, 1025]
click at [979, 307] on span "250924FFBLKOLSBOS" at bounding box center [1004, 314] width 103 height 15
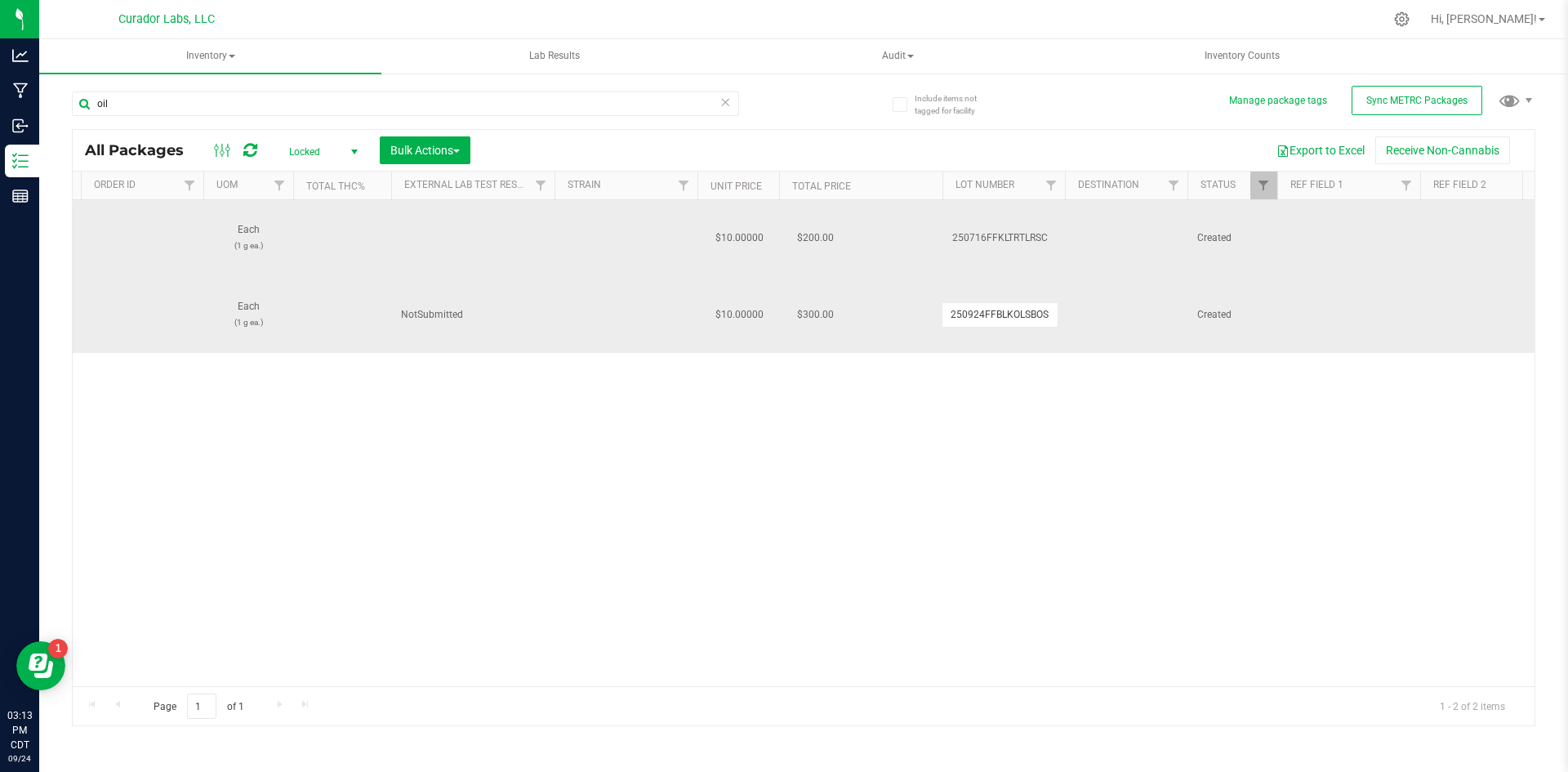
click at [983, 230] on span "250716FFKLTRTLRSC" at bounding box center [1004, 237] width 103 height 15
click at [983, 225] on input "250716FFKLTRTLRSC" at bounding box center [1000, 237] width 117 height 25
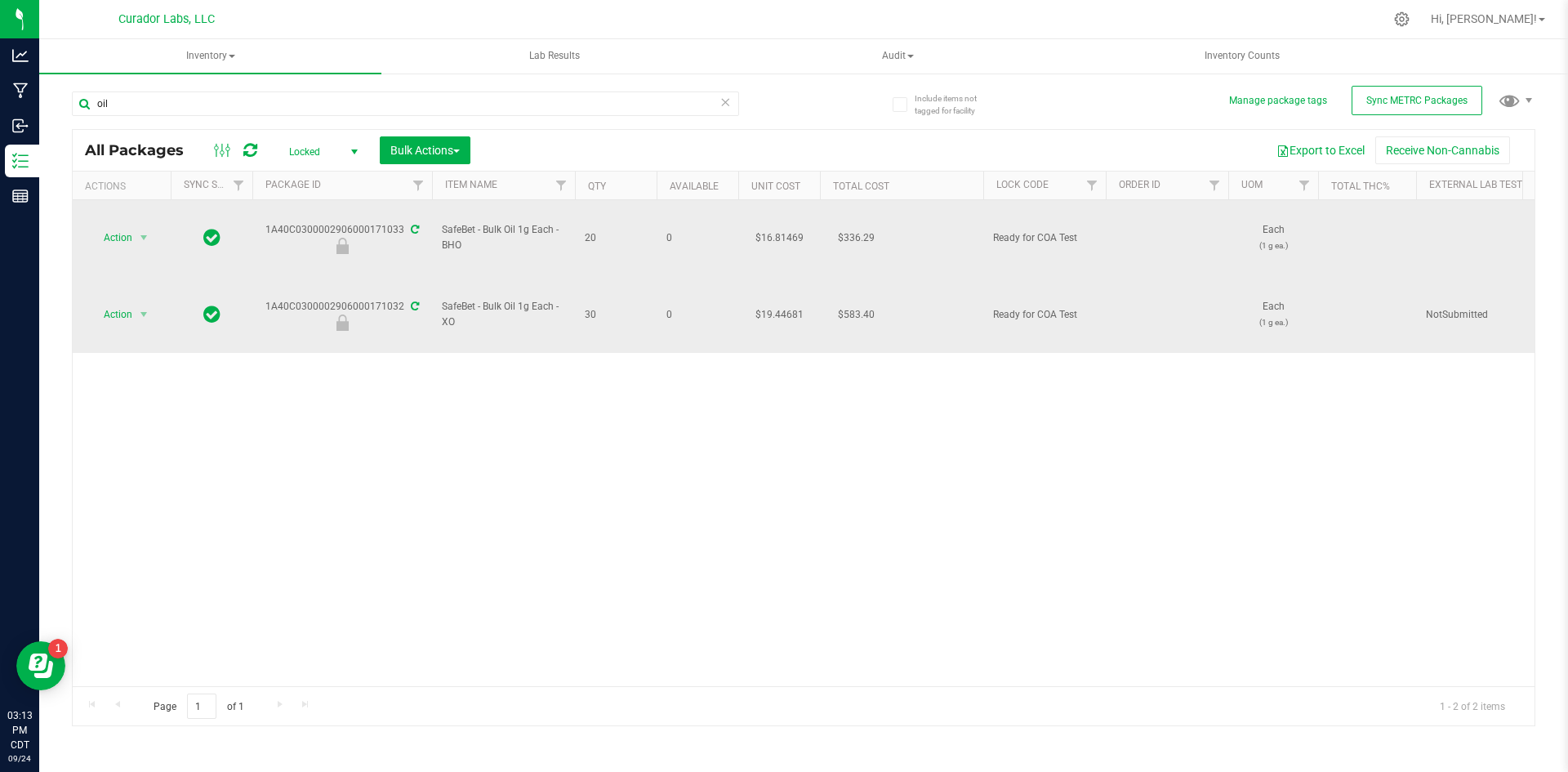
click at [435, 214] on td "SafeBet - Bulk Oil 1g Each - BHO" at bounding box center [503, 238] width 143 height 76
click at [448, 222] on span "SafeBet - Bulk Oil 1g Each - BHO" at bounding box center [503, 237] width 124 height 31
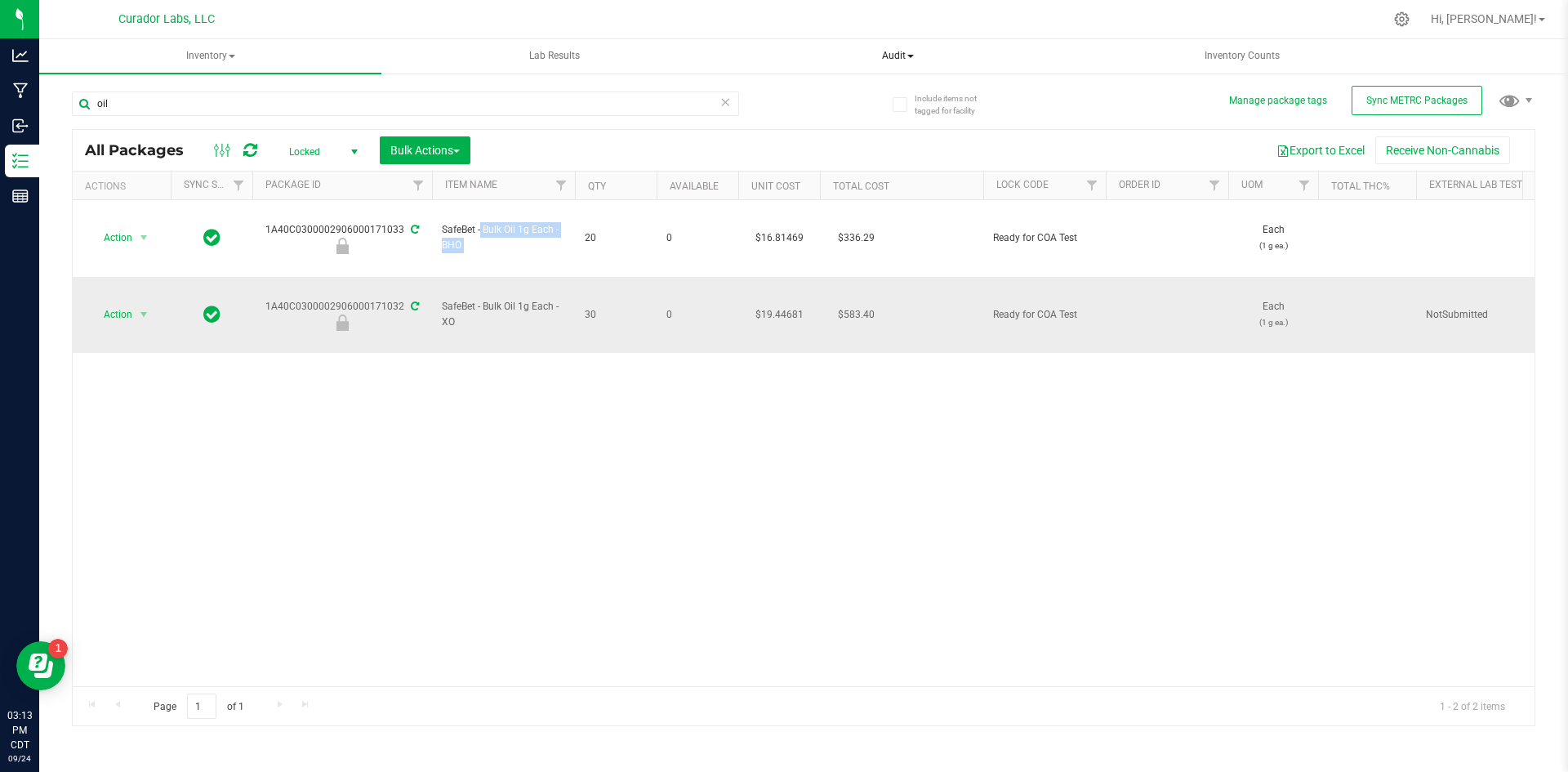
copy tr "SafeBet - Bulk Oil 1g Each - BHO"
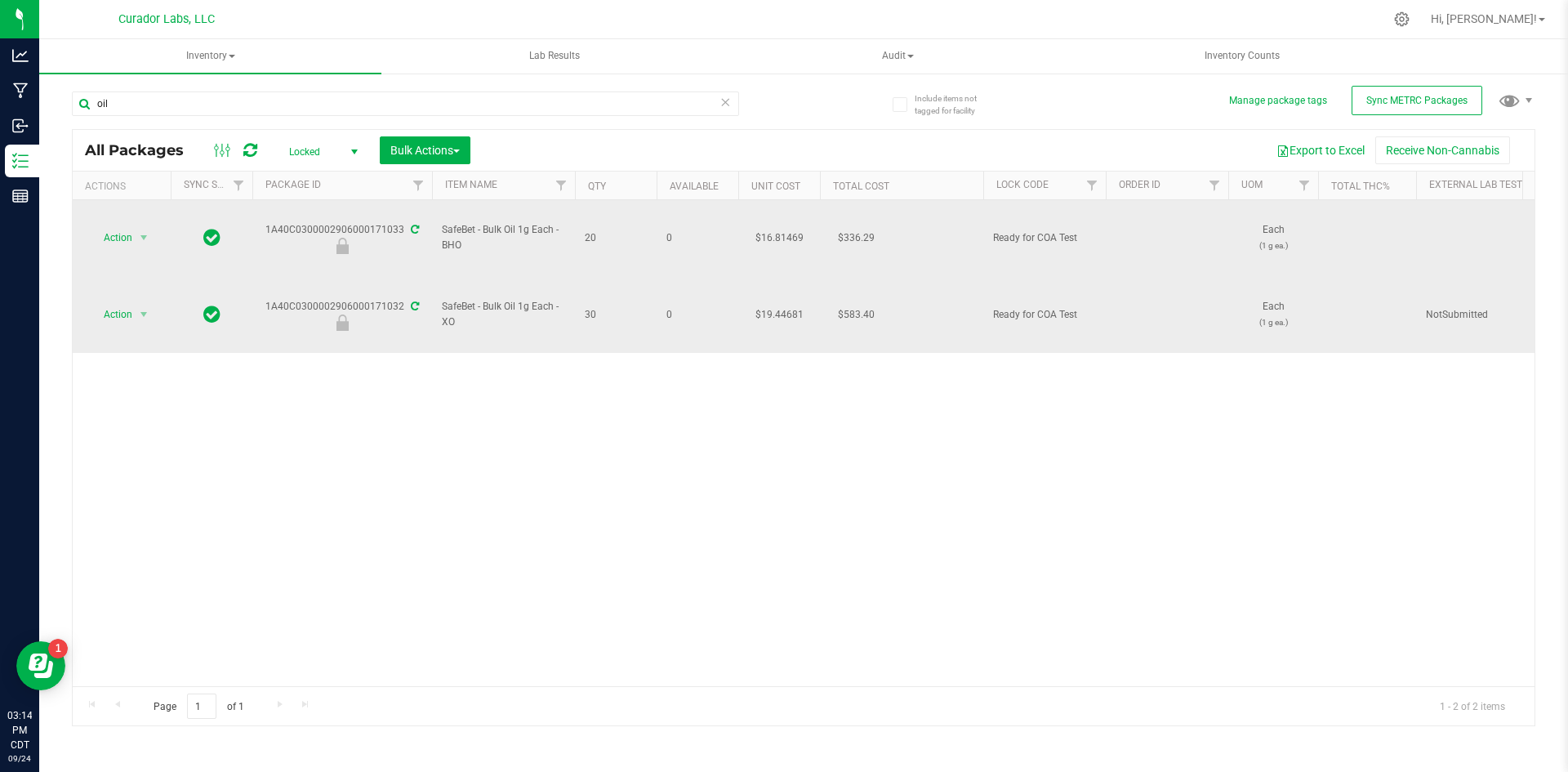
click at [375, 206] on td "1A40C0300002906000171033" at bounding box center [342, 238] width 180 height 76
click at [375, 222] on div "1A40C0300002906000171033" at bounding box center [342, 238] width 185 height 32
click at [374, 222] on div "1A40C0300002906000171033" at bounding box center [342, 238] width 185 height 32
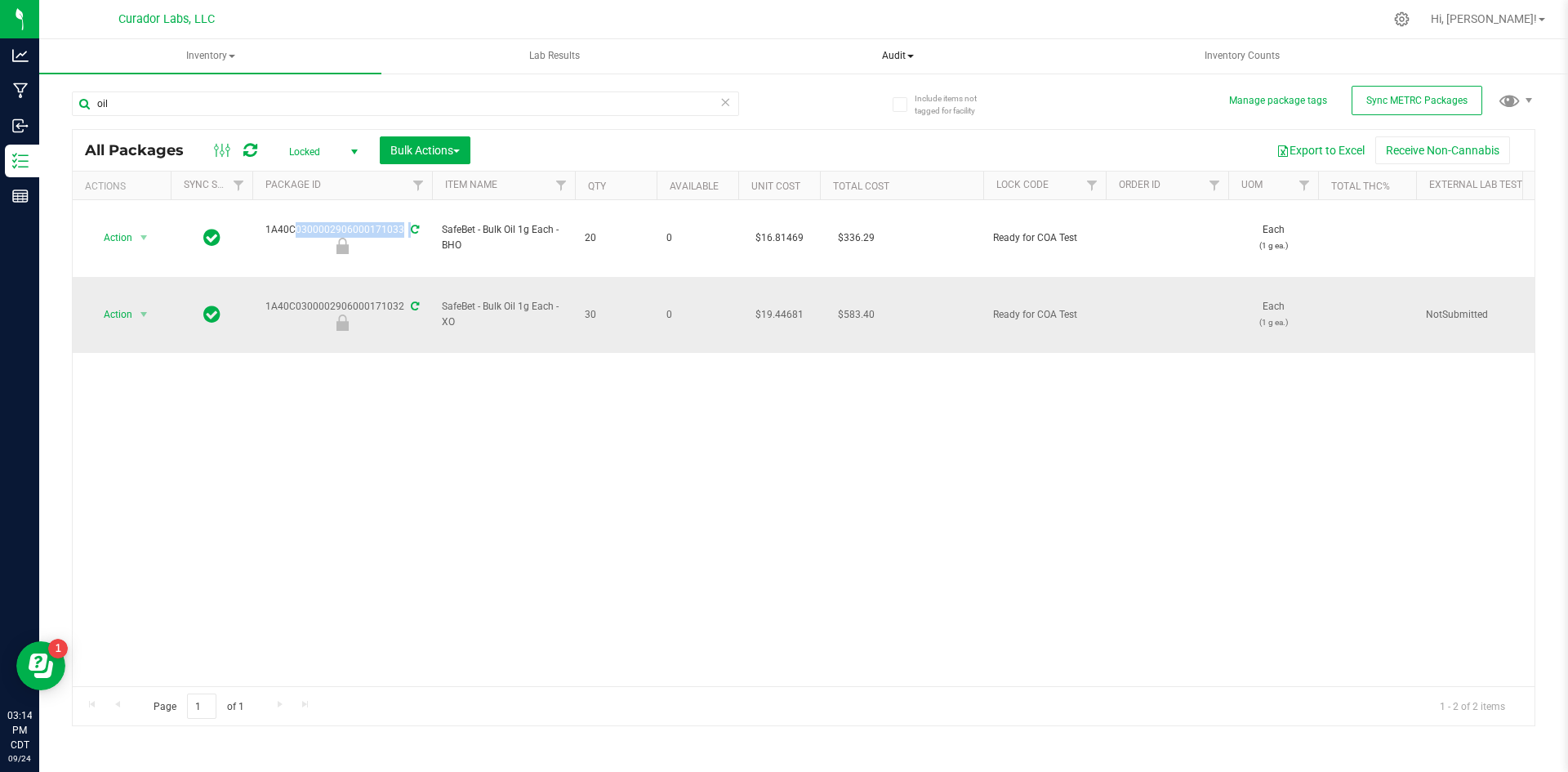
copy div "1A40C0300002906000171033"
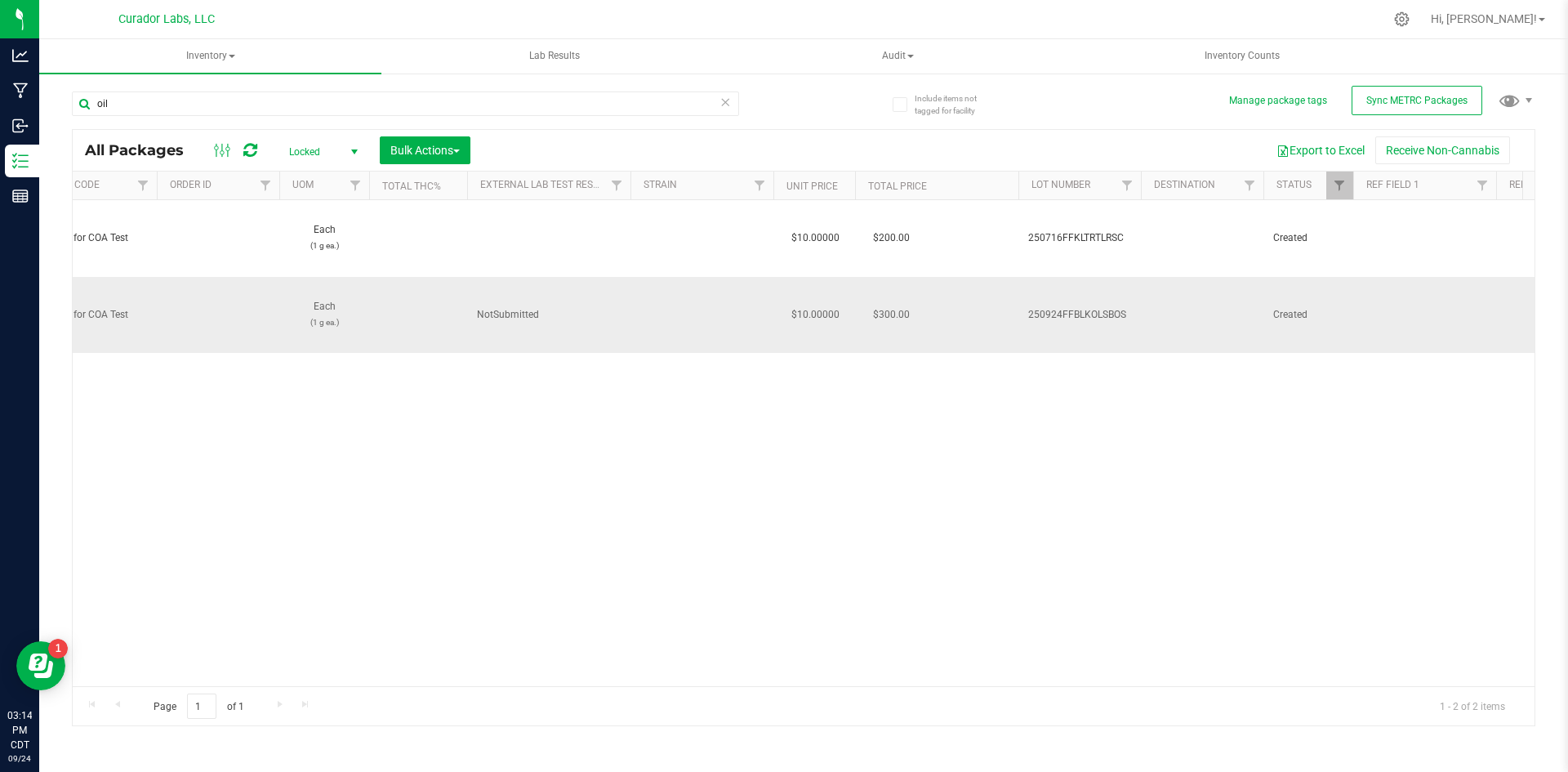
scroll to position [0, 964]
click at [1060, 230] on span "250716FFKLTRTLRSC" at bounding box center [1065, 237] width 103 height 15
click at [1060, 225] on input "250716FFKLTRTLRSC" at bounding box center [1060, 237] width 117 height 25
click at [883, 372] on div "Action Action Edit attributes Global inventory Locate package Package audit log…" at bounding box center [803, 443] width 1461 height 486
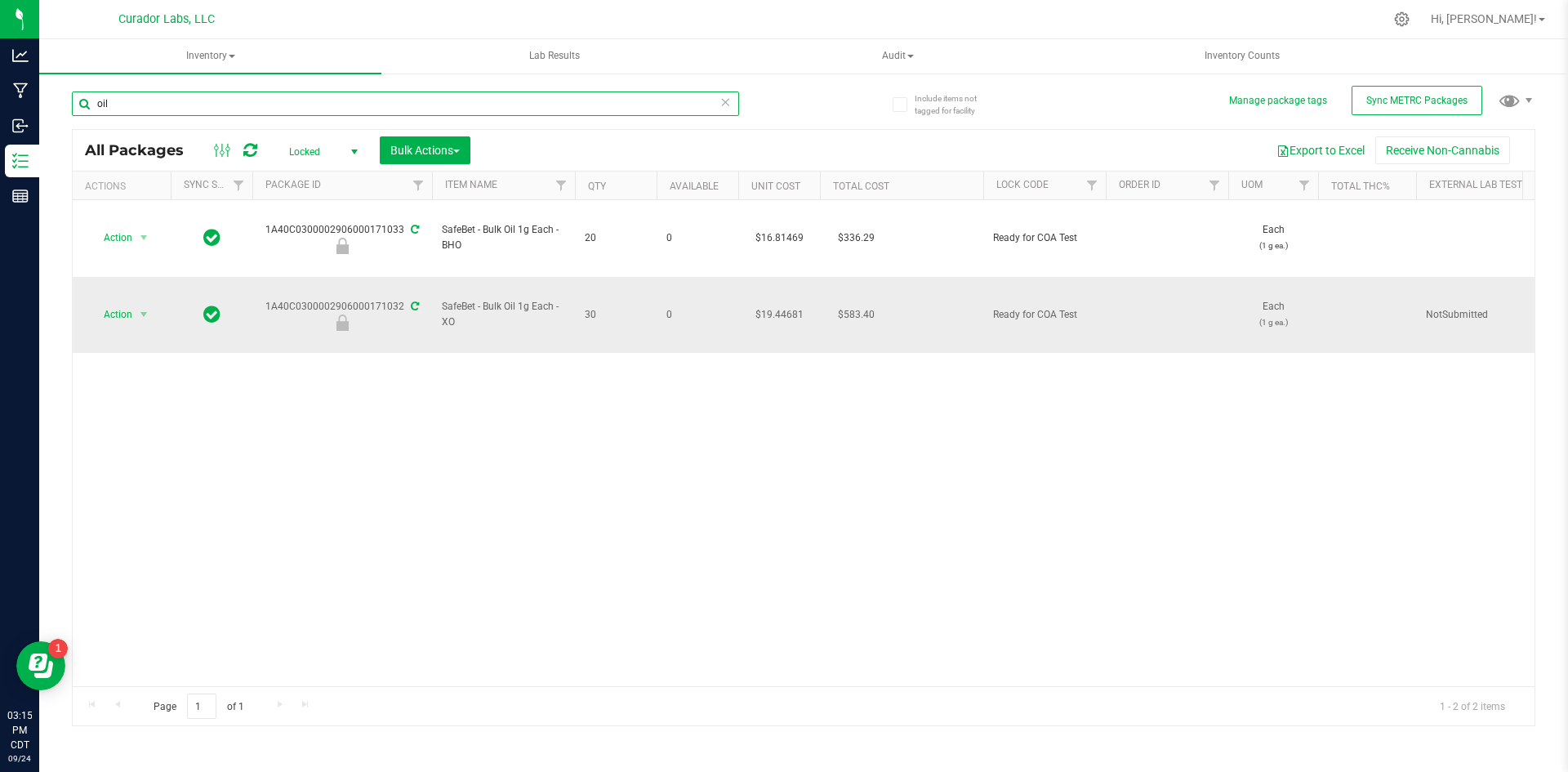
click at [198, 115] on input "oil" at bounding box center [406, 104] width 667 height 25
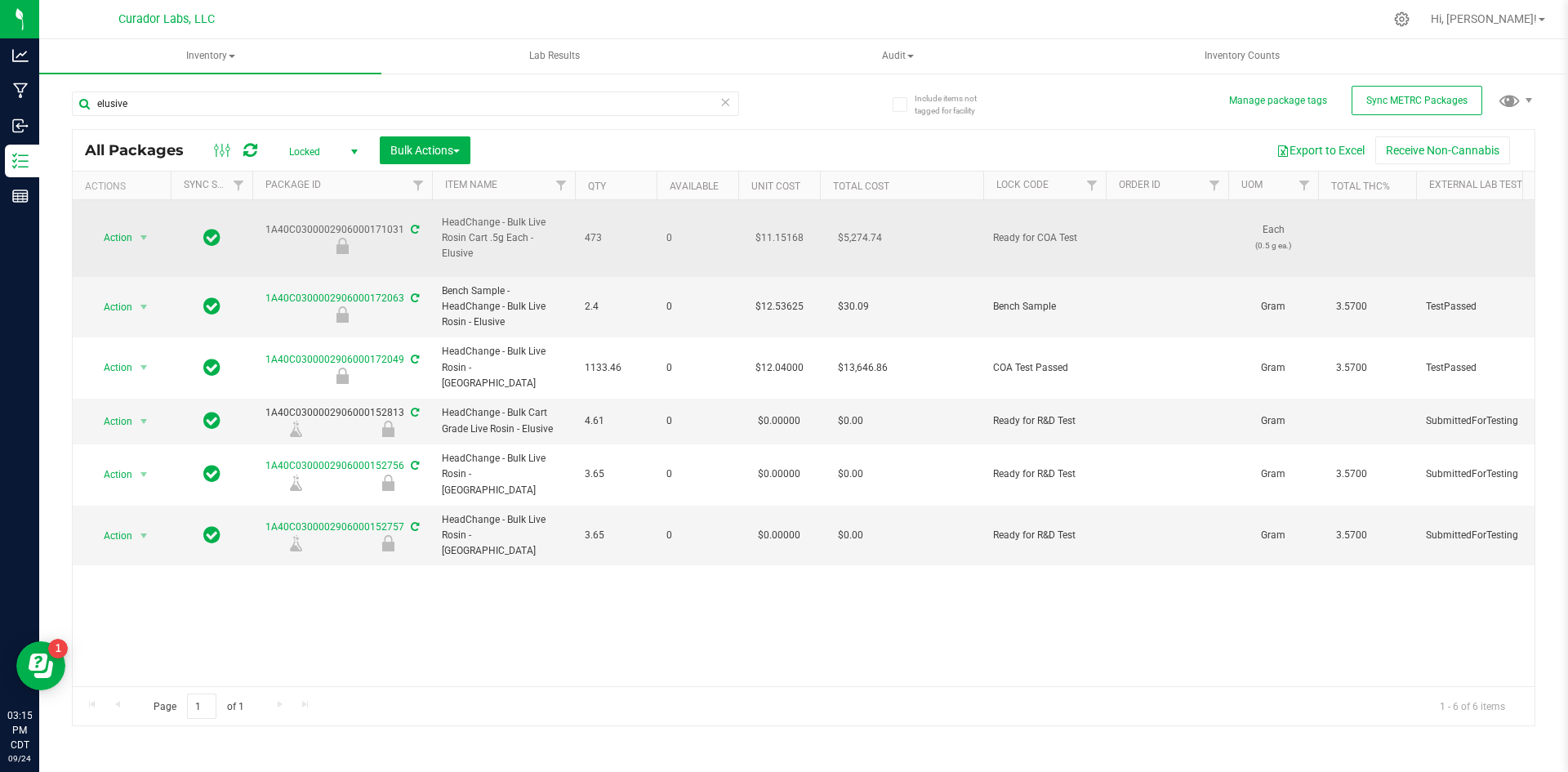
click at [500, 229] on span "HeadChange - Bulk Live Rosin Cart .5g Each - Elusive" at bounding box center [503, 237] width 124 height 47
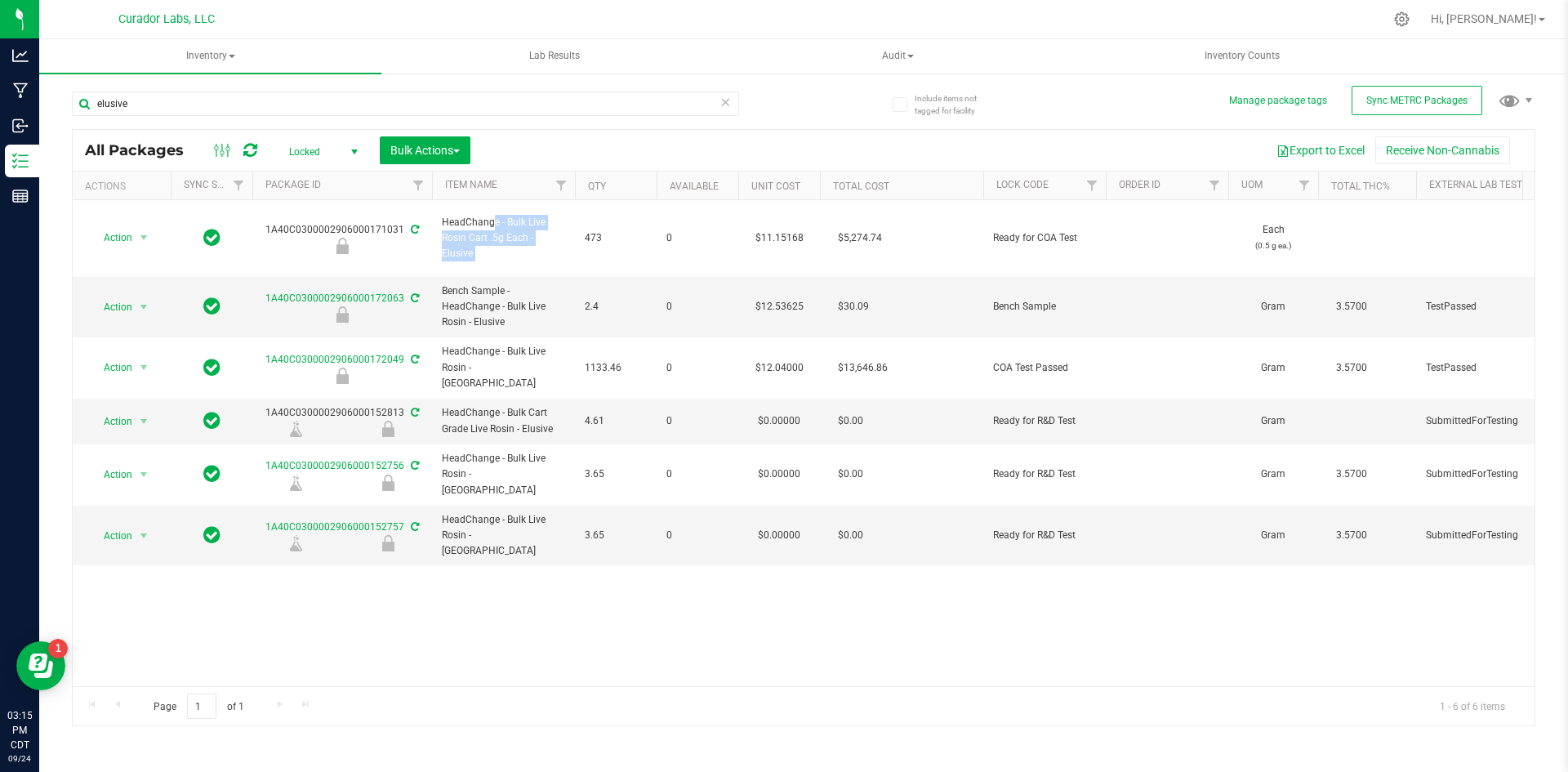
copy tr "HeadChange - Bulk Live Rosin Cart .5g Each - Elusive"
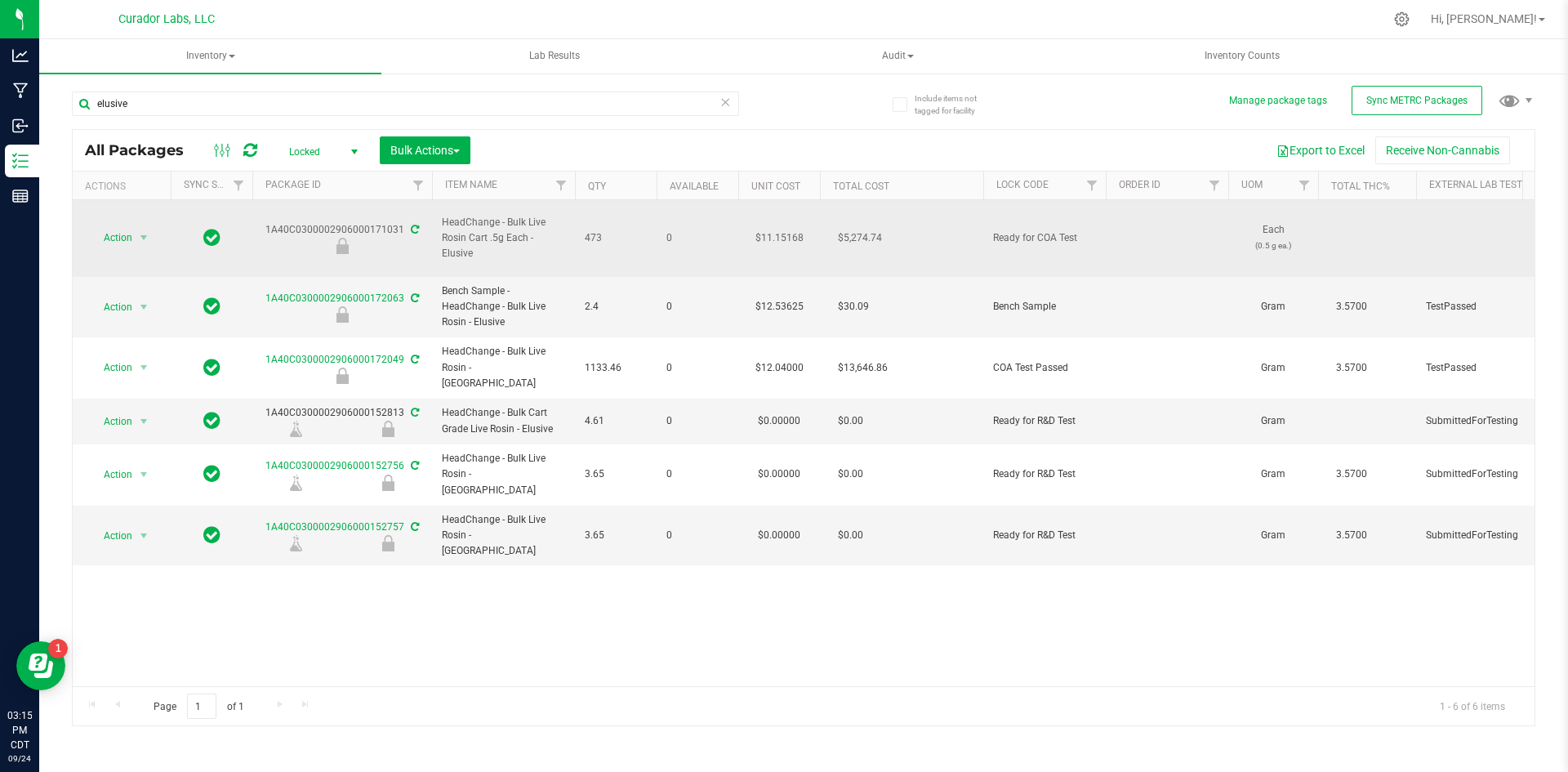
click at [358, 223] on div "1A40C0300002906000171031" at bounding box center [342, 238] width 185 height 32
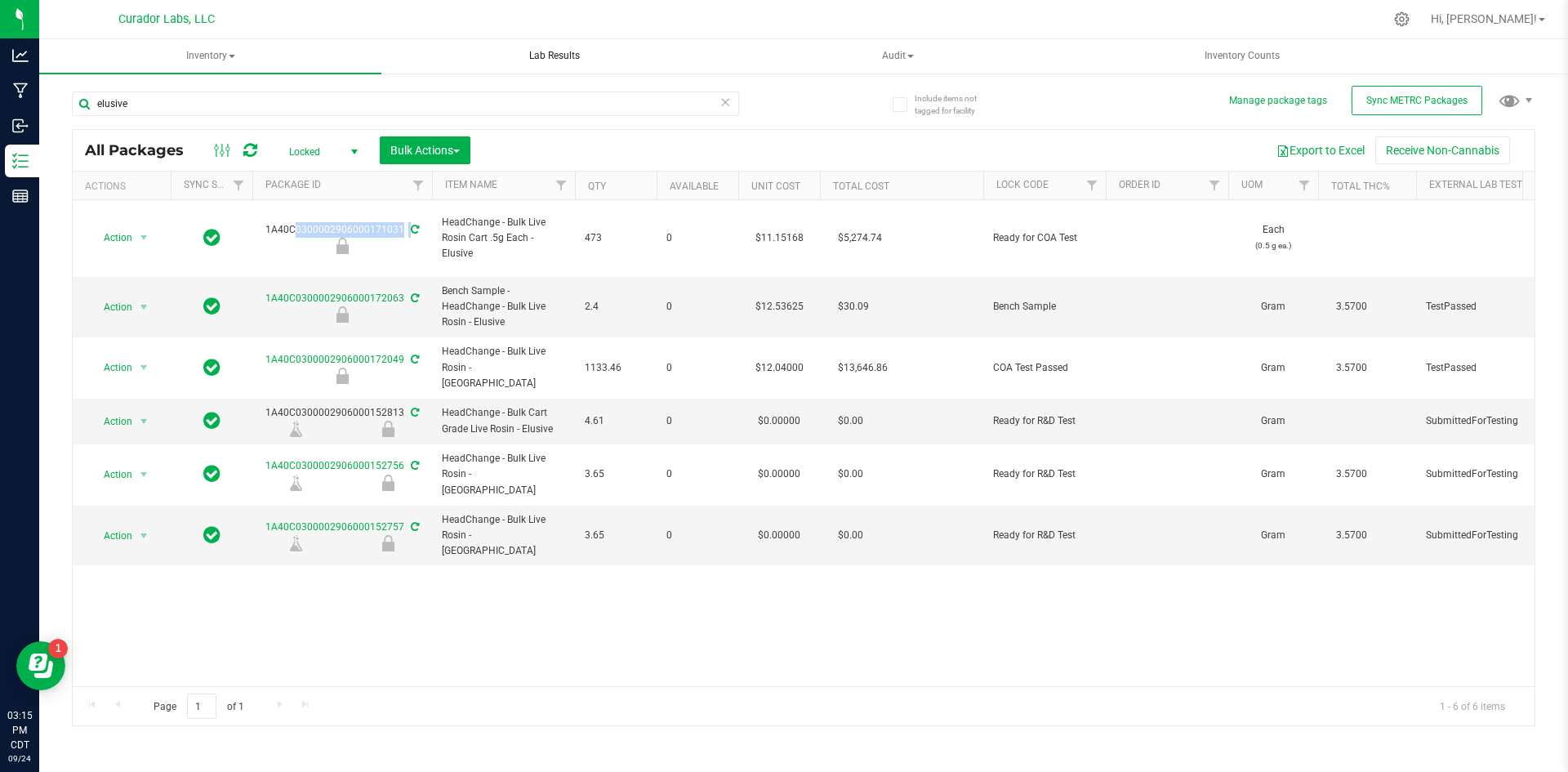
copy div "1A40C0300002906000171031"
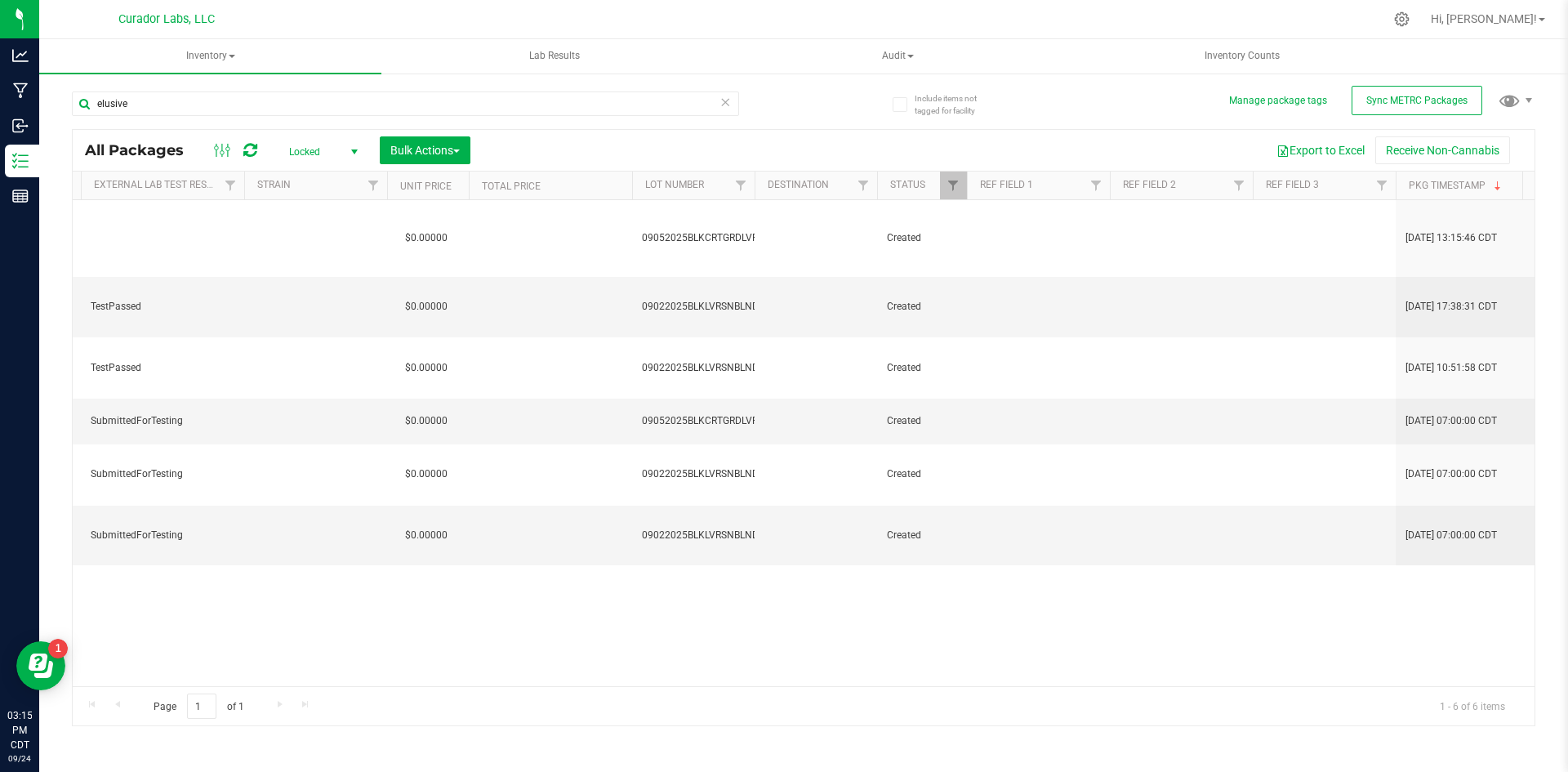
drag, startPoint x: 387, startPoint y: 679, endPoint x: 746, endPoint y: 642, distance: 360.9
click at [746, 642] on div "Action Action Edit attributes Global inventory Locate package Package audit log…" at bounding box center [803, 443] width 1461 height 486
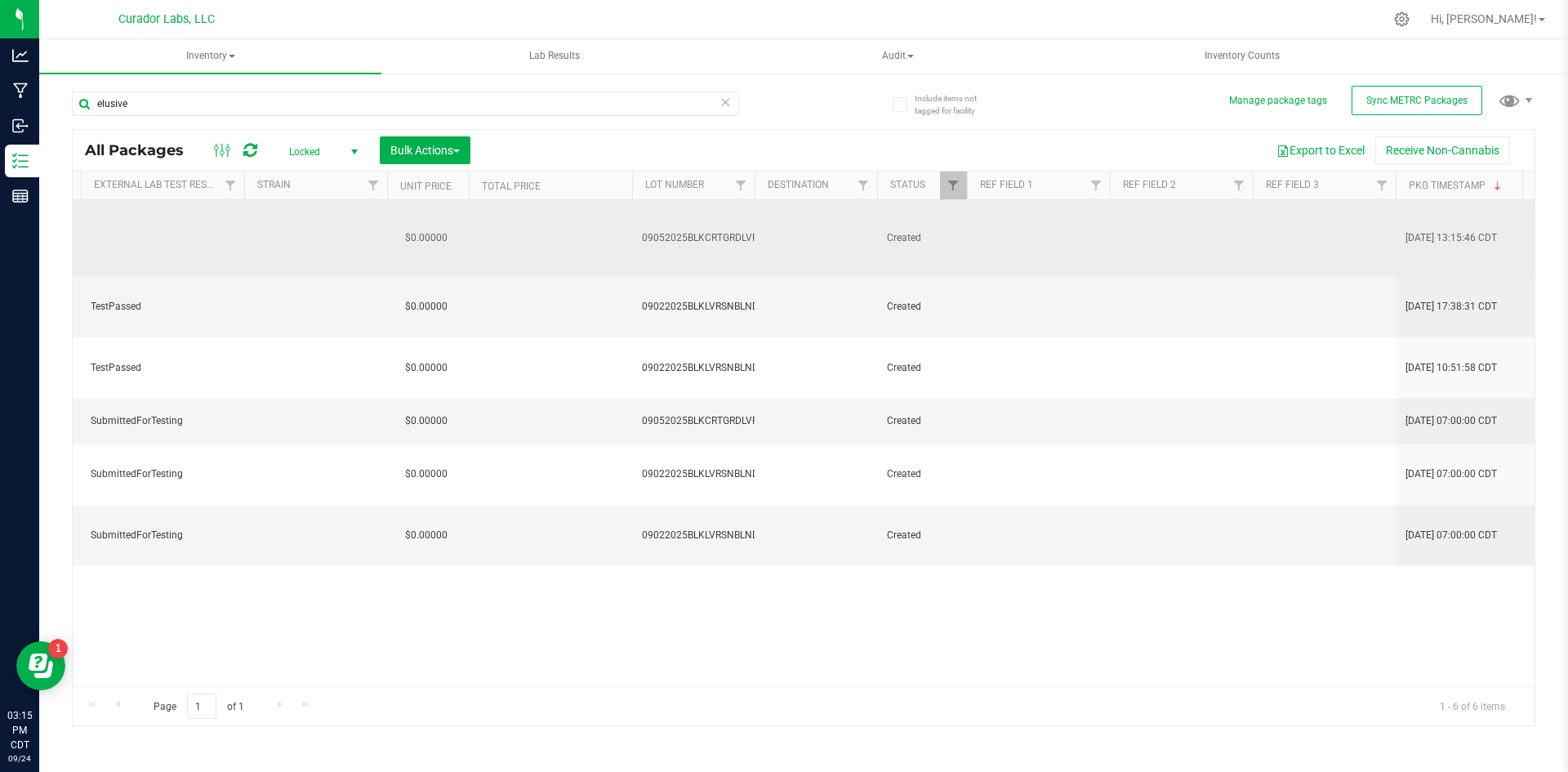
click at [722, 230] on span "09052025BLKCRTGRDLVRSNBLNDLSV" at bounding box center [728, 237] width 171 height 15
click at [722, 225] on input "09052025BLKCRTGRDLVRSNBLNDLSV" at bounding box center [689, 237] width 117 height 25
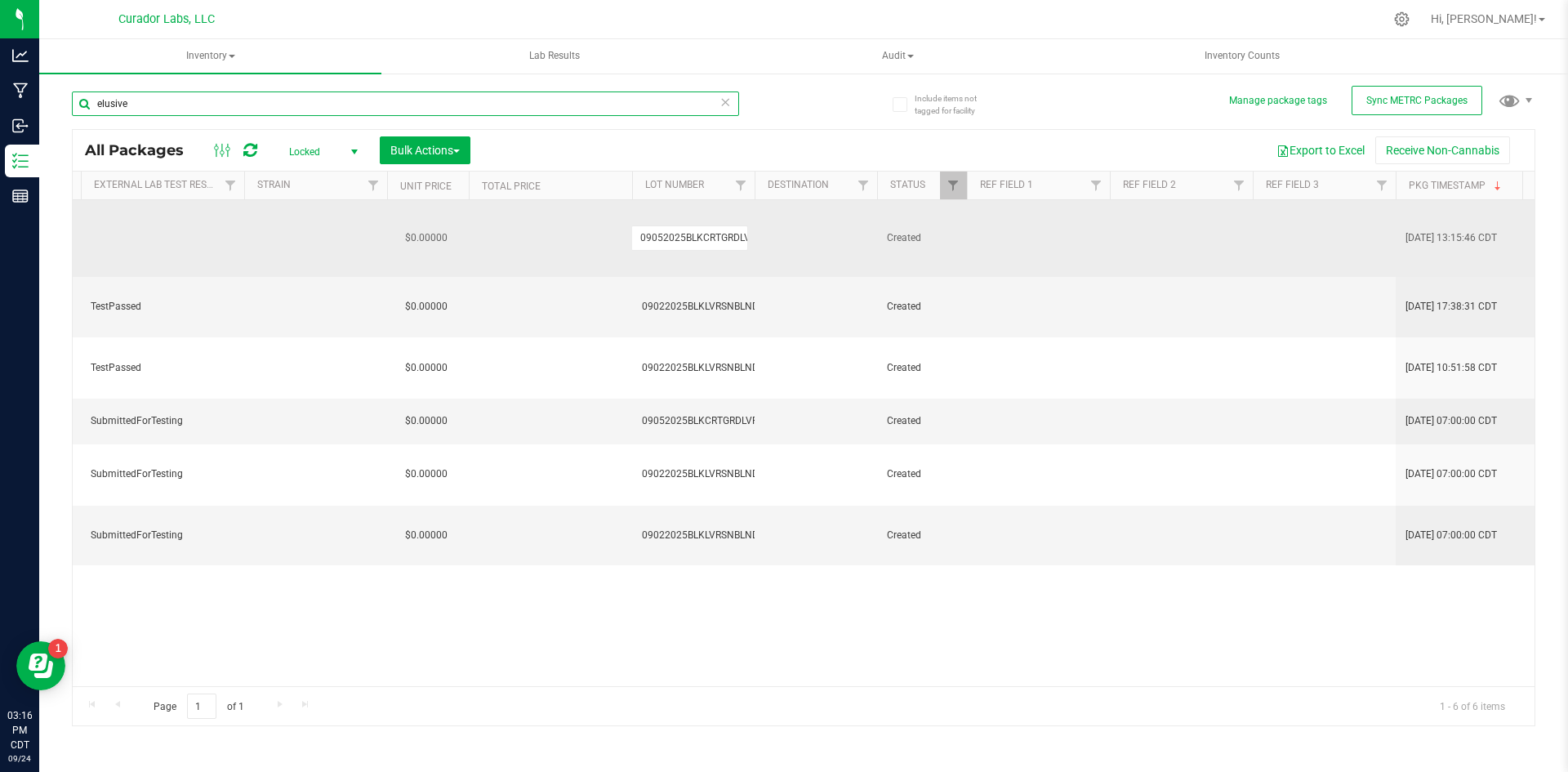
click at [195, 105] on input "elusive" at bounding box center [406, 104] width 667 height 25
drag, startPoint x: 195, startPoint y: 105, endPoint x: 203, endPoint y: 101, distance: 8.9
click at [195, 106] on input "elusive" at bounding box center [406, 104] width 667 height 25
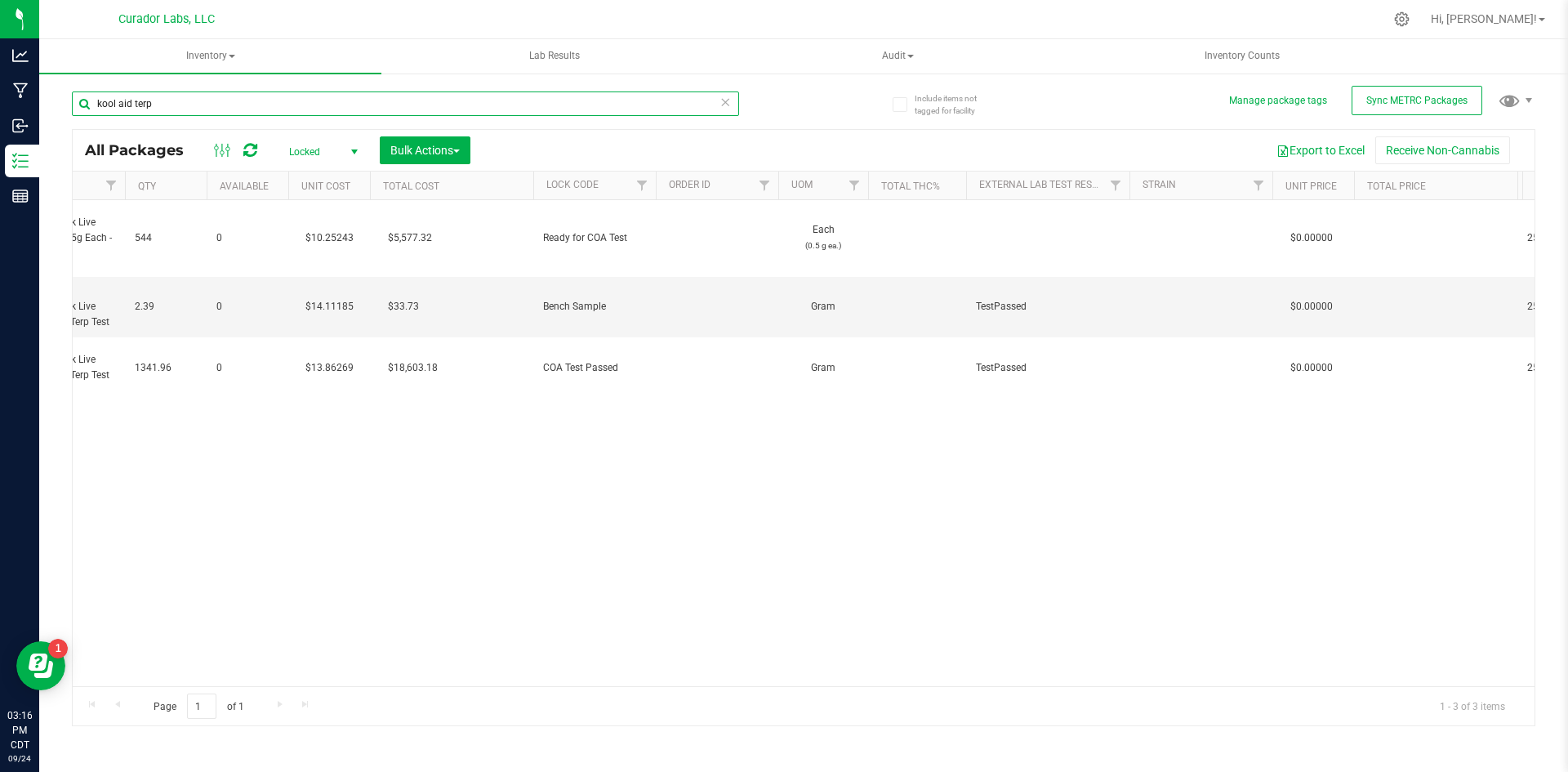
type input "kool aid terp"
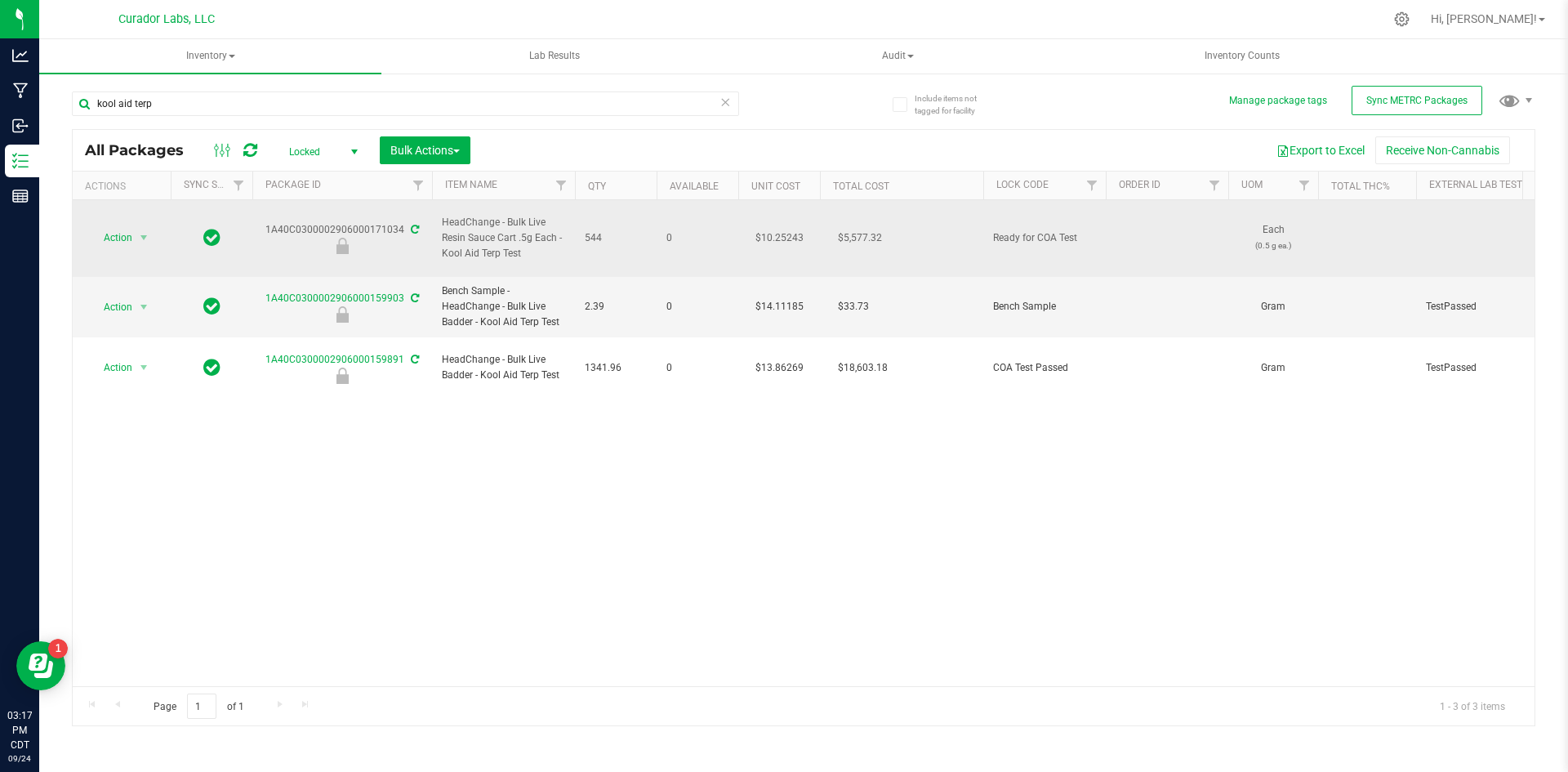
click at [495, 222] on span "HeadChange - Bulk Live Resin Sauce Cart .5g Each - Kool Aid Terp Test" at bounding box center [503, 237] width 124 height 47
click at [393, 222] on div "1A40C0300002906000171034" at bounding box center [342, 238] width 185 height 32
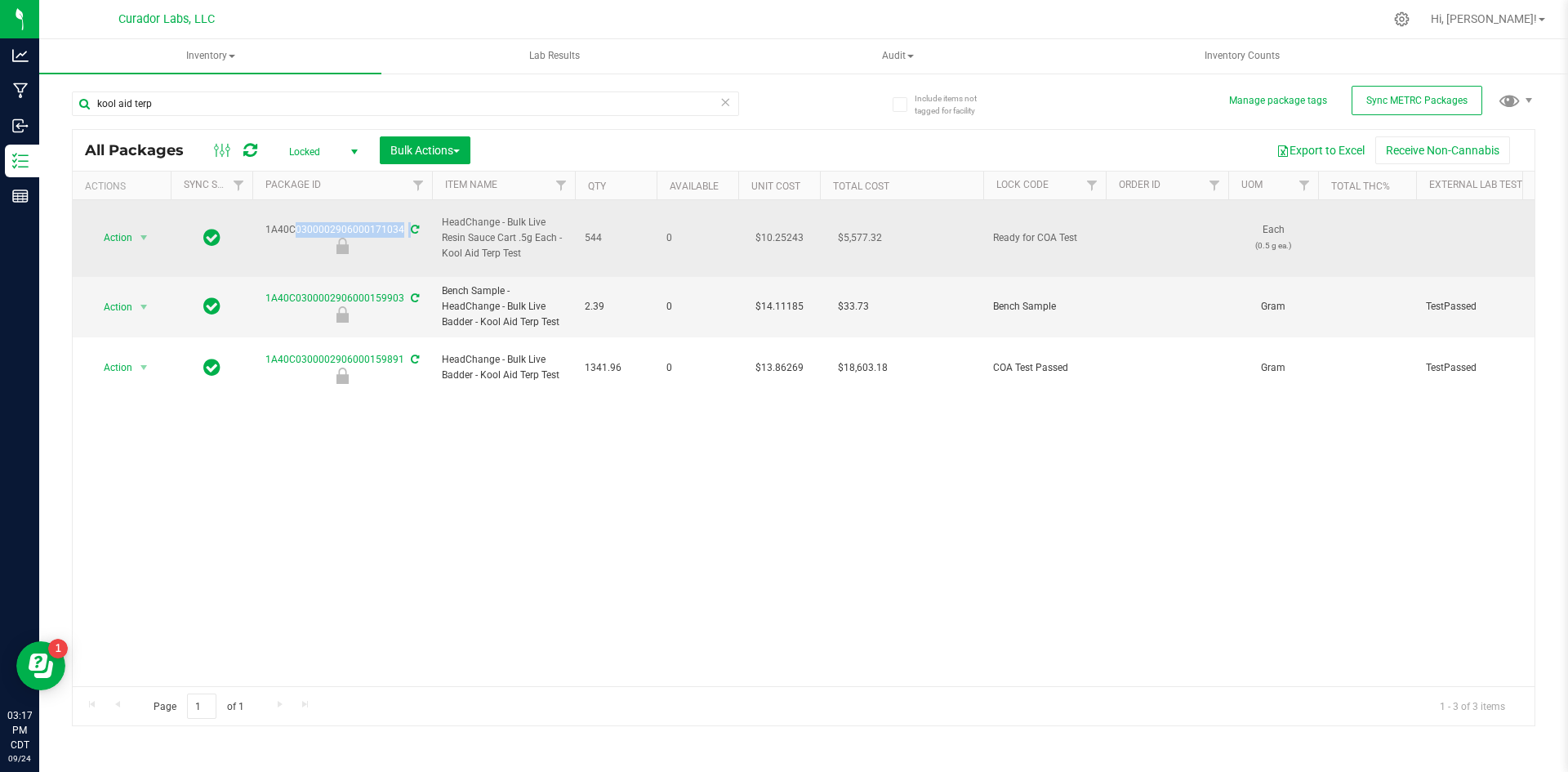
click at [393, 222] on div "1A40C0300002906000171034" at bounding box center [342, 238] width 185 height 32
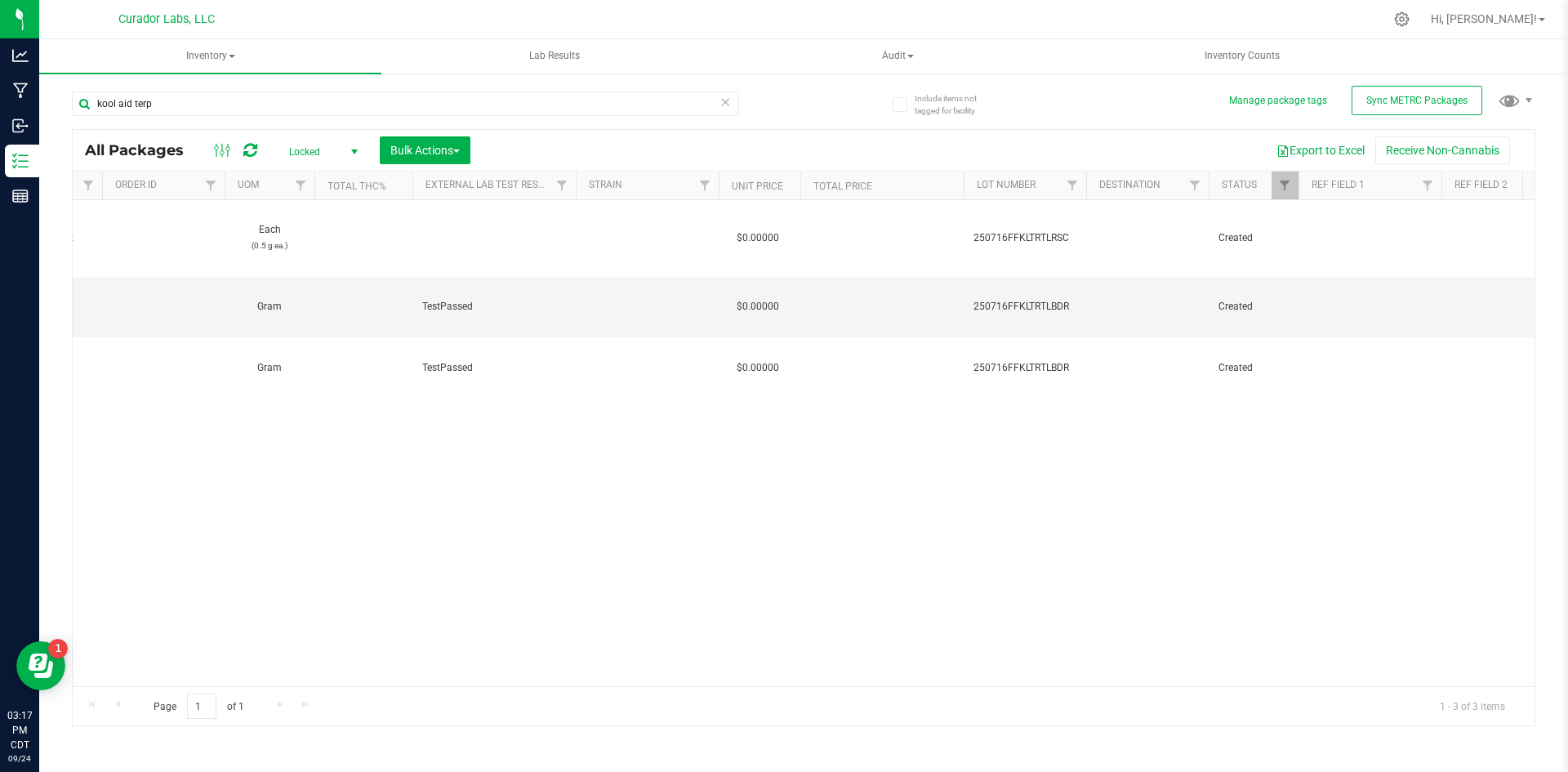
scroll to position [0, 1025]
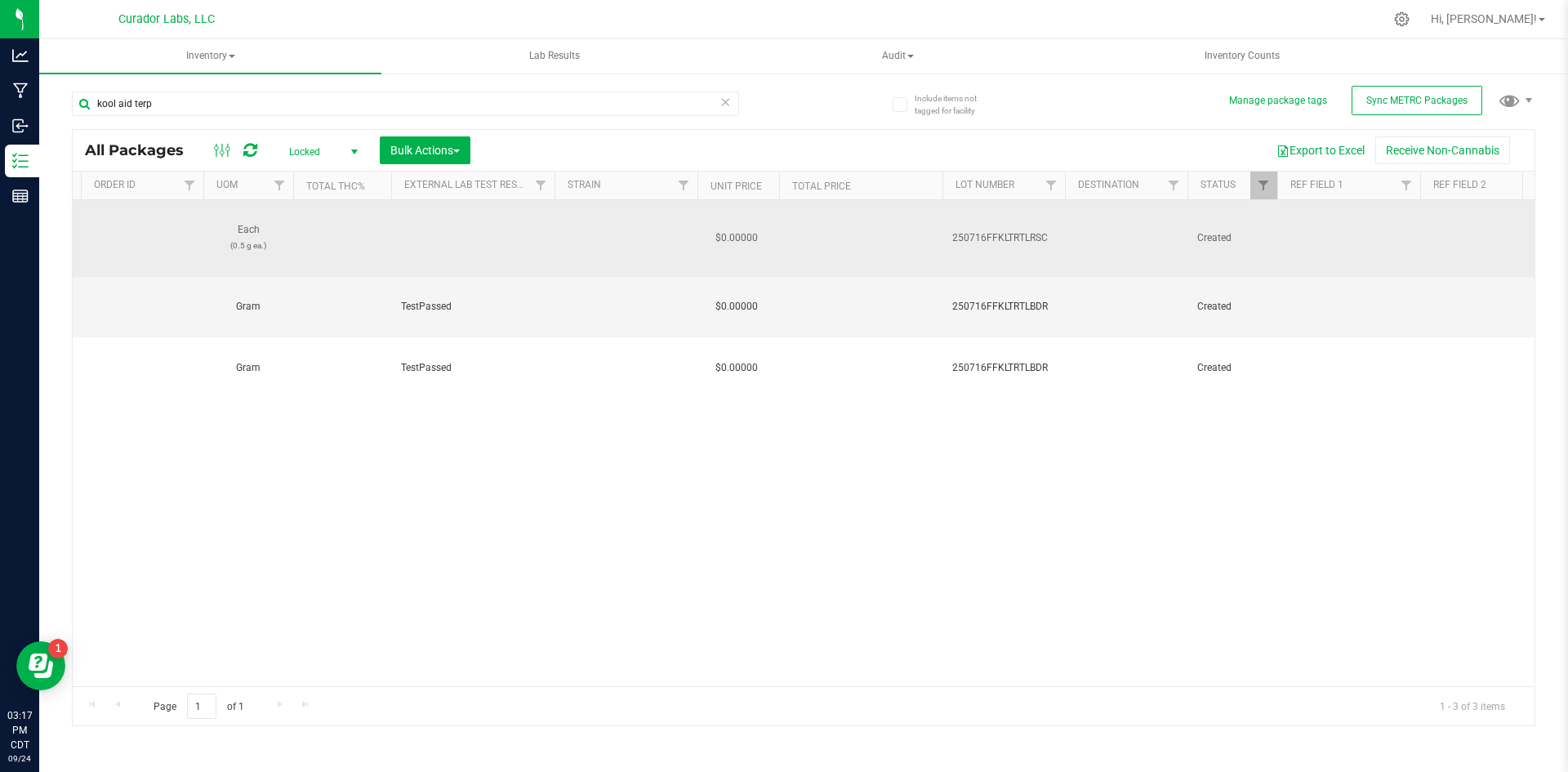
click at [983, 230] on span "250716FFKLTRTLRSC" at bounding box center [1004, 237] width 103 height 15
click at [983, 225] on input "250716FFKLTRTLRSC" at bounding box center [1000, 237] width 117 height 25
